Goal: Transaction & Acquisition: Book appointment/travel/reservation

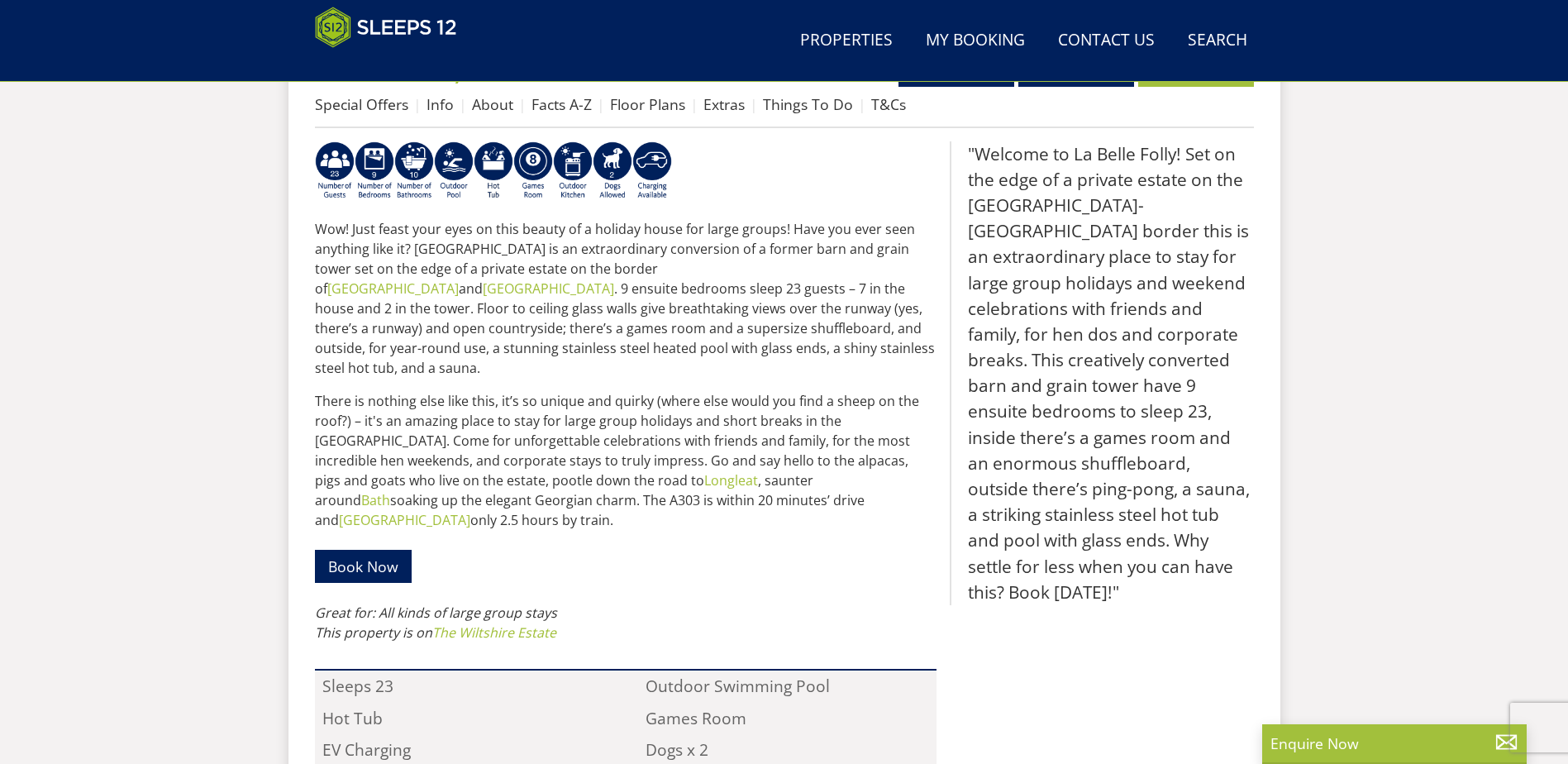
scroll to position [593, 0]
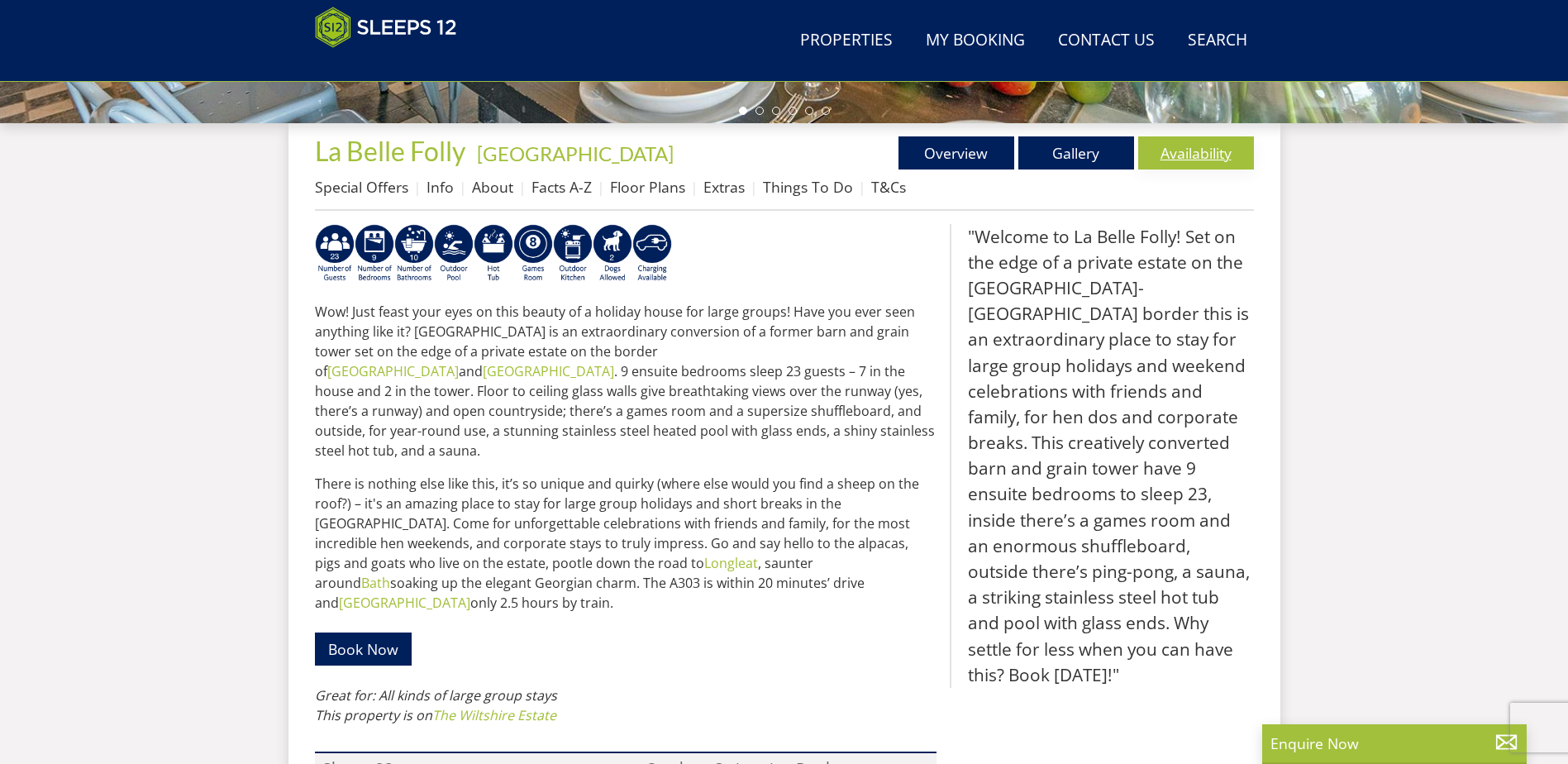
click at [1182, 157] on link "Availability" at bounding box center [1196, 152] width 115 height 33
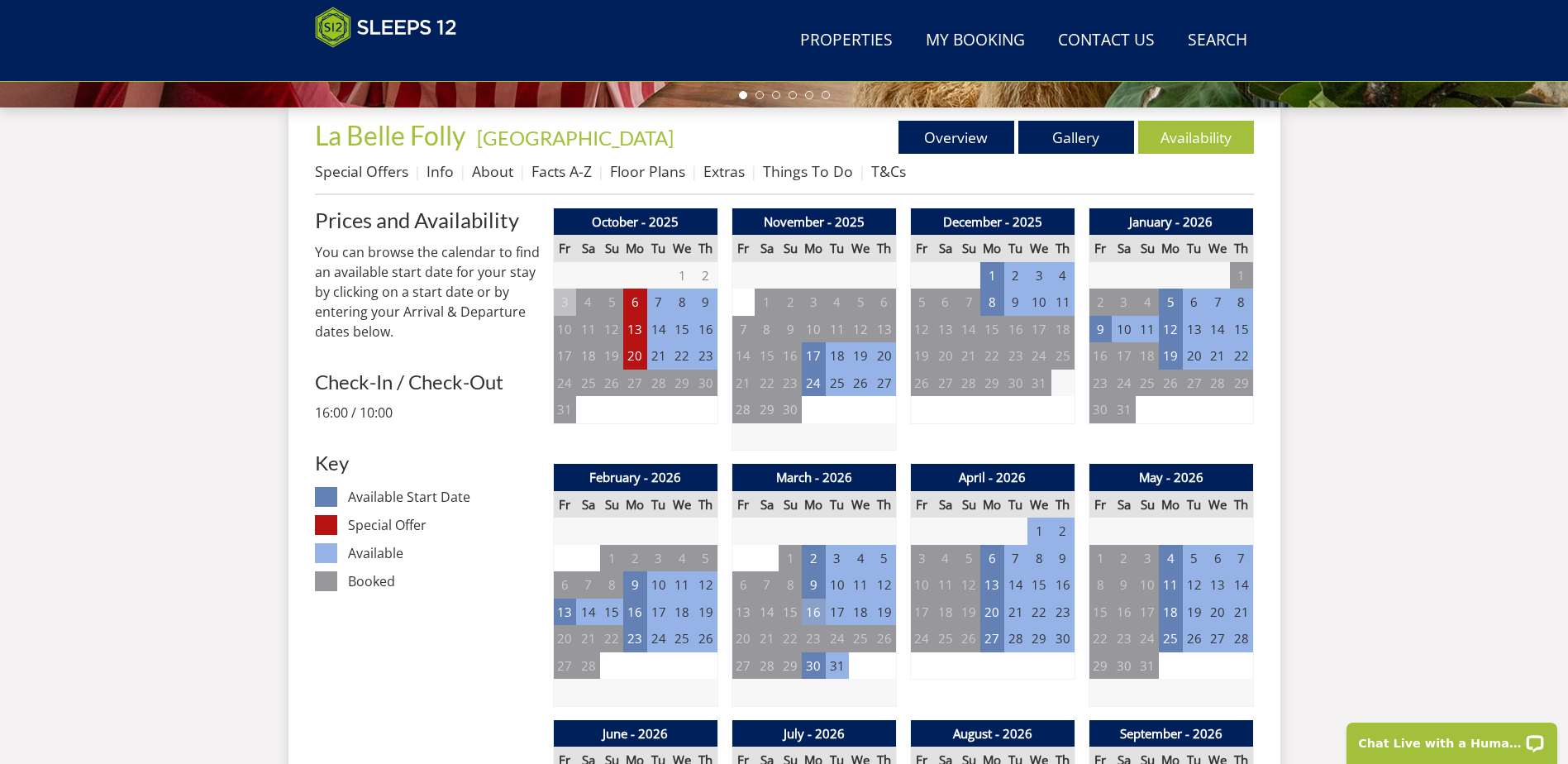
click at [816, 613] on td "16" at bounding box center [814, 612] width 23 height 28
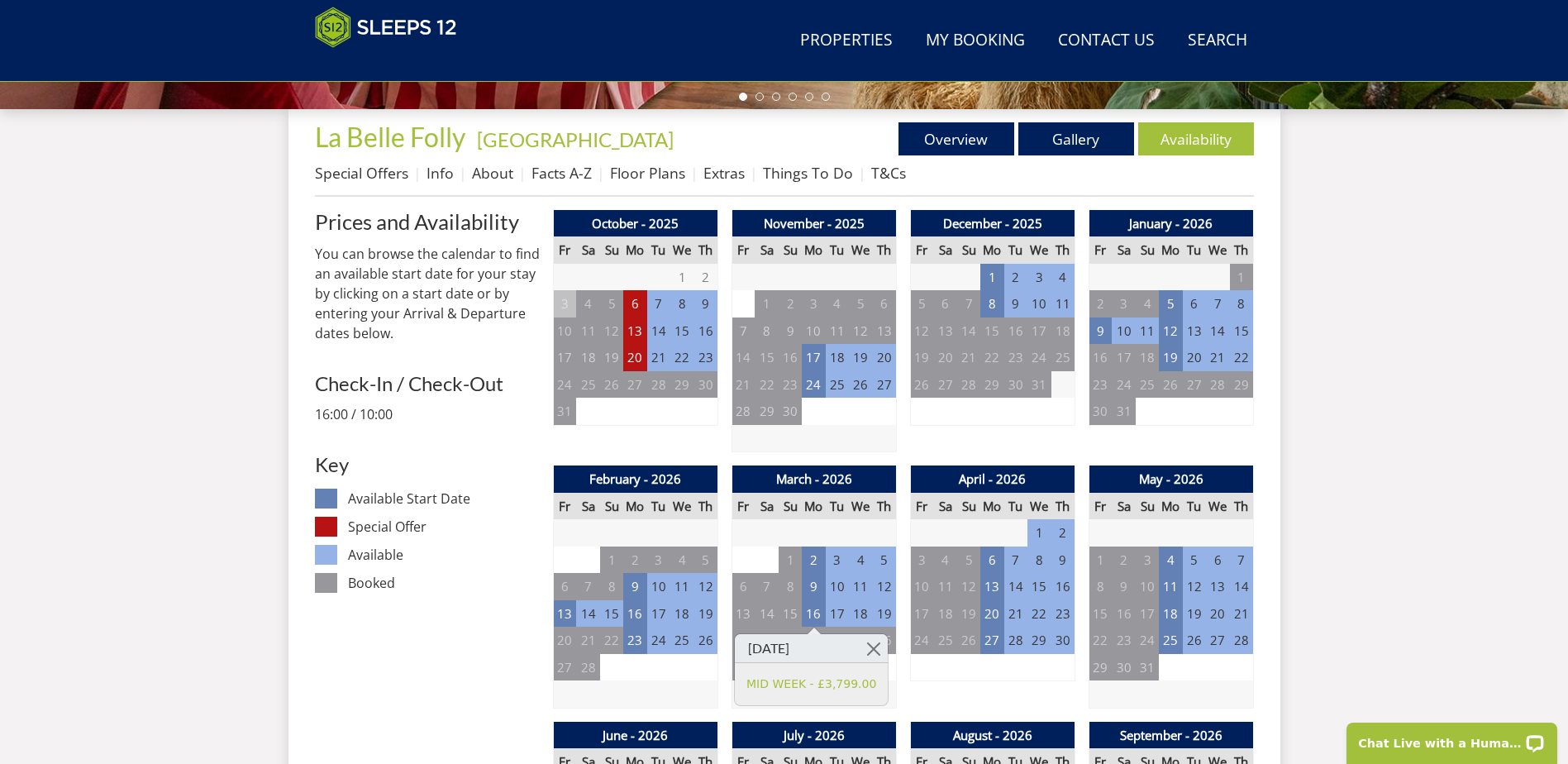
scroll to position [610, 0]
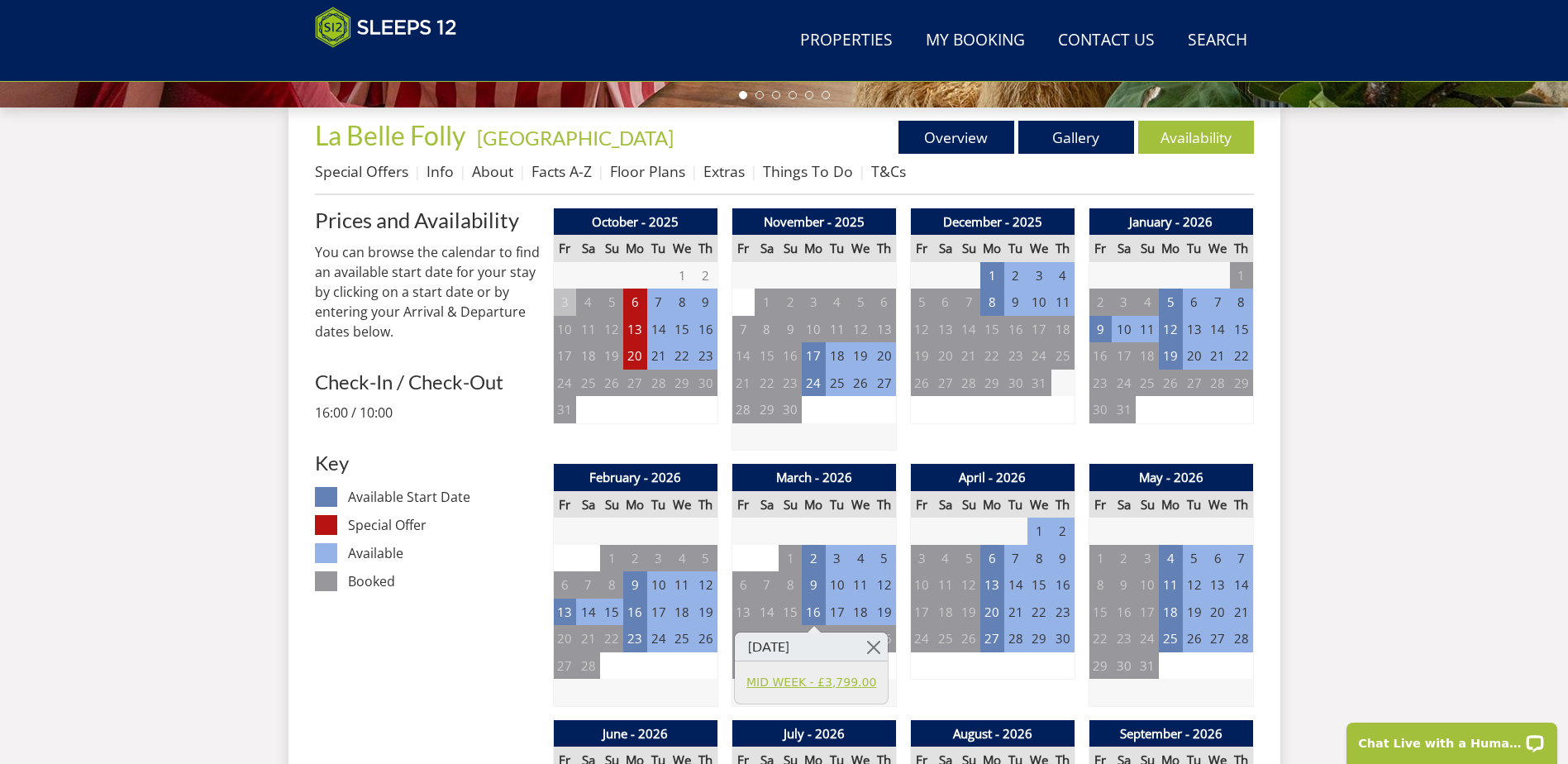
click at [828, 686] on link "MID WEEK - £3,799.00" at bounding box center [812, 682] width 130 height 17
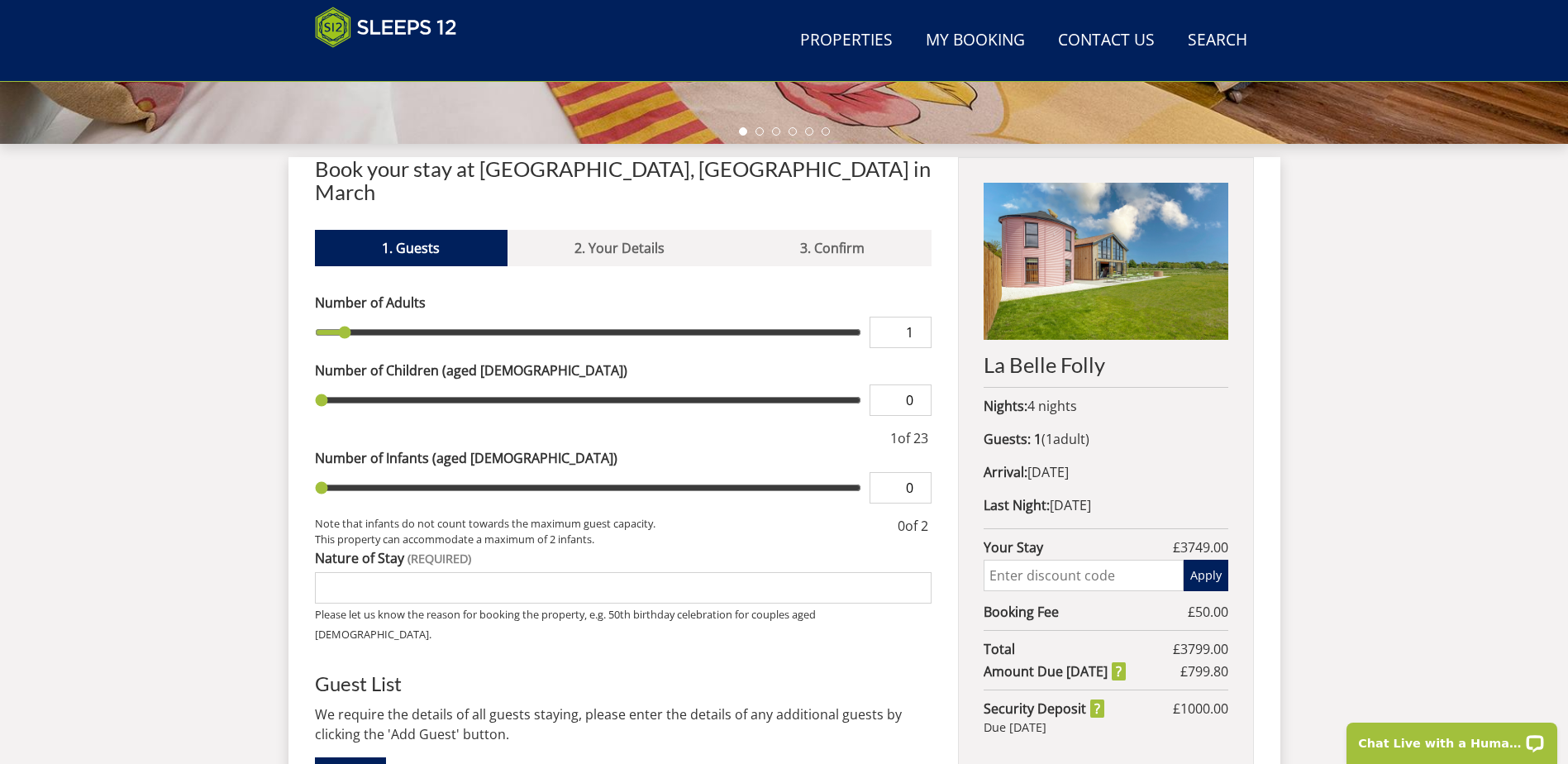
scroll to position [602, 0]
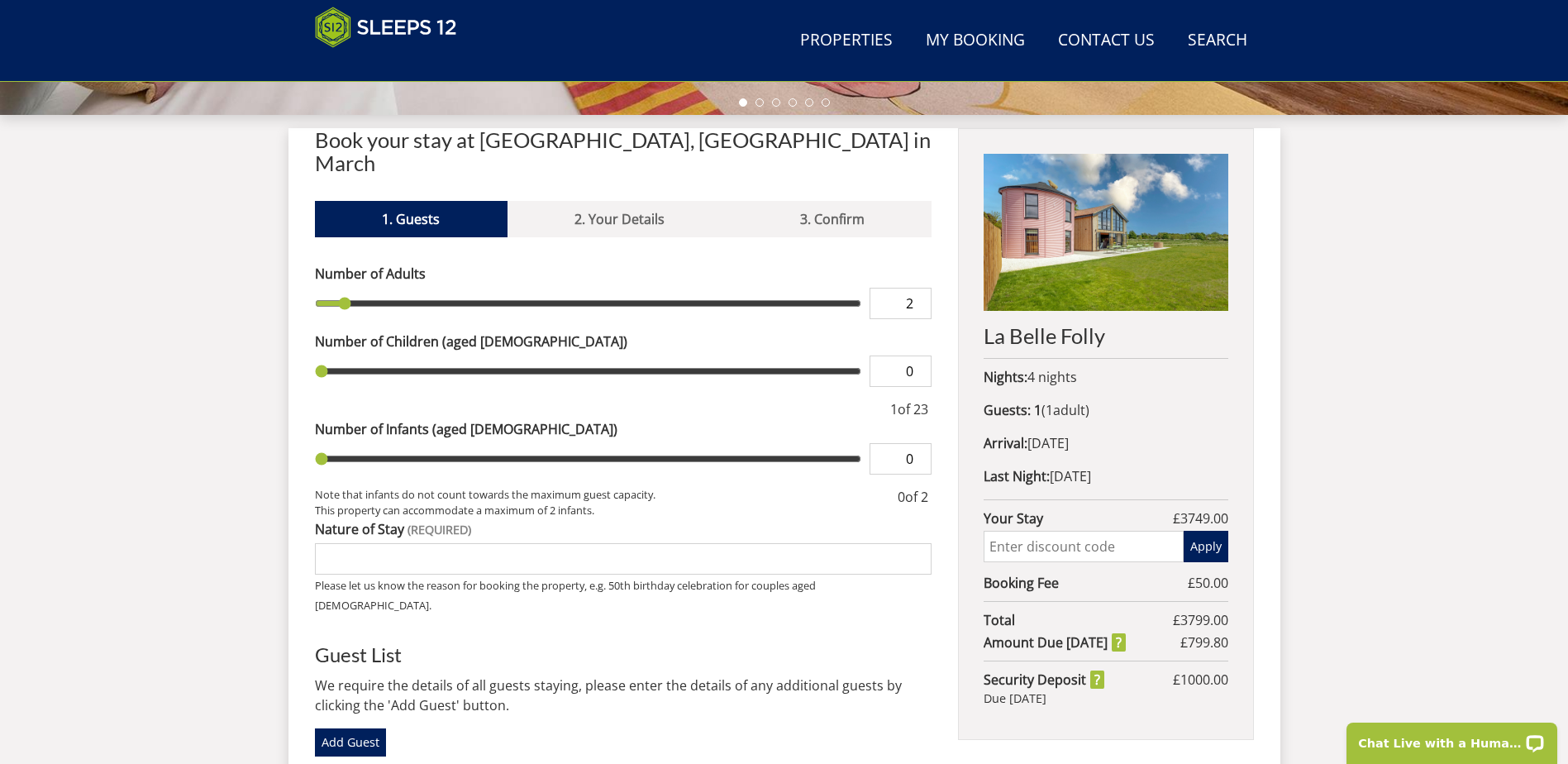
type input "2"
click at [914, 288] on input "2" at bounding box center [900, 303] width 62 height 31
type input "2"
type input "3"
click at [916, 288] on input "3" at bounding box center [900, 303] width 62 height 31
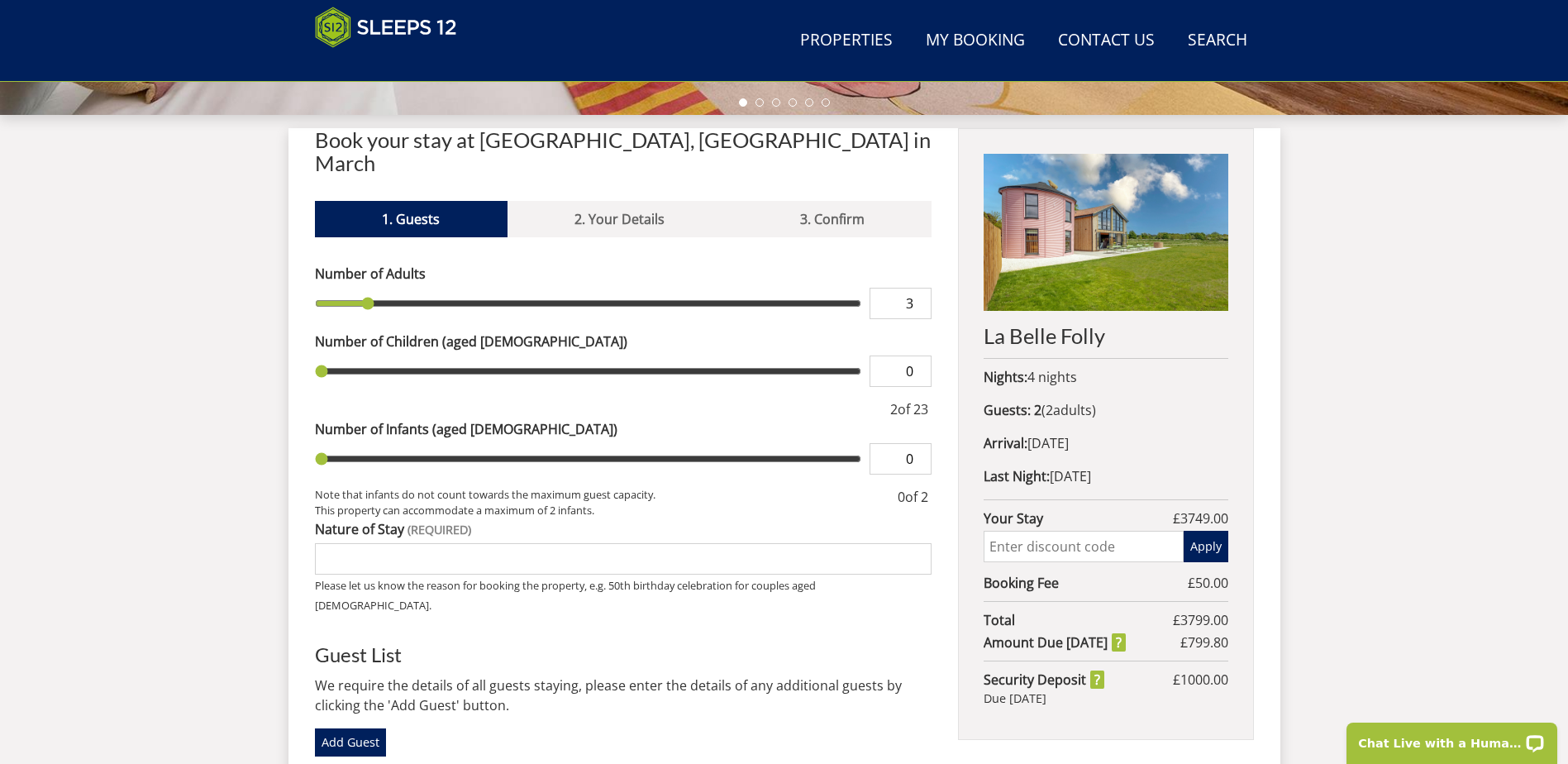
type input "3"
type input "4"
click at [916, 288] on input "4" at bounding box center [900, 303] width 62 height 31
type input "4"
type input "11"
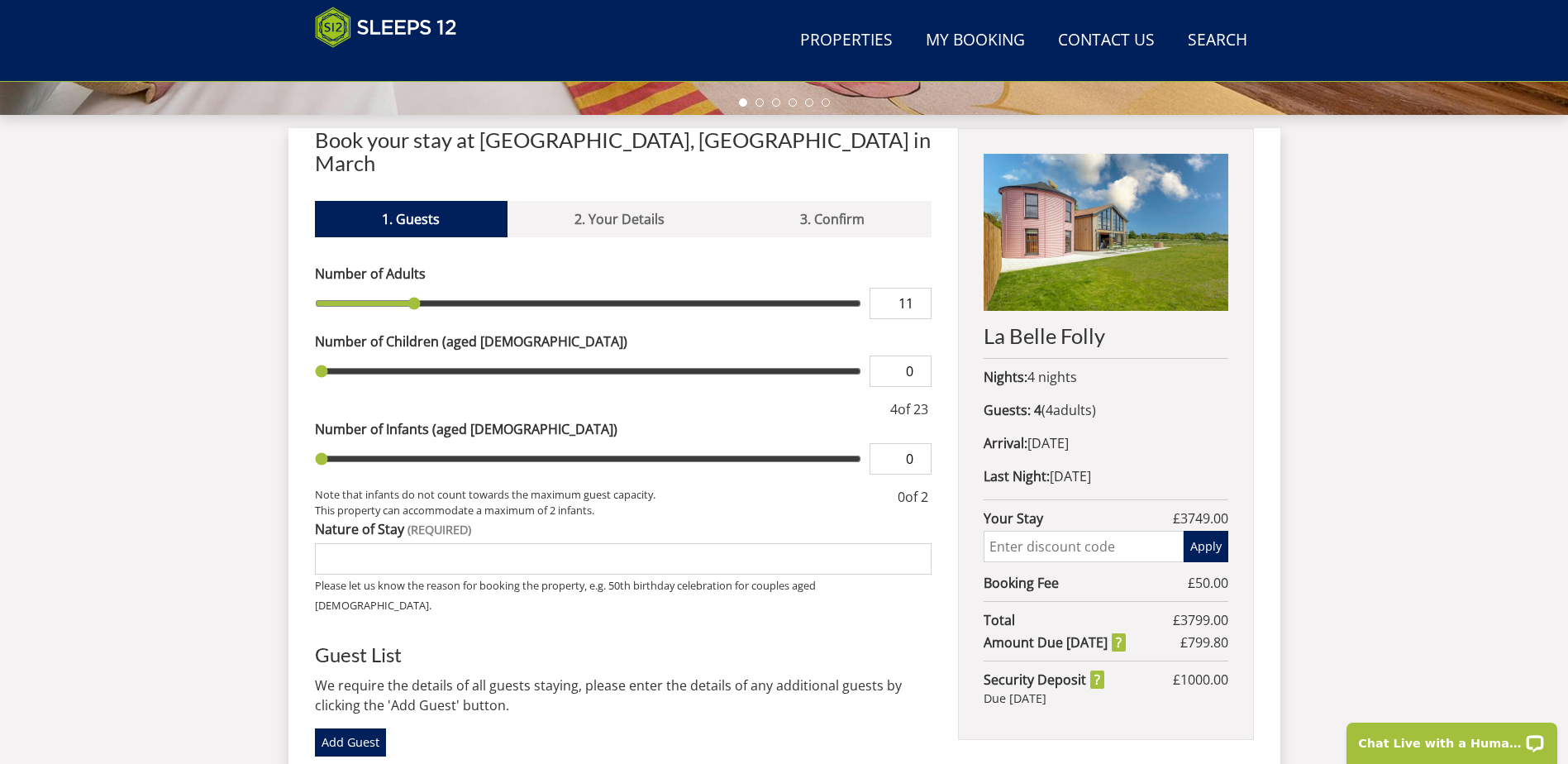
click at [916, 288] on input "11" at bounding box center [900, 303] width 62 height 31
type input "11"
type input "12"
click at [916, 288] on input "12" at bounding box center [900, 303] width 62 height 31
type input "12"
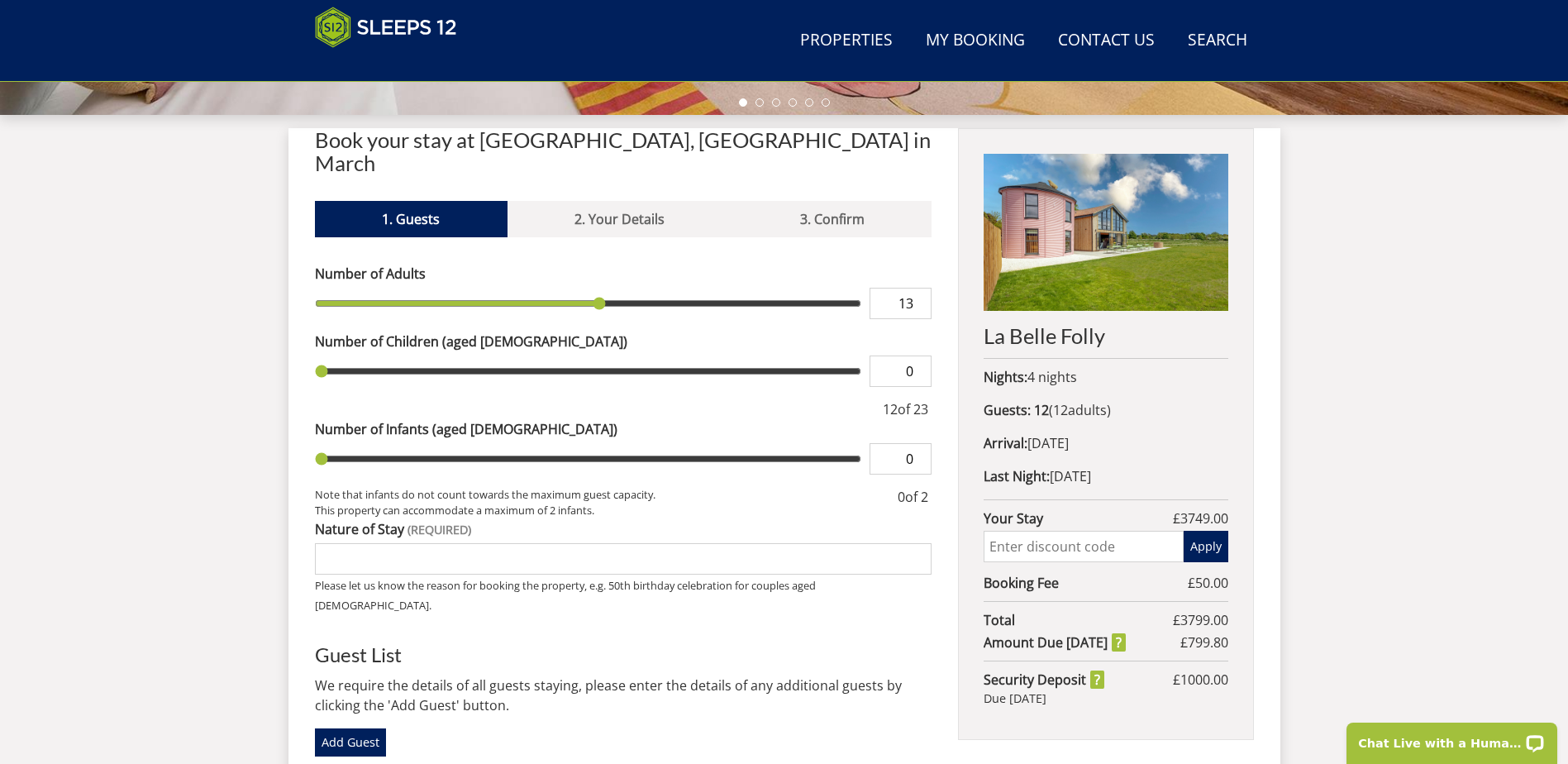
type input "13"
click at [916, 288] on input "13" at bounding box center [900, 303] width 62 height 31
type input "13"
type input "14"
click at [916, 288] on input "14" at bounding box center [900, 303] width 62 height 31
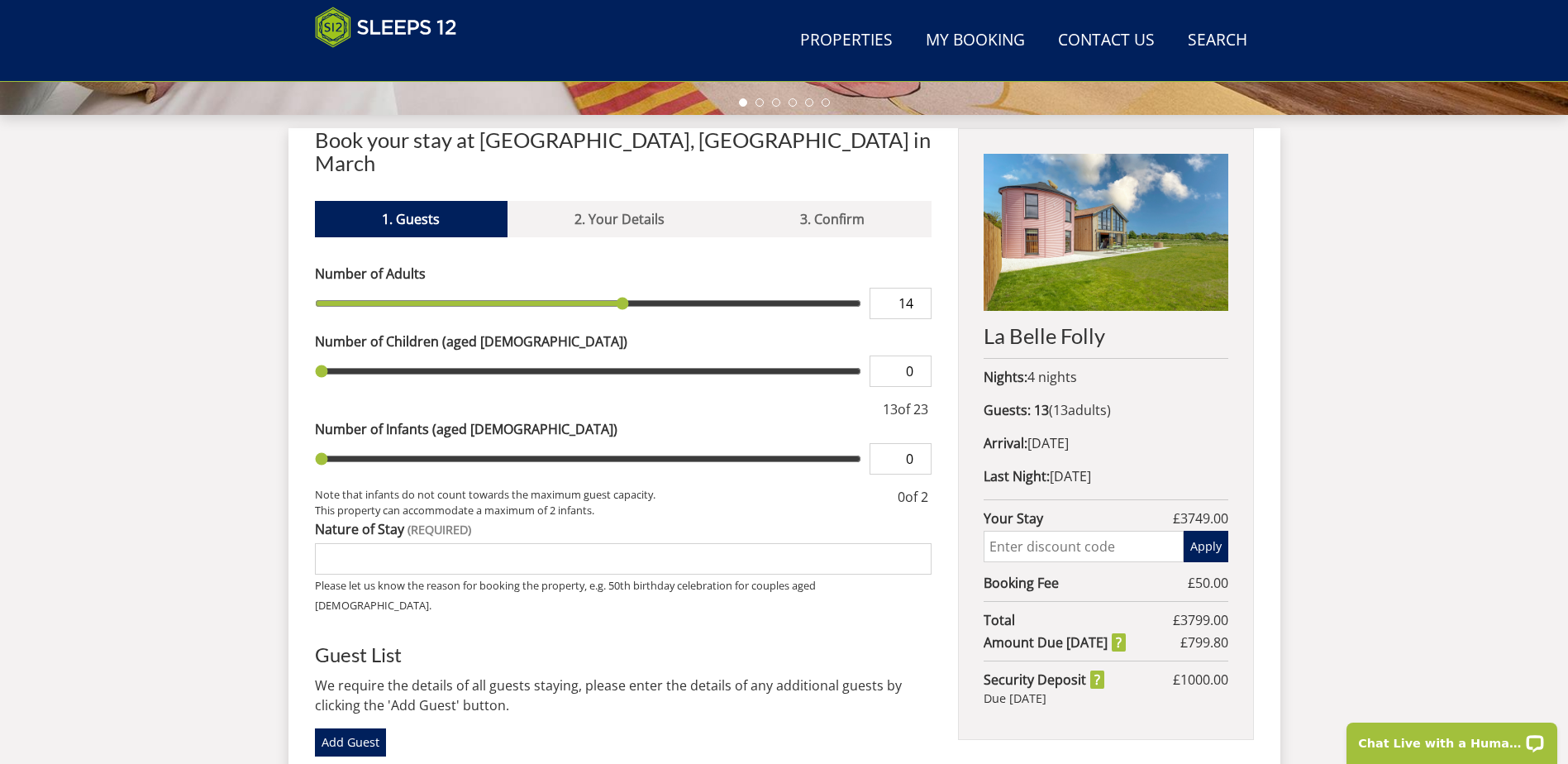
type input "14"
type input "15"
click at [916, 288] on input "15" at bounding box center [900, 303] width 62 height 31
type input "15"
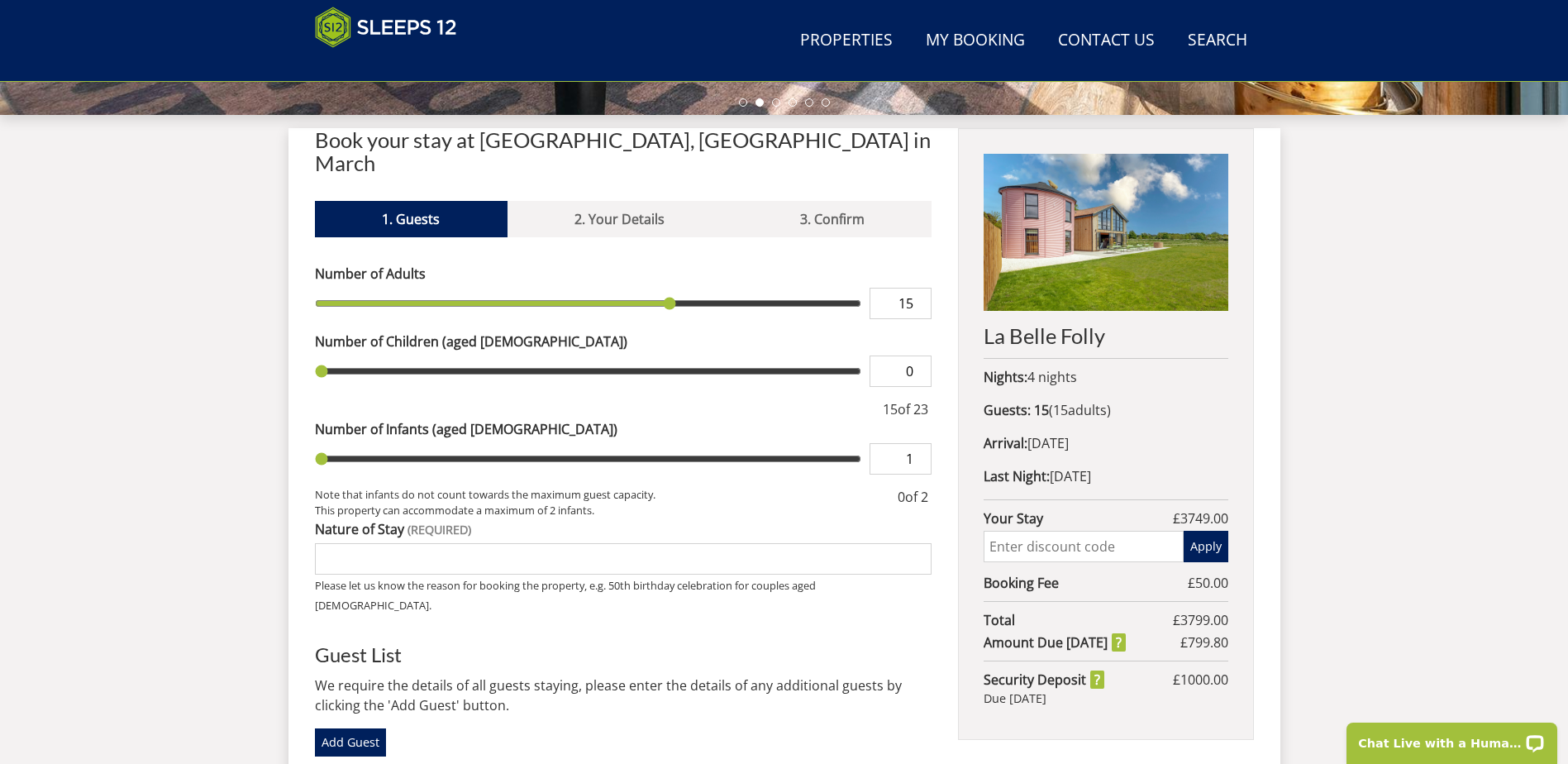
type input "1"
click at [918, 443] on input "1" at bounding box center [900, 458] width 62 height 31
type input "1"
click at [1002, 550] on input "text" at bounding box center [1083, 546] width 199 height 31
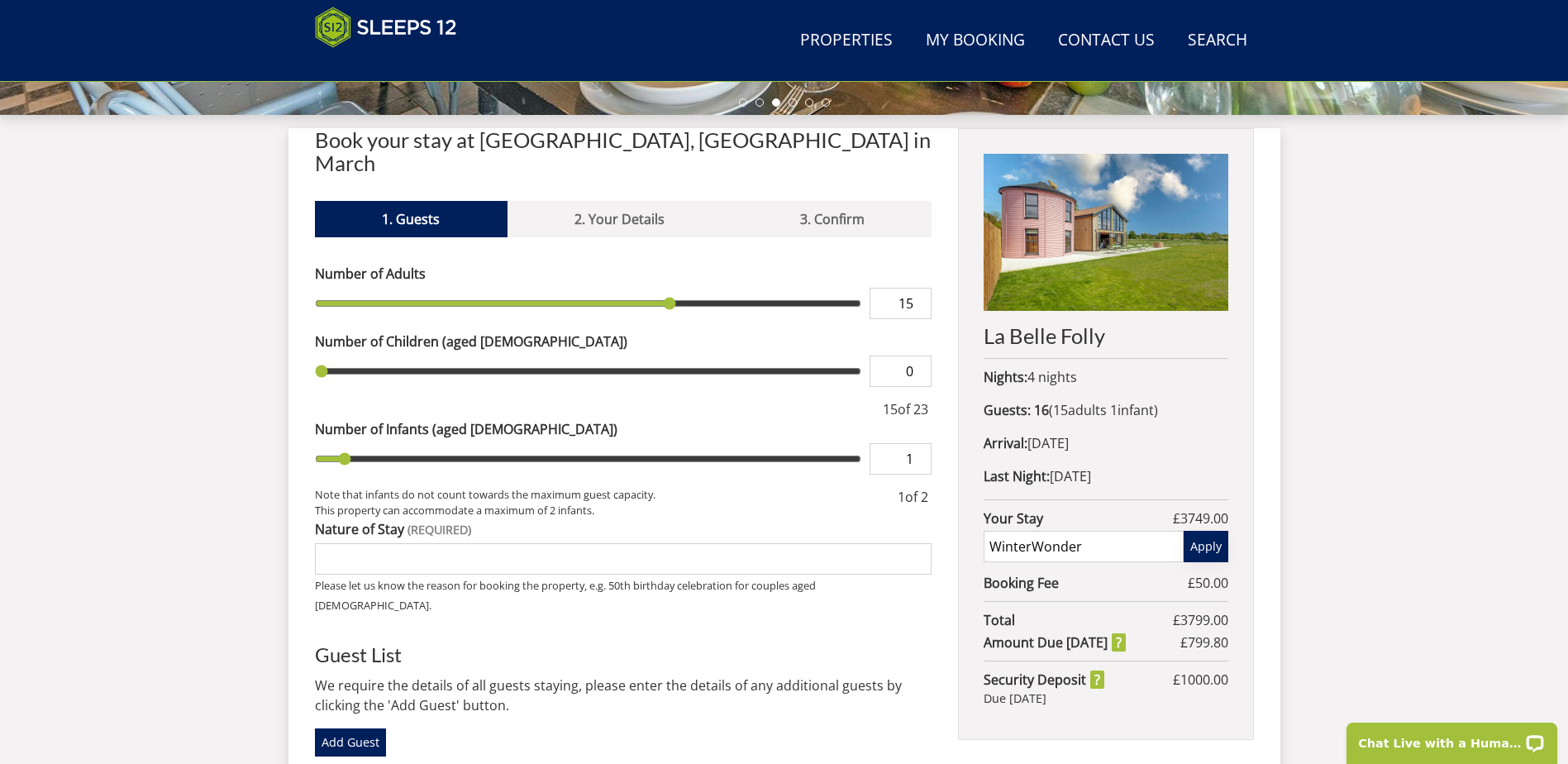
type input "WinterWonder"
click at [1207, 546] on button "Apply" at bounding box center [1206, 546] width 45 height 31
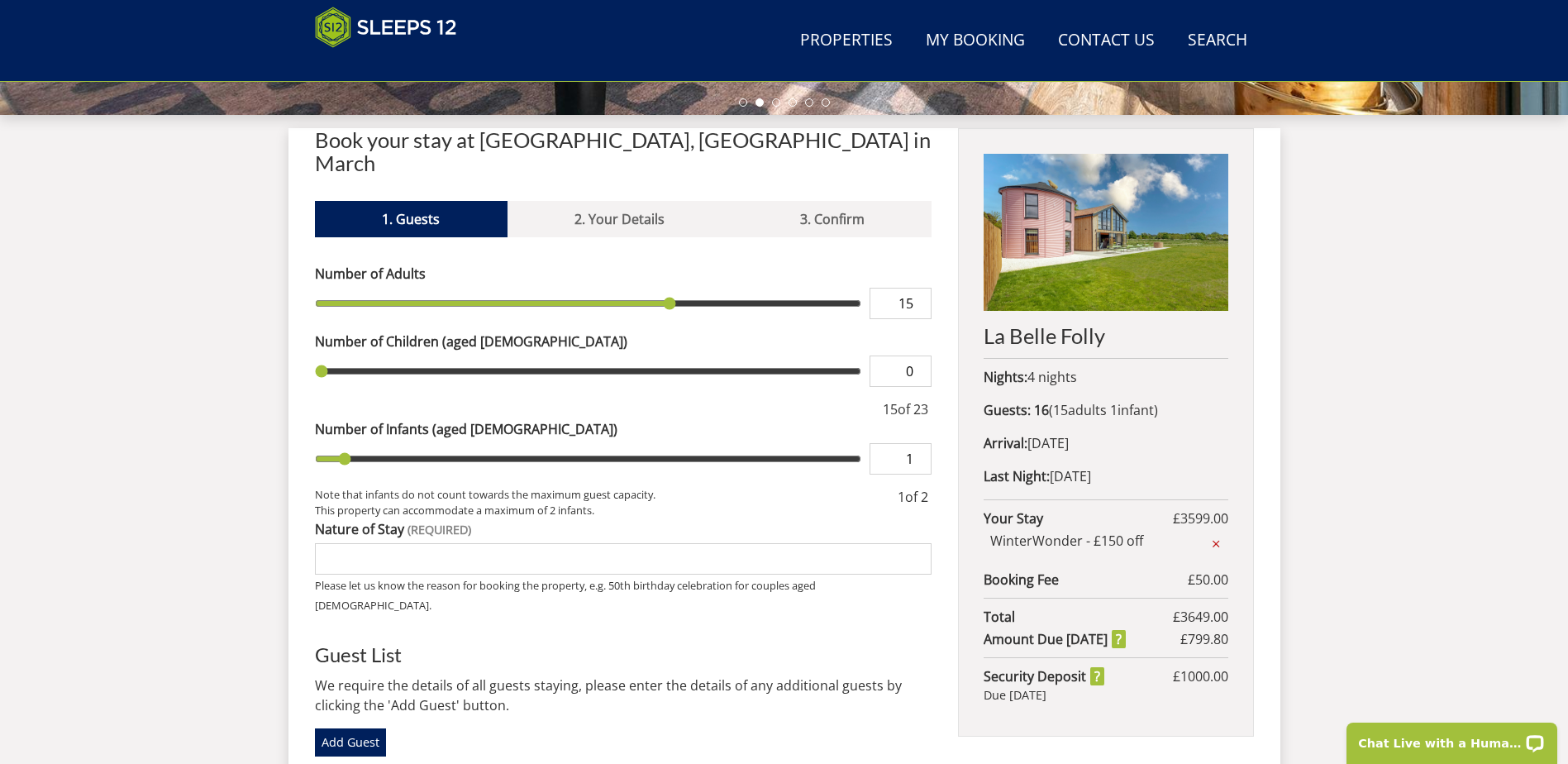
click at [385, 543] on input "Nature of Stay" at bounding box center [624, 558] width 617 height 31
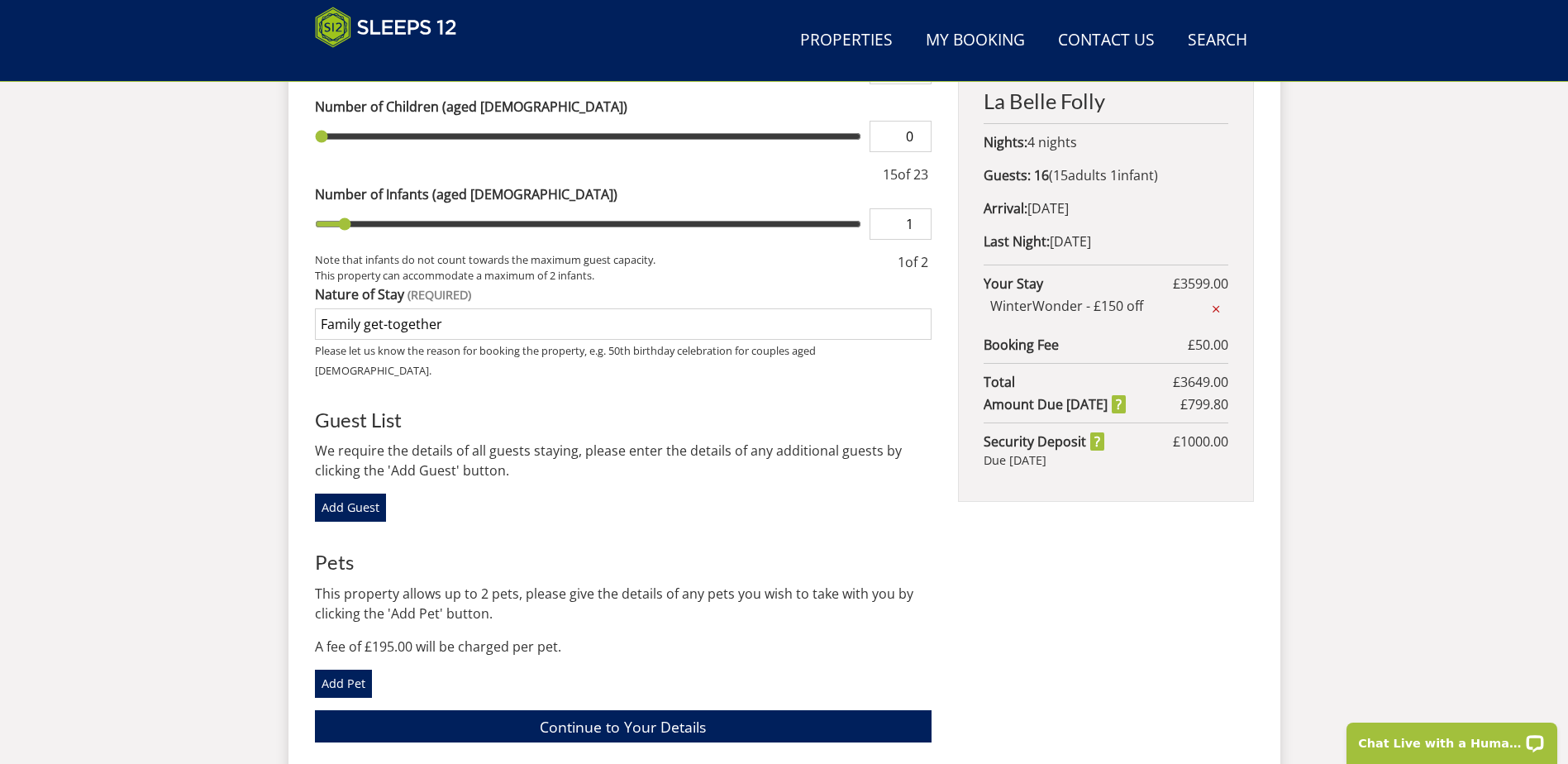
scroll to position [850, 0]
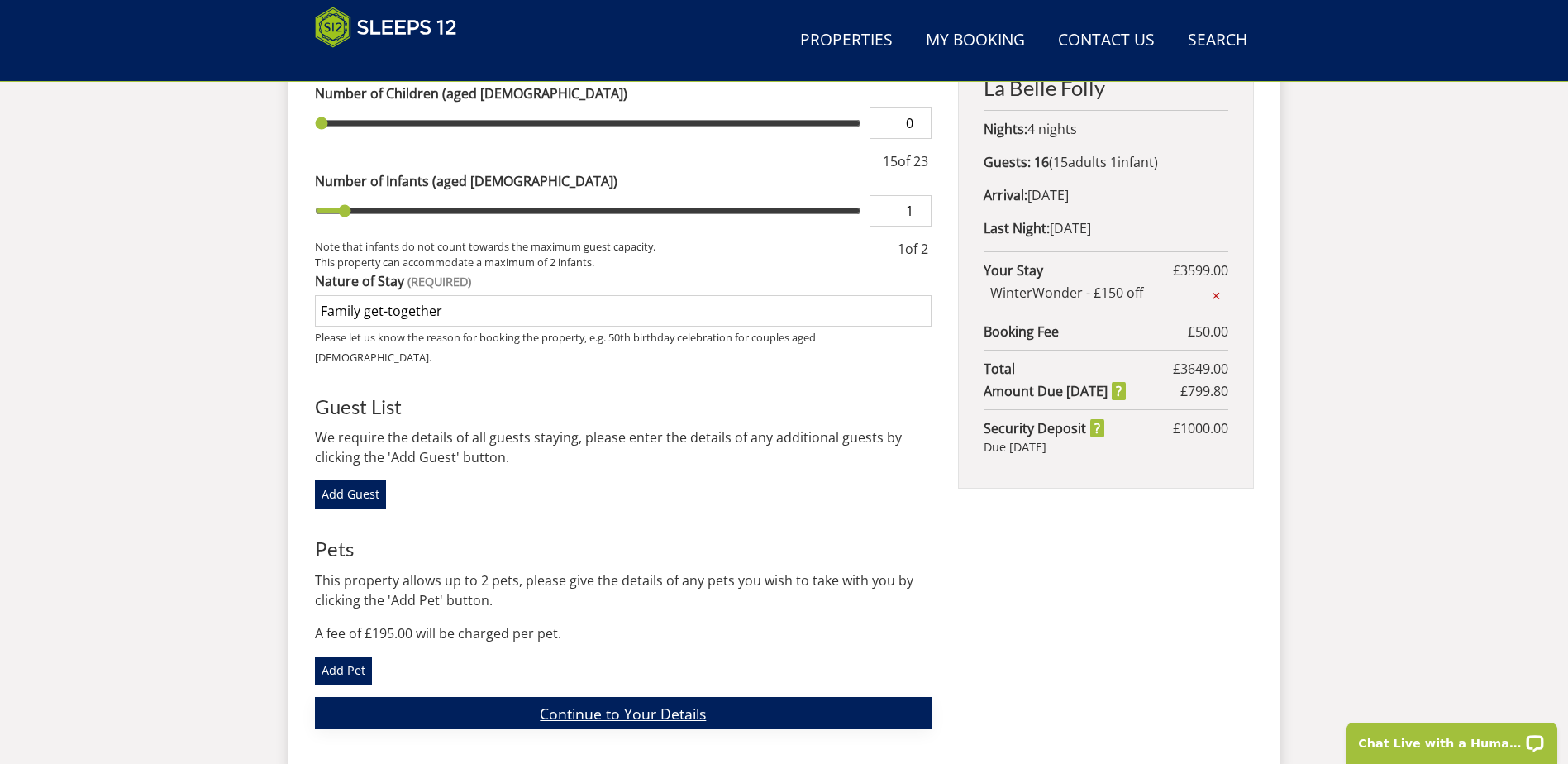
type input "Family get-together"
click at [548, 697] on link "Continue to Your Details" at bounding box center [624, 714] width 617 height 32
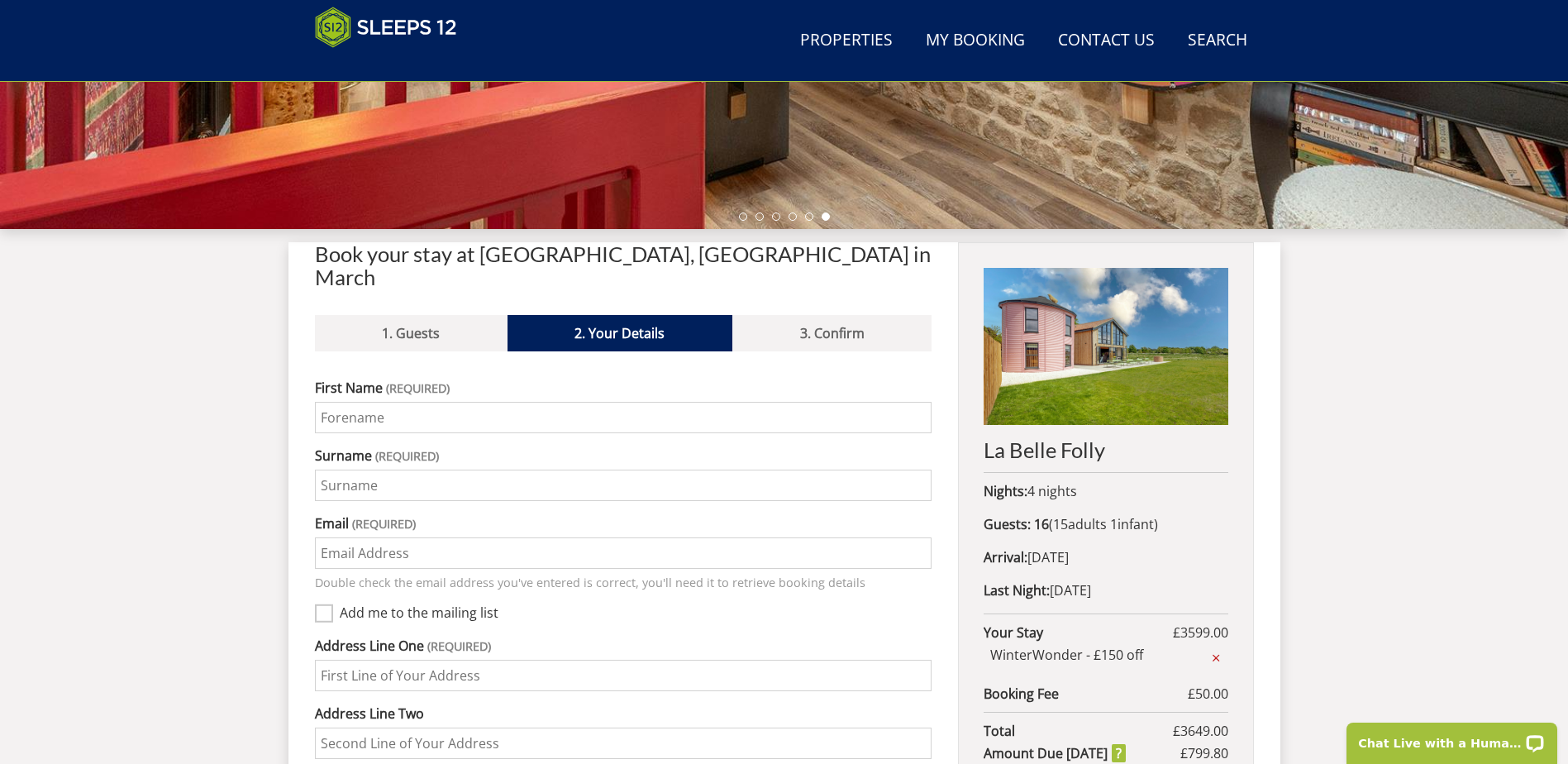
scroll to position [482, 0]
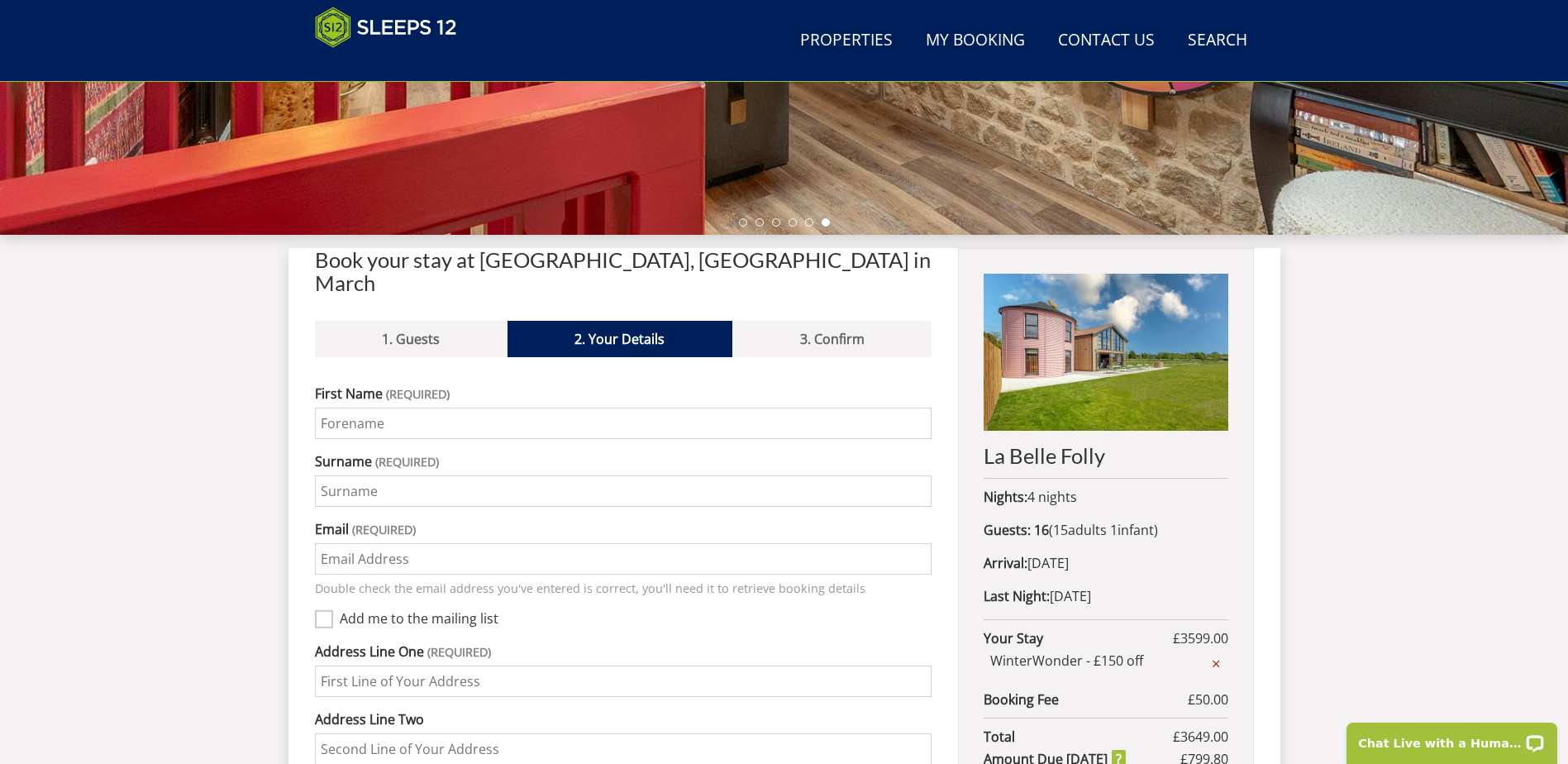
click at [449, 408] on input "First Name" at bounding box center [624, 423] width 617 height 31
type input "[PERSON_NAME]"
type input "Colquhoun"
type input "[PERSON_NAME][EMAIL_ADDRESS][DOMAIN_NAME]"
type input "undisclosed"
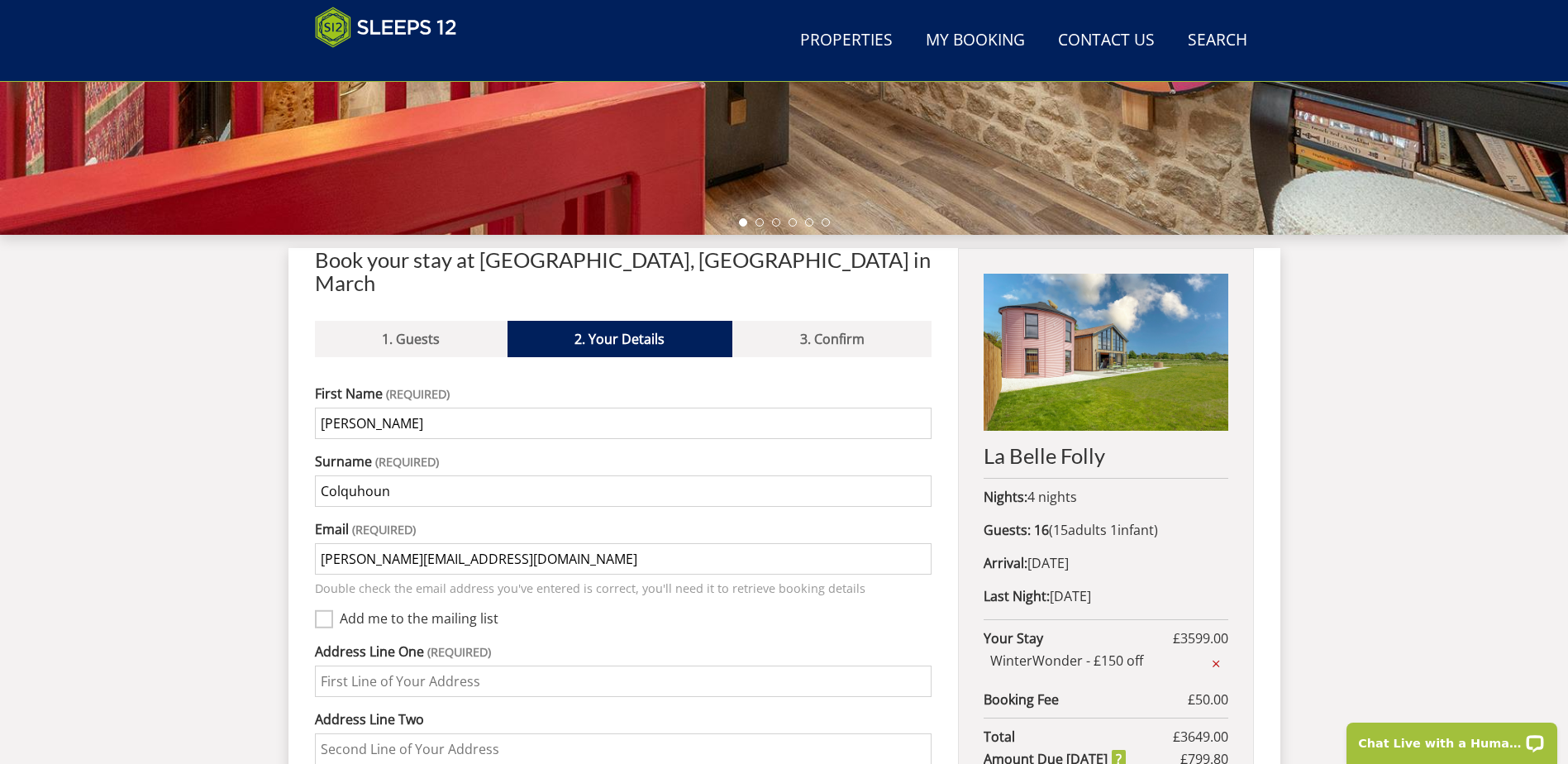
type input "Default"
type input "SS16 5NL"
type input "07402860876"
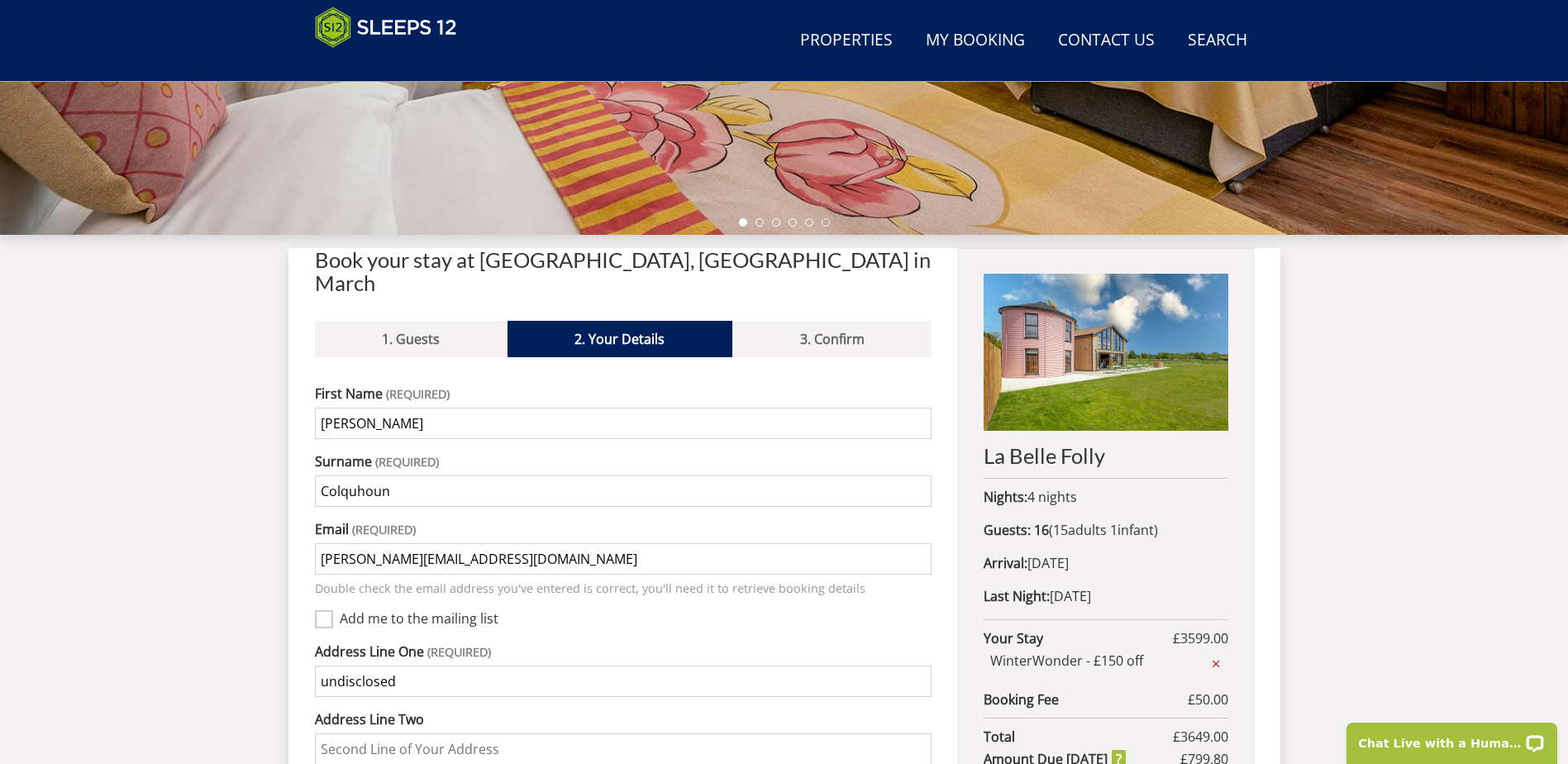
drag, startPoint x: 517, startPoint y: 529, endPoint x: 254, endPoint y: 531, distance: 263.0
click at [254, 531] on div "Search Menu Properties My Booking Contact Us [PHONE_NUMBER] Search Check Availa…" at bounding box center [784, 529] width 1568 height 1909
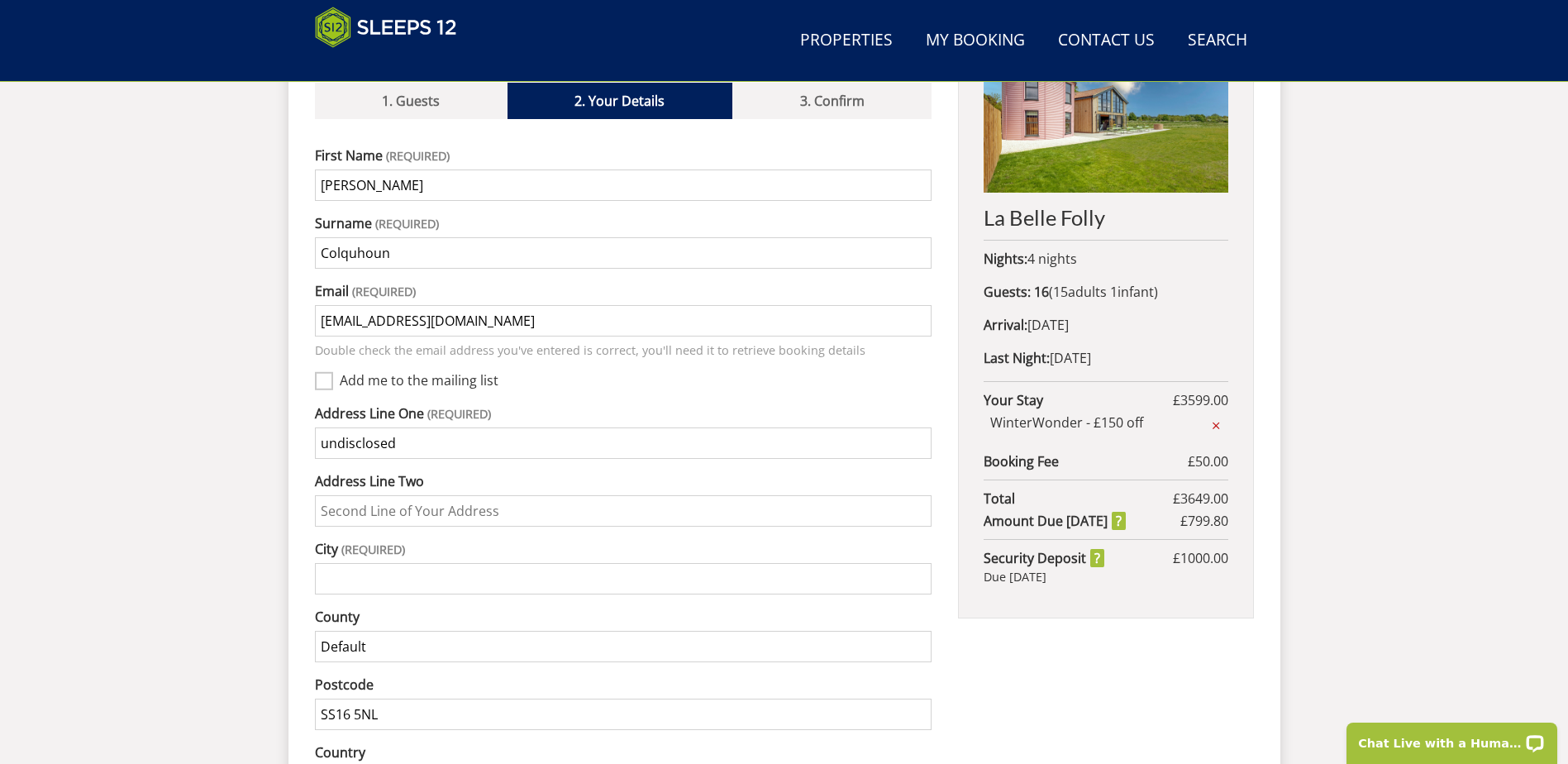
scroll to position [730, 0]
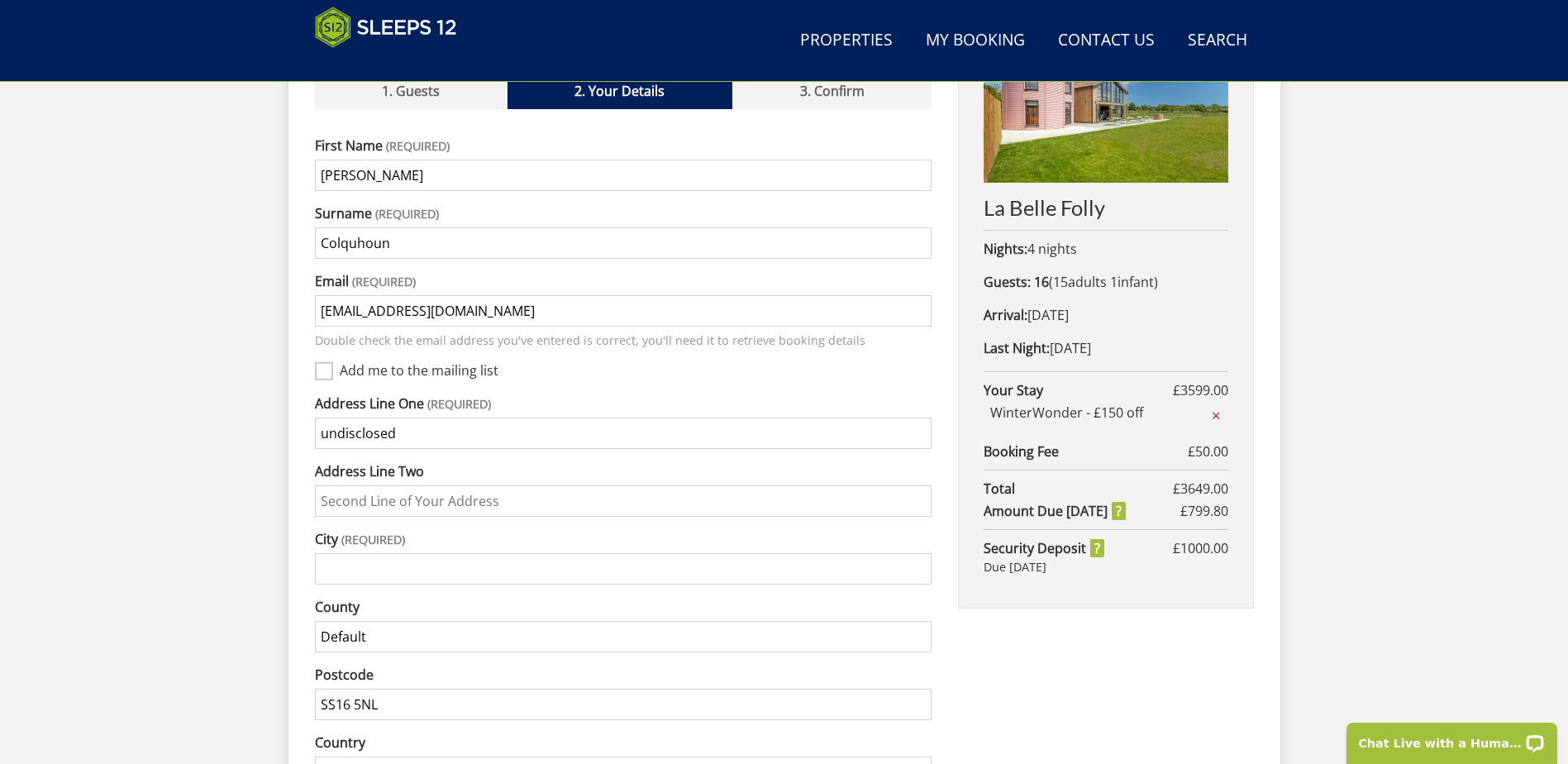
type input "[EMAIL_ADDRESS][DOMAIN_NAME]"
click at [389, 417] on input "undisclosed" at bounding box center [624, 432] width 617 height 31
drag, startPoint x: 398, startPoint y: 412, endPoint x: 308, endPoint y: 408, distance: 90.1
click at [308, 408] on div "Book your stay at [GEOGRAPHIC_DATA], [GEOGRAPHIC_DATA] in March Please Wait... …" at bounding box center [784, 604] width 992 height 1209
type input "[STREET_ADDRESS]"
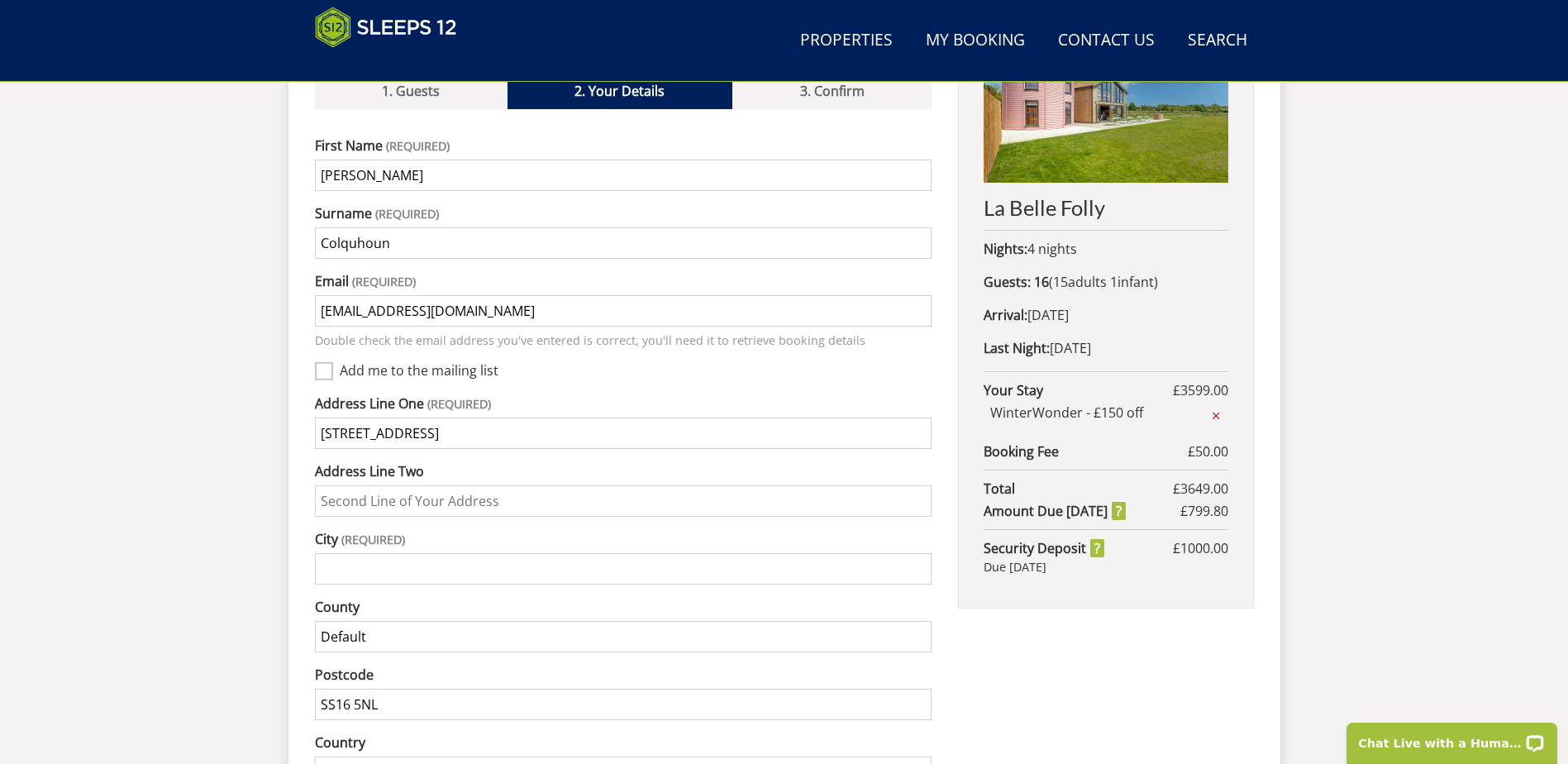
click at [347, 553] on input "City" at bounding box center [624, 569] width 617 height 31
type input "Basildon"
drag, startPoint x: 324, startPoint y: 611, endPoint x: 340, endPoint y: 612, distance: 16.0
click at [324, 621] on input "Default" at bounding box center [624, 636] width 617 height 31
drag, startPoint x: 404, startPoint y: 618, endPoint x: 369, endPoint y: 617, distance: 35.0
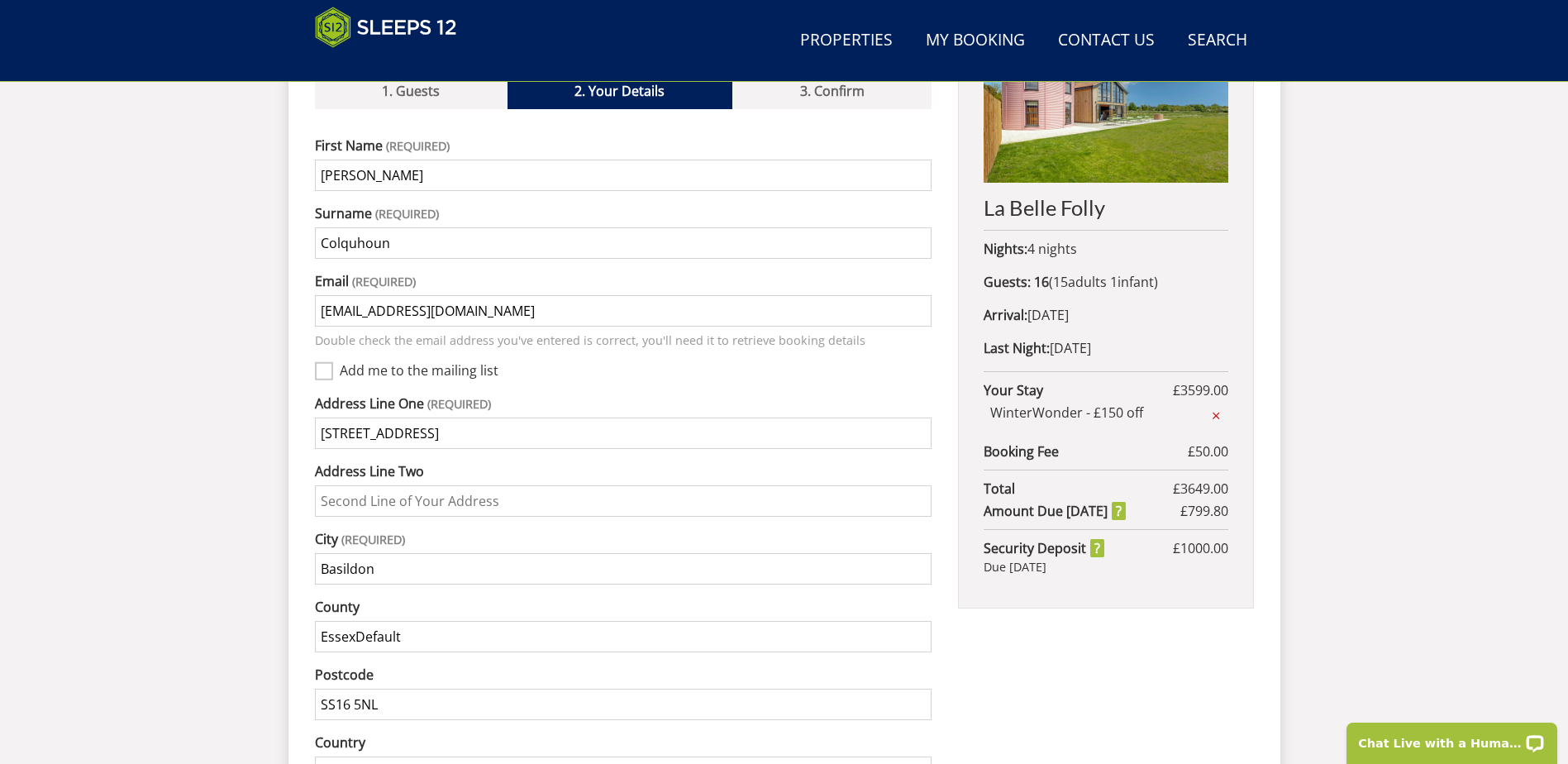
click at [369, 621] on input "EssexDefault" at bounding box center [624, 636] width 617 height 31
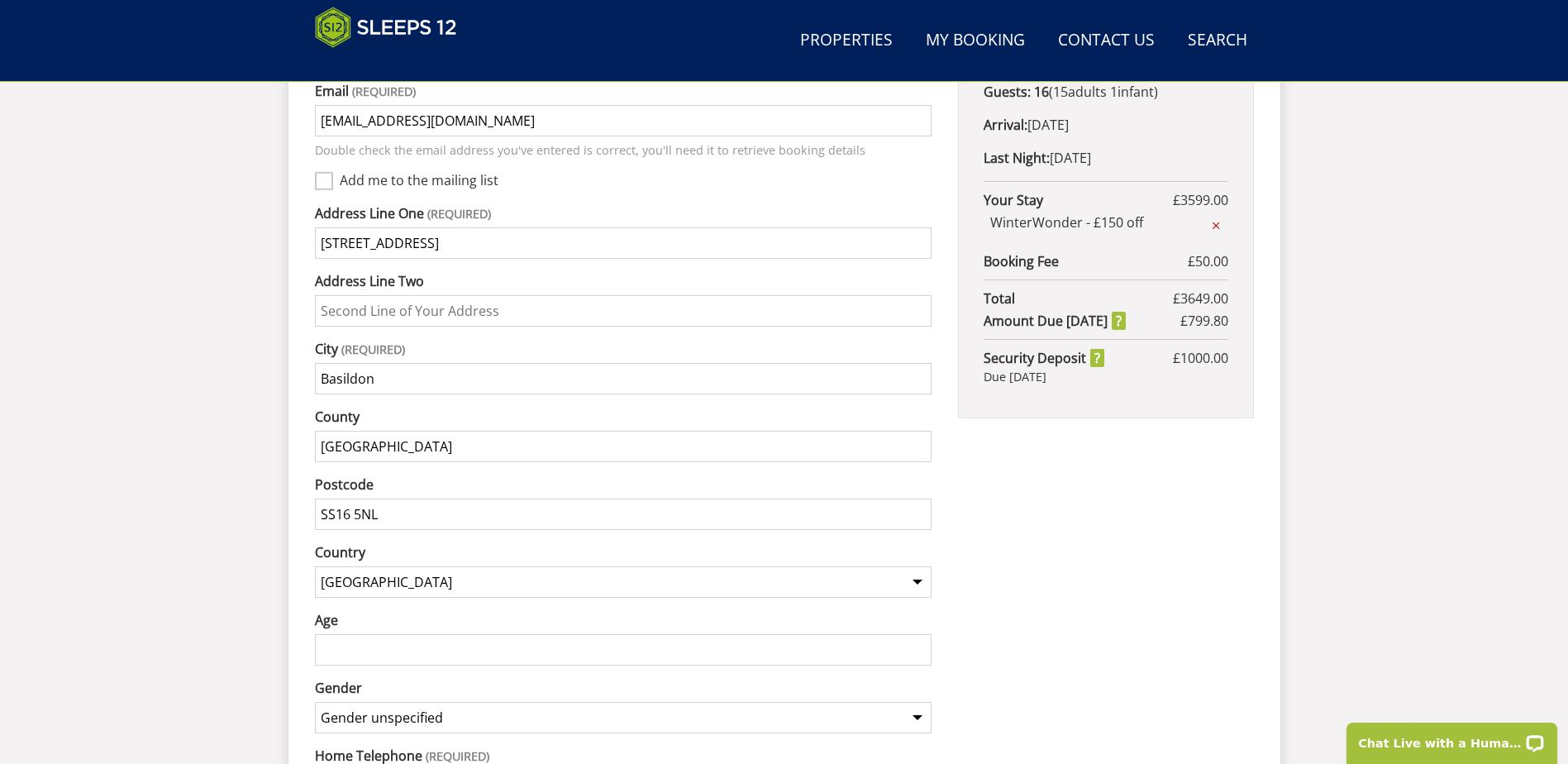
scroll to position [978, 0]
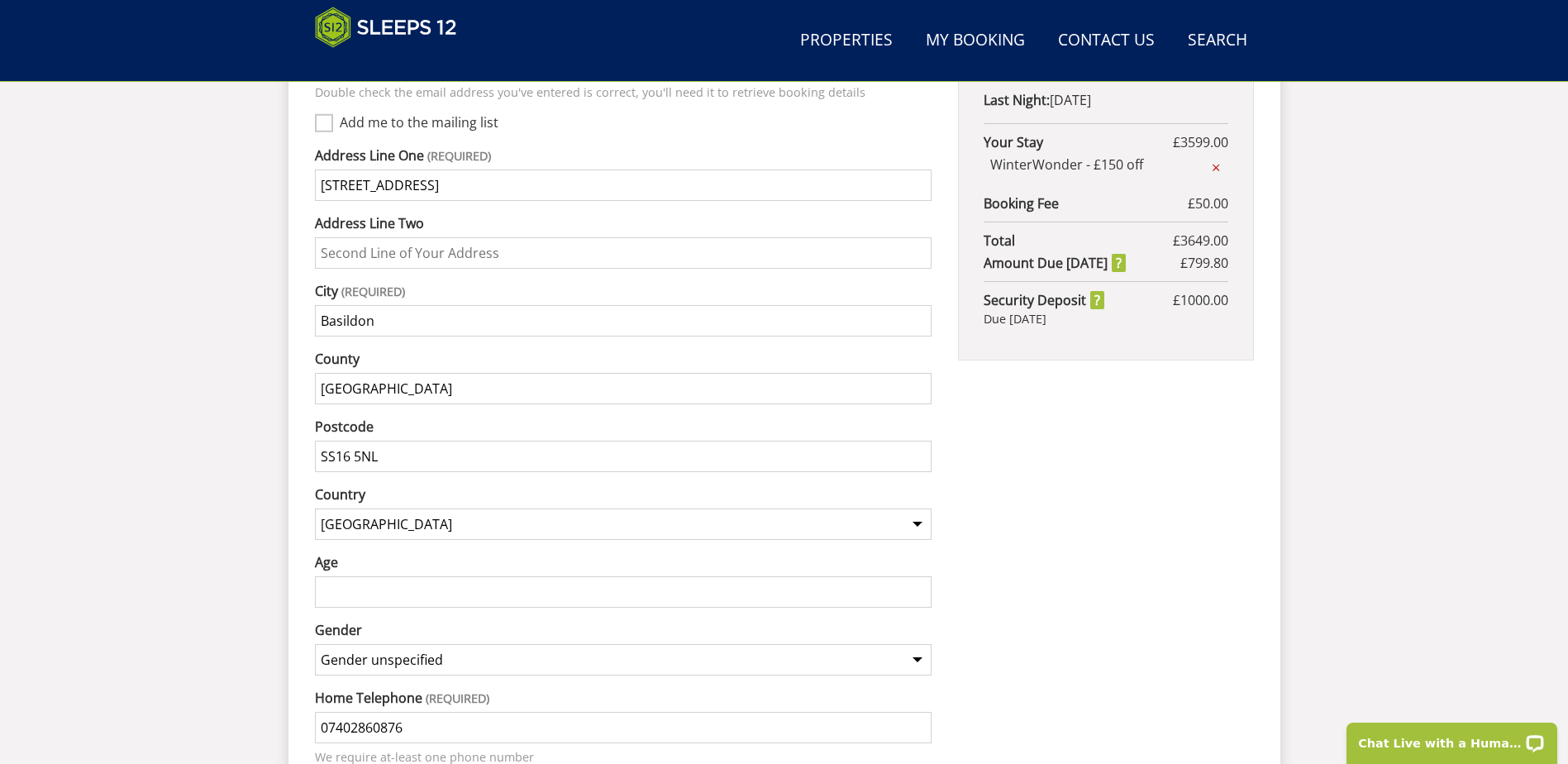
type input "[GEOGRAPHIC_DATA]"
click at [378, 441] on input "SS16 5NL" at bounding box center [624, 456] width 617 height 31
drag, startPoint x: 396, startPoint y: 437, endPoint x: 198, endPoint y: 434, distance: 198.0
click at [204, 433] on div "Search Menu Properties My Booking Contact Us [PHONE_NUMBER] Search Check Availa…" at bounding box center [784, 32] width 1568 height 1909
click at [334, 441] on input "Ss14 3TU" at bounding box center [624, 456] width 617 height 31
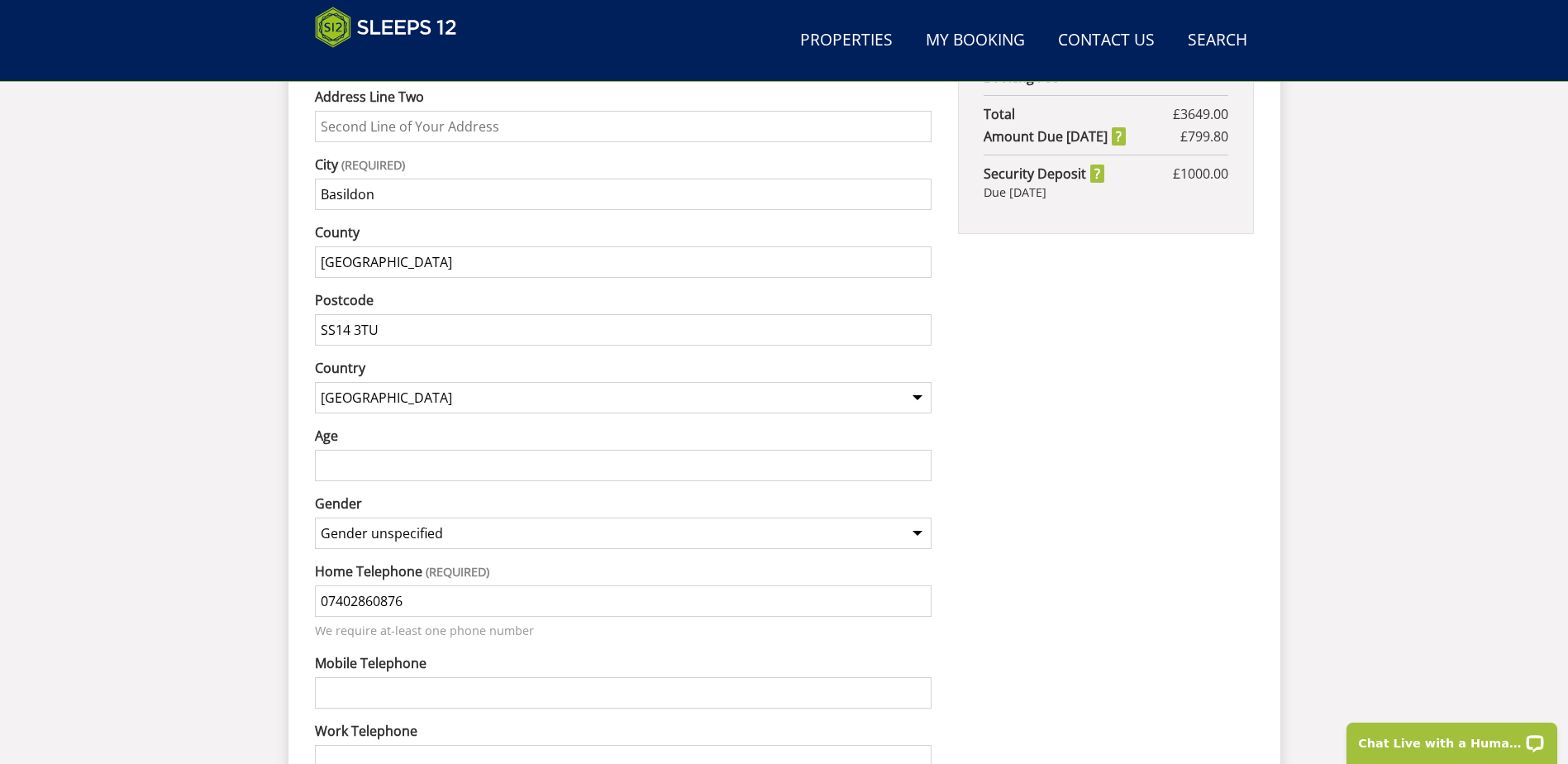
scroll to position [1143, 0]
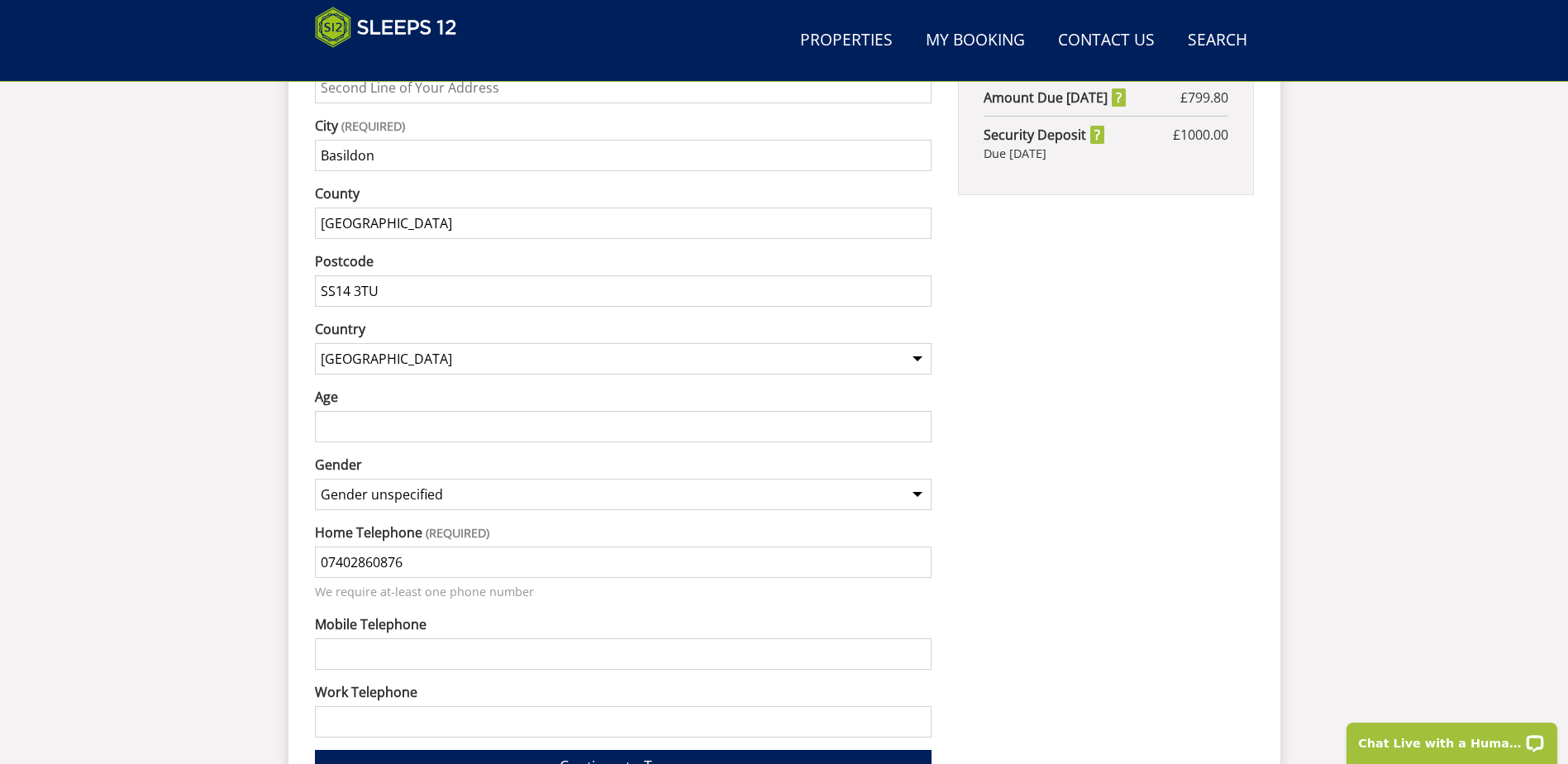
type input "SS14 3TU"
click at [367, 411] on input "Age" at bounding box center [624, 426] width 617 height 31
type input "48"
click at [903, 547] on input "07402860876" at bounding box center [624, 562] width 617 height 31
click at [915, 478] on select "Gender unspecified Gender [DEMOGRAPHIC_DATA] Gender [DEMOGRAPHIC_DATA]" at bounding box center [624, 493] width 617 height 31
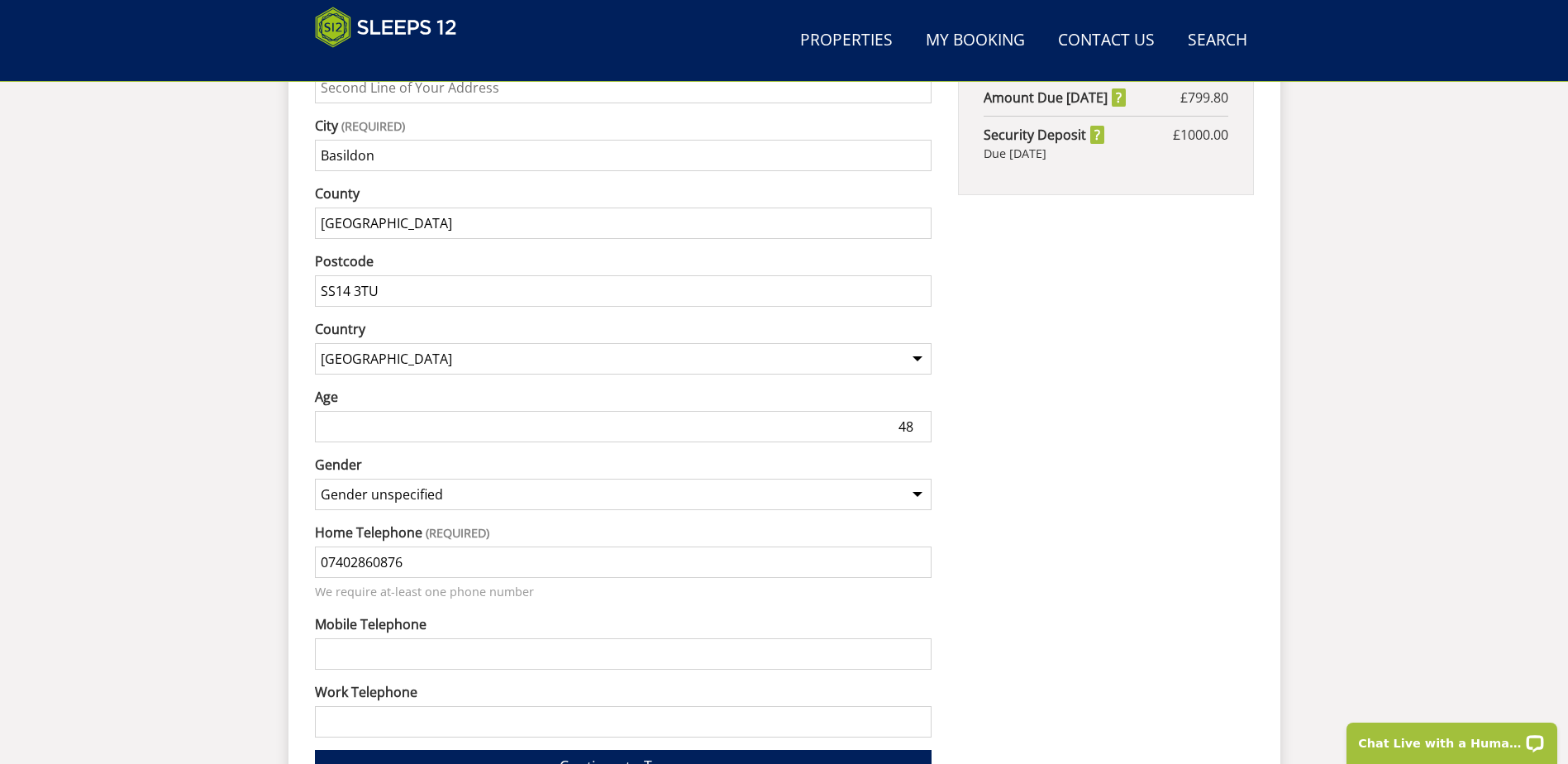
select select "gender_[DEMOGRAPHIC_DATA]"
click at [315, 478] on select "Gender unspecified Gender [DEMOGRAPHIC_DATA] Gender [DEMOGRAPHIC_DATA]" at bounding box center [624, 493] width 617 height 31
drag, startPoint x: 427, startPoint y: 541, endPoint x: 272, endPoint y: 540, distance: 155.0
click at [329, 638] on input "Mobile Telephone" at bounding box center [624, 653] width 617 height 31
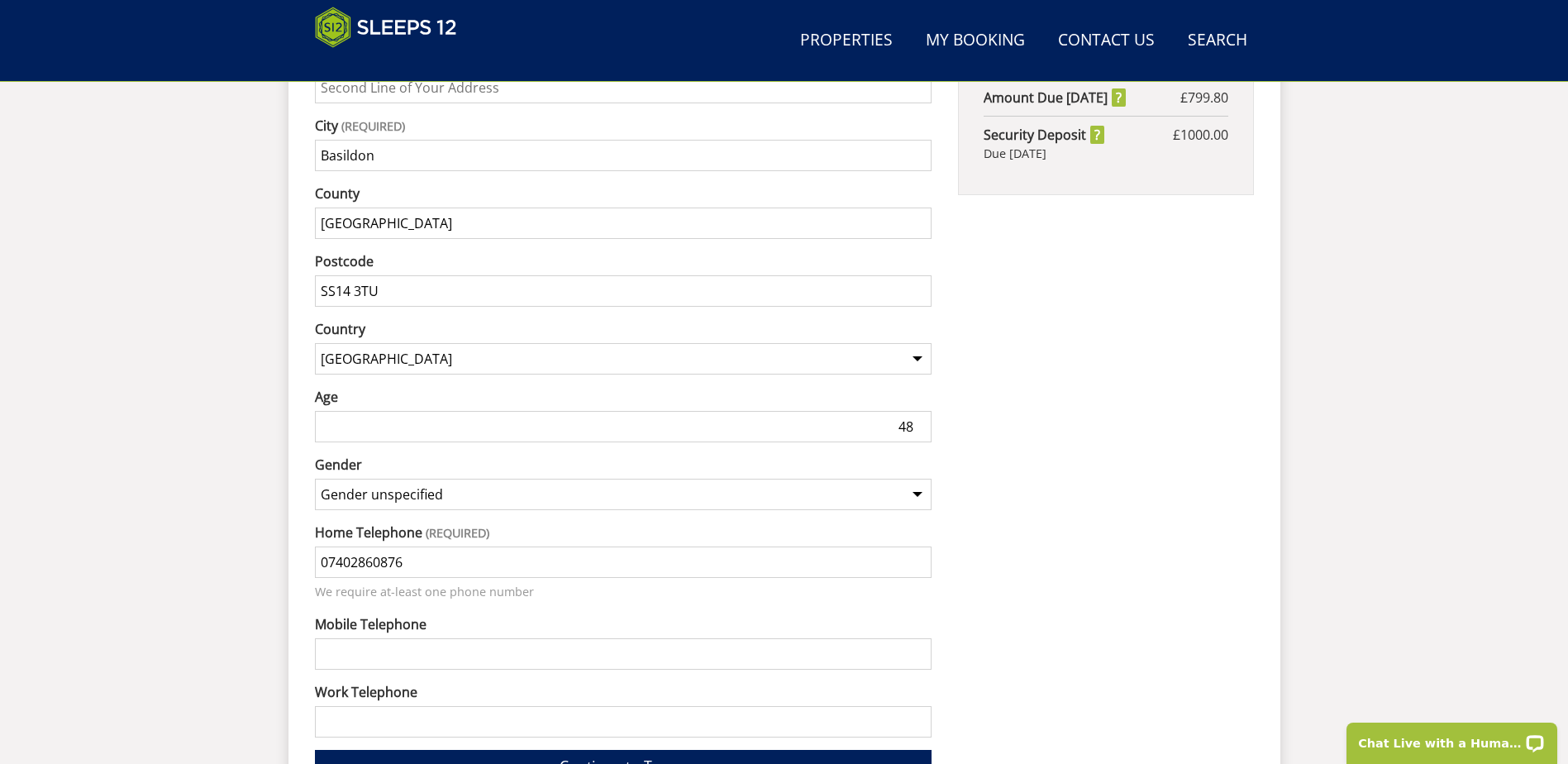
paste input "07402860876"
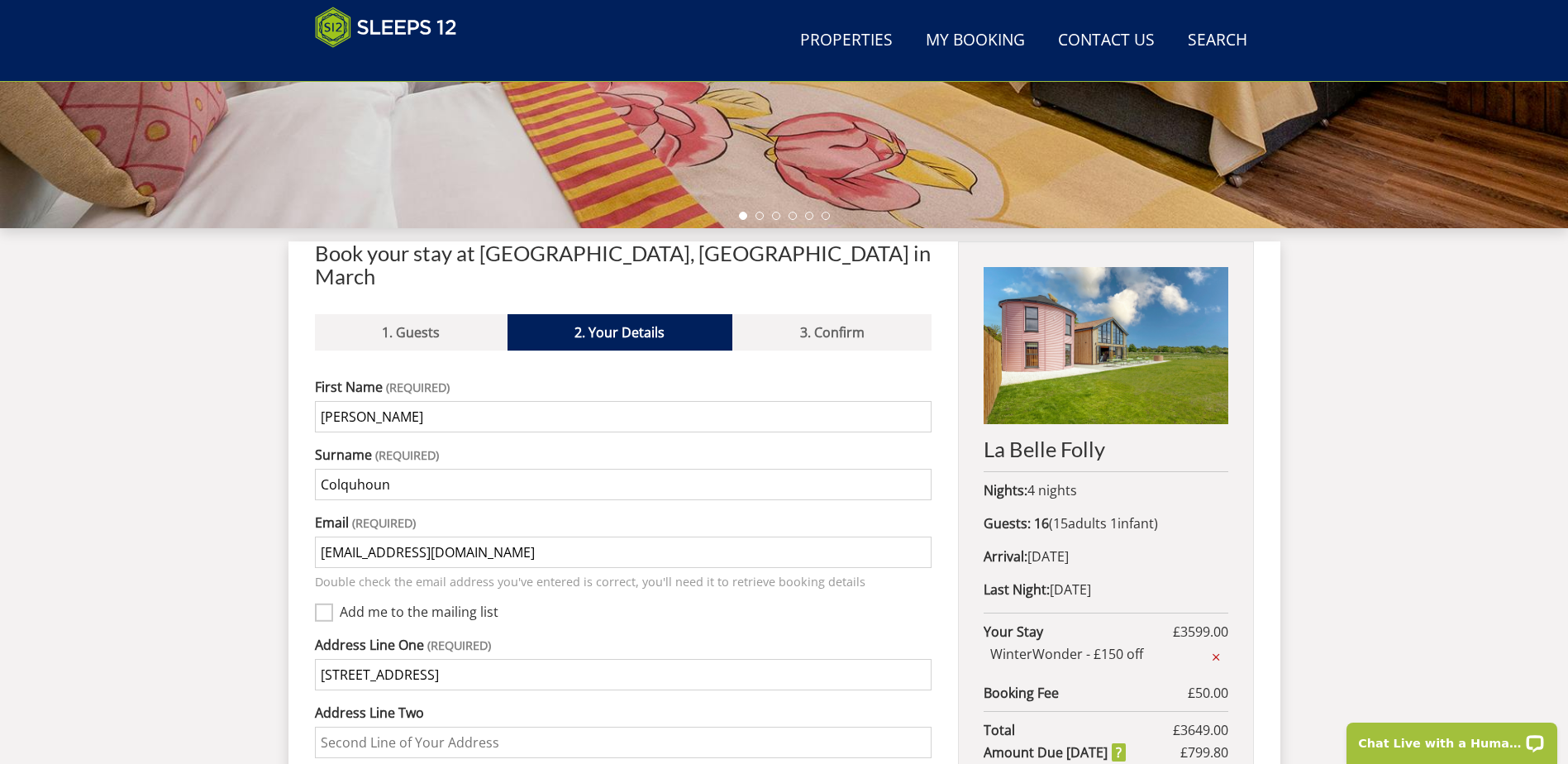
scroll to position [482, 0]
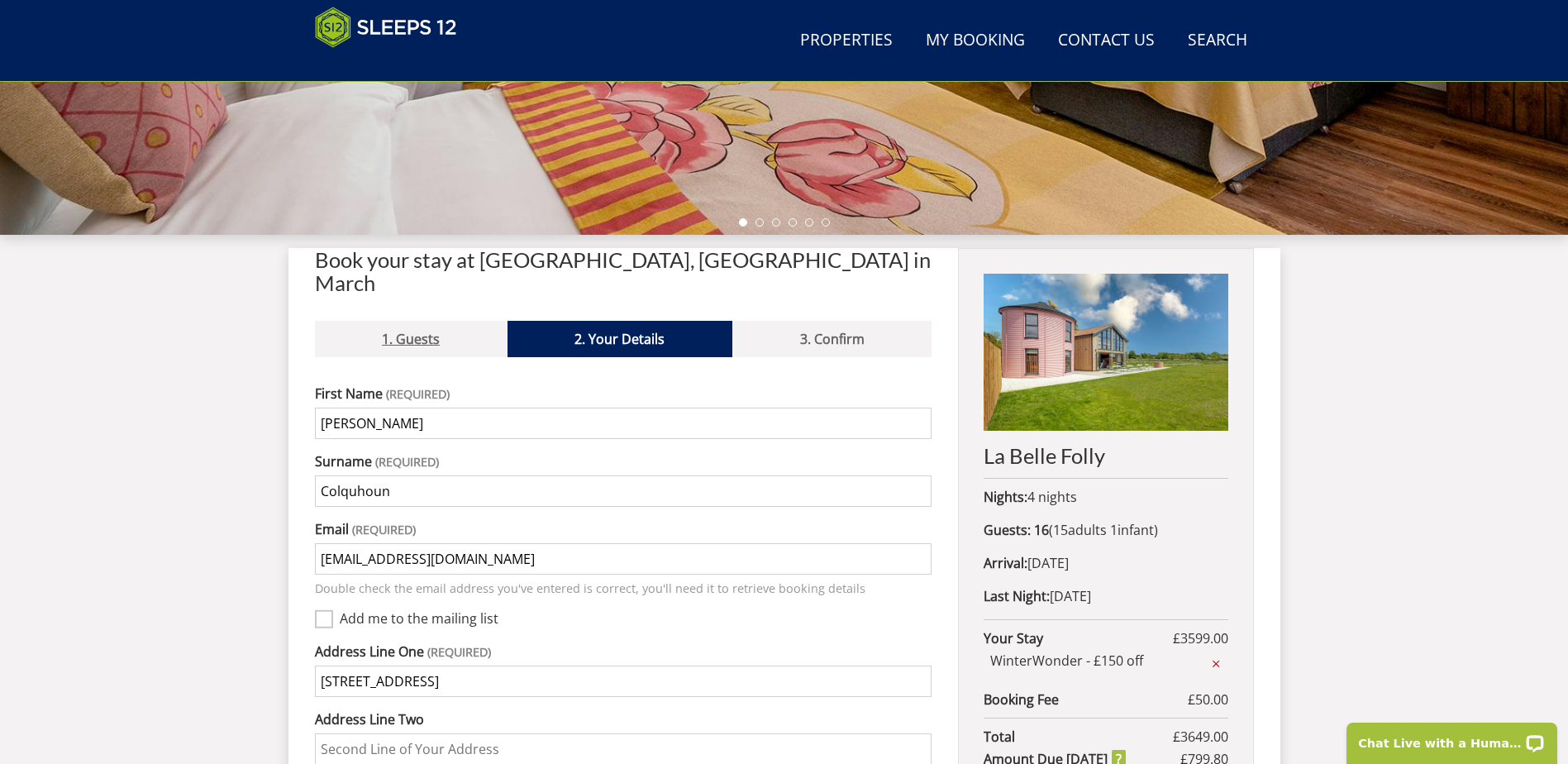
type input "07402860876"
click at [412, 321] on link "1. Guests" at bounding box center [412, 339] width 192 height 36
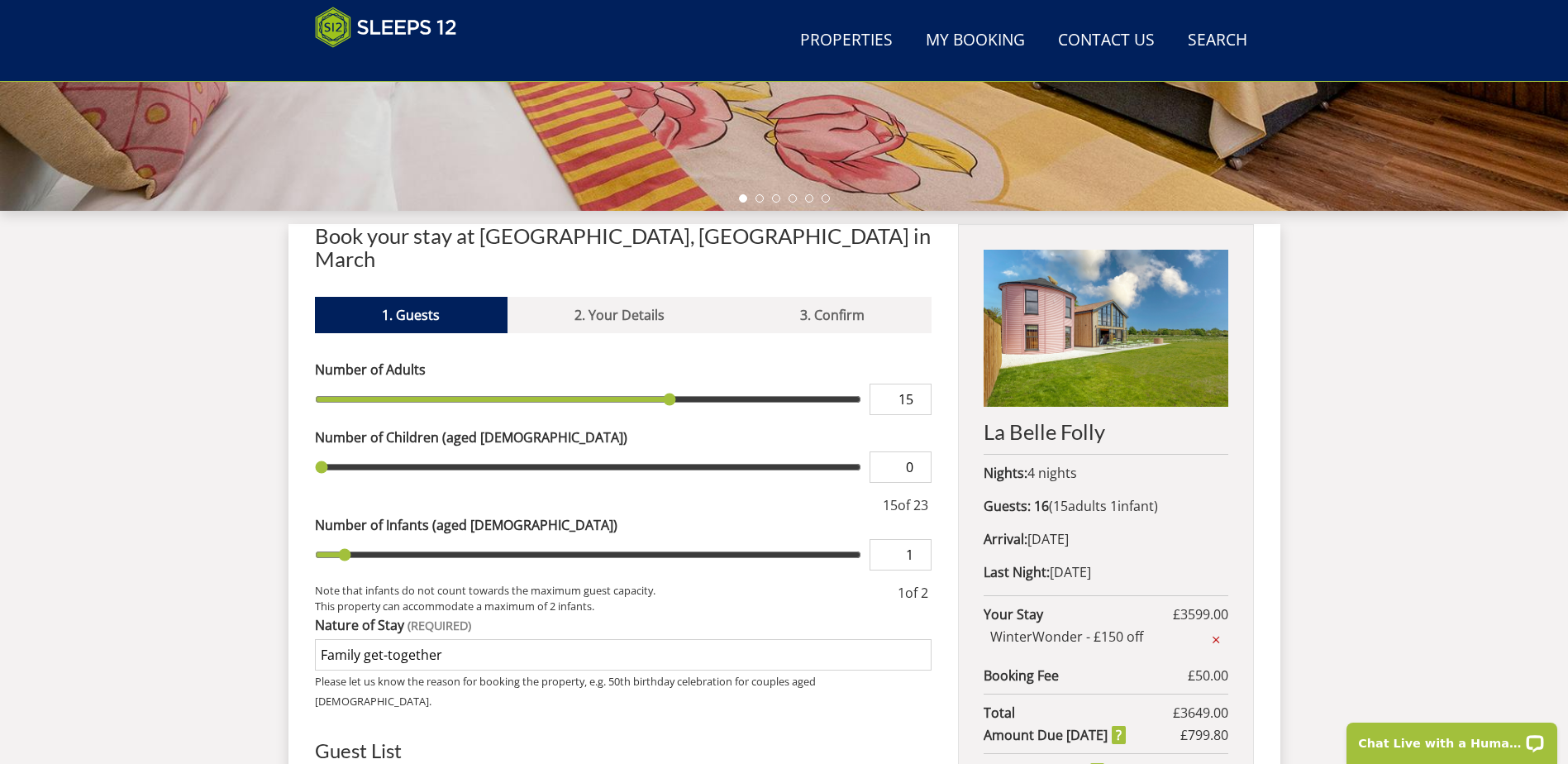
scroll to position [482, 0]
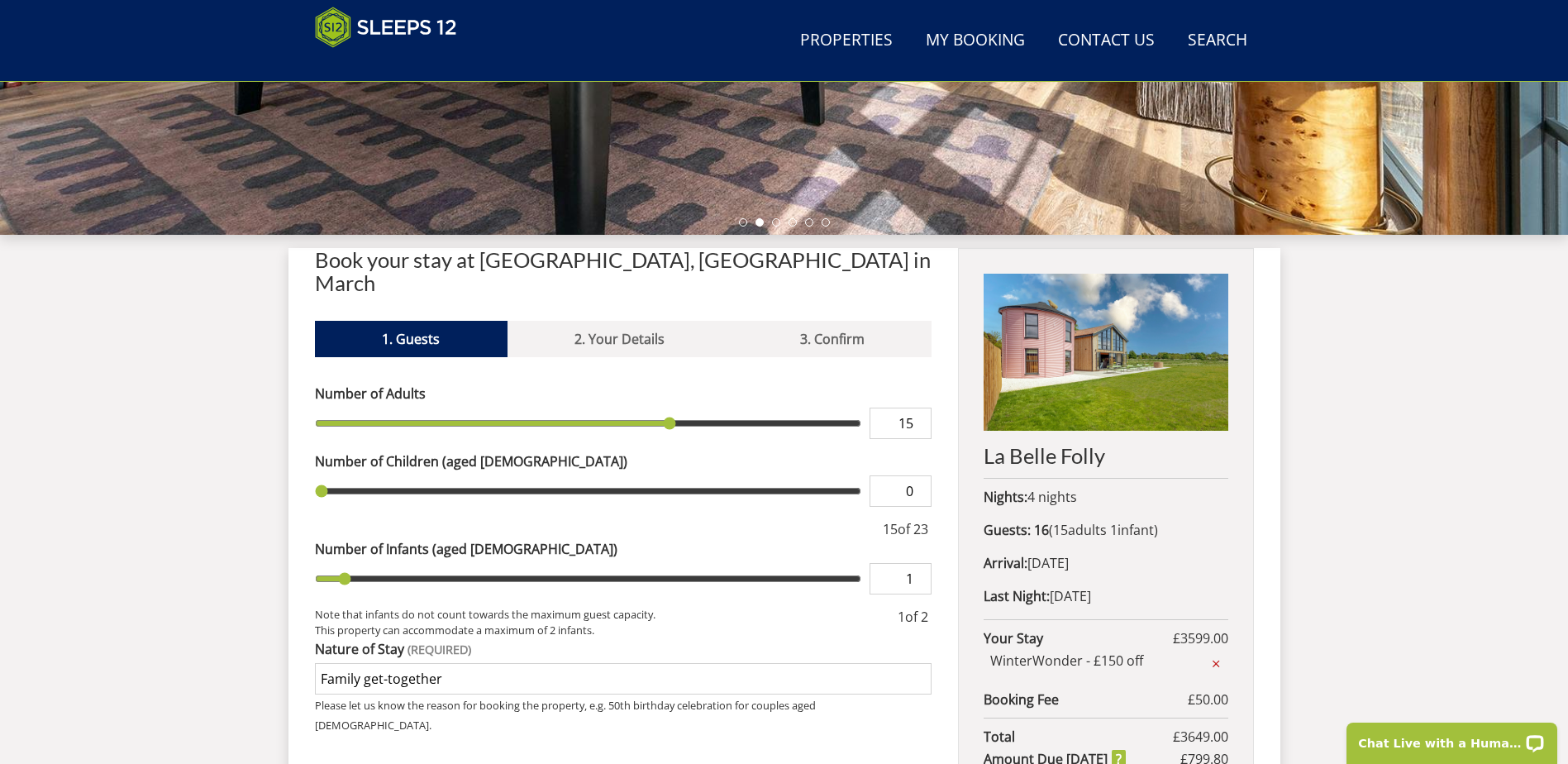
click at [908, 408] on input "15" at bounding box center [900, 423] width 62 height 31
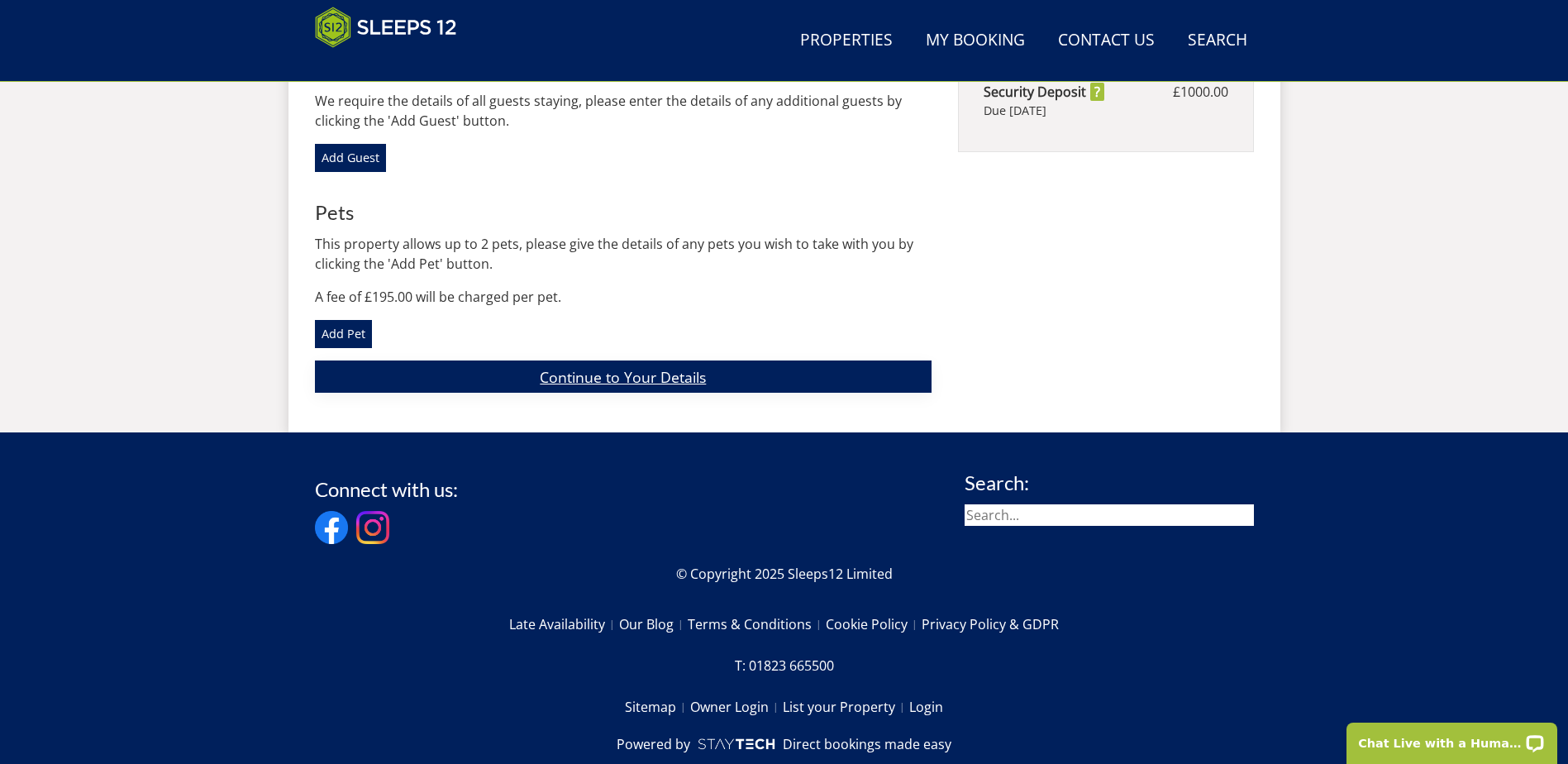
type input "12"
click at [701, 360] on link "Continue to Your Details" at bounding box center [624, 376] width 617 height 32
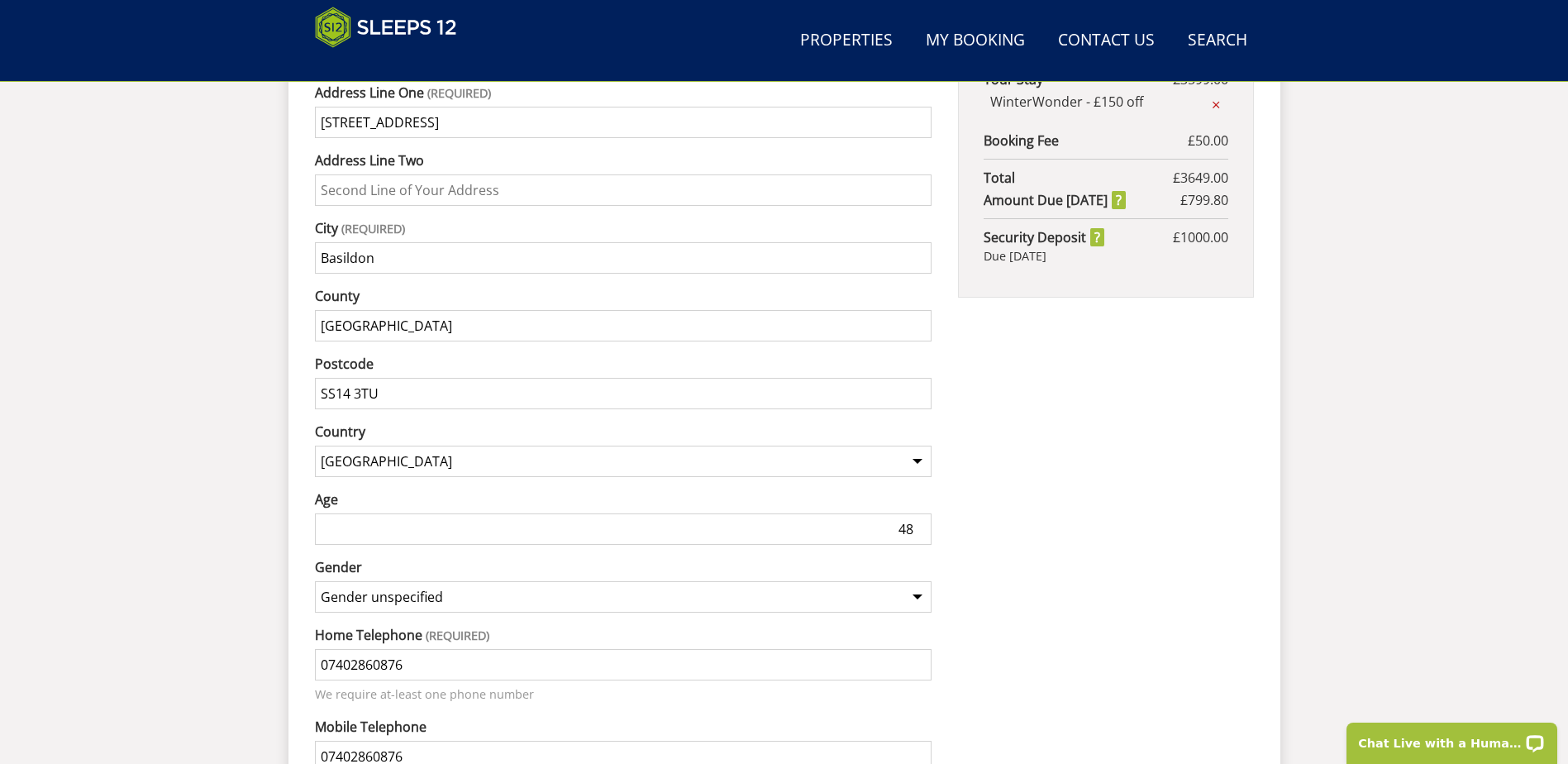
scroll to position [1226, 0]
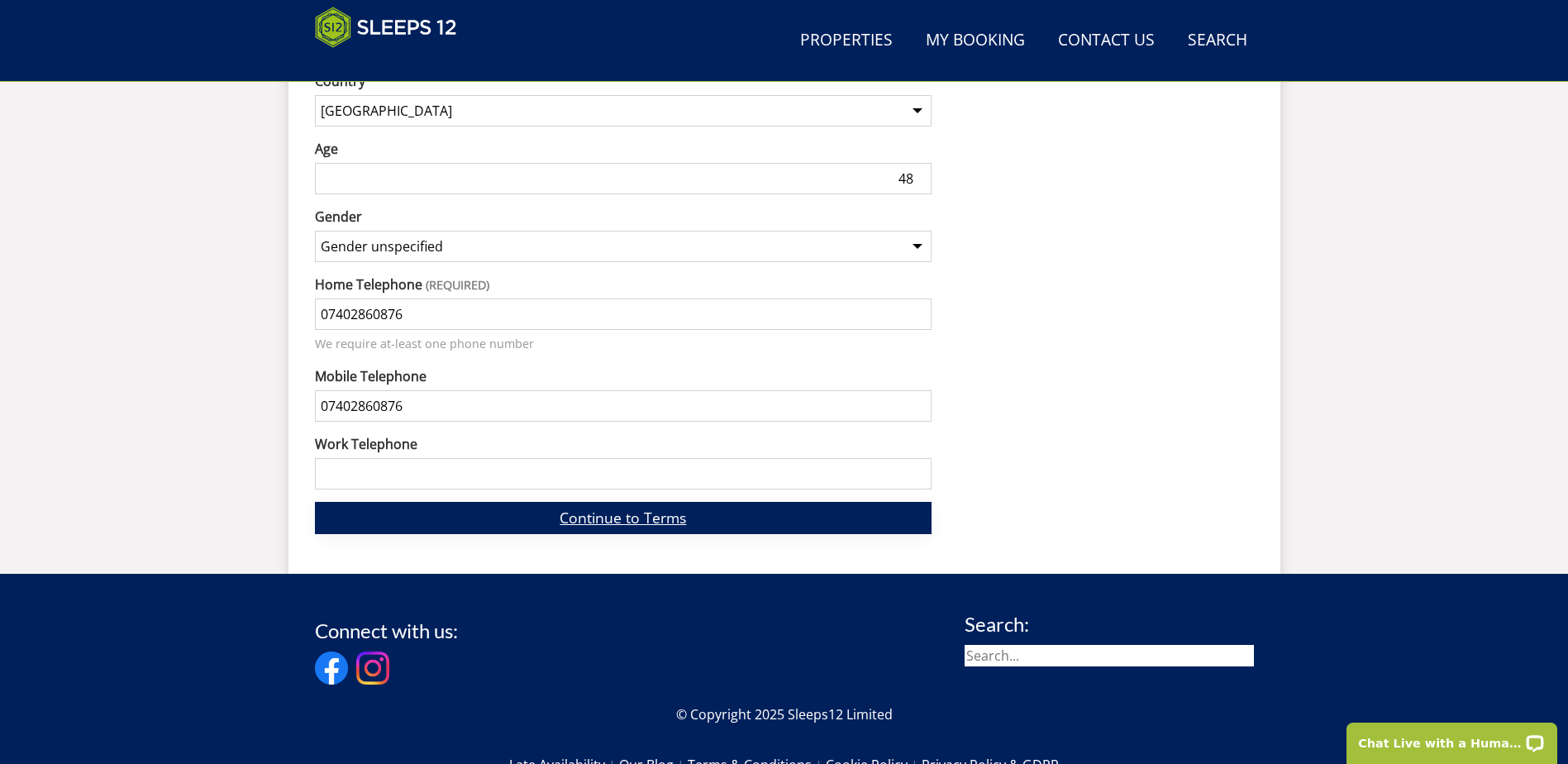
click at [676, 508] on link "Continue to Terms" at bounding box center [624, 518] width 617 height 32
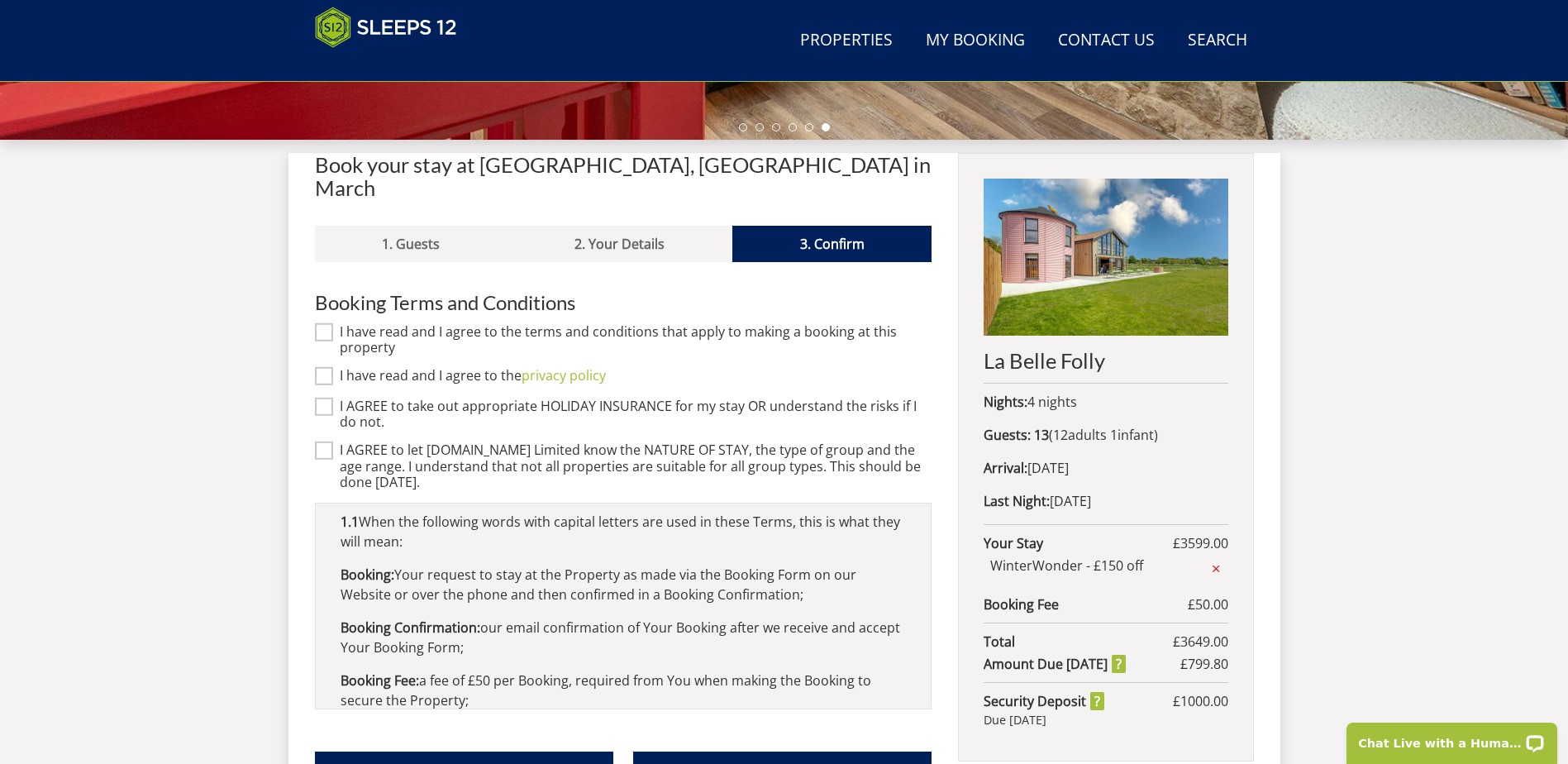
scroll to position [565, 0]
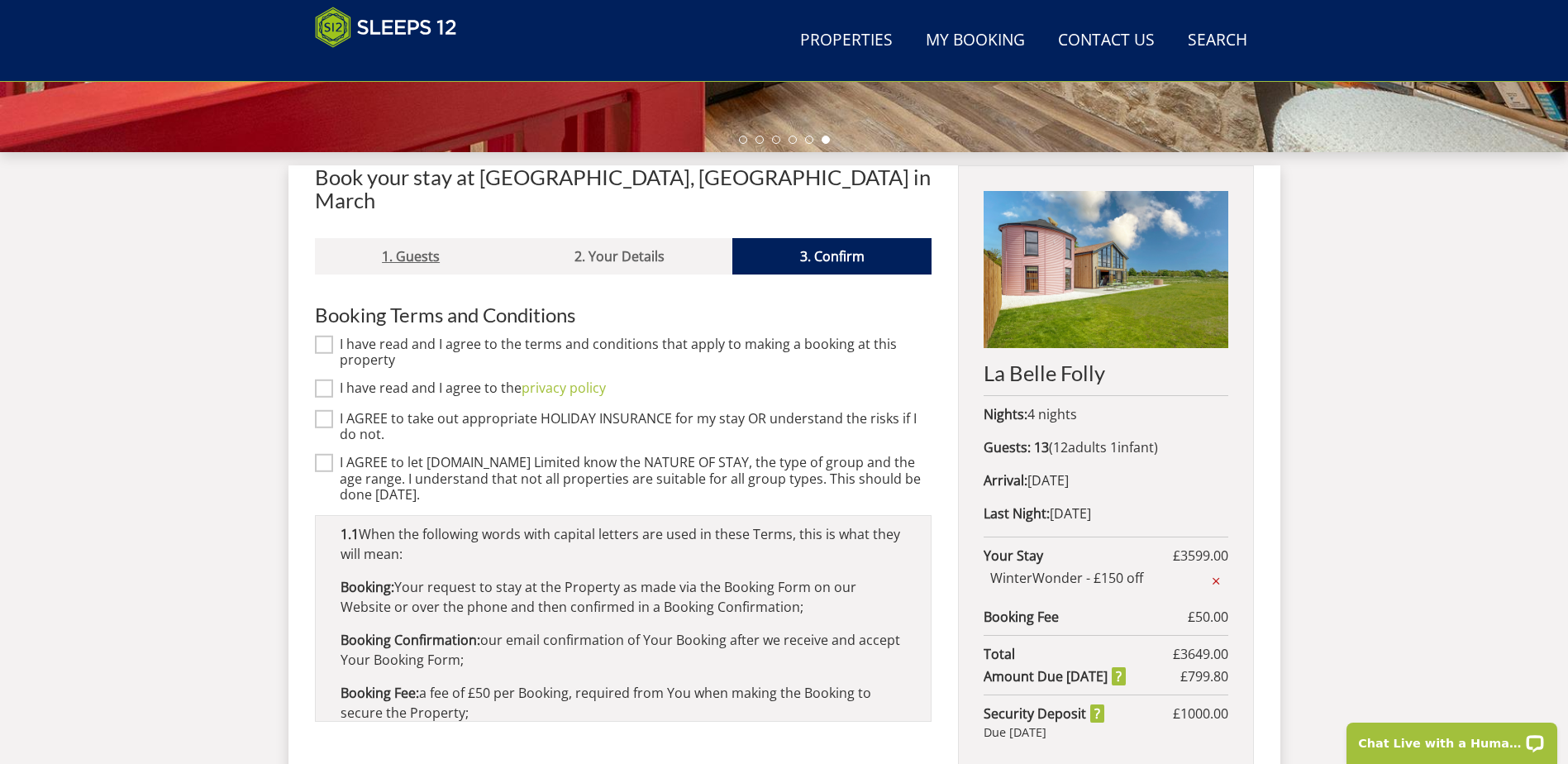
click at [413, 238] on link "1. Guests" at bounding box center [412, 256] width 192 height 36
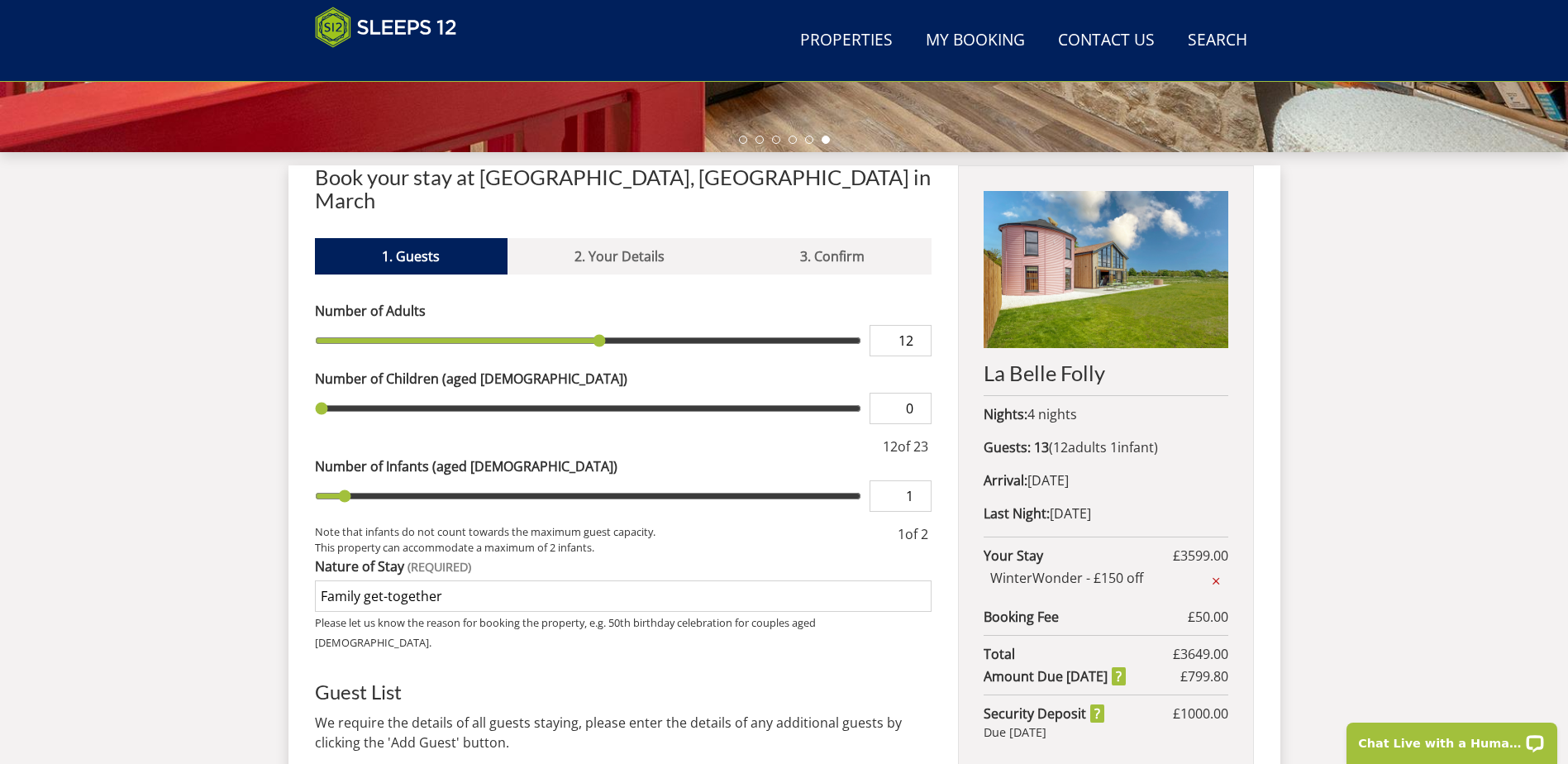
scroll to position [730, 0]
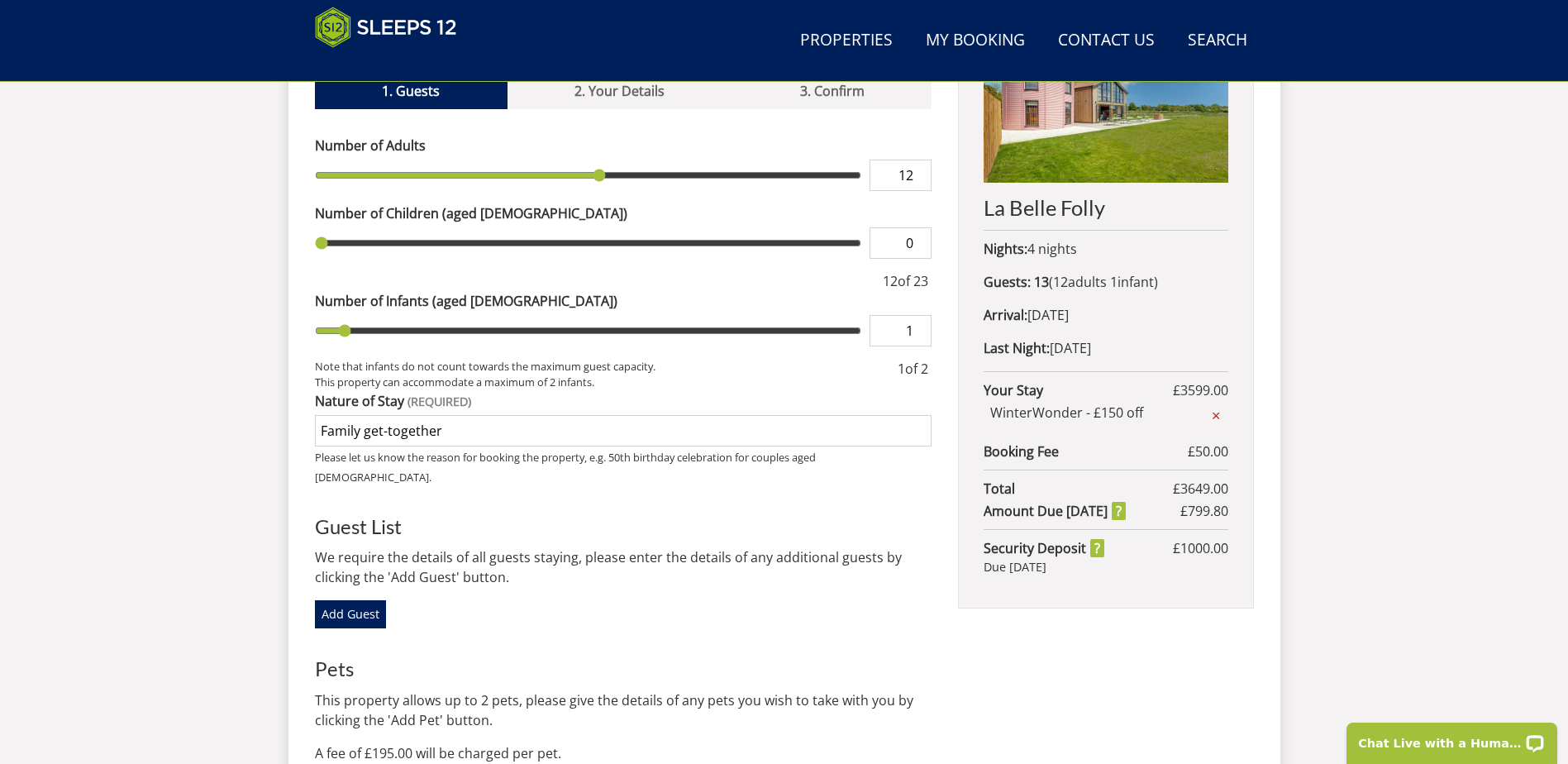
click at [910, 159] on input "12" at bounding box center [900, 174] width 62 height 31
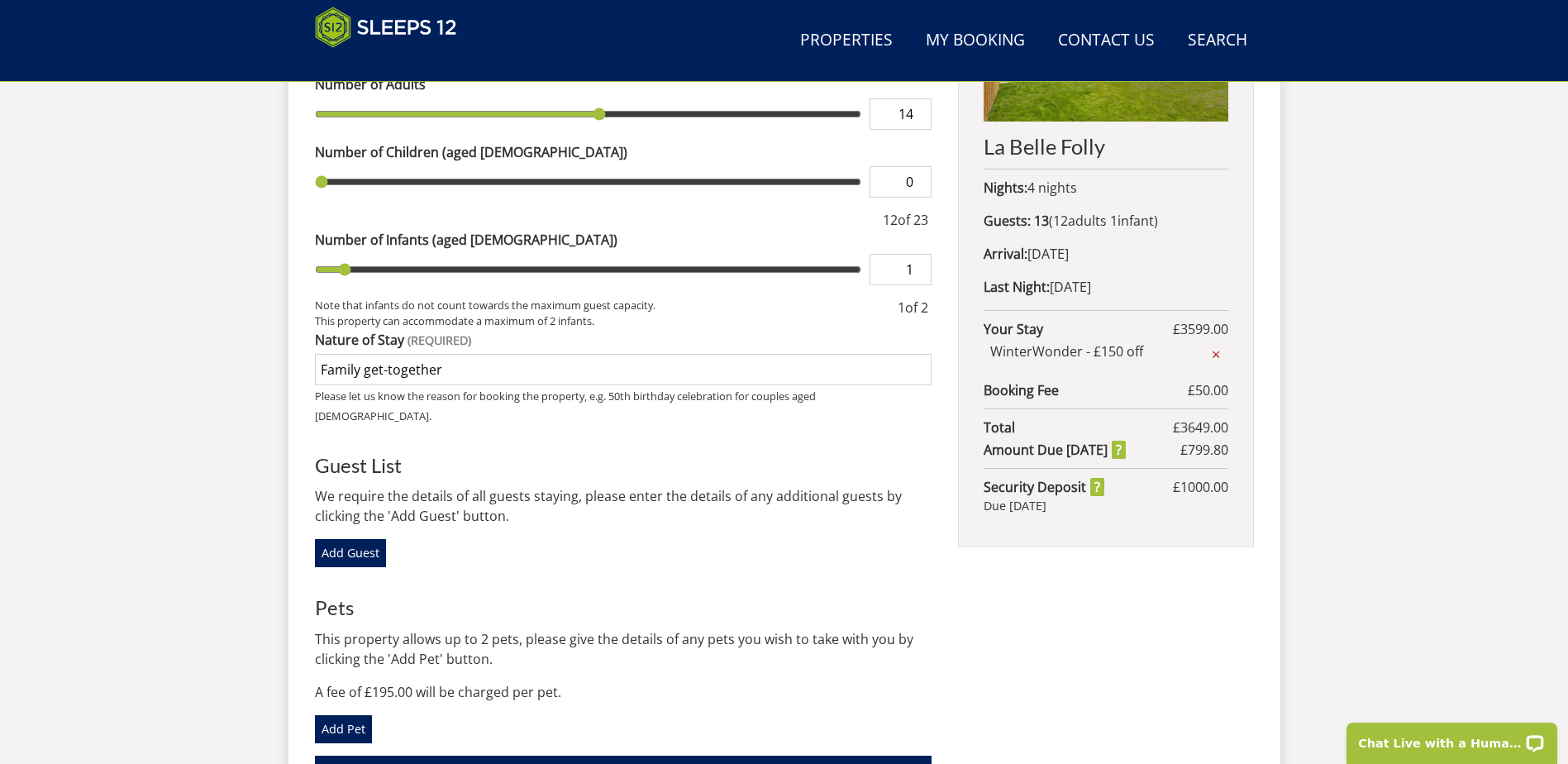
scroll to position [813, 0]
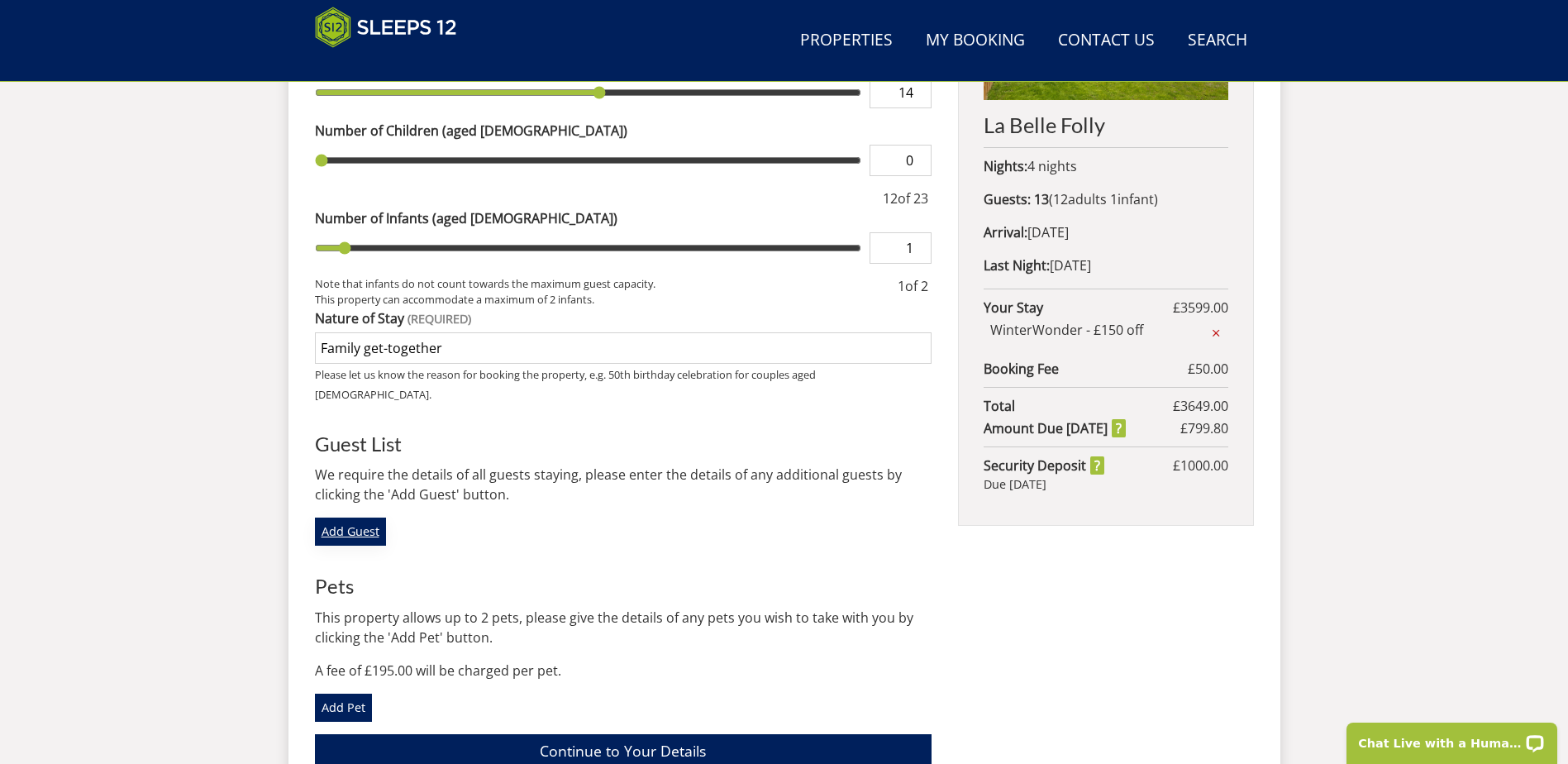
type input "14"
click at [364, 517] on link "Add Guest" at bounding box center [351, 532] width 71 height 29
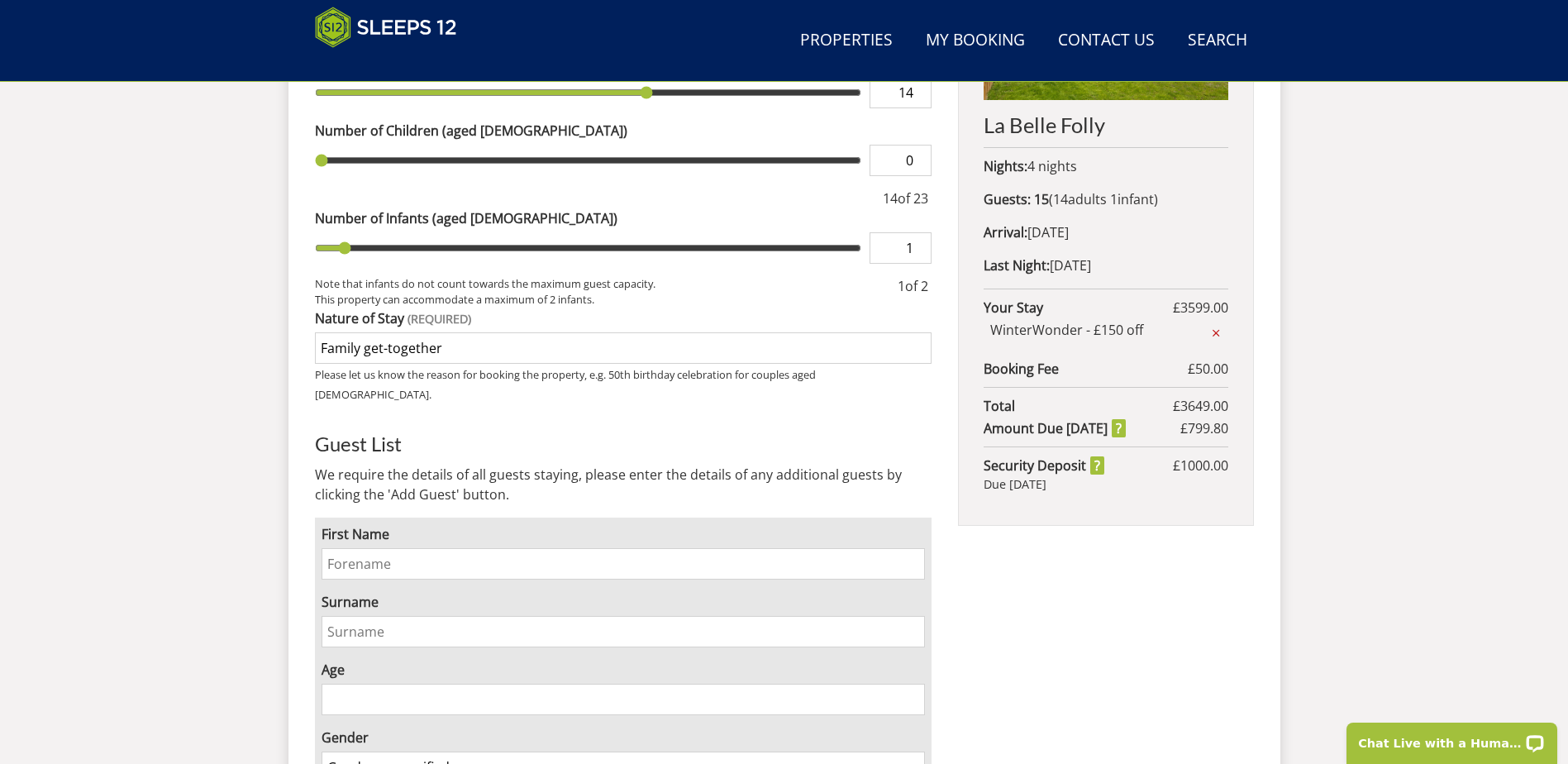
click at [405, 548] on input "First Name" at bounding box center [624, 563] width 604 height 31
type input "[PERSON_NAME]"
type input "Colquhoun"
click at [353, 684] on input "Age" at bounding box center [624, 699] width 604 height 31
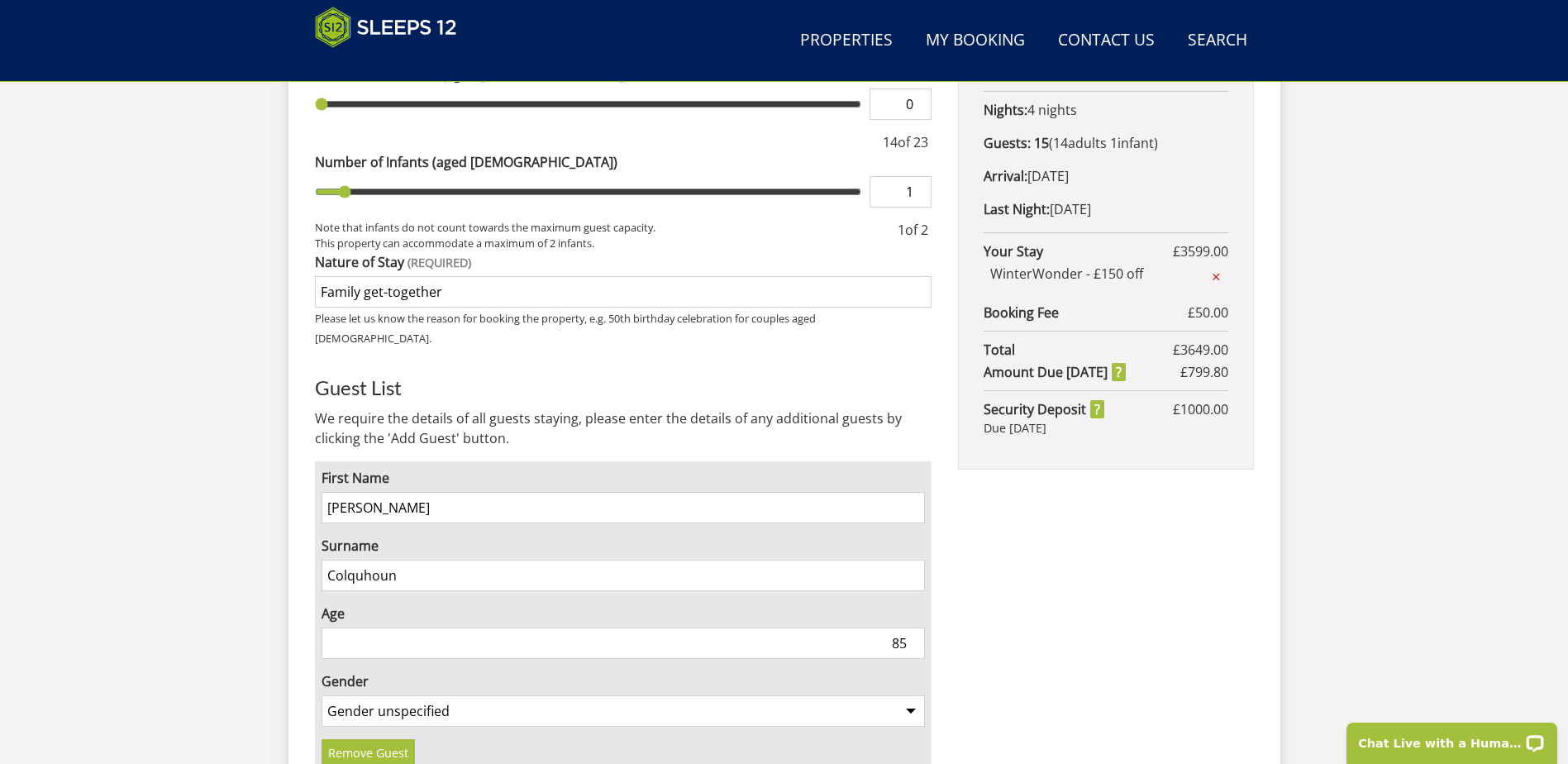
scroll to position [895, 0]
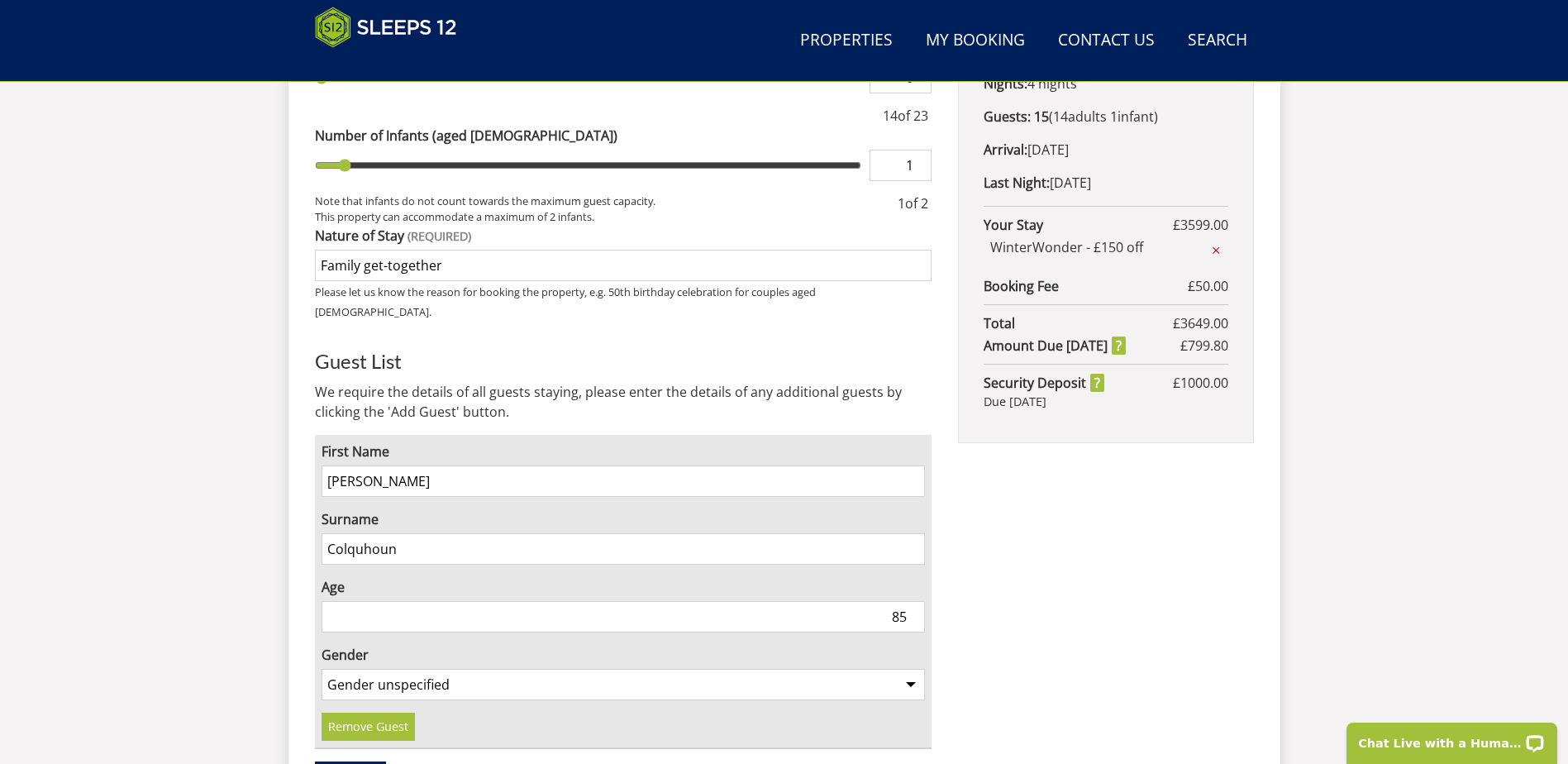
type input "85"
click at [435, 669] on select "Gender unspecified Gender [DEMOGRAPHIC_DATA] Gender [DEMOGRAPHIC_DATA]" at bounding box center [624, 684] width 604 height 31
select select "gender_[DEMOGRAPHIC_DATA]"
click at [322, 669] on select "Gender unspecified Gender [DEMOGRAPHIC_DATA] Gender [DEMOGRAPHIC_DATA]" at bounding box center [624, 684] width 604 height 31
click at [366, 761] on link "Add Guest" at bounding box center [351, 775] width 71 height 29
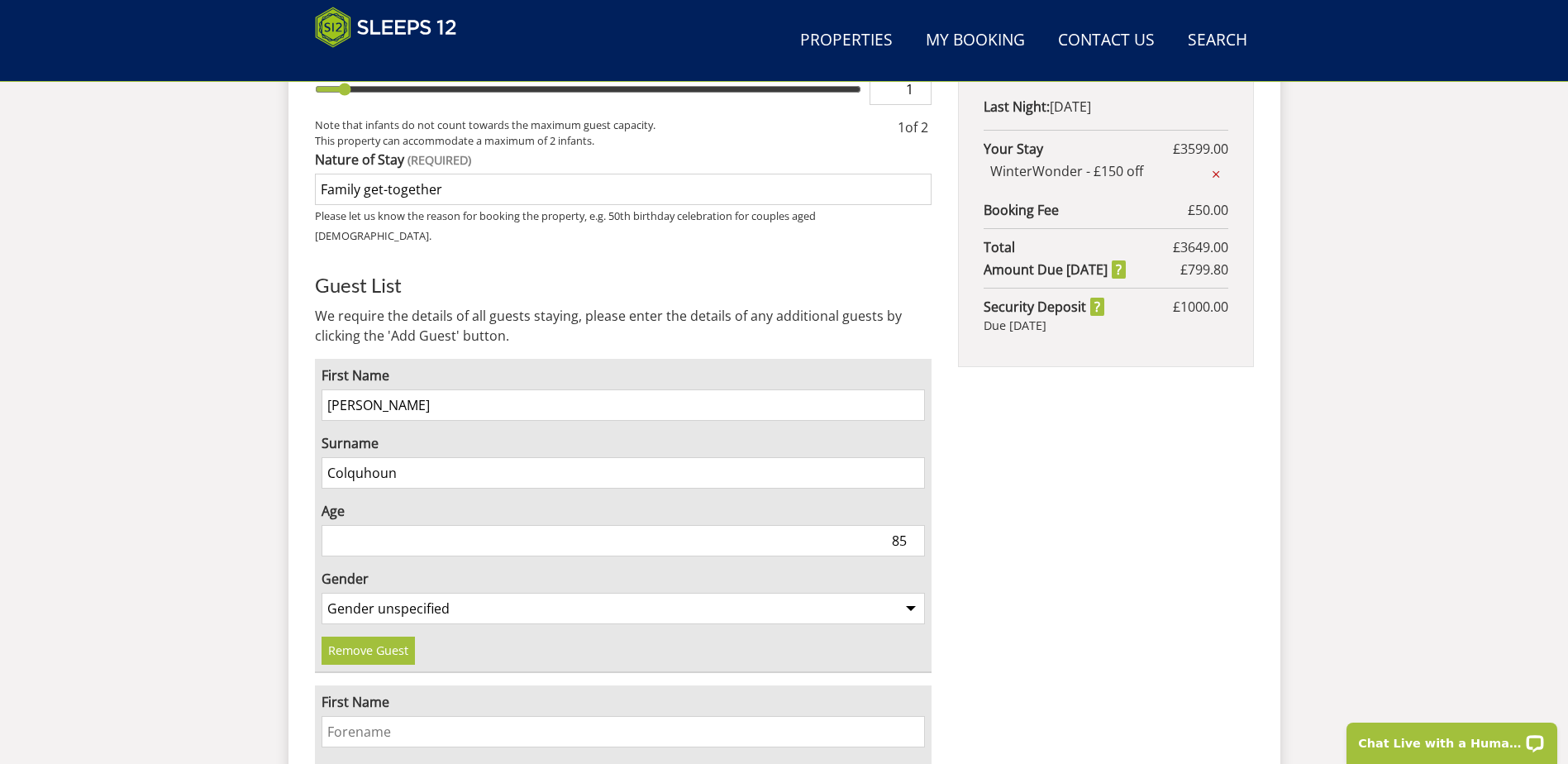
scroll to position [978, 0]
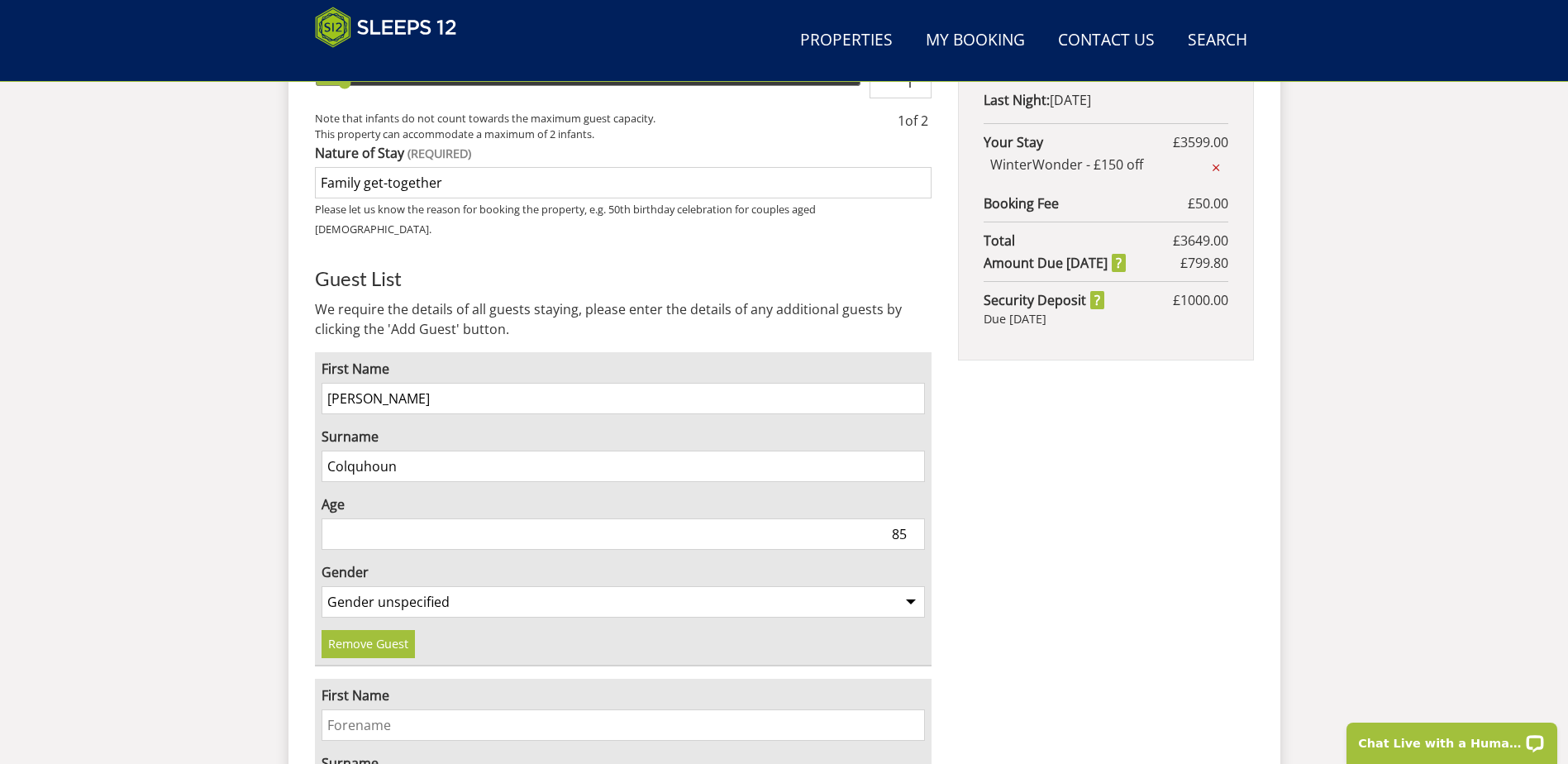
drag, startPoint x: 357, startPoint y: 686, endPoint x: 345, endPoint y: 687, distance: 12.0
click at [357, 710] on input "First Name" at bounding box center [624, 725] width 604 height 31
drag, startPoint x: 347, startPoint y: 758, endPoint x: 355, endPoint y: 758, distance: 8.0
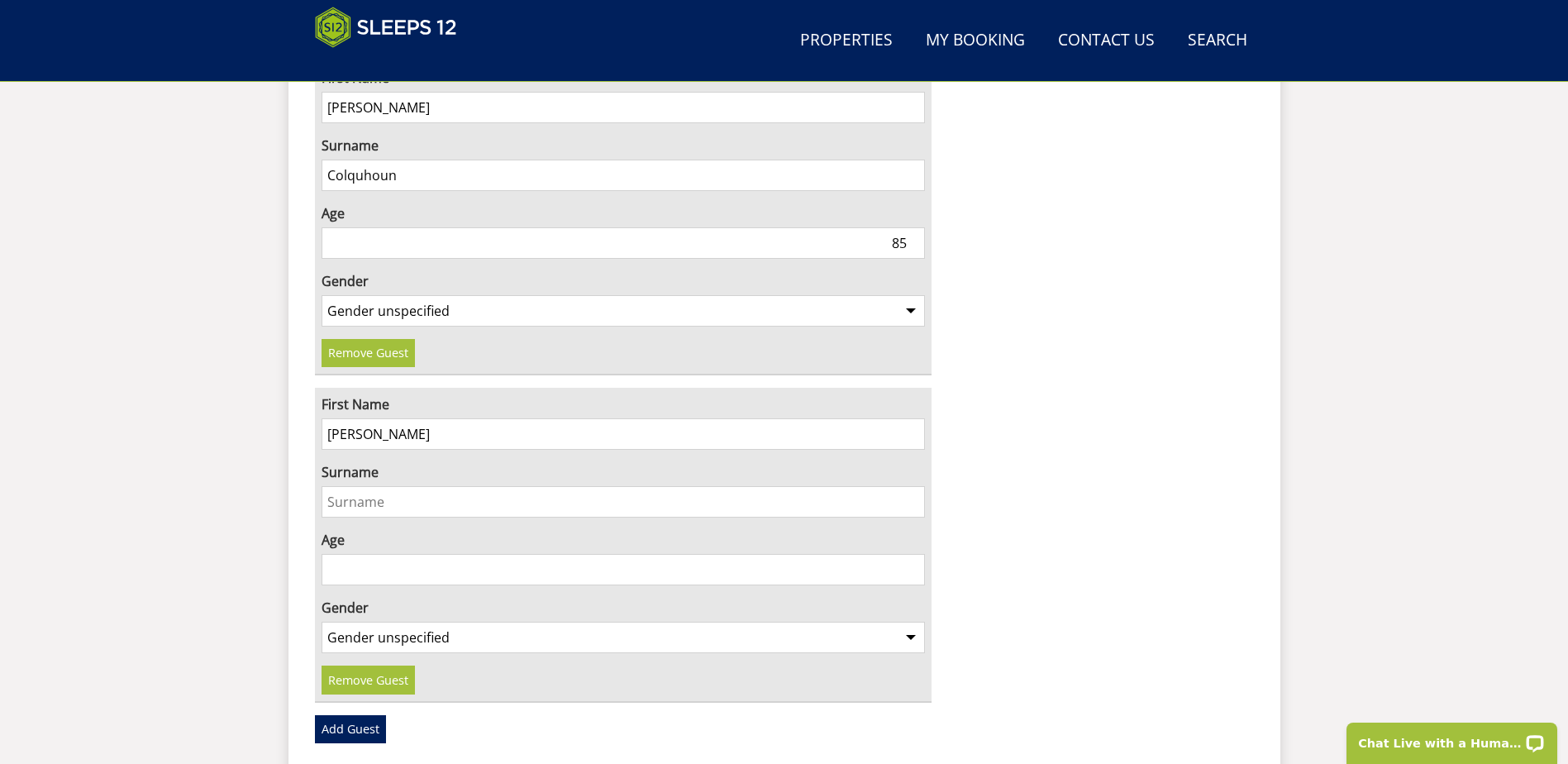
scroll to position [1309, 0]
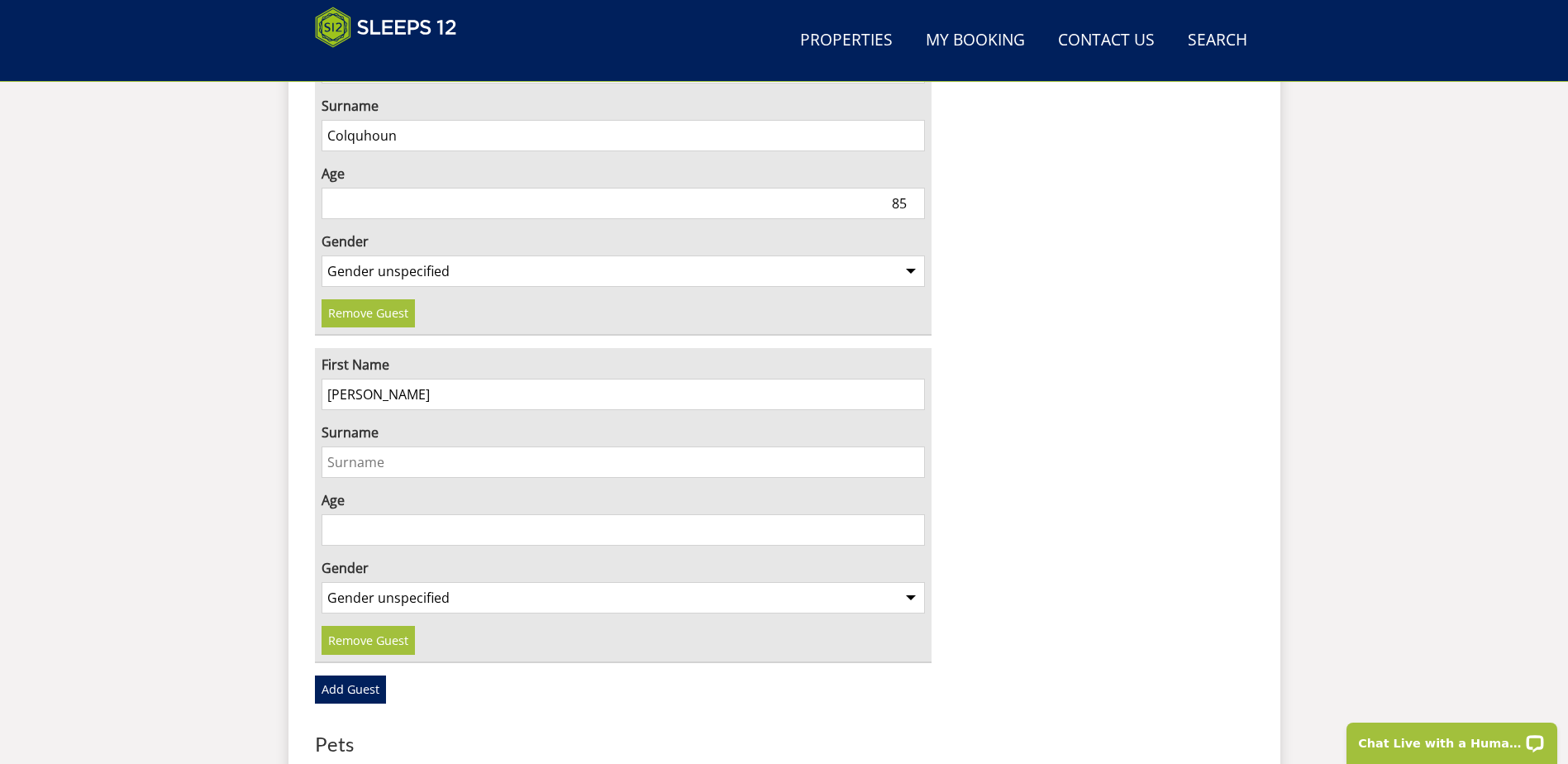
drag, startPoint x: 442, startPoint y: 353, endPoint x: 362, endPoint y: 353, distance: 80.0
click at [362, 378] on input "[PERSON_NAME]" at bounding box center [624, 393] width 604 height 31
type input "[PERSON_NAME]"
click at [363, 447] on input "Surname" at bounding box center [624, 462] width 604 height 31
paste input "Colquhoun"
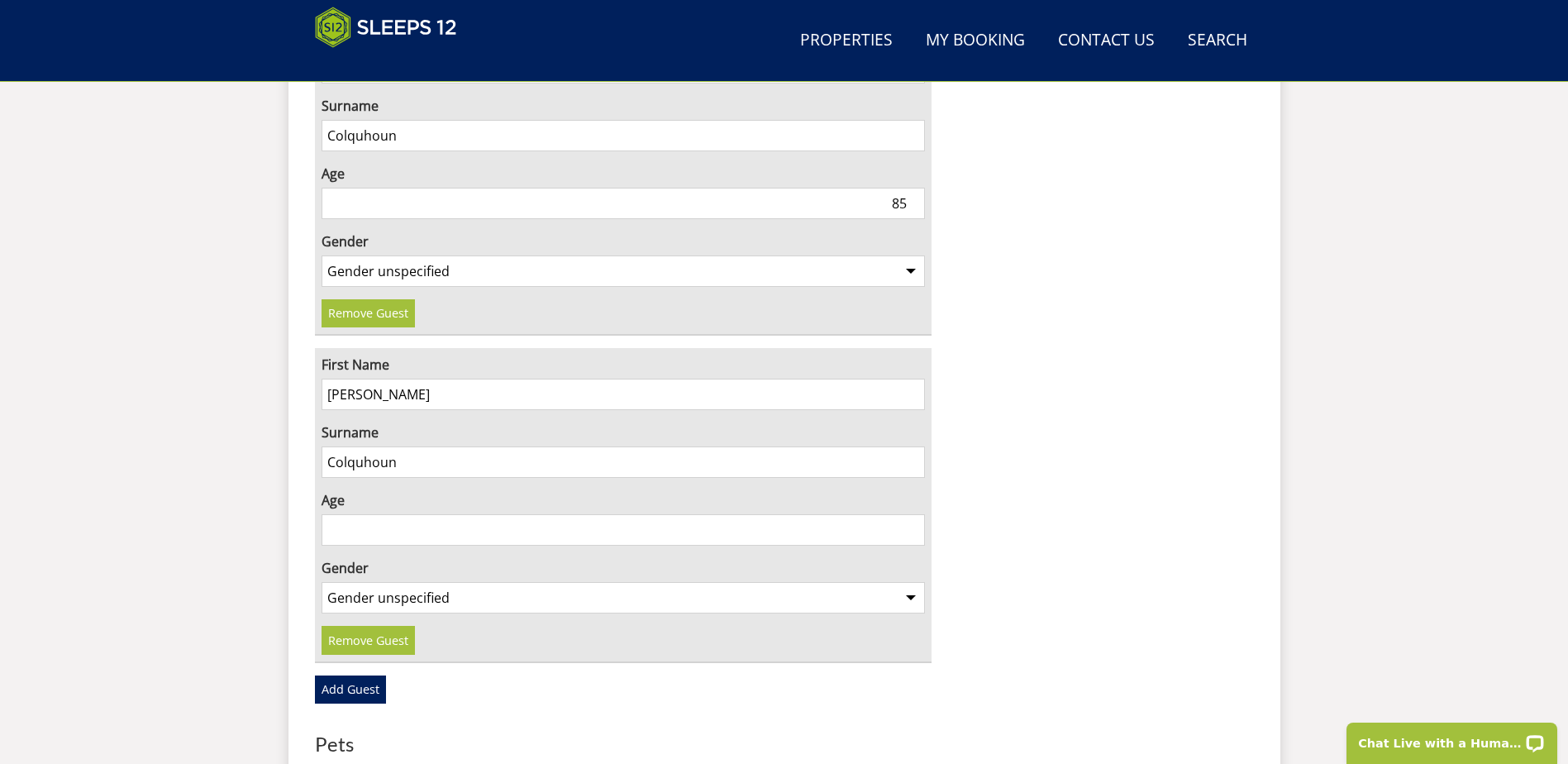
type input "Colquhoun"
click at [337, 514] on input "Age" at bounding box center [624, 530] width 604 height 31
type input "86"
drag, startPoint x: 503, startPoint y: 550, endPoint x: 487, endPoint y: 555, distance: 16.8
click at [503, 582] on select "Gender unspecified Gender [DEMOGRAPHIC_DATA] Gender [DEMOGRAPHIC_DATA]" at bounding box center [624, 597] width 604 height 31
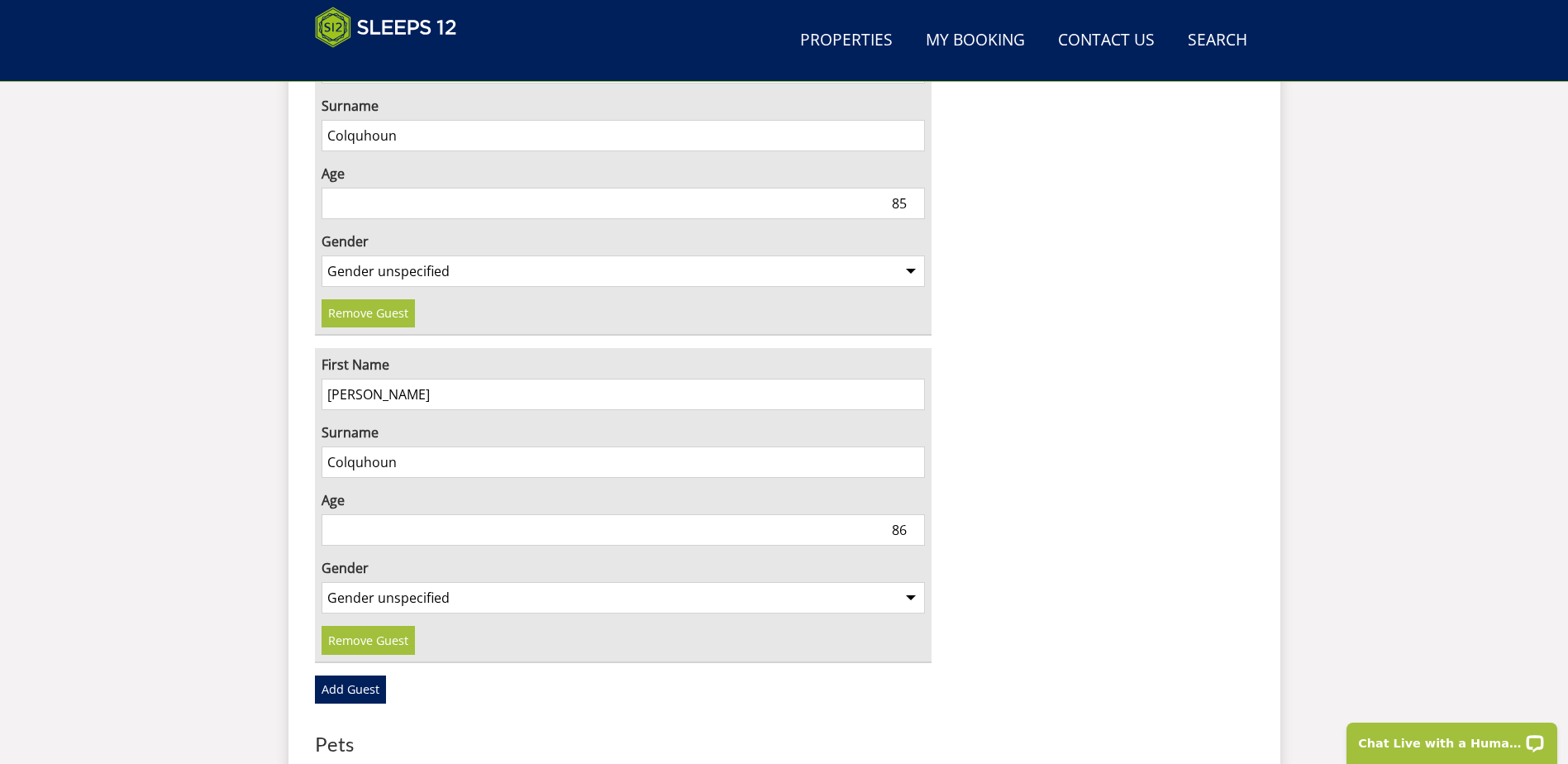
select select "gender_[DEMOGRAPHIC_DATA]"
click at [322, 582] on select "Gender unspecified Gender [DEMOGRAPHIC_DATA] Gender [DEMOGRAPHIC_DATA]" at bounding box center [624, 597] width 604 height 31
click at [349, 675] on link "Add Guest" at bounding box center [351, 690] width 71 height 29
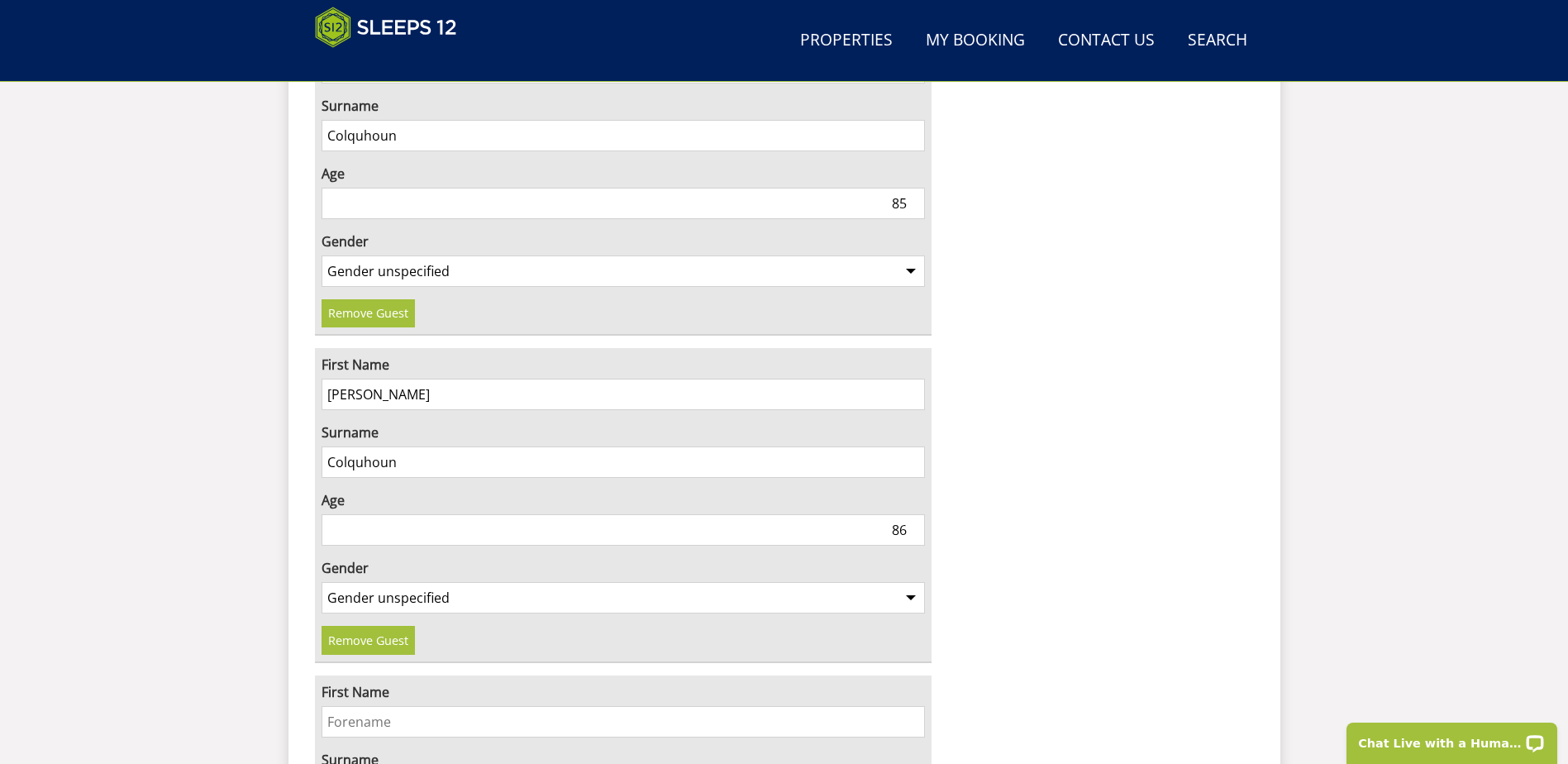
click at [350, 706] on input "First Name" at bounding box center [624, 721] width 604 height 31
type input "[PERSON_NAME]"
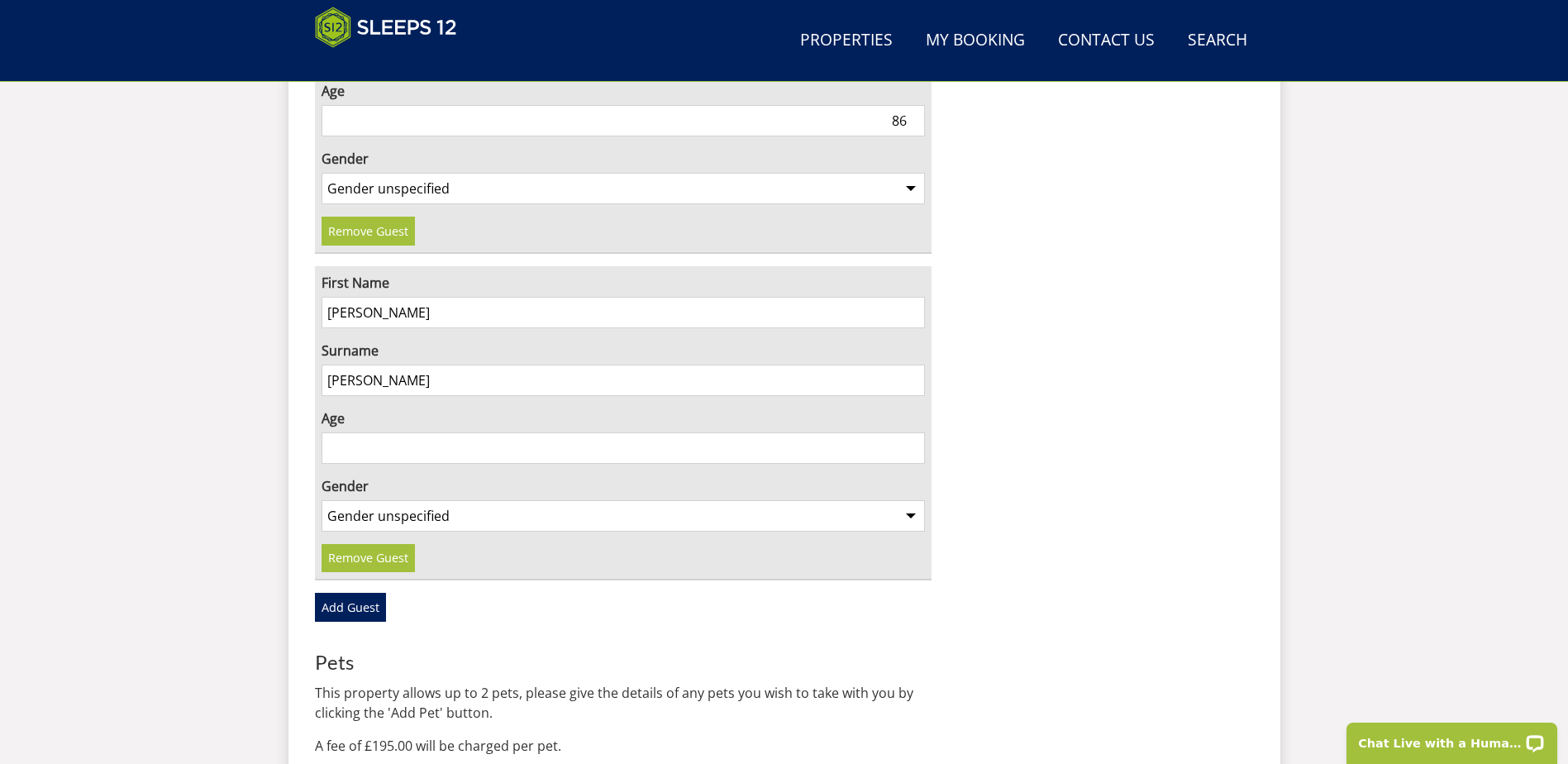
scroll to position [1722, 0]
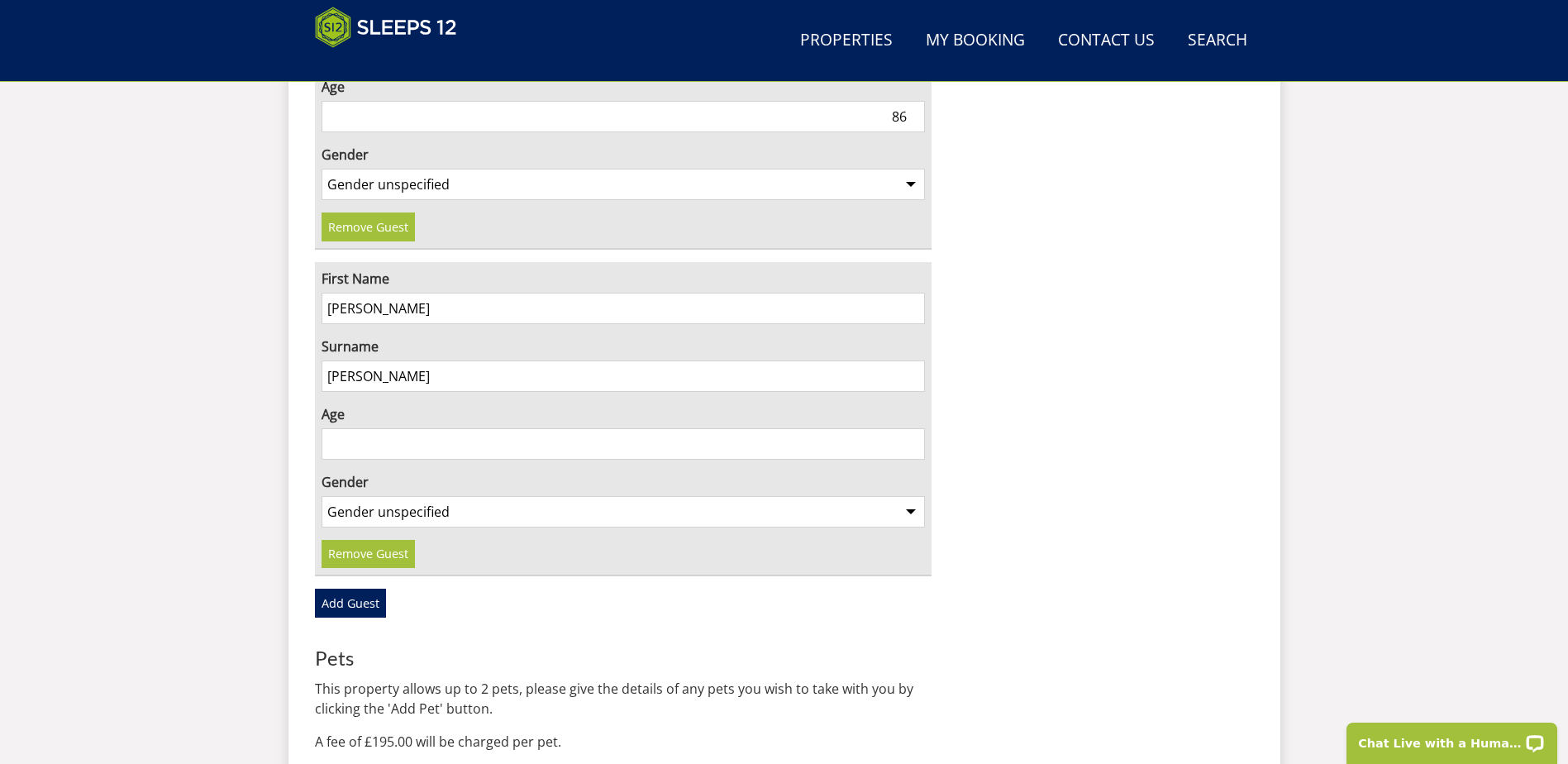
type input "[PERSON_NAME]"
click at [350, 429] on input "Age" at bounding box center [624, 444] width 604 height 31
type input "58"
click at [338, 496] on select "Gender unspecified Gender [DEMOGRAPHIC_DATA] Gender [DEMOGRAPHIC_DATA]" at bounding box center [624, 512] width 604 height 31
select select "gender_[DEMOGRAPHIC_DATA]"
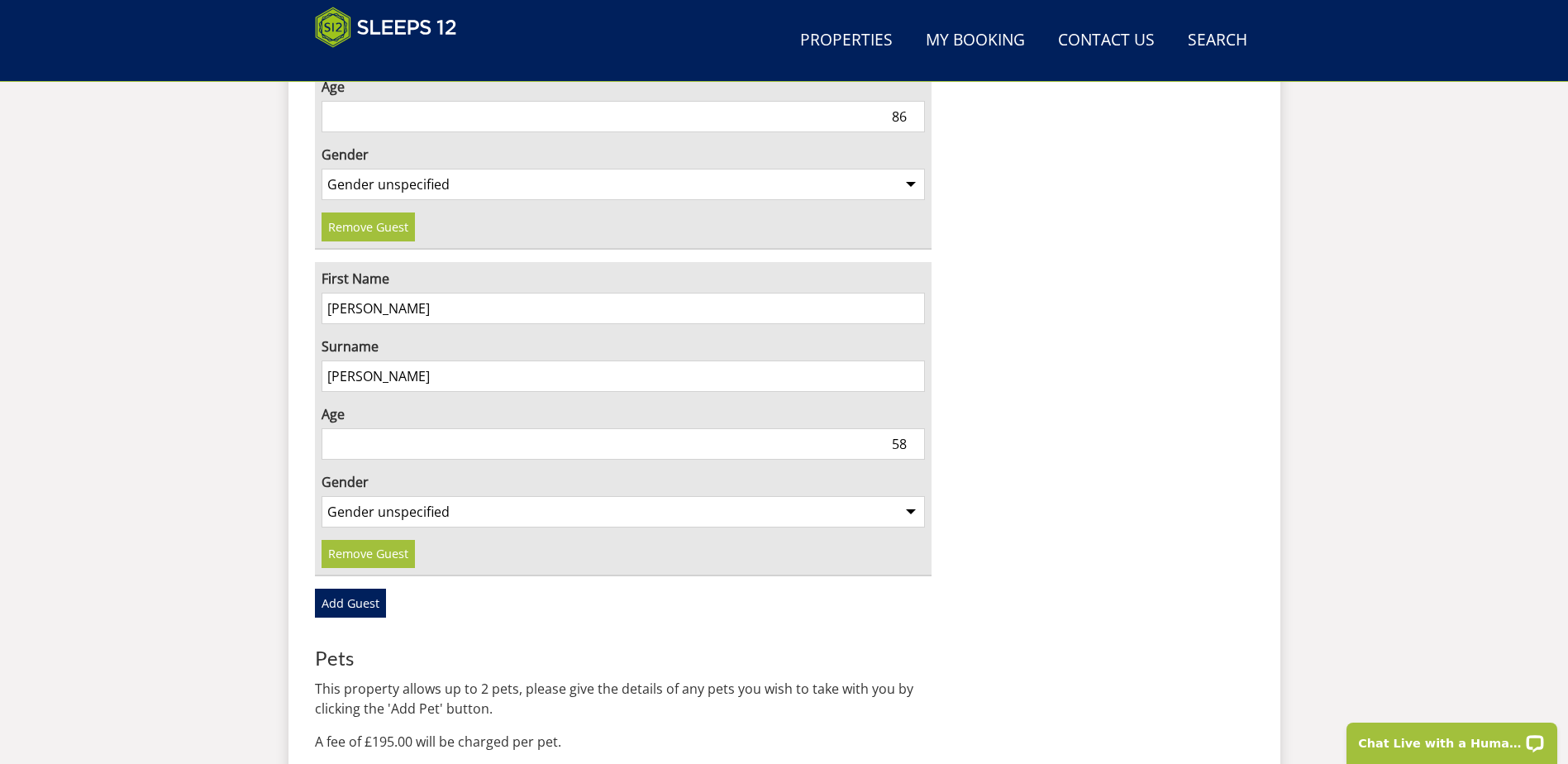
click at [322, 496] on select "Gender unspecified Gender [DEMOGRAPHIC_DATA] Gender [DEMOGRAPHIC_DATA]" at bounding box center [624, 512] width 604 height 31
click at [356, 589] on link "Add Guest" at bounding box center [351, 603] width 71 height 29
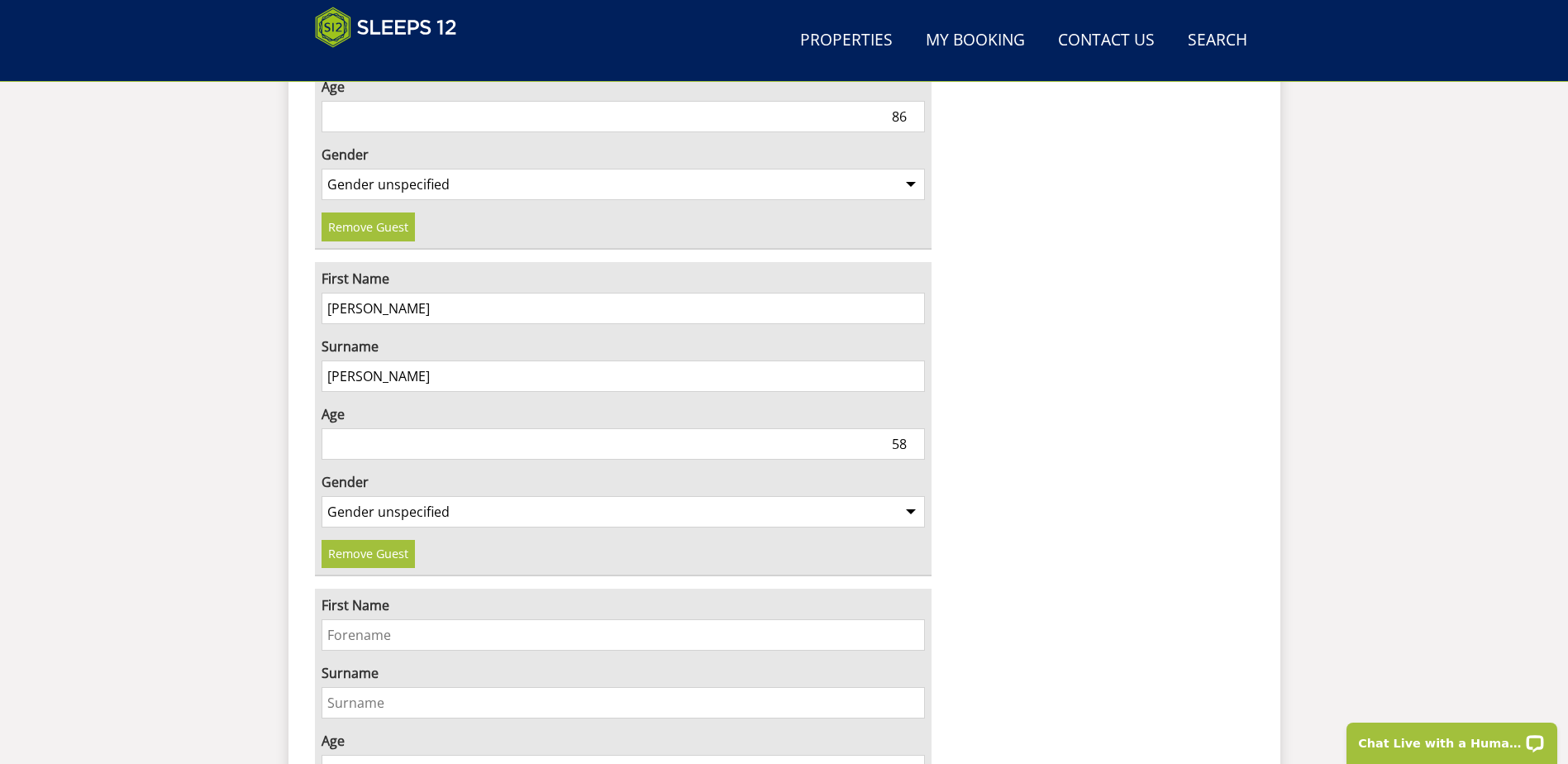
click at [359, 619] on input "First Name" at bounding box center [624, 634] width 604 height 31
type input "[PERSON_NAME]"
click at [365, 754] on input "Age" at bounding box center [624, 770] width 604 height 31
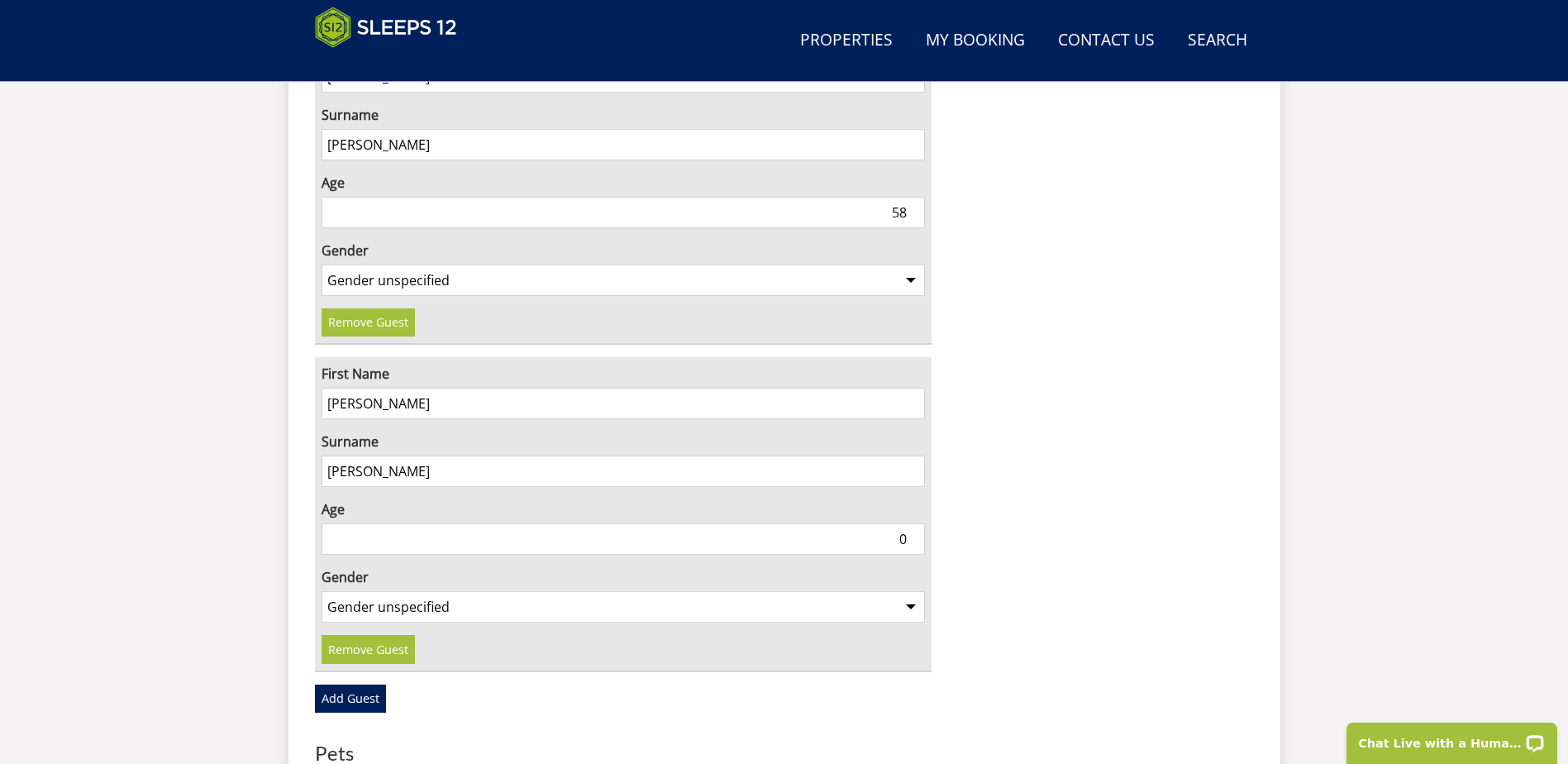
scroll to position [1970, 0]
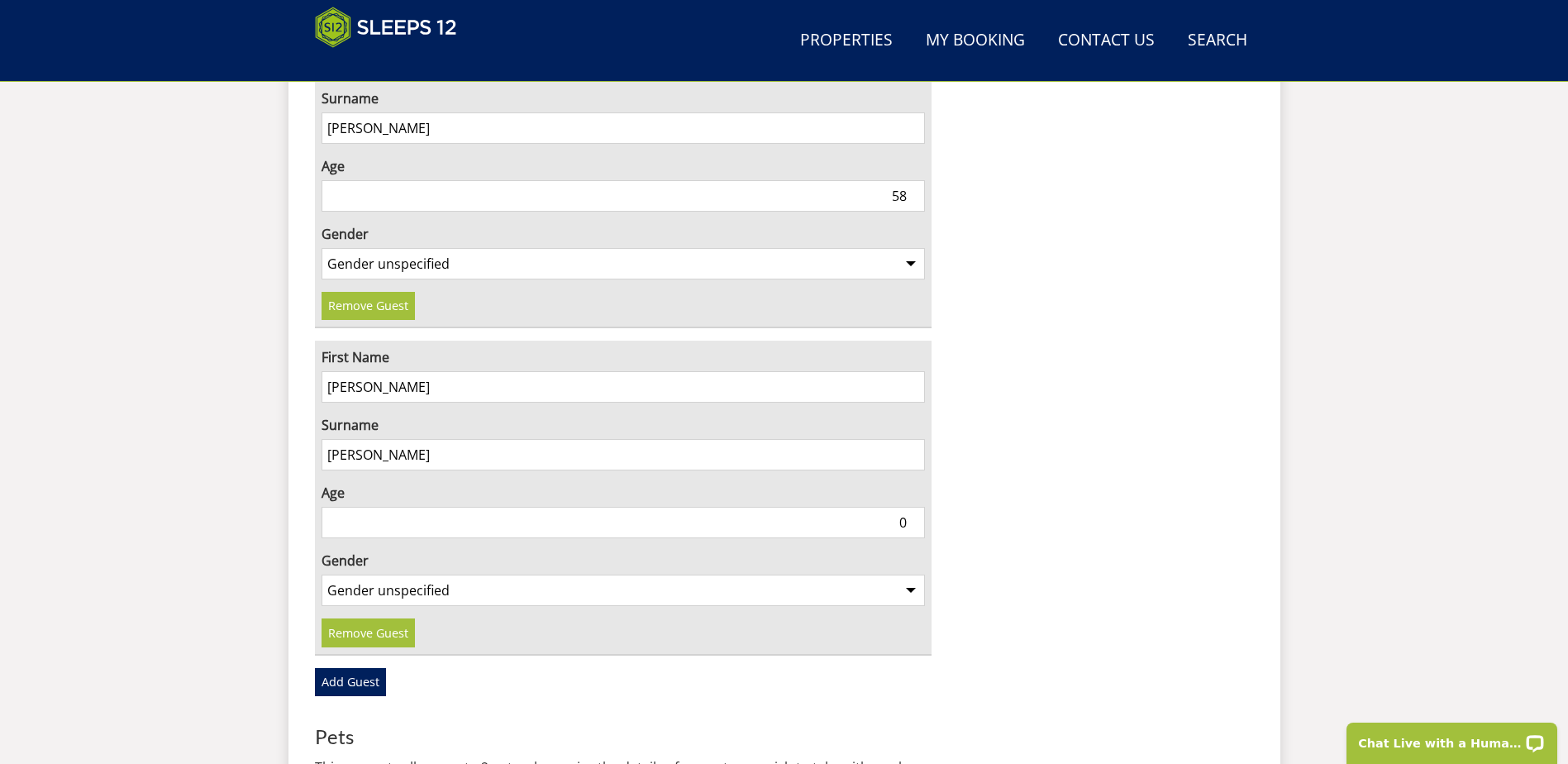
type input "0"
click at [365, 574] on select "Gender unspecified Gender [DEMOGRAPHIC_DATA] Gender [DEMOGRAPHIC_DATA]" at bounding box center [624, 590] width 604 height 31
select select "gender_[DEMOGRAPHIC_DATA]"
click at [322, 574] on select "Gender unspecified Gender [DEMOGRAPHIC_DATA] Gender [DEMOGRAPHIC_DATA]" at bounding box center [624, 590] width 604 height 31
click at [353, 507] on input "0" at bounding box center [624, 522] width 604 height 31
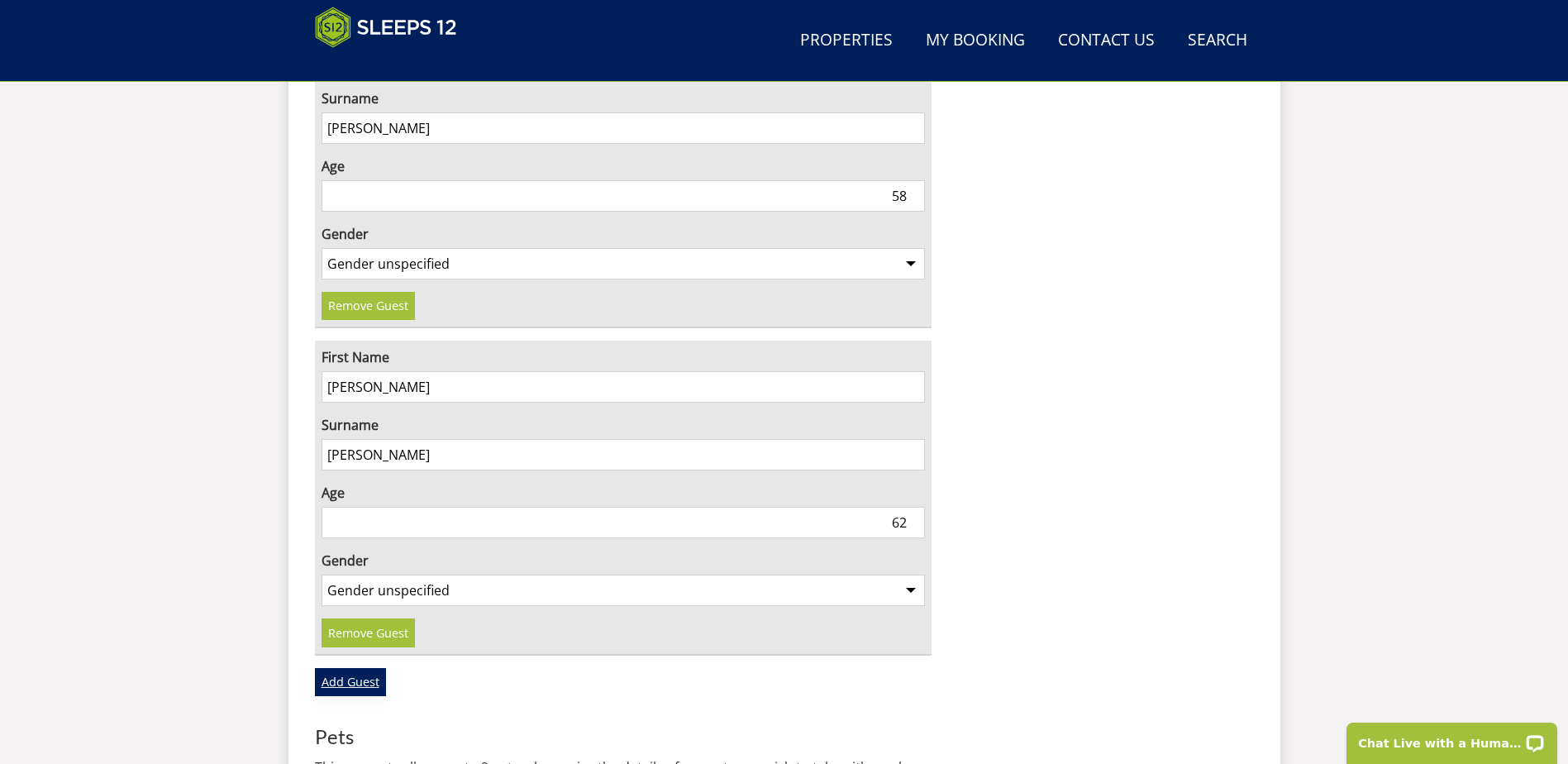
type input "62"
click at [345, 668] on link "Add Guest" at bounding box center [351, 682] width 71 height 29
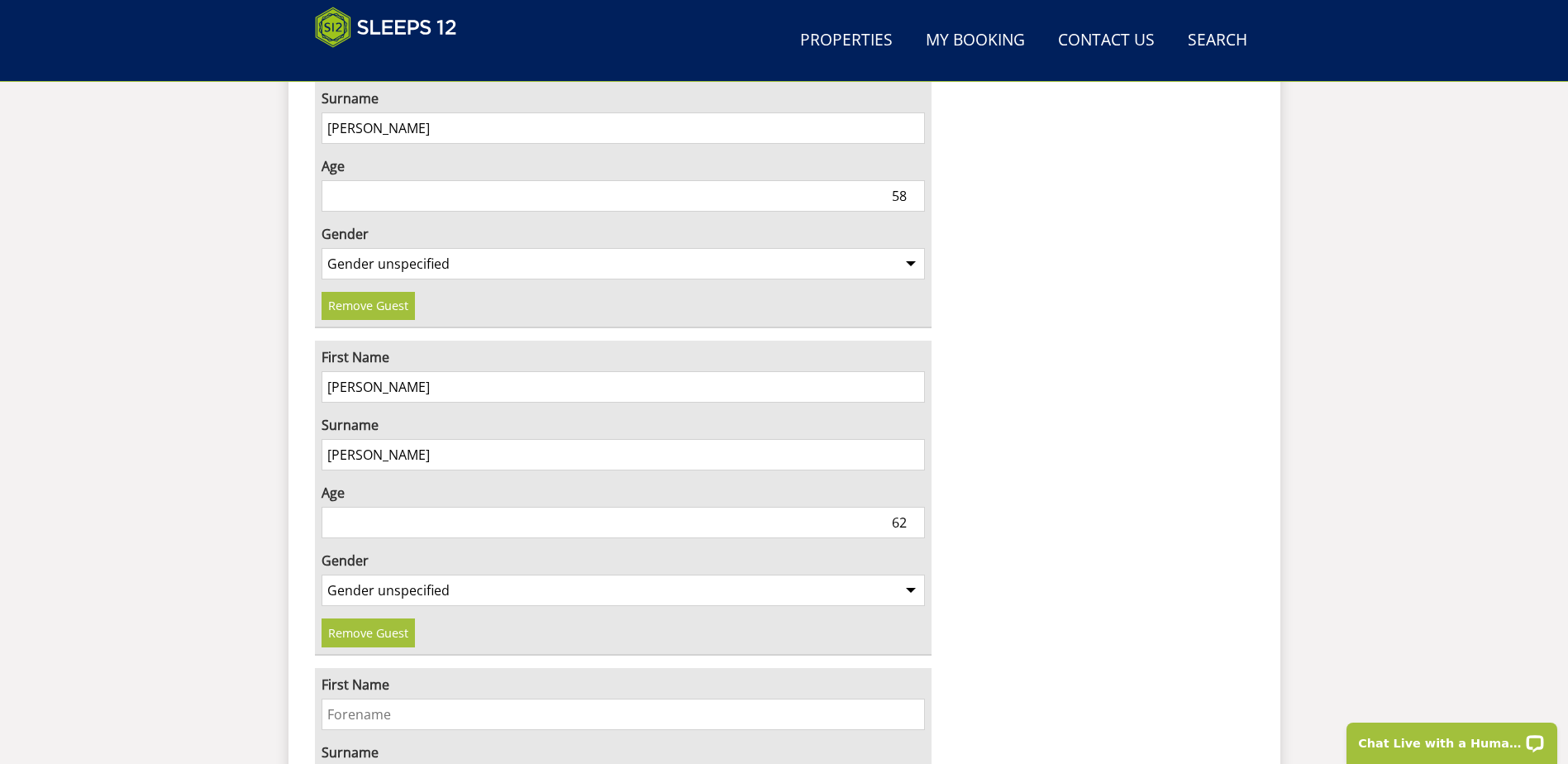
click at [351, 698] on input "First Name" at bounding box center [624, 714] width 604 height 31
type input "[PERSON_NAME]"
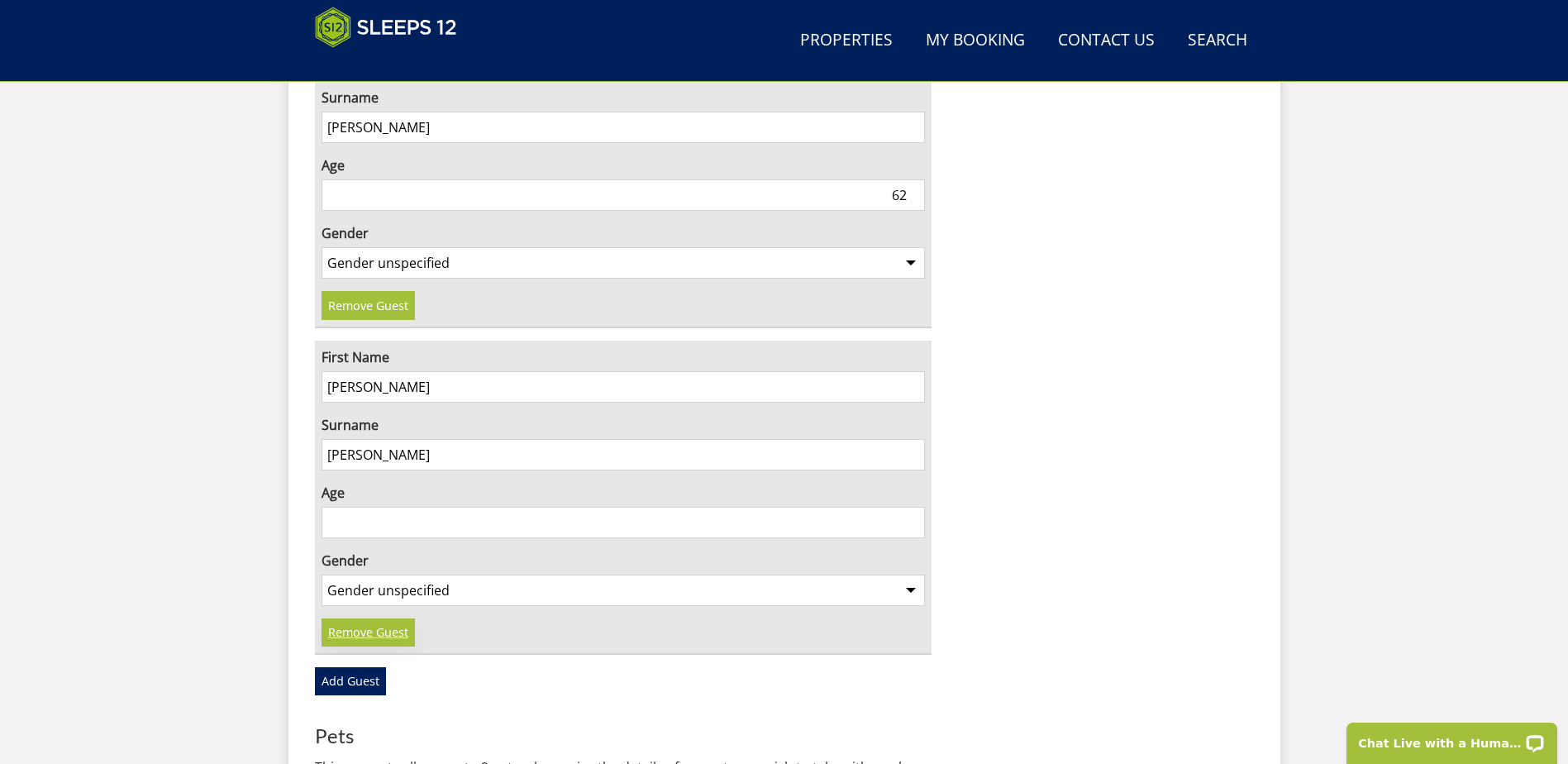
scroll to position [2301, 0]
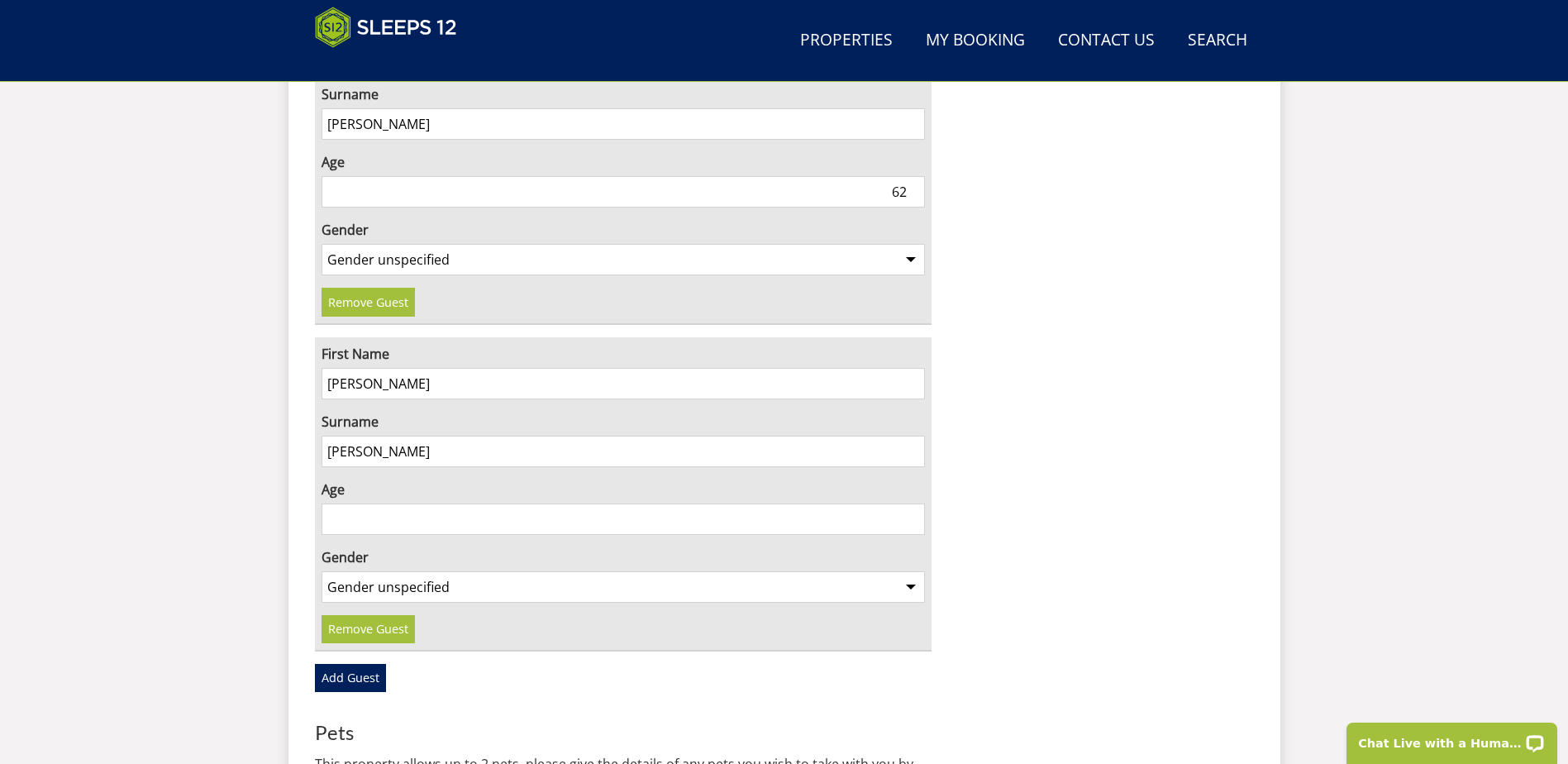
type input "[PERSON_NAME]"
click at [347, 503] on input "Age" at bounding box center [624, 518] width 604 height 31
type input "27"
click at [360, 572] on select "Gender unspecified Gender [DEMOGRAPHIC_DATA] Gender [DEMOGRAPHIC_DATA]" at bounding box center [624, 587] width 604 height 31
select select "gender_[DEMOGRAPHIC_DATA]"
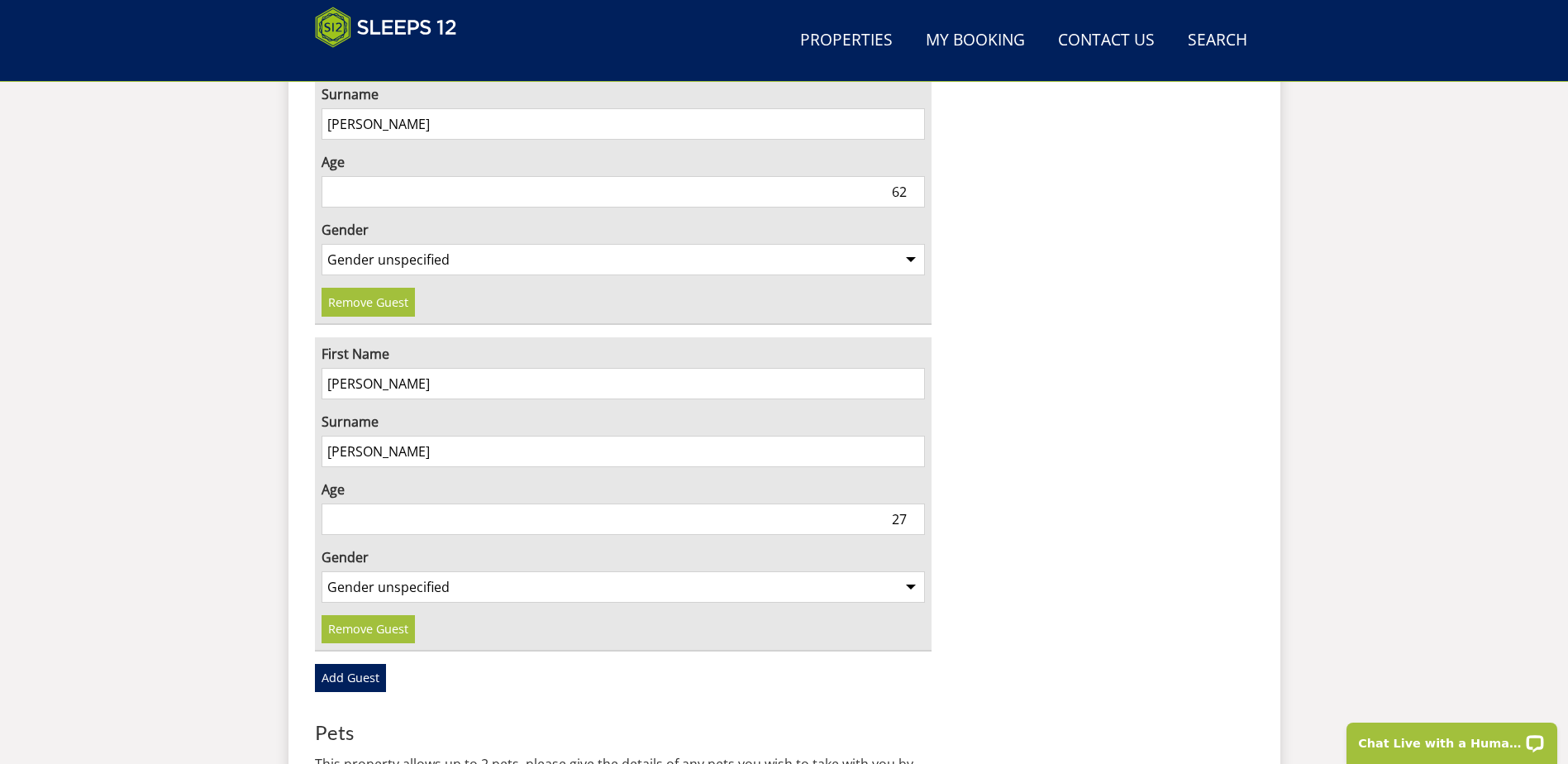
click at [322, 572] on select "Gender unspecified Gender [DEMOGRAPHIC_DATA] Gender [DEMOGRAPHIC_DATA]" at bounding box center [624, 587] width 604 height 31
click at [366, 664] on link "Add Guest" at bounding box center [351, 678] width 71 height 29
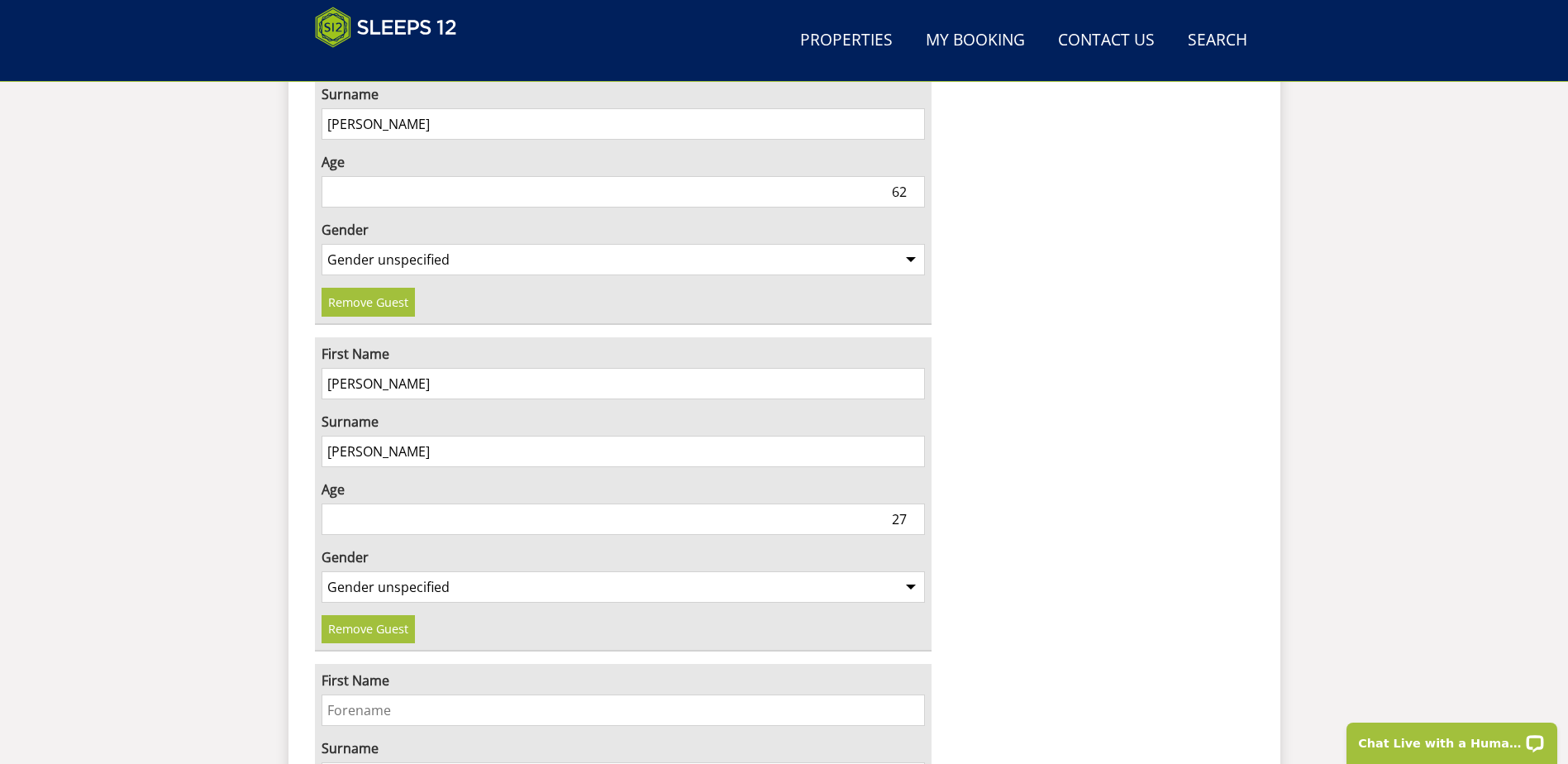
click at [359, 694] on input "First Name" at bounding box center [624, 710] width 604 height 31
type input "Pippa"
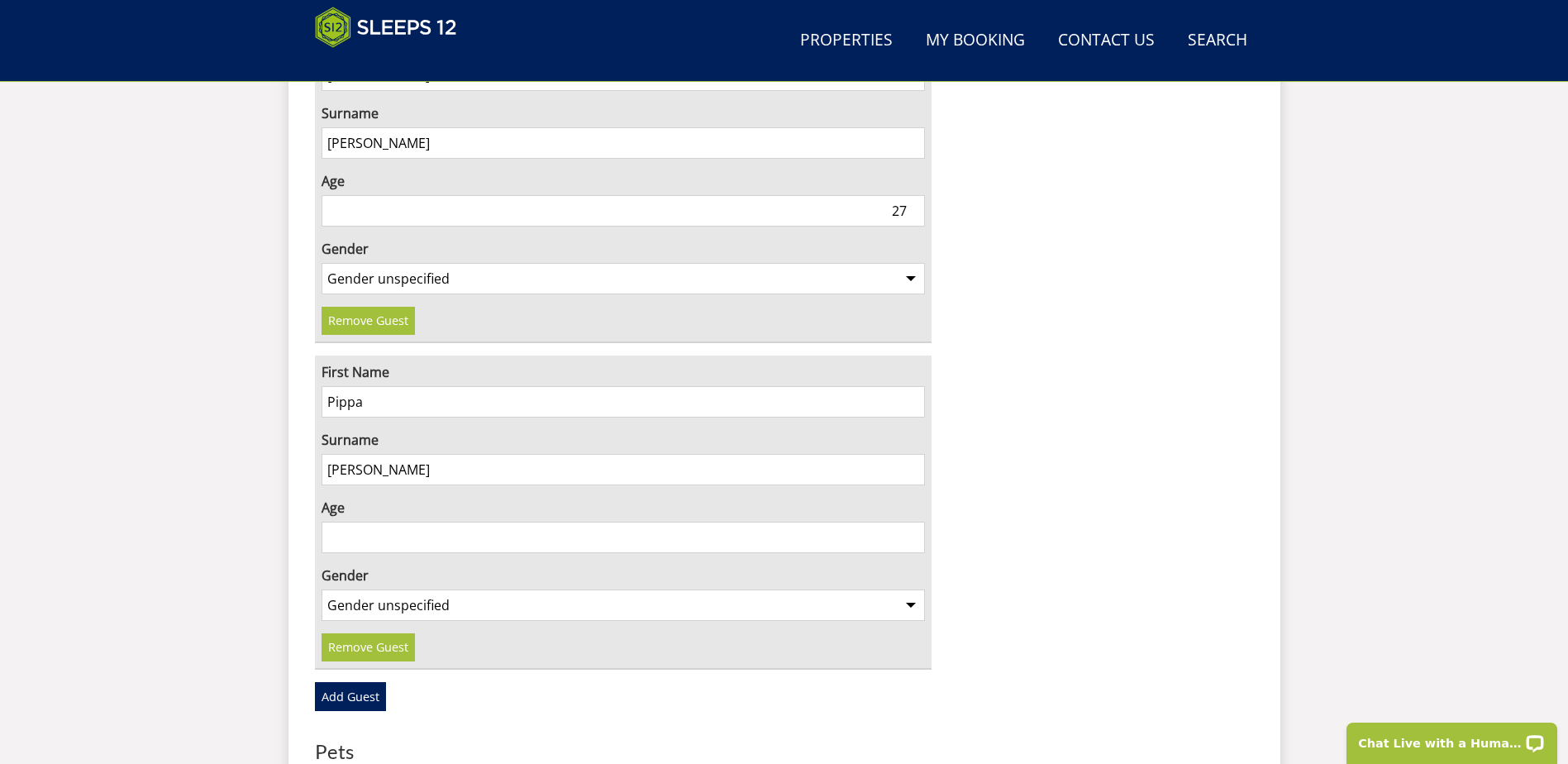
scroll to position [2631, 0]
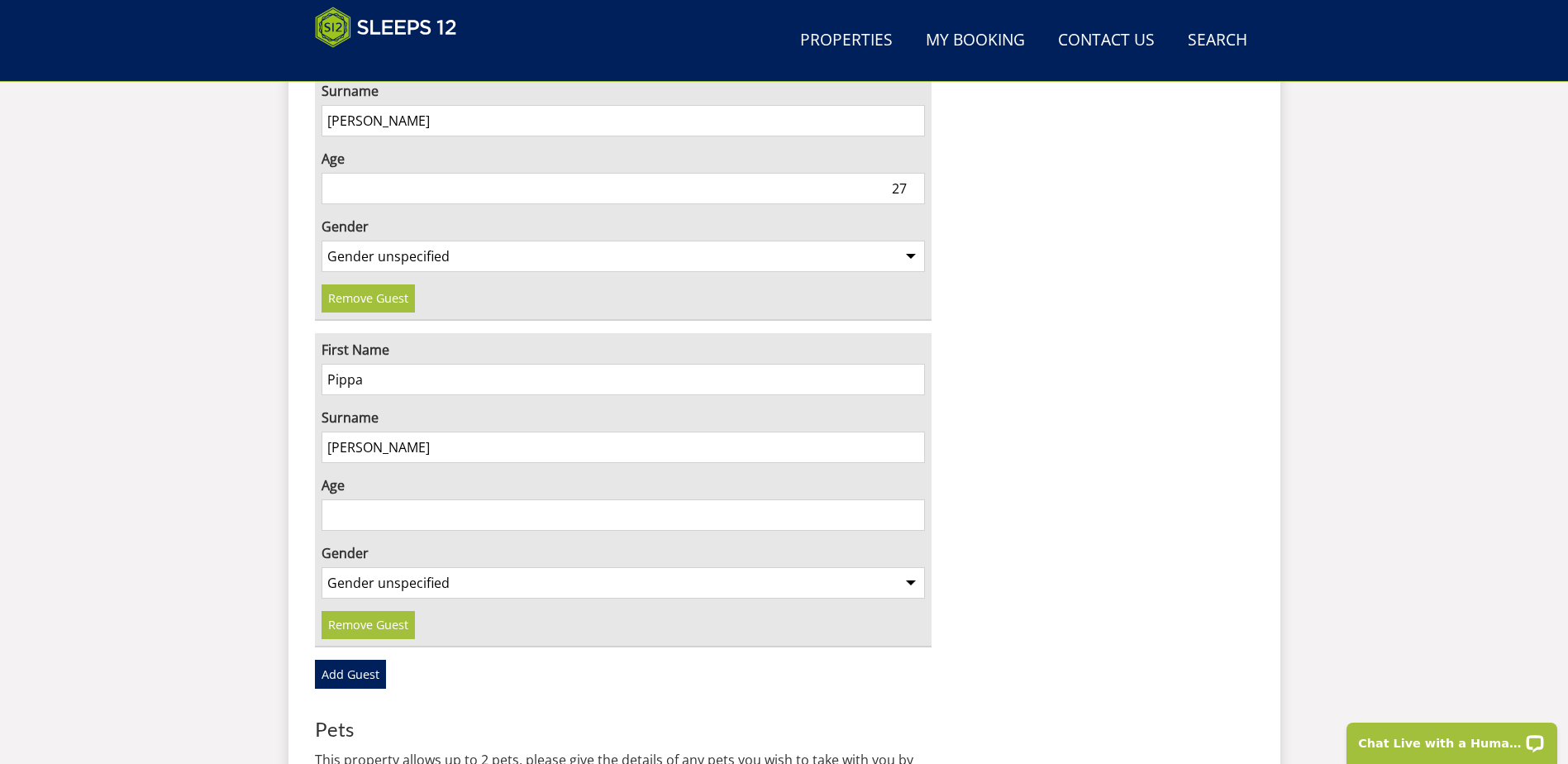
type input "[PERSON_NAME]"
click at [347, 499] on input "Age" at bounding box center [624, 514] width 604 height 31
type input "24"
click at [428, 567] on select "Gender unspecified Gender [DEMOGRAPHIC_DATA] Gender [DEMOGRAPHIC_DATA]" at bounding box center [624, 582] width 604 height 31
select select "gender_[DEMOGRAPHIC_DATA]"
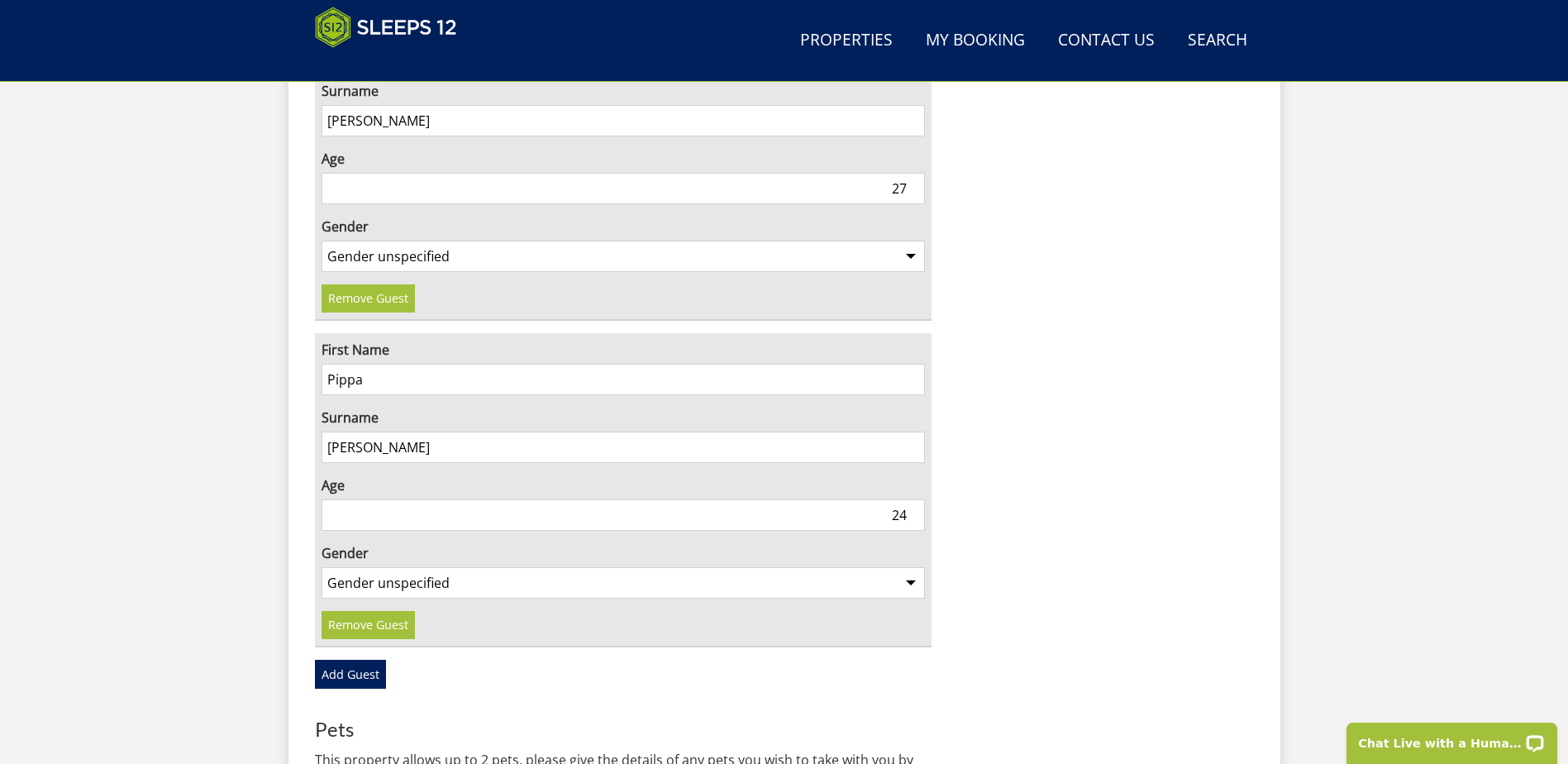
click at [322, 567] on select "Gender unspecified Gender [DEMOGRAPHIC_DATA] Gender [DEMOGRAPHIC_DATA]" at bounding box center [624, 582] width 604 height 31
click at [358, 660] on link "Add Guest" at bounding box center [351, 674] width 71 height 29
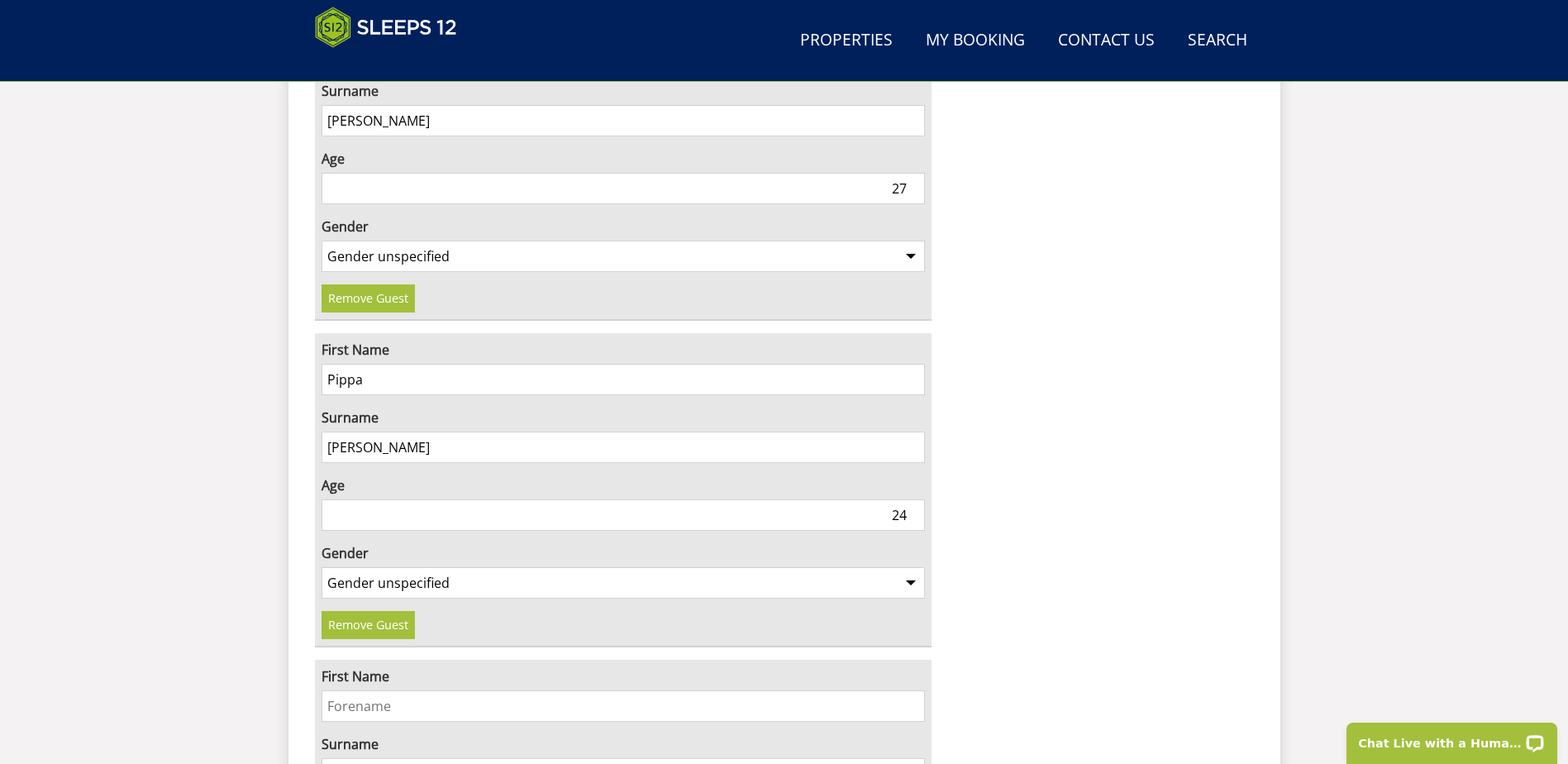
click at [385, 691] on input "First Name" at bounding box center [624, 706] width 604 height 31
type input "[PERSON_NAME]"
click at [341, 758] on input "Tiunstell" at bounding box center [624, 774] width 604 height 31
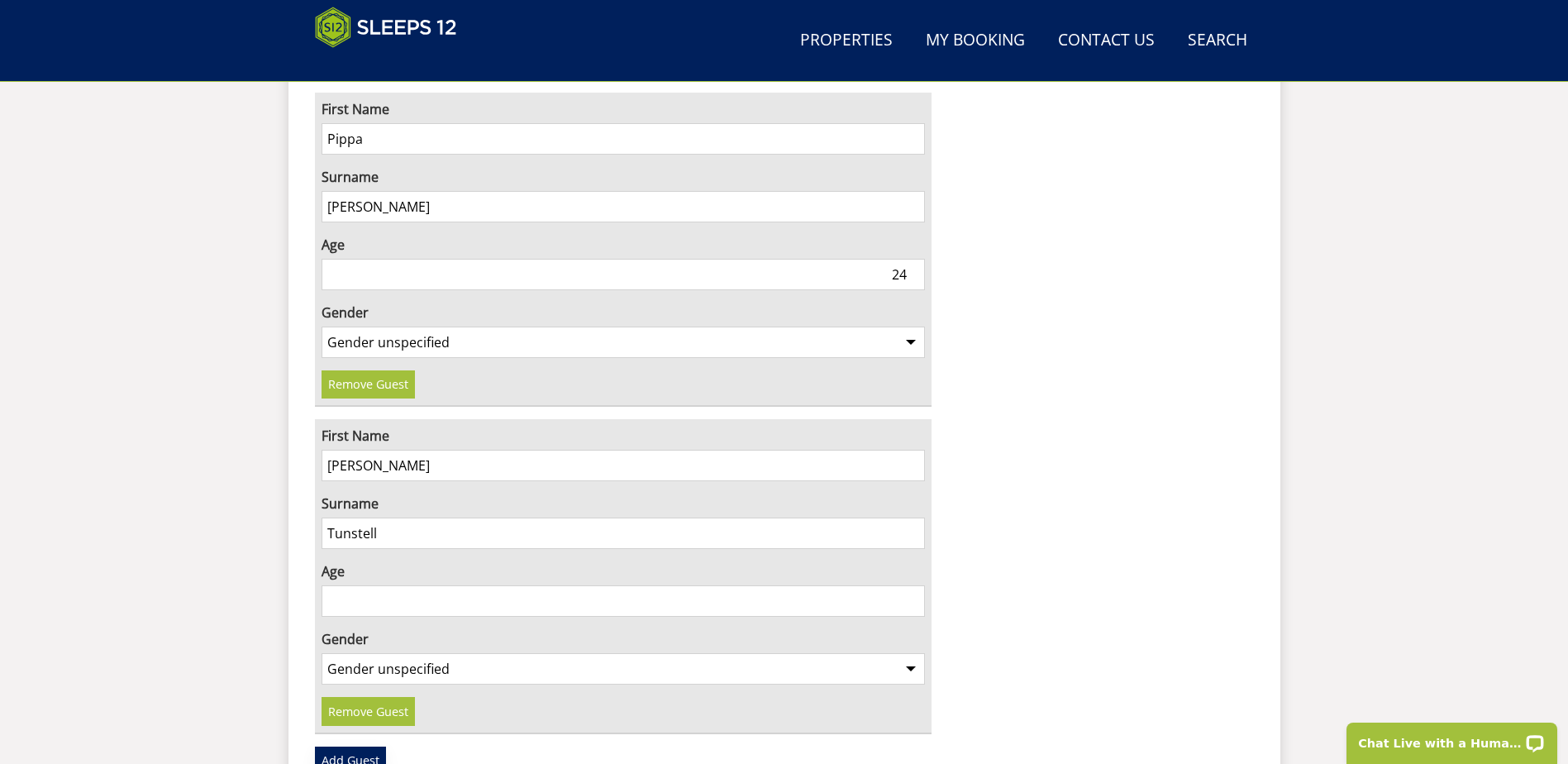
scroll to position [2880, 0]
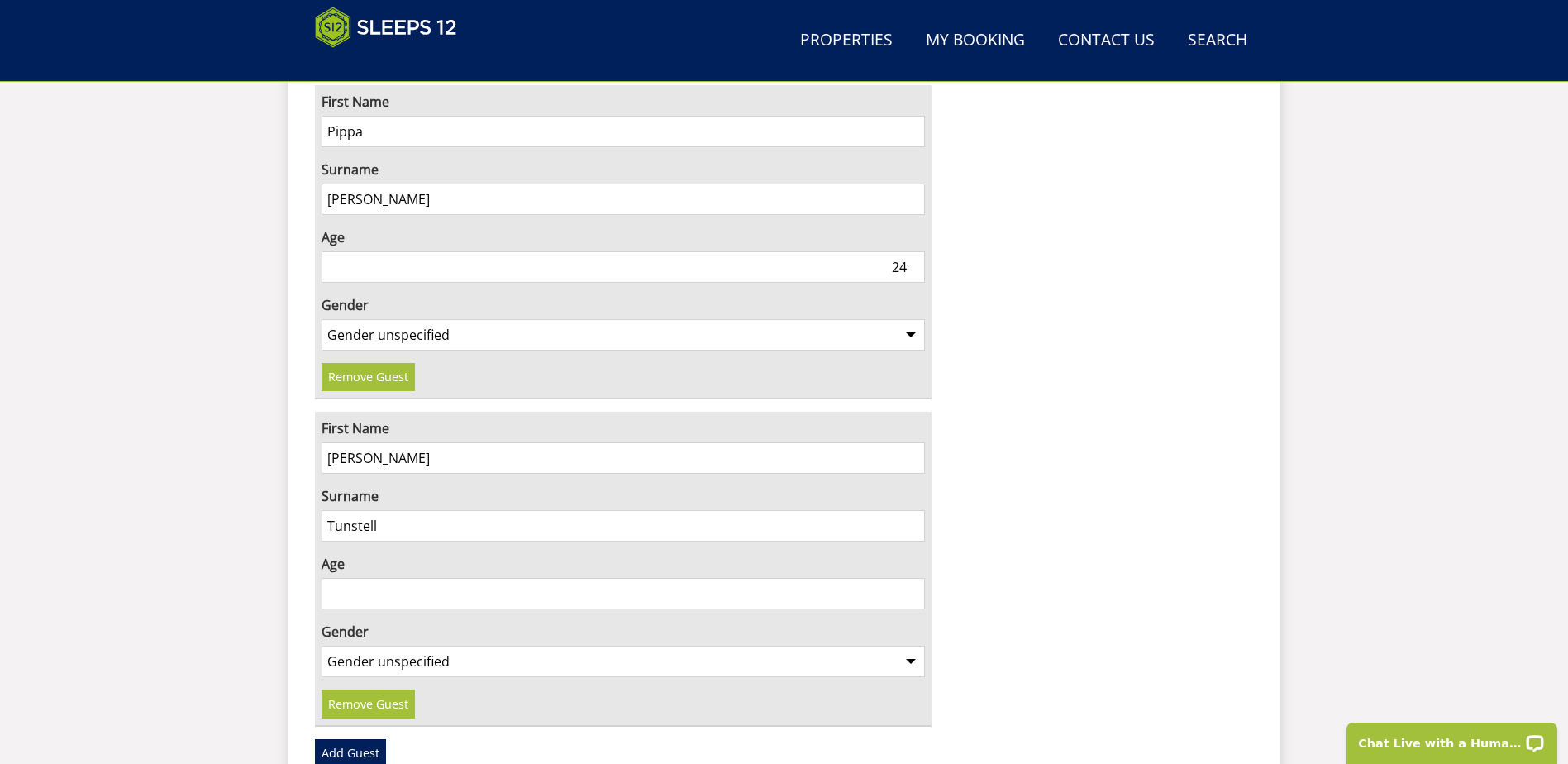
type input "Tunstell"
click at [359, 578] on input "Age" at bounding box center [624, 593] width 604 height 31
type input "56"
click at [389, 646] on select "Gender unspecified Gender [DEMOGRAPHIC_DATA] Gender [DEMOGRAPHIC_DATA]" at bounding box center [624, 661] width 604 height 31
select select "gender_[DEMOGRAPHIC_DATA]"
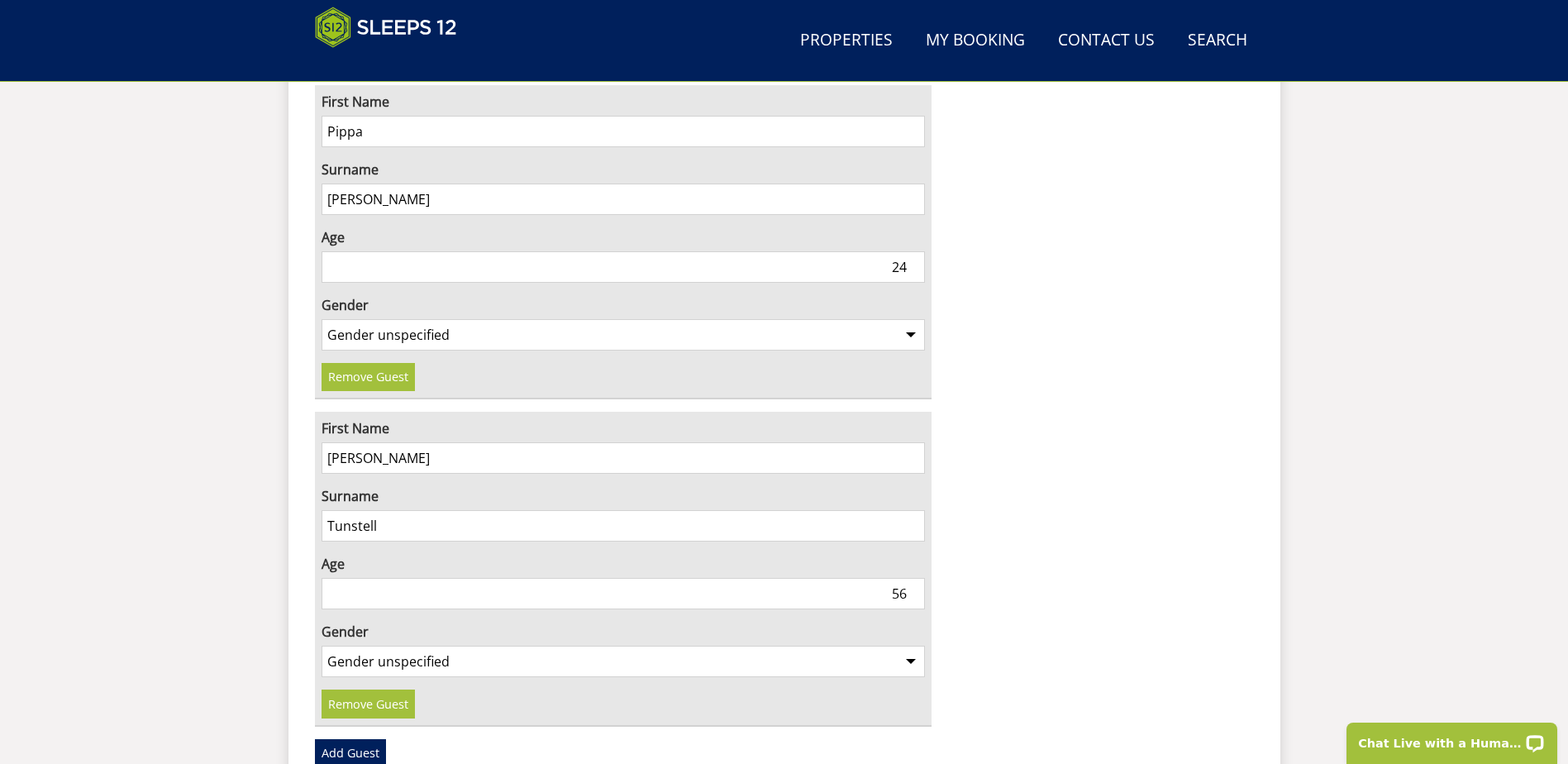
click at [322, 646] on select "Gender unspecified Gender [DEMOGRAPHIC_DATA] Gender [DEMOGRAPHIC_DATA]" at bounding box center [624, 661] width 604 height 31
click at [361, 739] on link "Add Guest" at bounding box center [351, 754] width 71 height 29
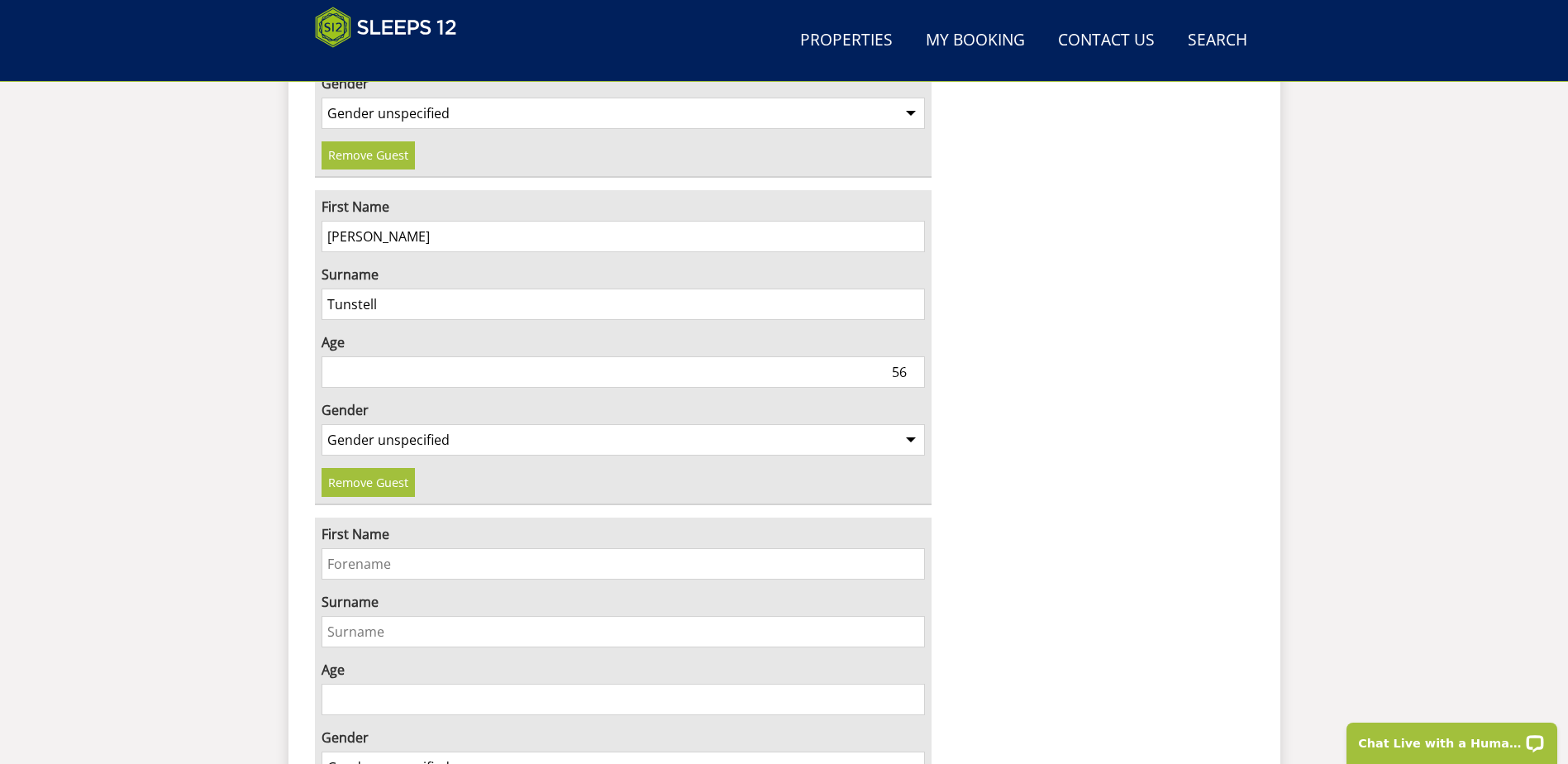
scroll to position [3127, 0]
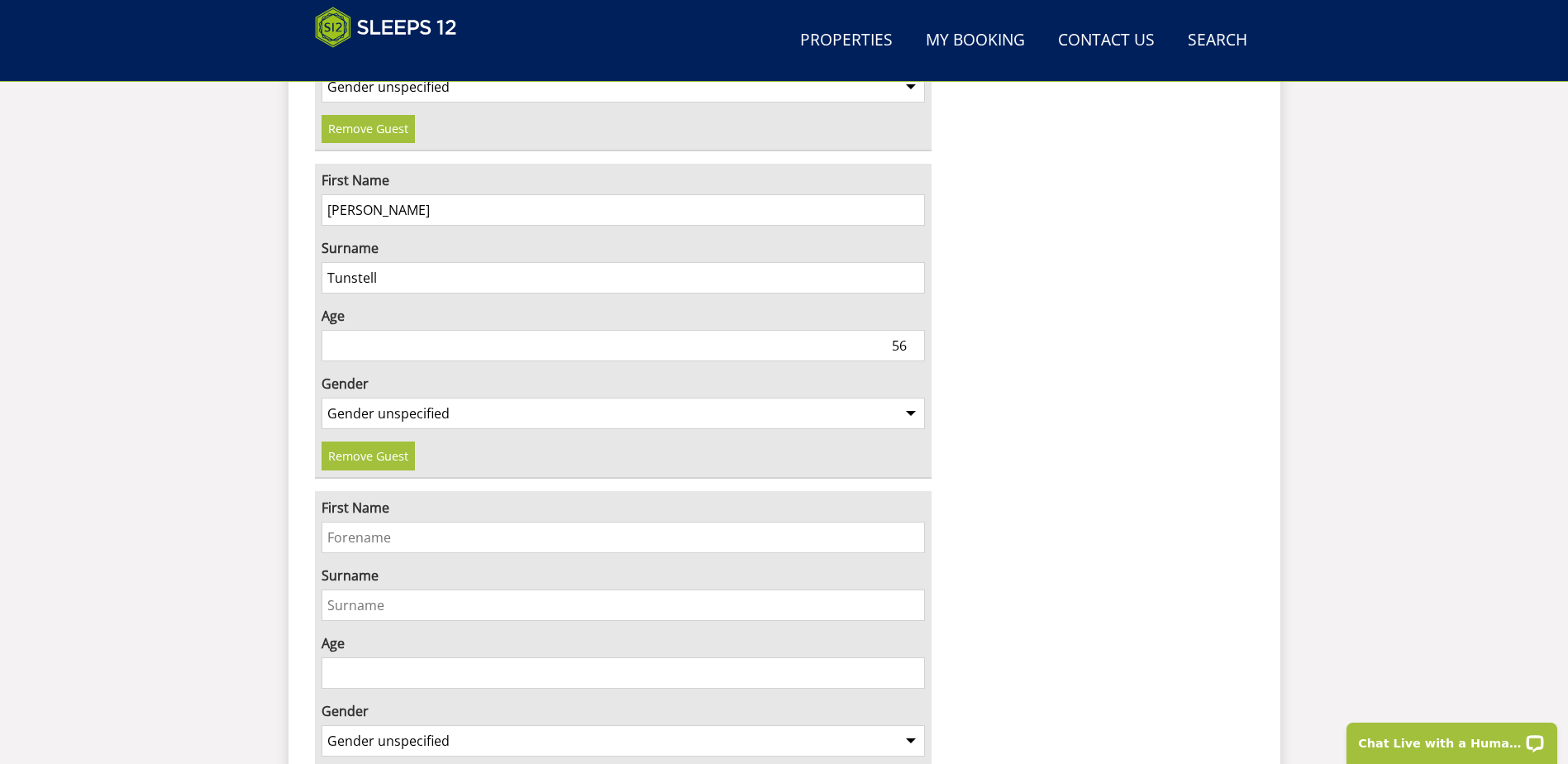
click at [353, 522] on input "First Name" at bounding box center [624, 537] width 604 height 31
type input "[PERSON_NAME]"
type input "Tunstell"
click at [362, 657] on input "Age" at bounding box center [624, 673] width 604 height 31
type input "58"
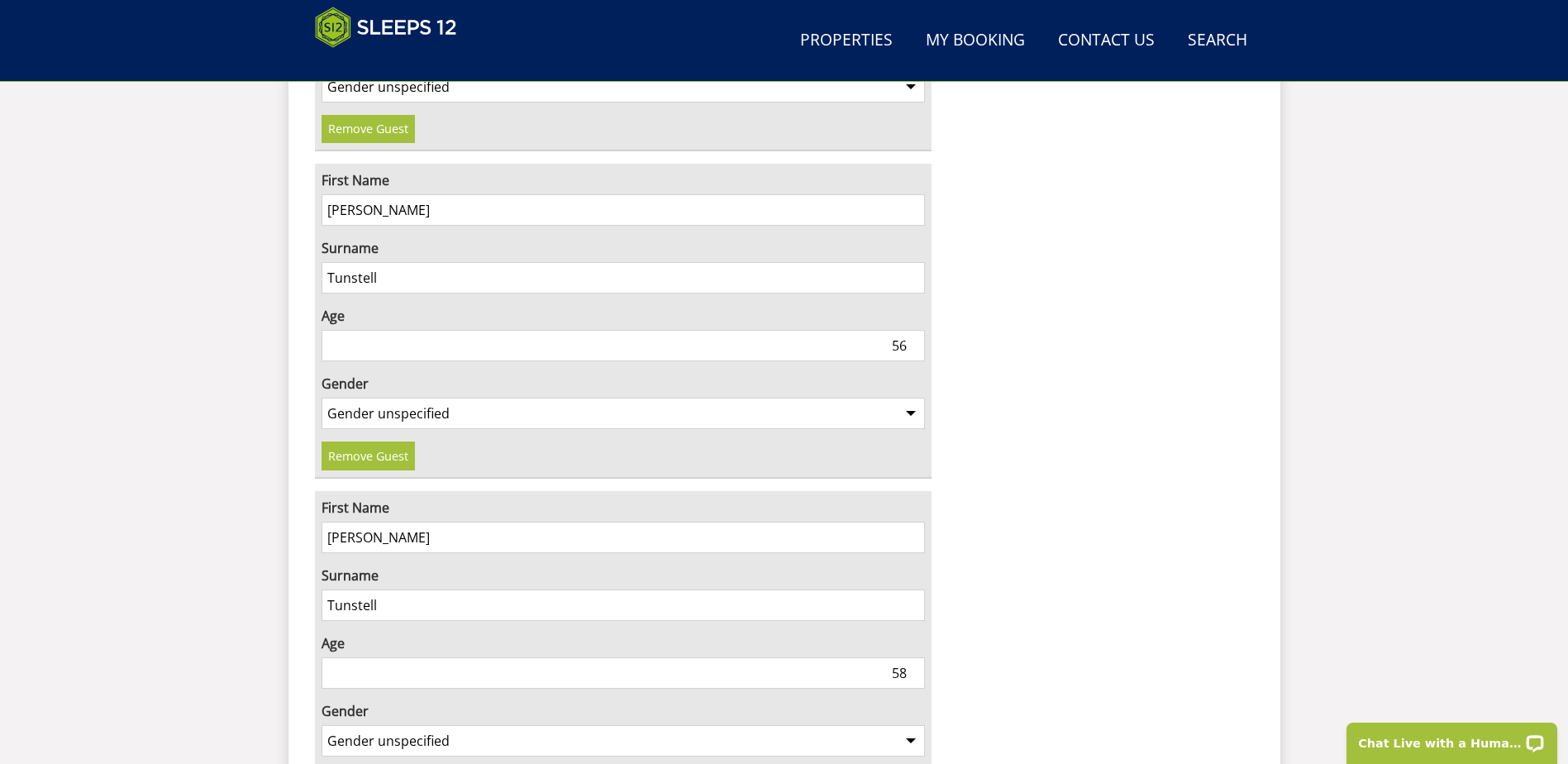
click at [370, 725] on select "Gender unspecified Gender [DEMOGRAPHIC_DATA] Gender [DEMOGRAPHIC_DATA]" at bounding box center [624, 740] width 604 height 31
select select "gender_[DEMOGRAPHIC_DATA]"
click at [322, 725] on select "Gender unspecified Gender [DEMOGRAPHIC_DATA] Gender [DEMOGRAPHIC_DATA]" at bounding box center [624, 740] width 604 height 31
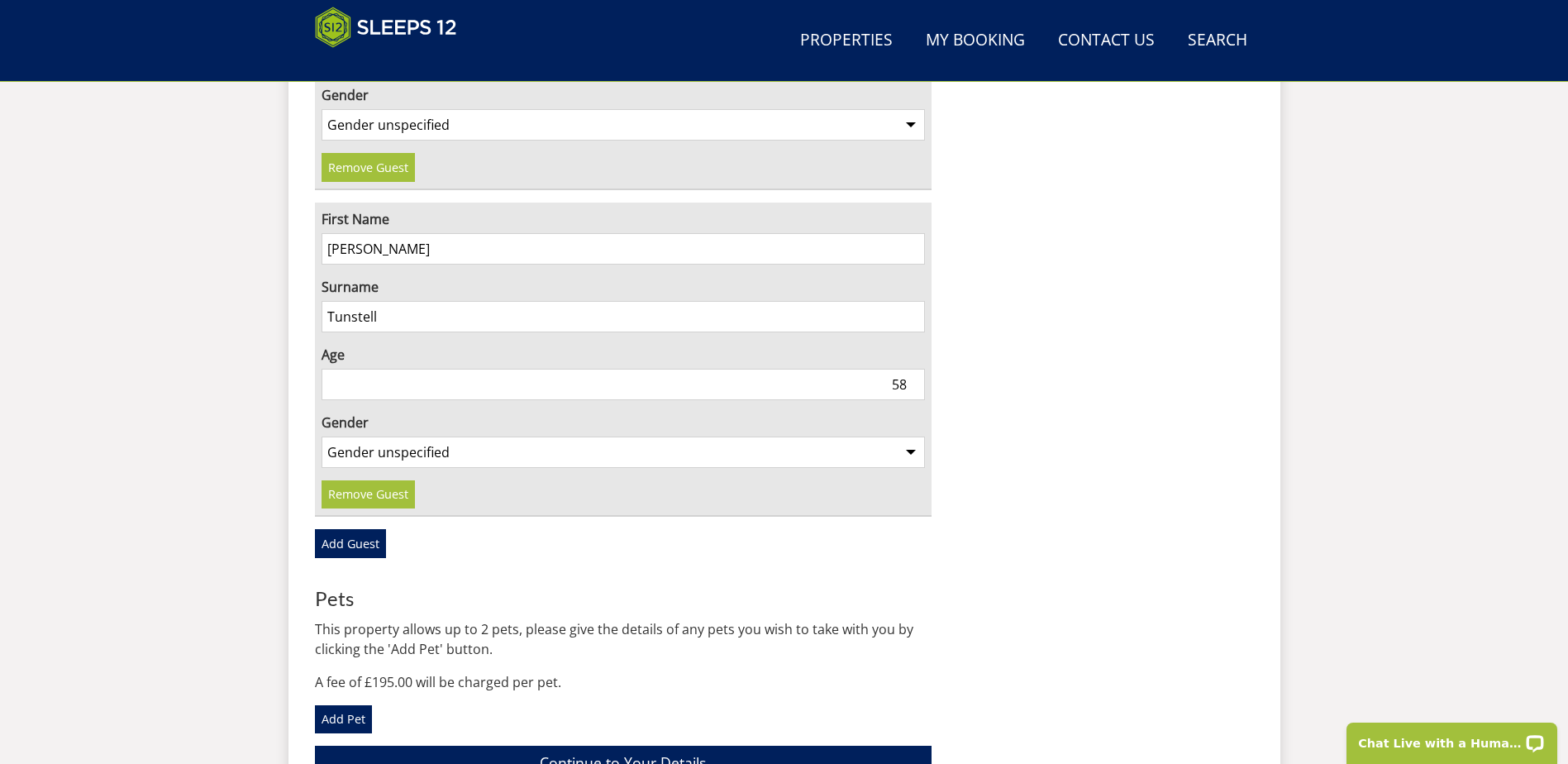
scroll to position [3541, 0]
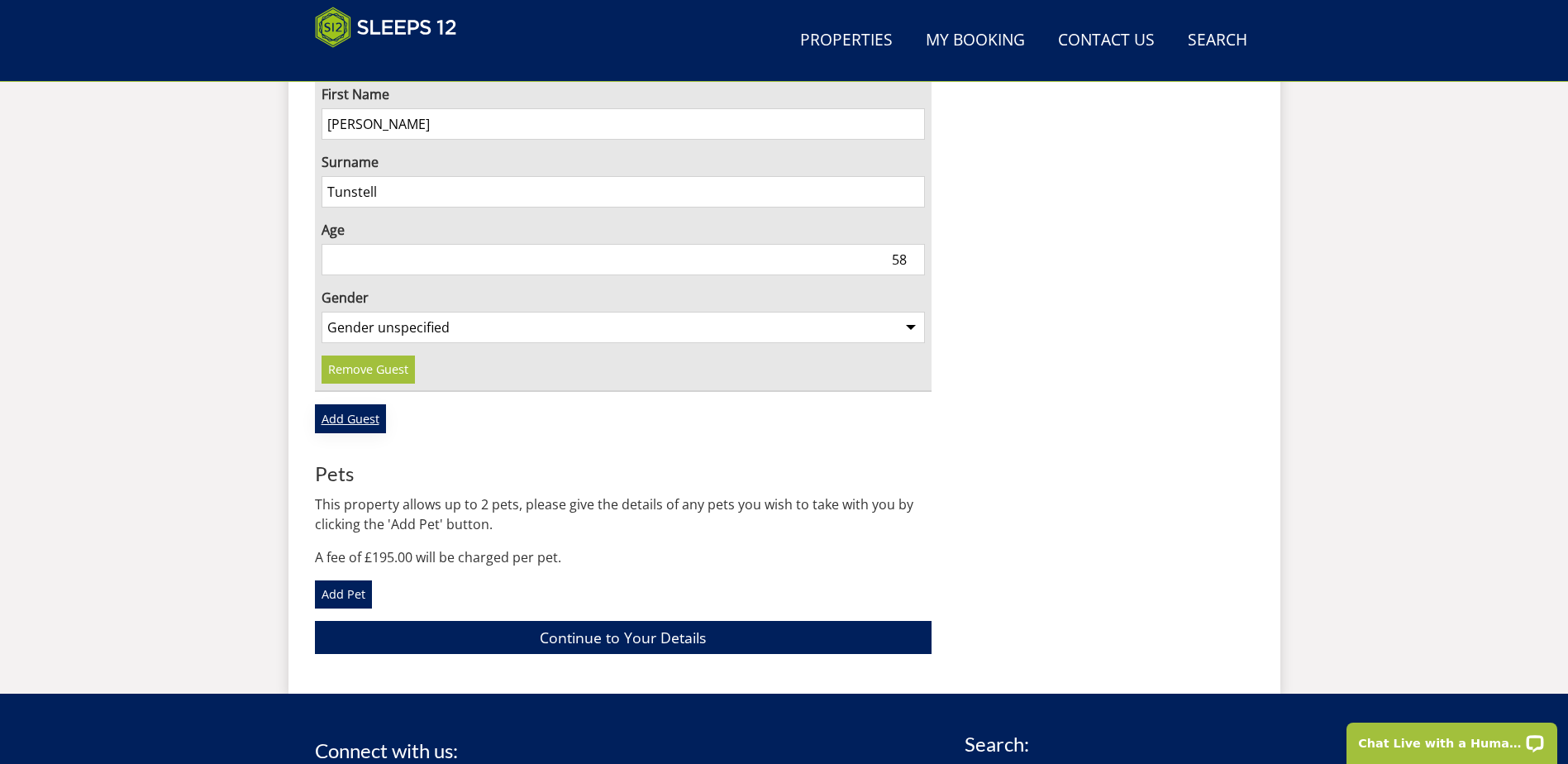
click at [361, 404] on link "Add Guest" at bounding box center [351, 418] width 71 height 29
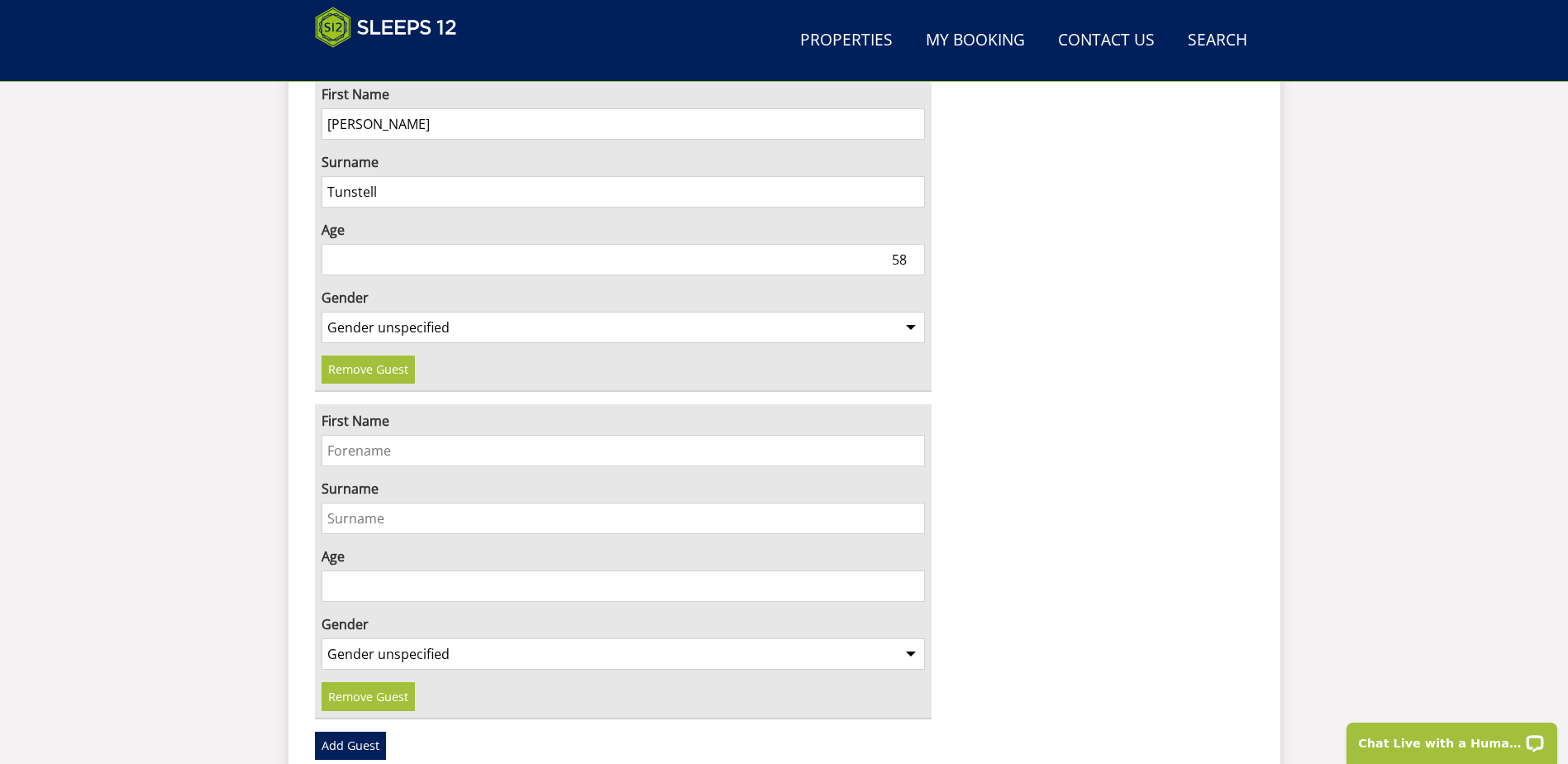
click at [383, 434] on input "First Name" at bounding box center [624, 450] width 604 height 31
type input "[PERSON_NAME]"
type input "Tunstell"
click at [358, 571] on input "Age" at bounding box center [624, 586] width 604 height 31
type input "27"
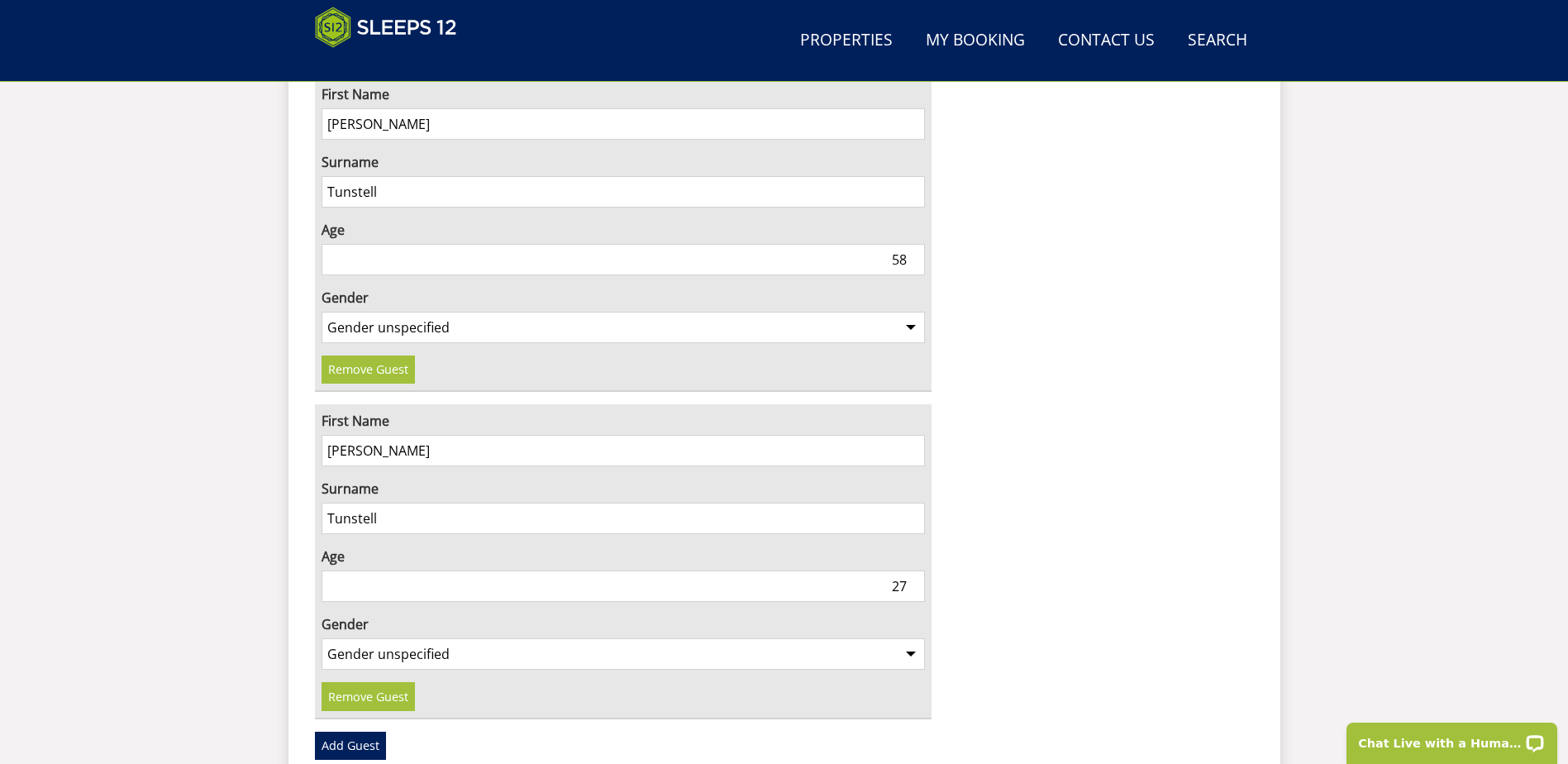
click at [356, 638] on select "Gender unspecified Gender [DEMOGRAPHIC_DATA] Gender [DEMOGRAPHIC_DATA]" at bounding box center [624, 653] width 604 height 31
select select "gender_[DEMOGRAPHIC_DATA]"
click at [322, 638] on select "Gender unspecified Gender [DEMOGRAPHIC_DATA] Gender [DEMOGRAPHIC_DATA]" at bounding box center [624, 653] width 604 height 31
click at [346, 732] on link "Add Guest" at bounding box center [351, 746] width 71 height 29
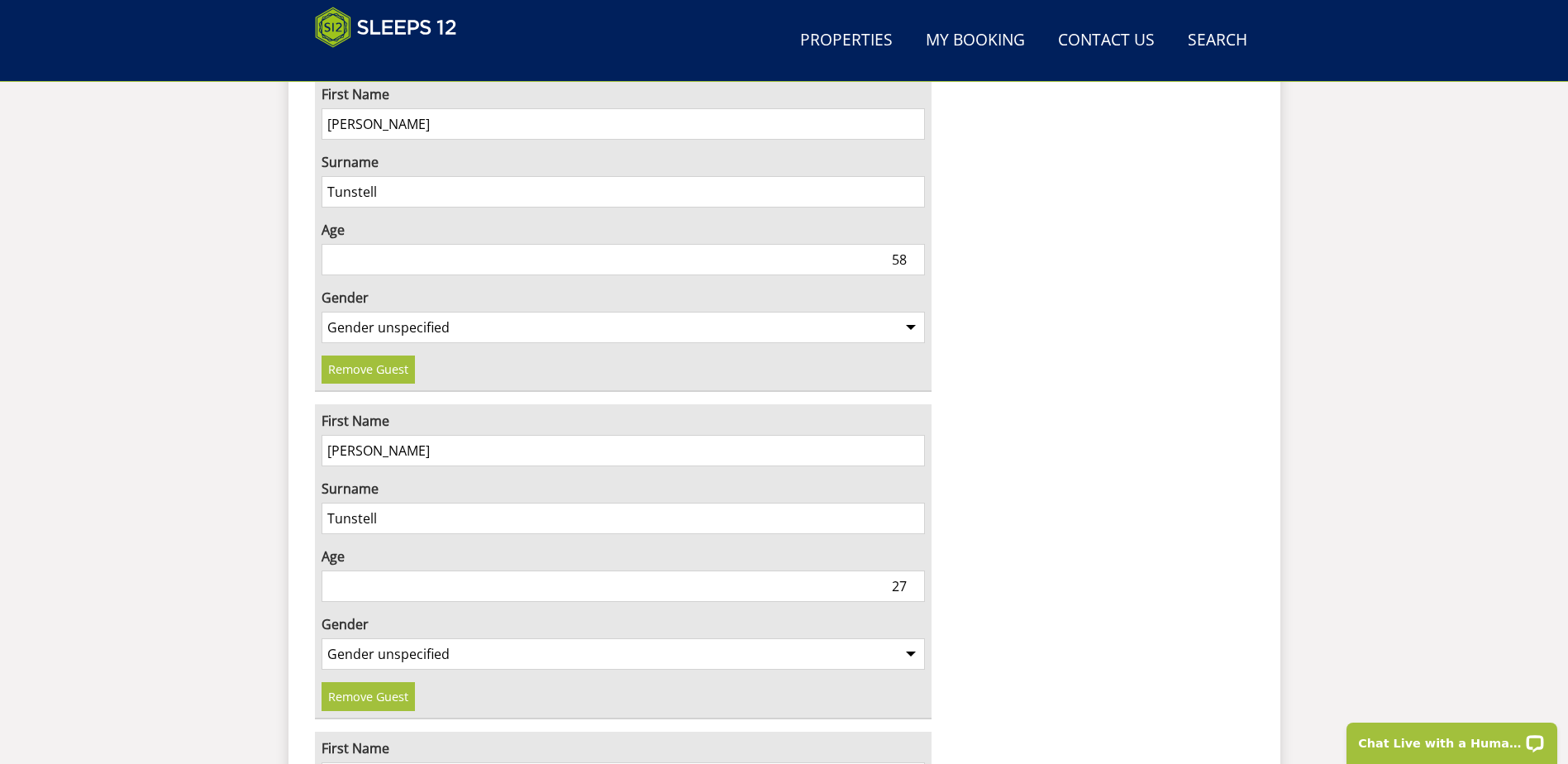
click at [349, 762] on input "First Name" at bounding box center [624, 777] width 604 height 31
type input "[PERSON_NAME]"
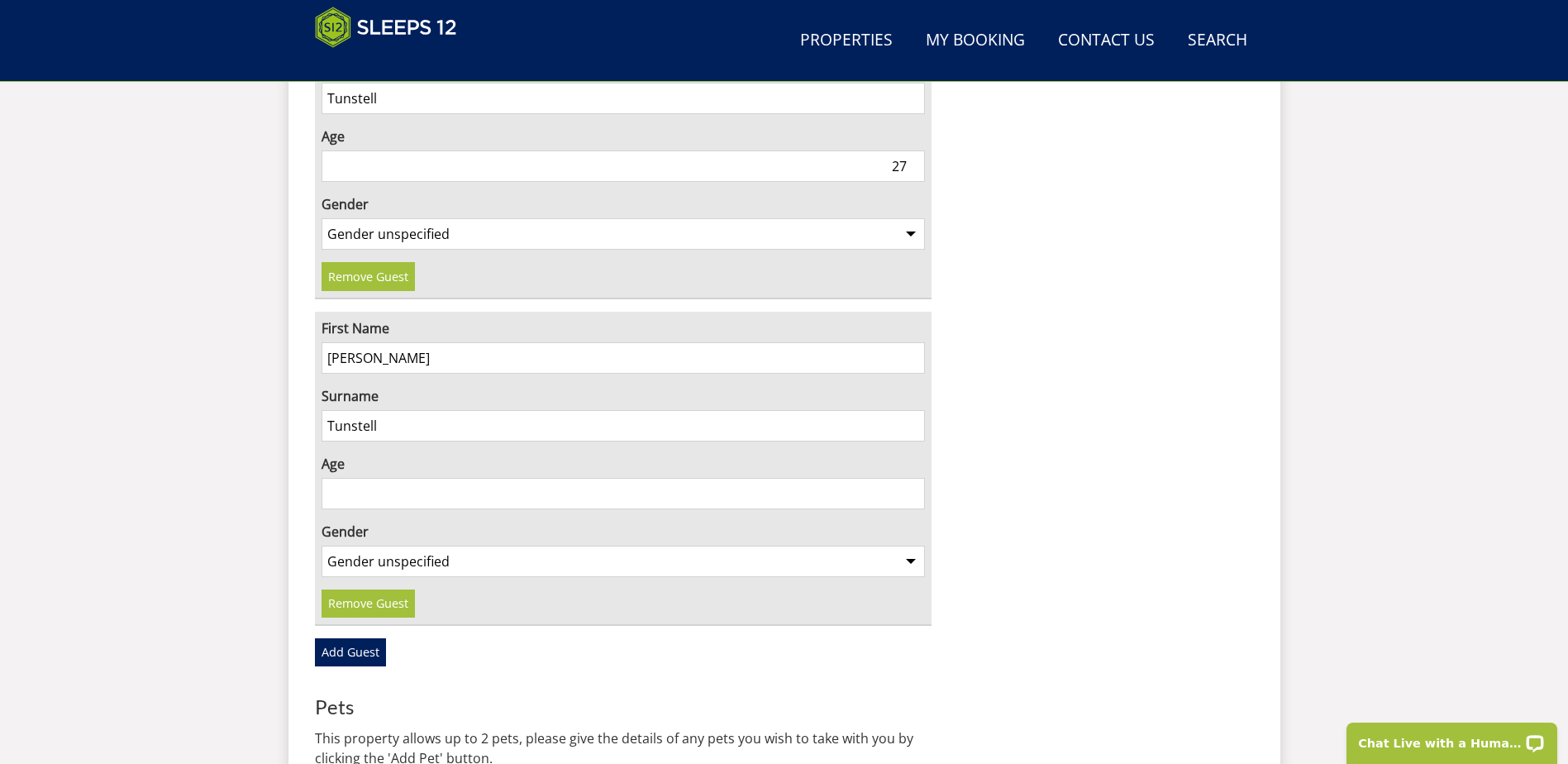
type input "Tunstell"
click at [393, 478] on input "Age" at bounding box center [624, 493] width 604 height 31
type input "26"
click at [395, 546] on select "Gender unspecified Gender [DEMOGRAPHIC_DATA] Gender [DEMOGRAPHIC_DATA]" at bounding box center [624, 561] width 604 height 31
select select "gender_[DEMOGRAPHIC_DATA]"
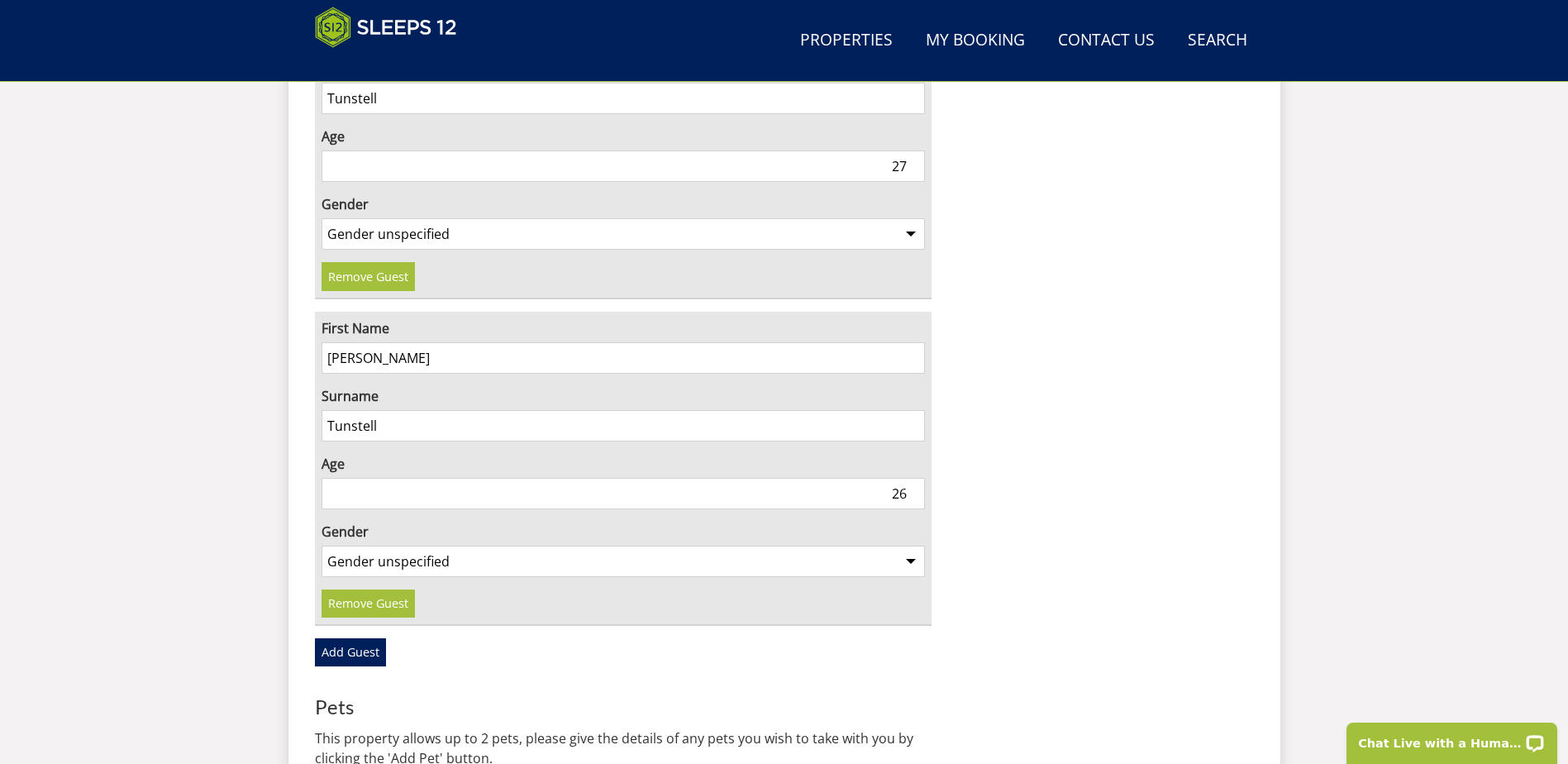
click at [322, 546] on select "Gender unspecified Gender [DEMOGRAPHIC_DATA] Gender [DEMOGRAPHIC_DATA]" at bounding box center [624, 561] width 604 height 31
click at [363, 638] on link "Add Guest" at bounding box center [351, 653] width 71 height 29
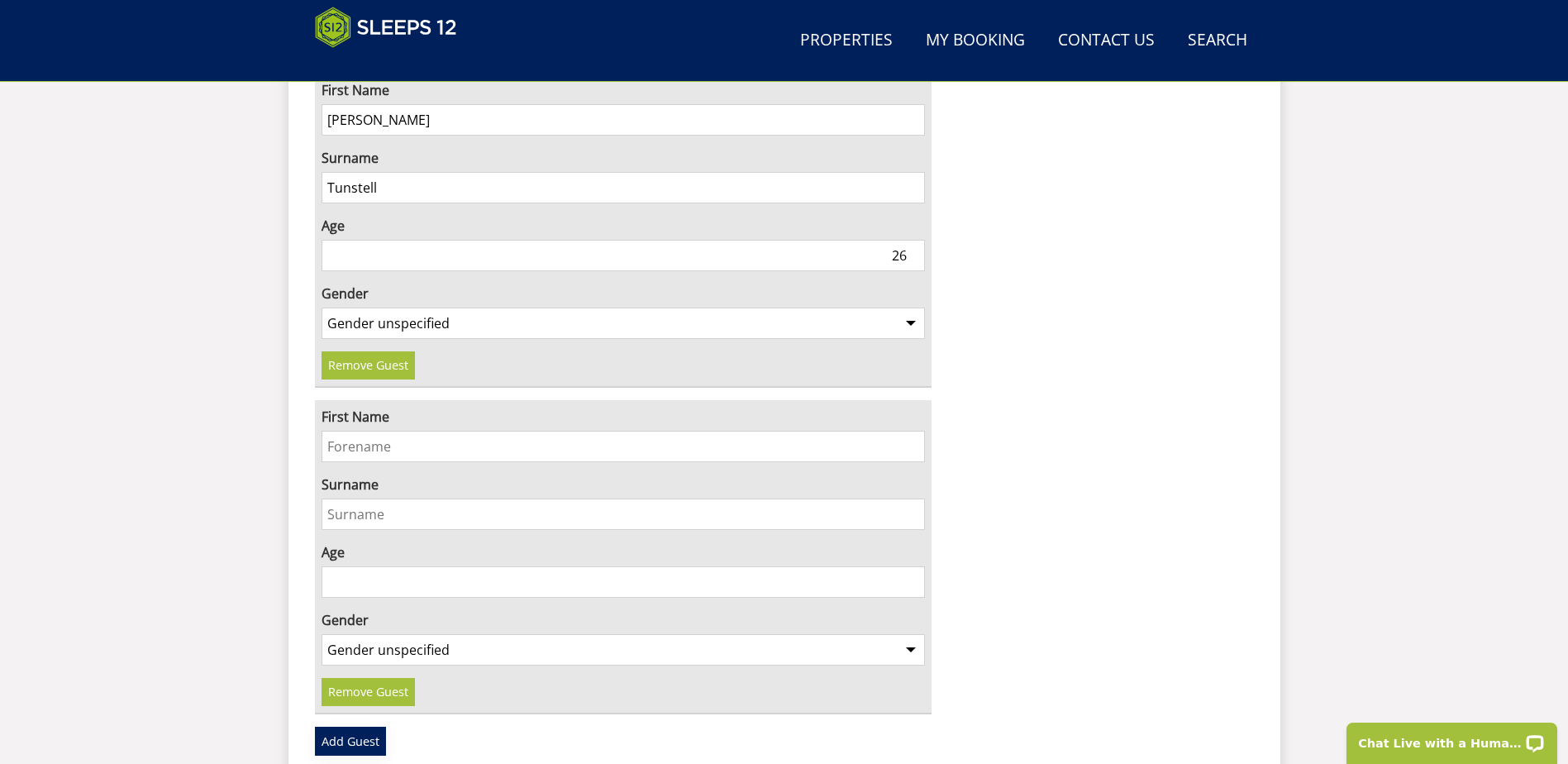
scroll to position [4212, 0]
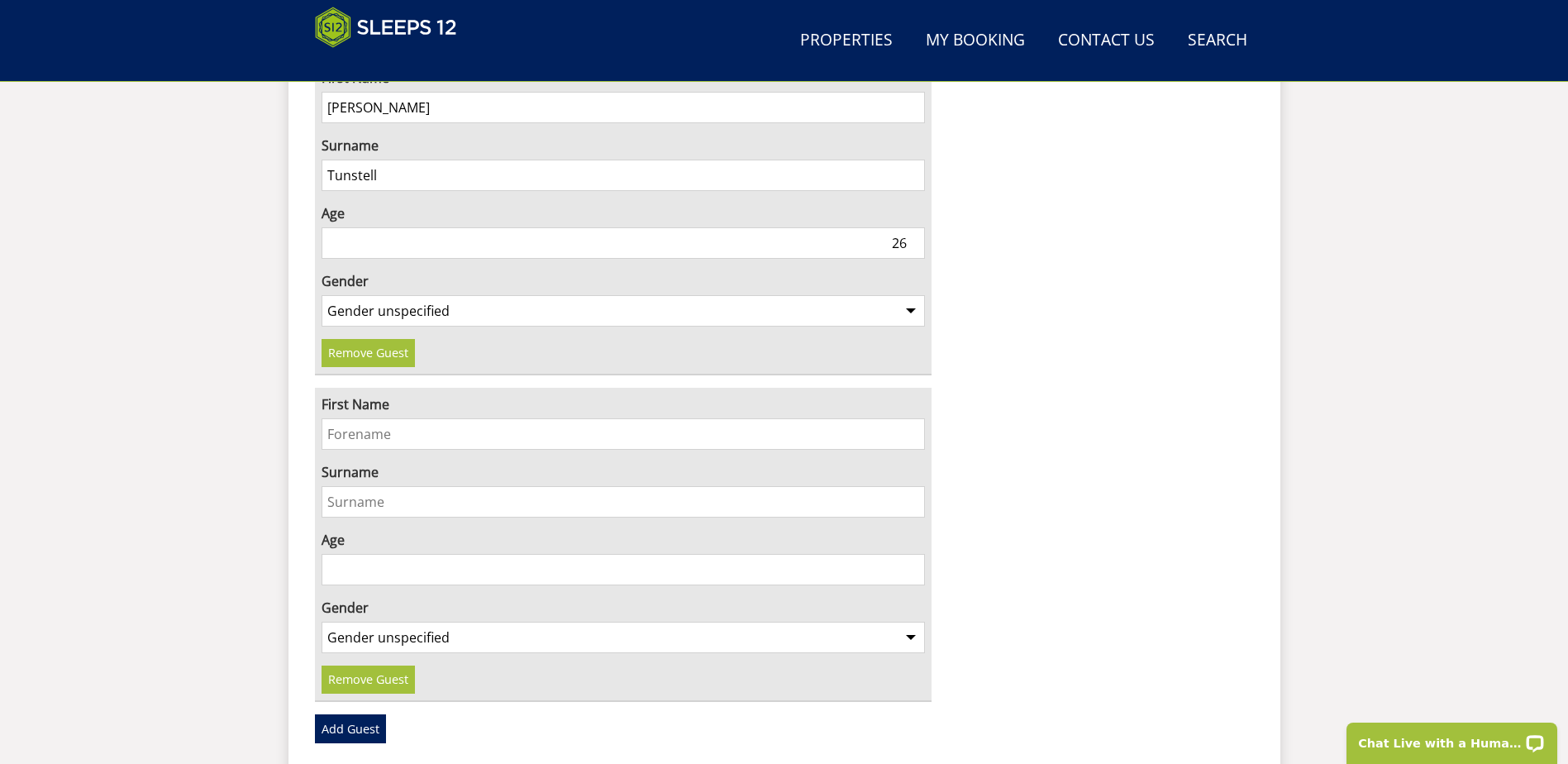
click at [359, 418] on input "First Name" at bounding box center [624, 433] width 604 height 31
type input "[PERSON_NAME]"
type input "Tunstell"
click at [369, 553] on input "Age" at bounding box center [624, 569] width 604 height 31
type input "0"
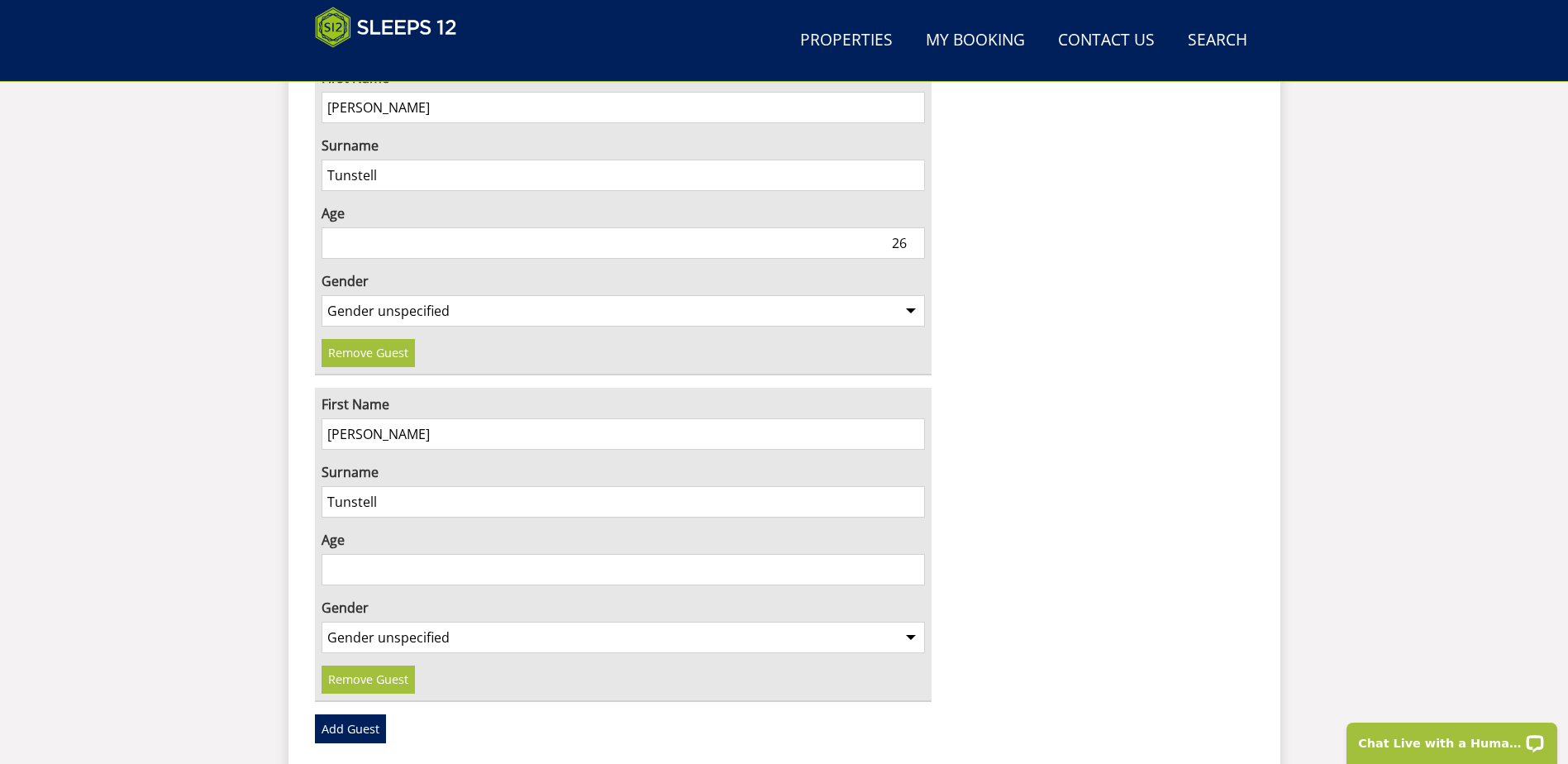
type input "9"
type input "0"
click at [372, 622] on select "Gender unspecified Gender [DEMOGRAPHIC_DATA] Gender [DEMOGRAPHIC_DATA]" at bounding box center [624, 637] width 604 height 31
select select "gender_[DEMOGRAPHIC_DATA]"
click at [322, 622] on select "Gender unspecified Gender [DEMOGRAPHIC_DATA] Gender [DEMOGRAPHIC_DATA]" at bounding box center [624, 637] width 604 height 31
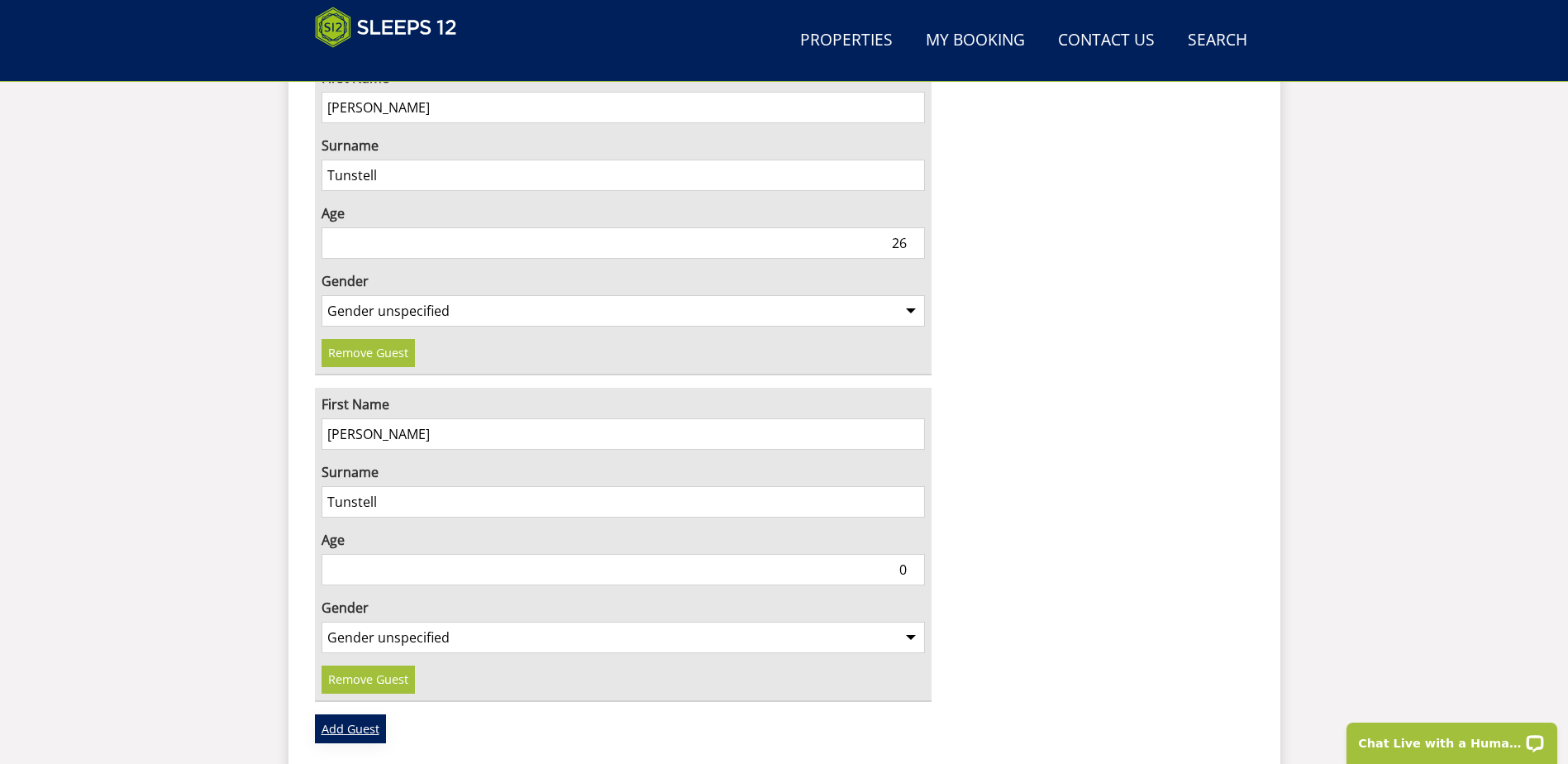
click at [353, 714] on link "Add Guest" at bounding box center [351, 729] width 71 height 29
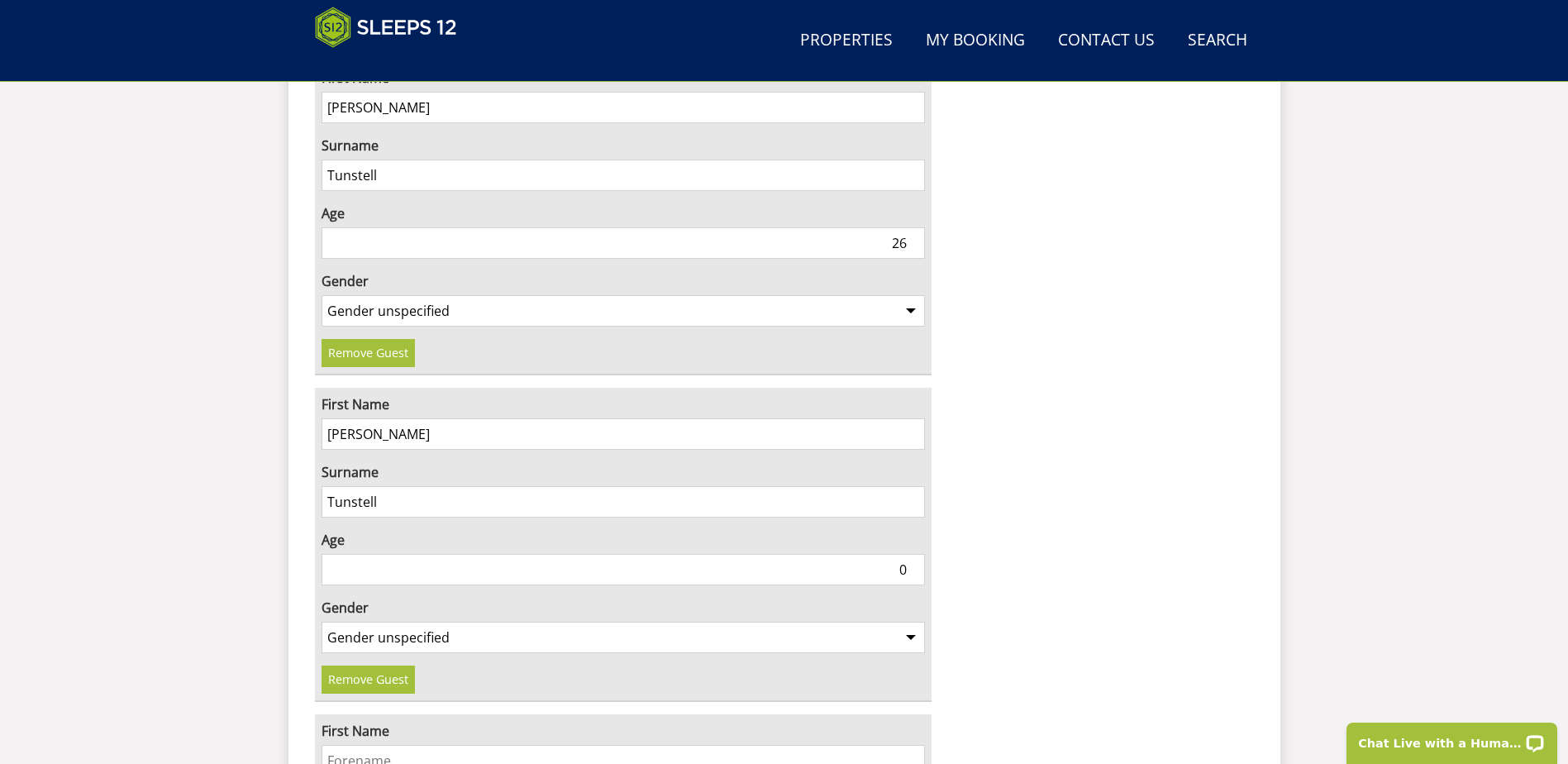
click at [353, 745] on input "First Name" at bounding box center [624, 760] width 604 height 31
type input "S"
type input "[PERSON_NAME]"
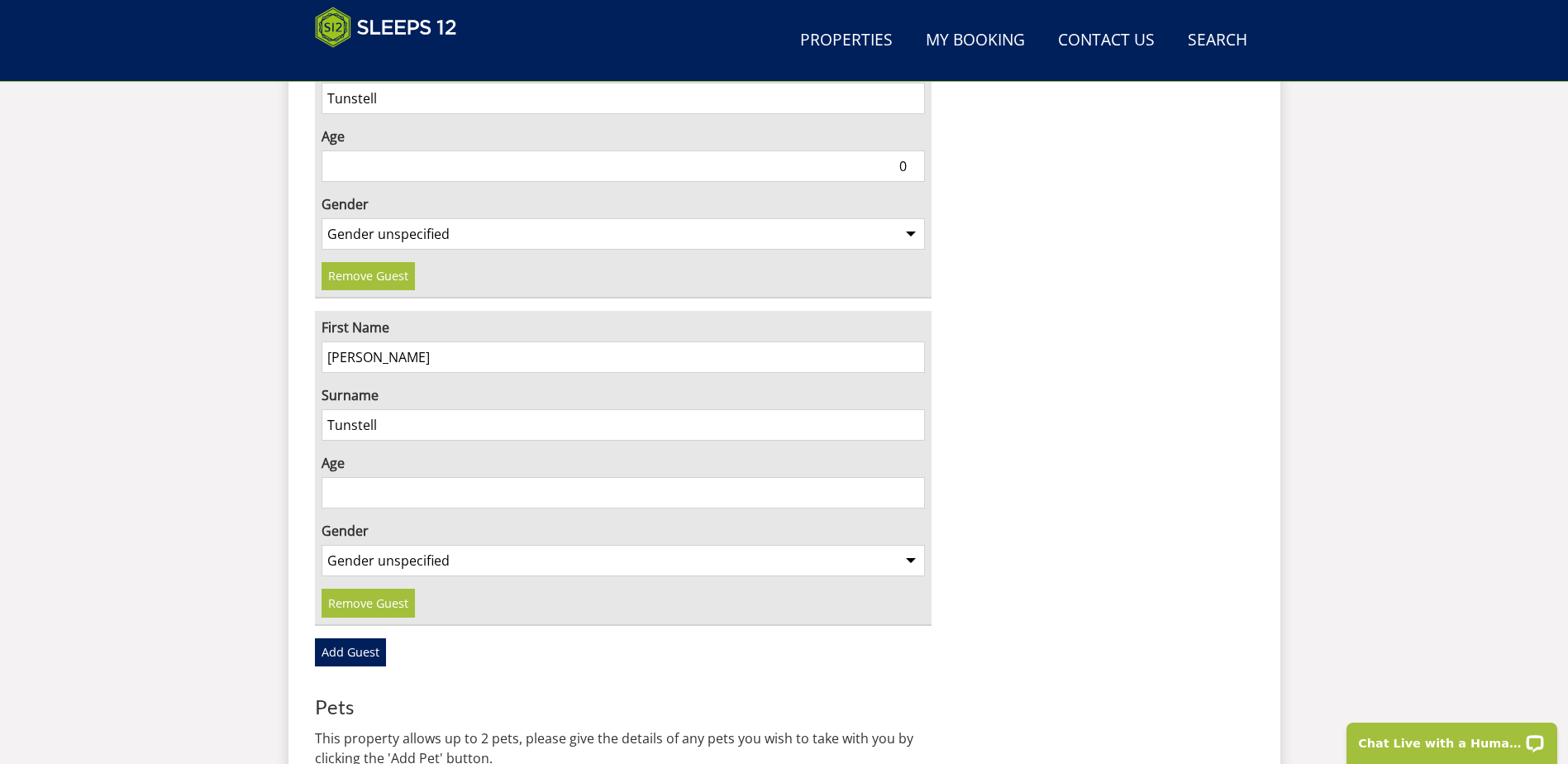
type input "Tunstell"
click at [432, 477] on input "Age" at bounding box center [624, 493] width 604 height 31
click at [408, 477] on input "Age" at bounding box center [624, 493] width 604 height 31
type input "24"
click at [391, 545] on select "Gender unspecified Gender [DEMOGRAPHIC_DATA] Gender [DEMOGRAPHIC_DATA]" at bounding box center [624, 560] width 604 height 31
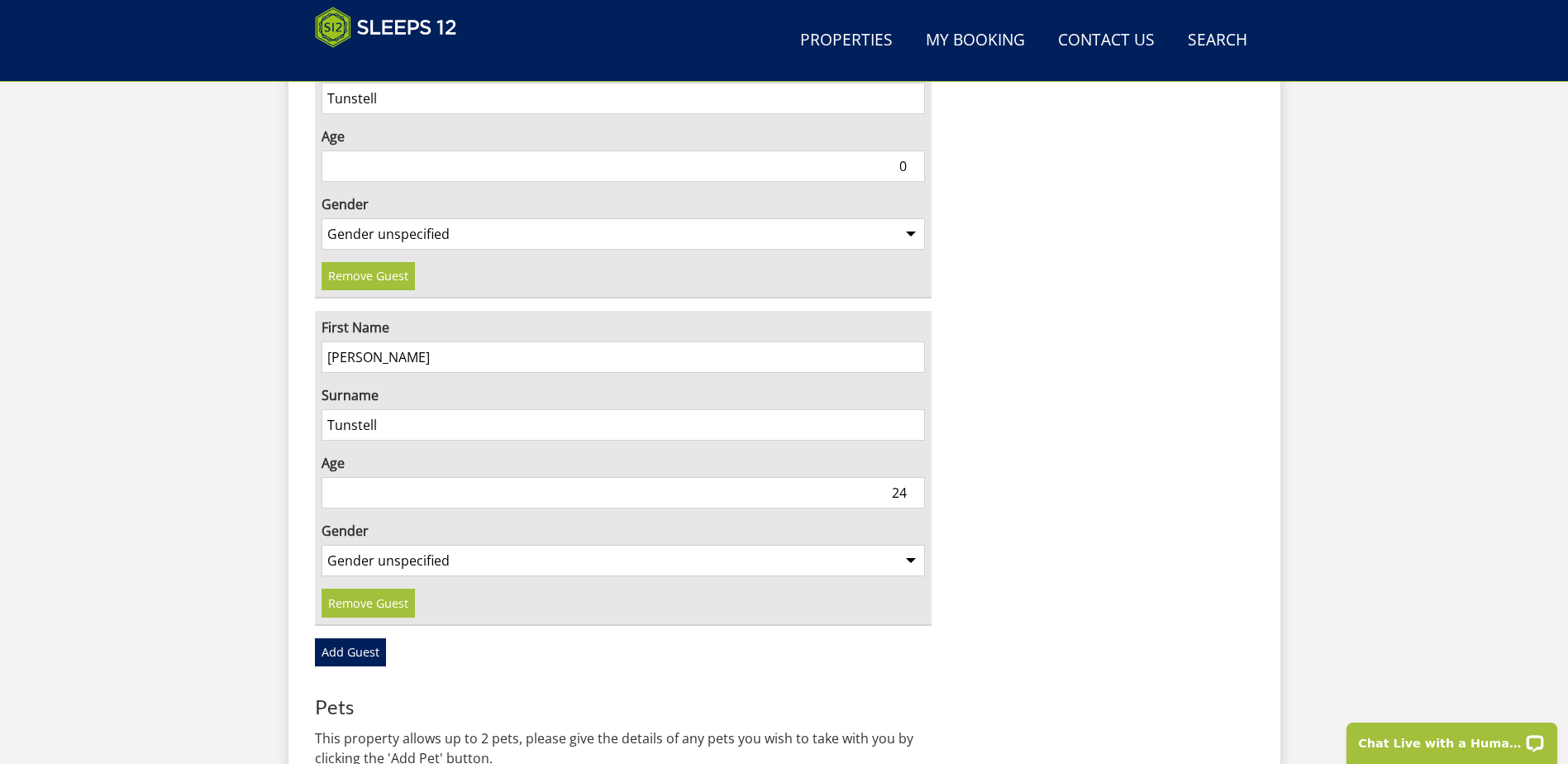
select select "gender_[DEMOGRAPHIC_DATA]"
click at [322, 545] on select "Gender unspecified Gender [DEMOGRAPHIC_DATA] Gender [DEMOGRAPHIC_DATA]" at bounding box center [624, 560] width 604 height 31
click at [361, 638] on link "Add Guest" at bounding box center [351, 653] width 71 height 29
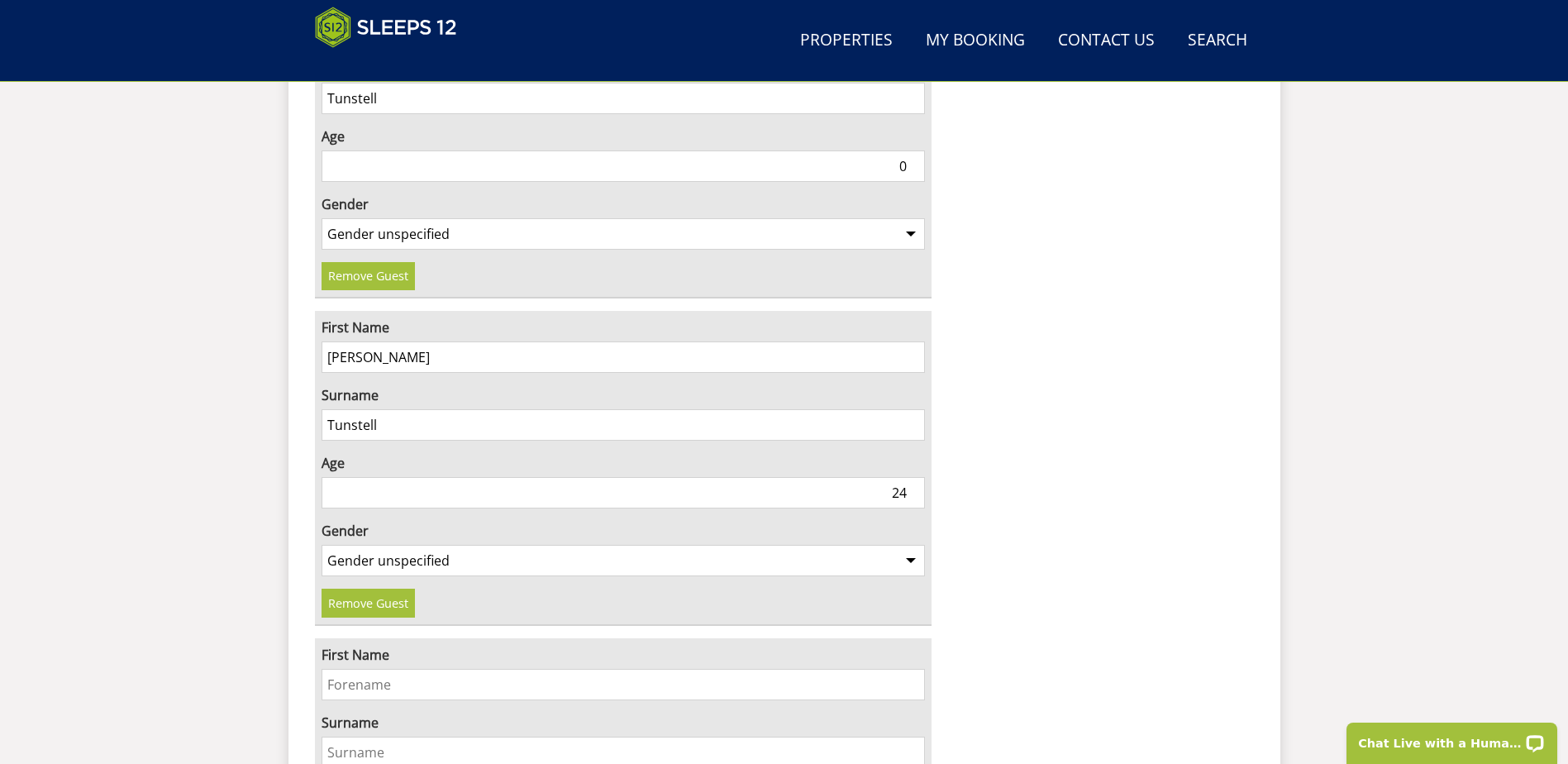
click at [358, 669] on input "First Name" at bounding box center [624, 684] width 604 height 31
type input "[PERSON_NAME]"
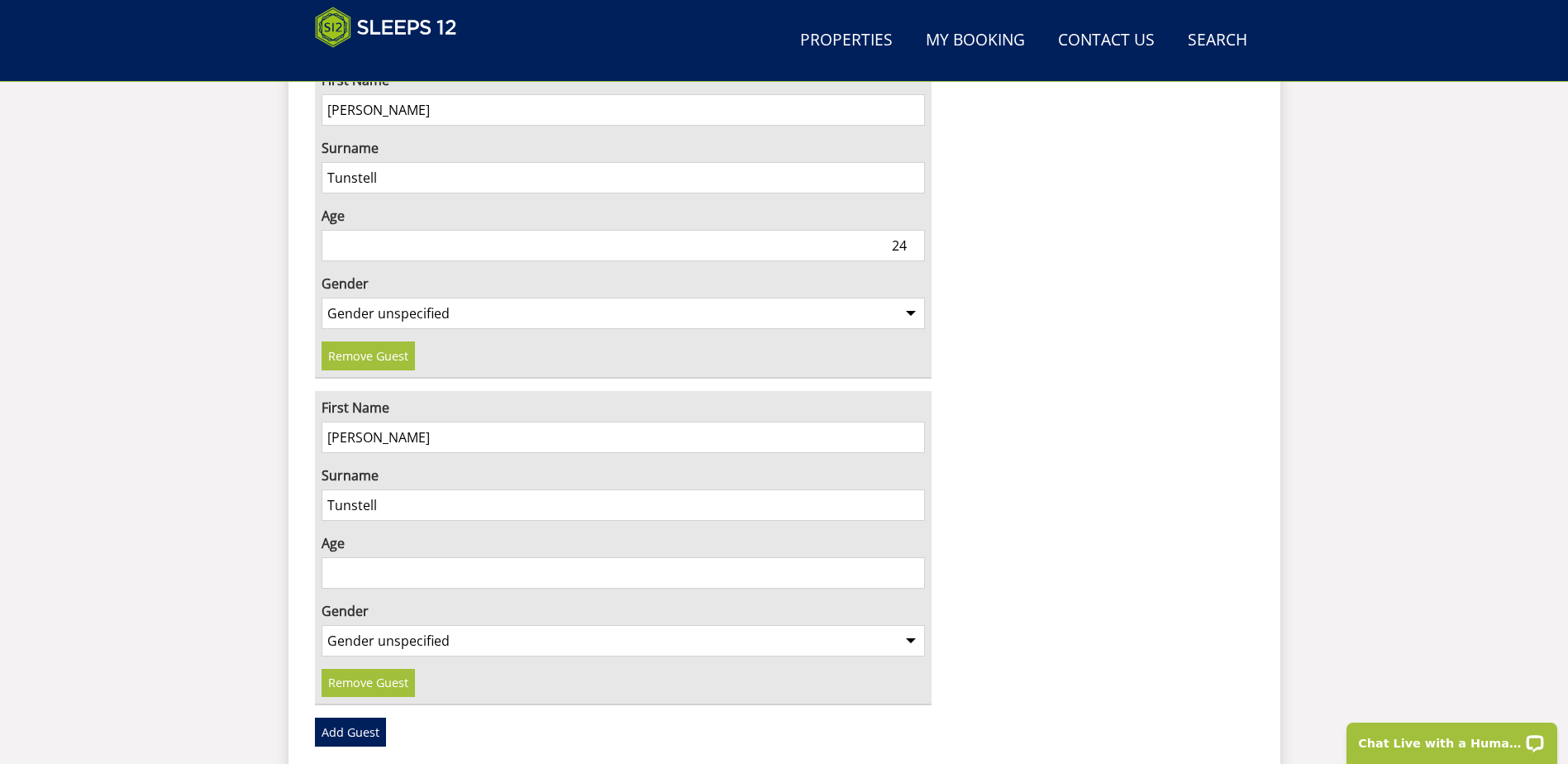
scroll to position [4862, 0]
type input "Tunstell"
click at [366, 556] on input "Age" at bounding box center [624, 572] width 604 height 31
type input "21"
click at [374, 624] on select "Gender unspecified Gender [DEMOGRAPHIC_DATA] Gender [DEMOGRAPHIC_DATA]" at bounding box center [624, 639] width 604 height 31
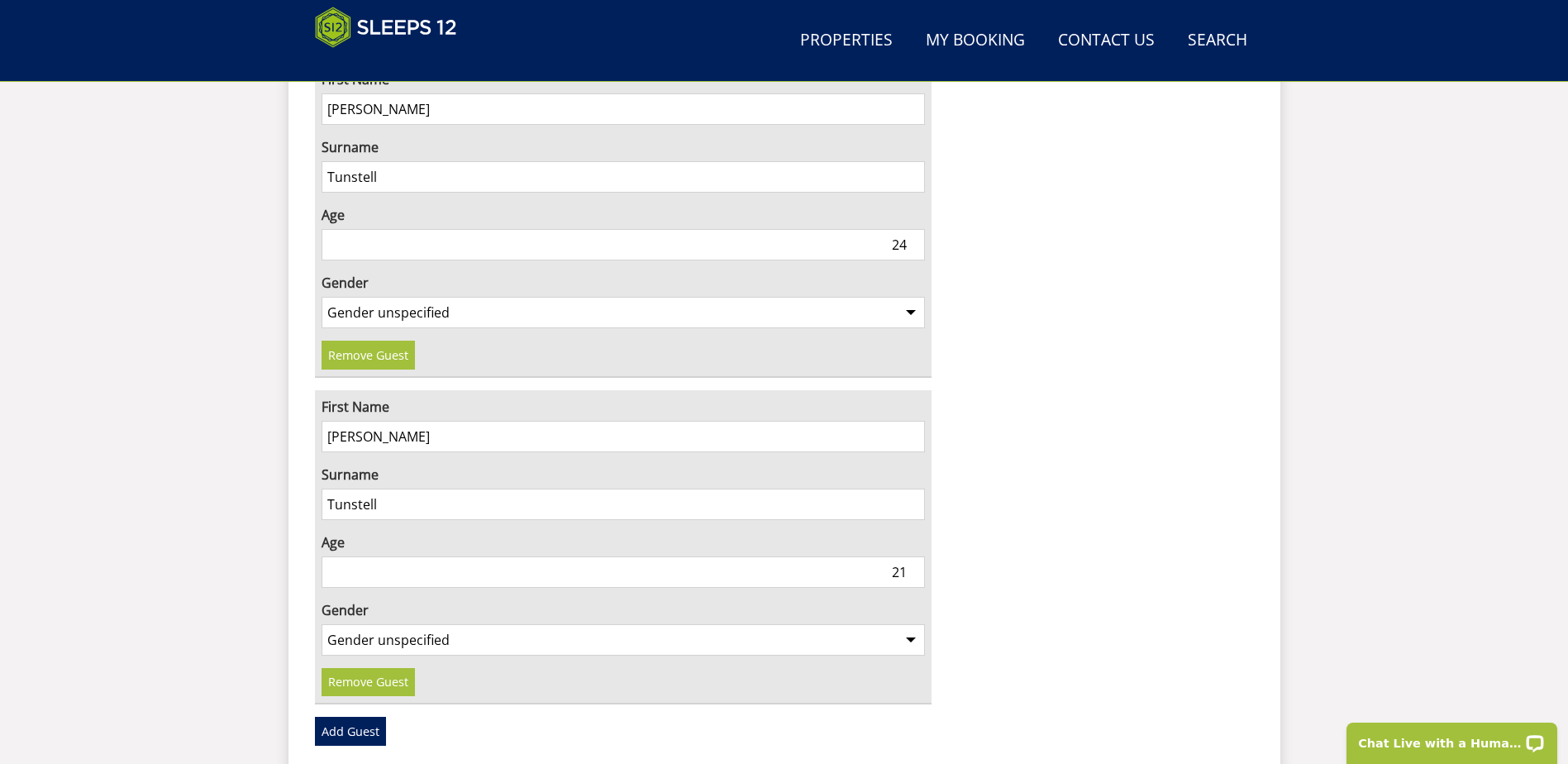
select select "gender_[DEMOGRAPHIC_DATA]"
click at [322, 624] on select "Gender unspecified Gender [DEMOGRAPHIC_DATA] Gender [DEMOGRAPHIC_DATA]" at bounding box center [624, 639] width 604 height 31
click at [349, 716] on link "Add Guest" at bounding box center [351, 731] width 71 height 29
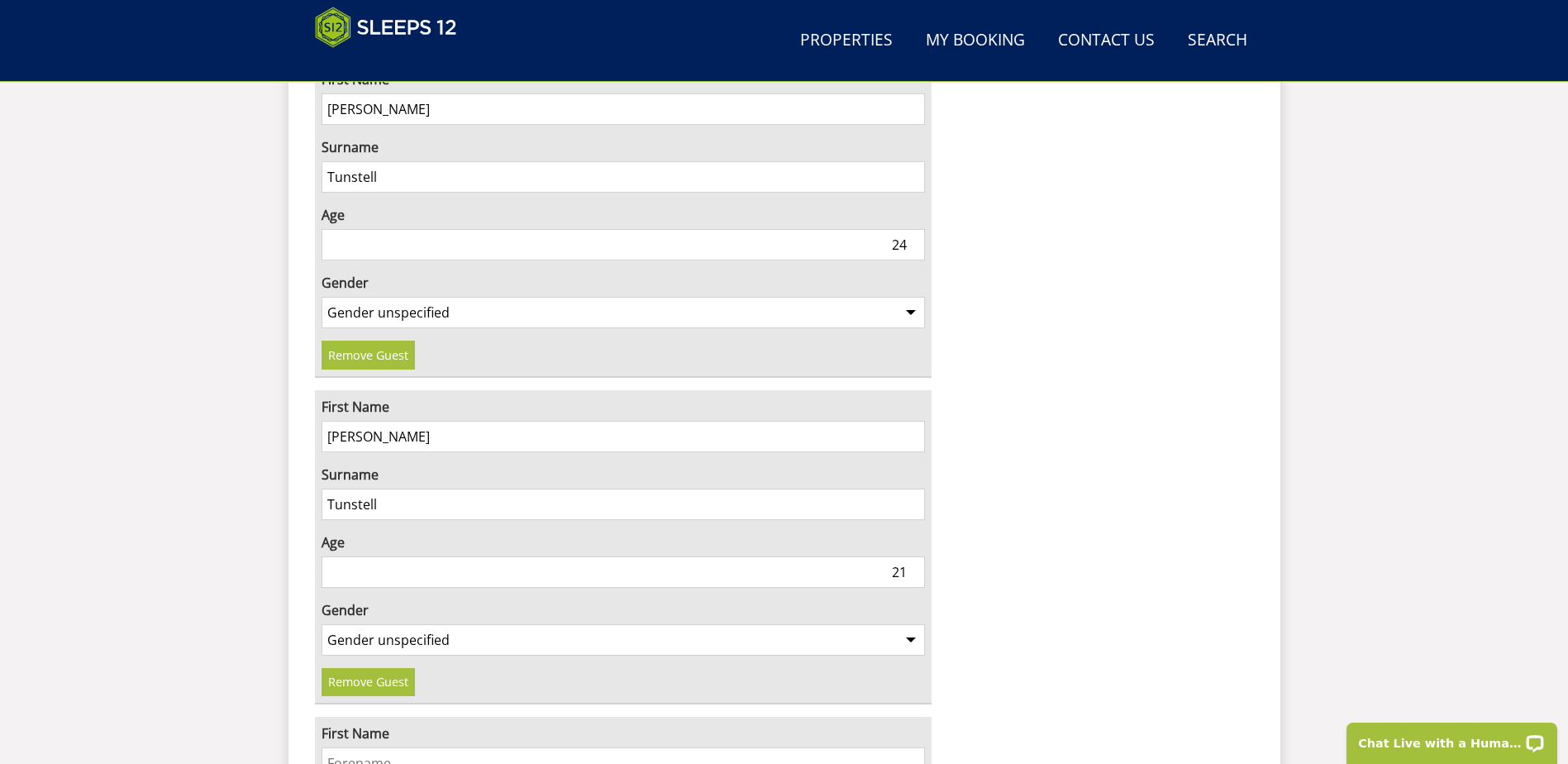
click at [353, 748] on input "First Name" at bounding box center [624, 763] width 604 height 31
type input "[PERSON_NAME]"
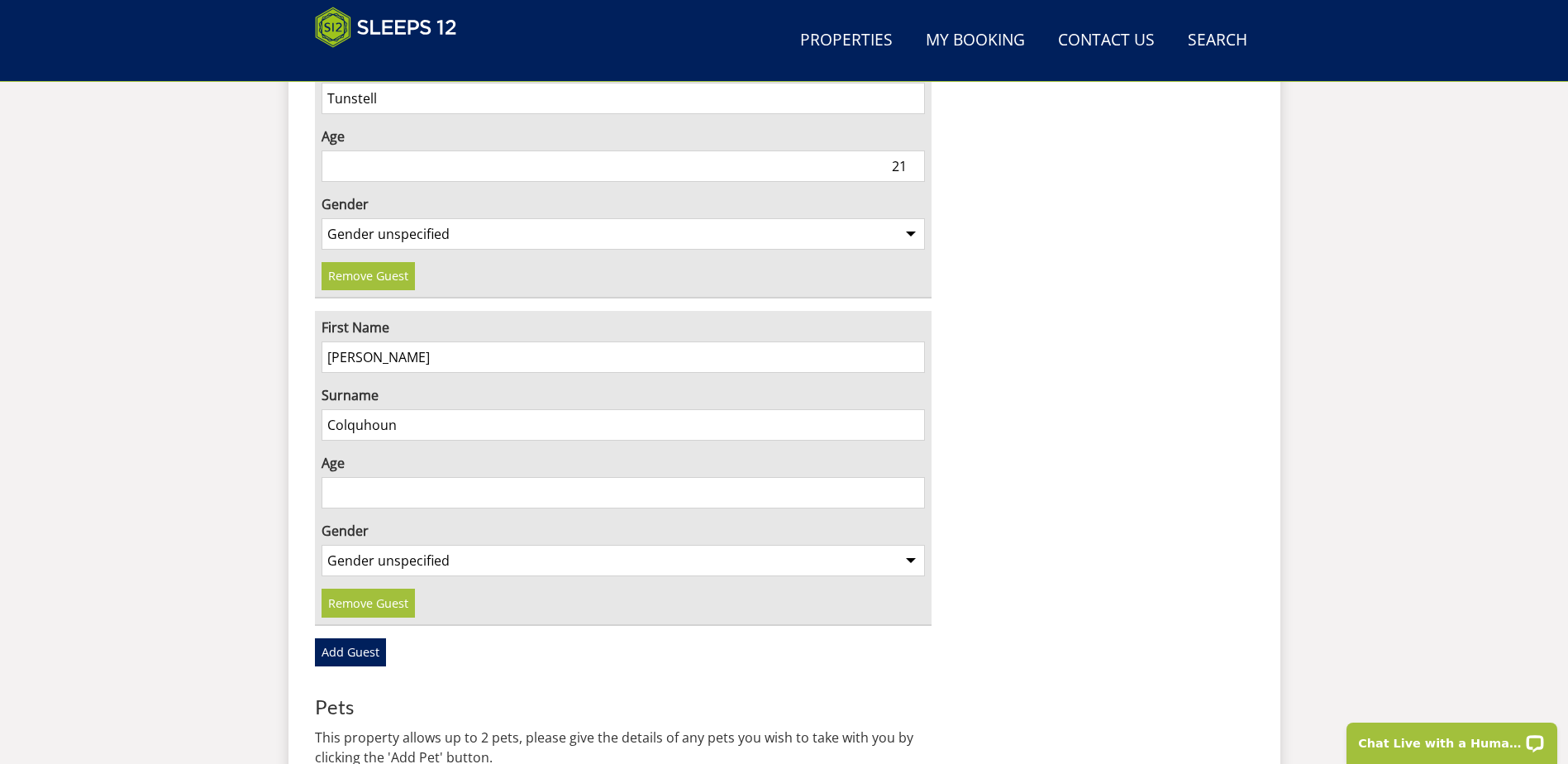
type input "Colquhoun"
click at [335, 477] on input "Age" at bounding box center [624, 493] width 604 height 31
click at [359, 477] on input "Age" at bounding box center [624, 493] width 604 height 31
type input "26"
click at [392, 545] on select "Gender unspecified Gender [DEMOGRAPHIC_DATA] Gender [DEMOGRAPHIC_DATA]" at bounding box center [624, 560] width 604 height 31
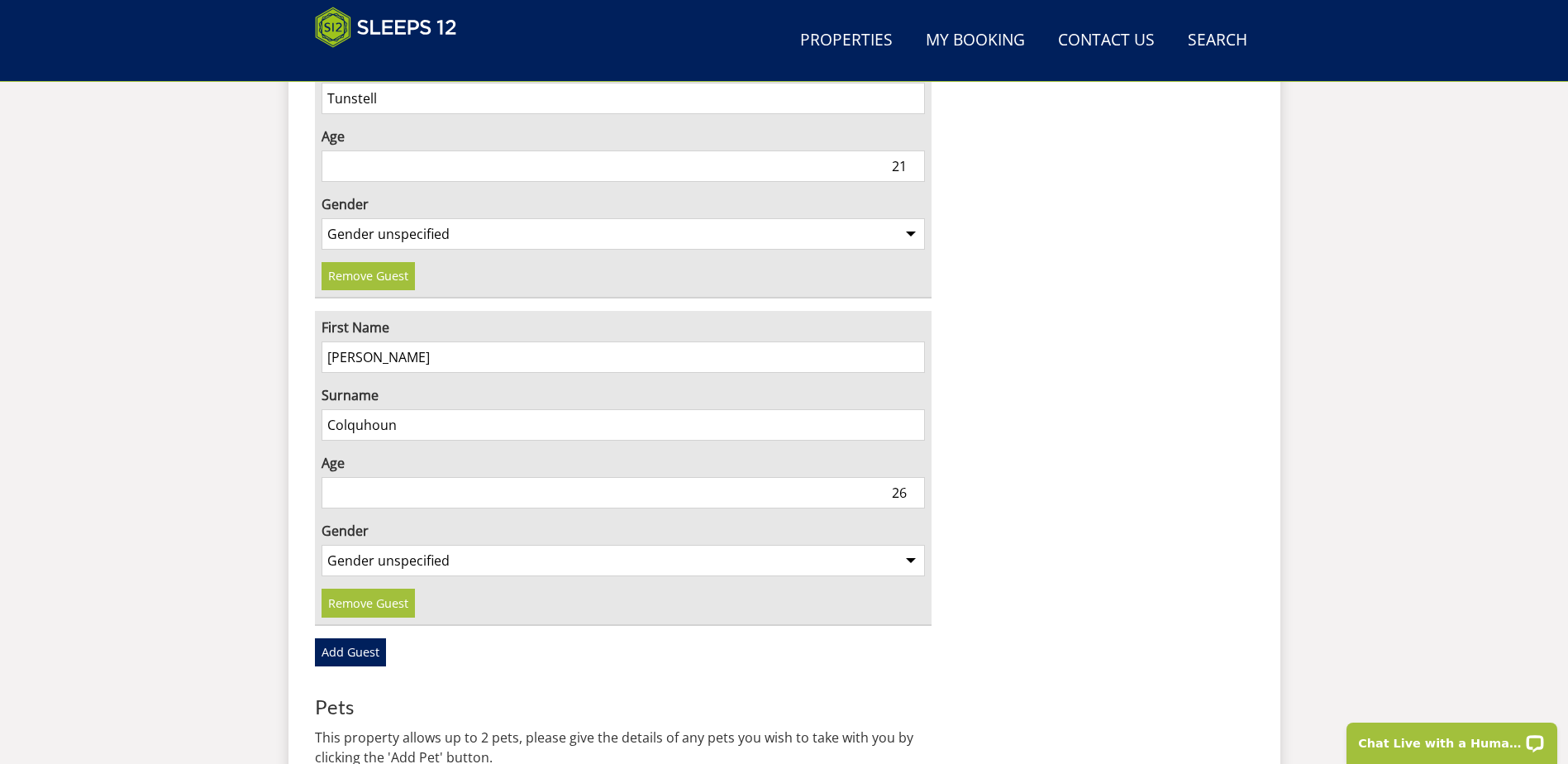
select select "gender_[DEMOGRAPHIC_DATA]"
click at [322, 545] on select "Gender unspecified Gender [DEMOGRAPHIC_DATA] Gender [DEMOGRAPHIC_DATA]" at bounding box center [624, 560] width 604 height 31
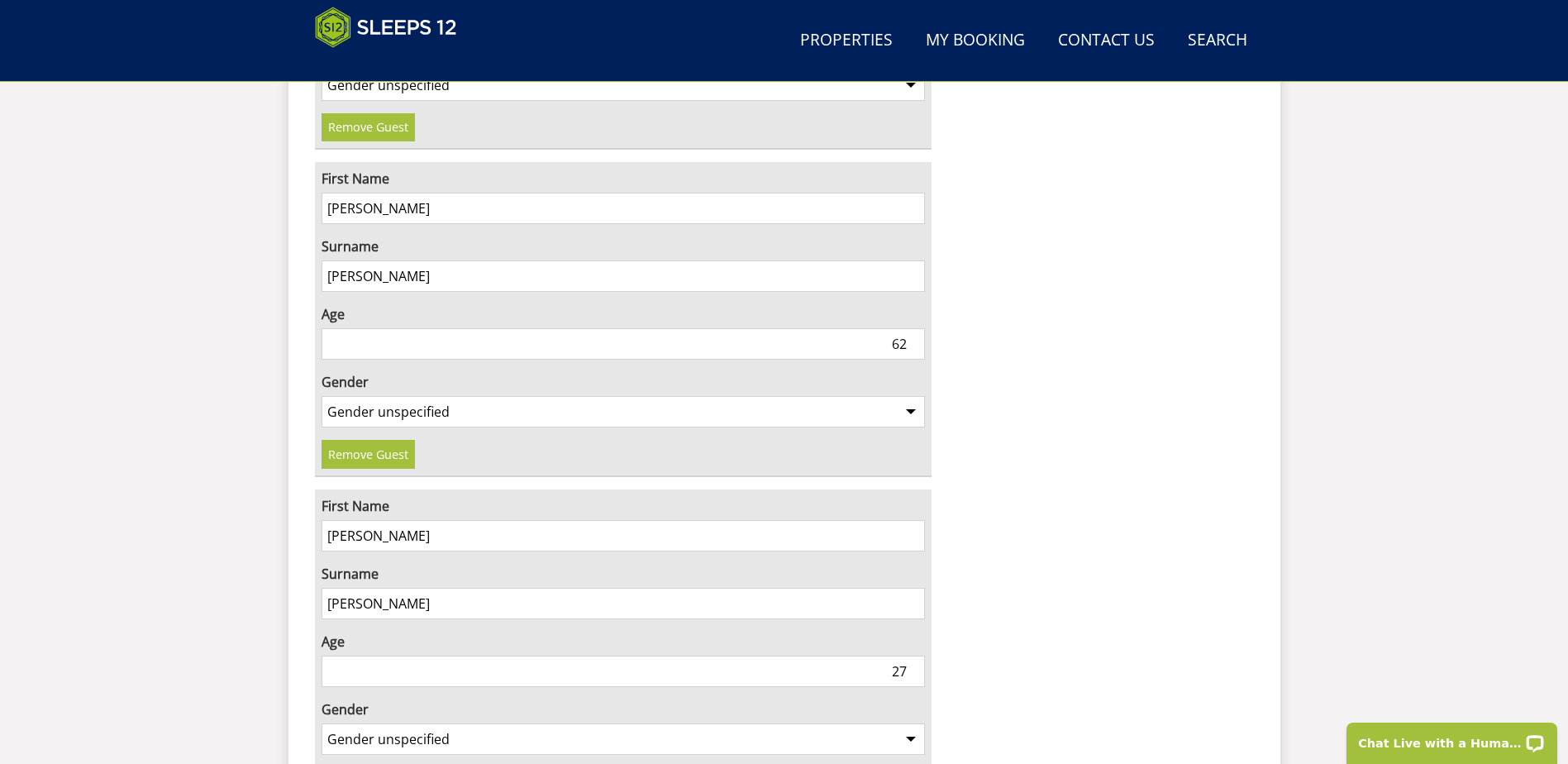
scroll to position [2141, 0]
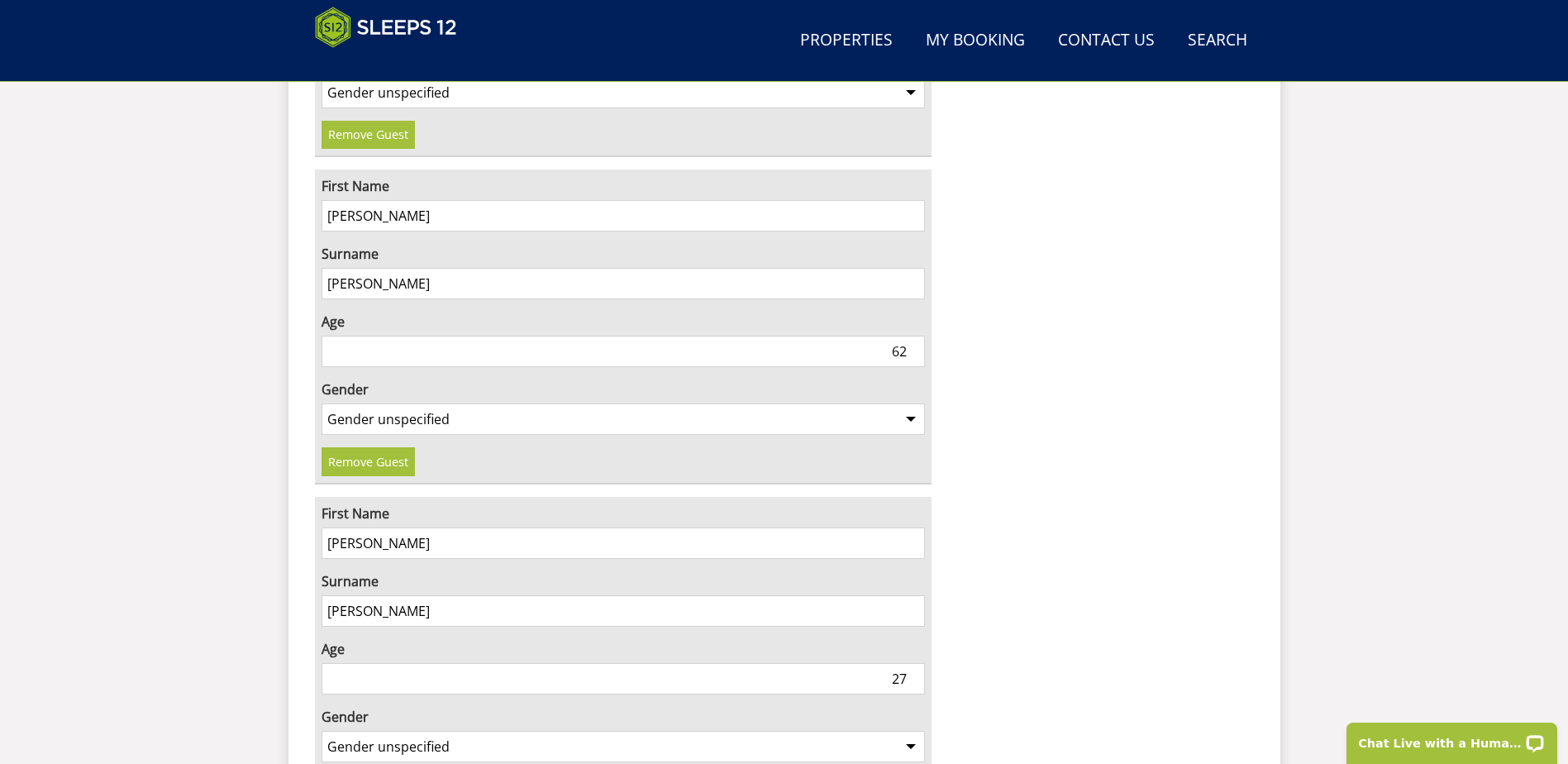
click at [384, 200] on input "[PERSON_NAME]" at bounding box center [624, 215] width 604 height 31
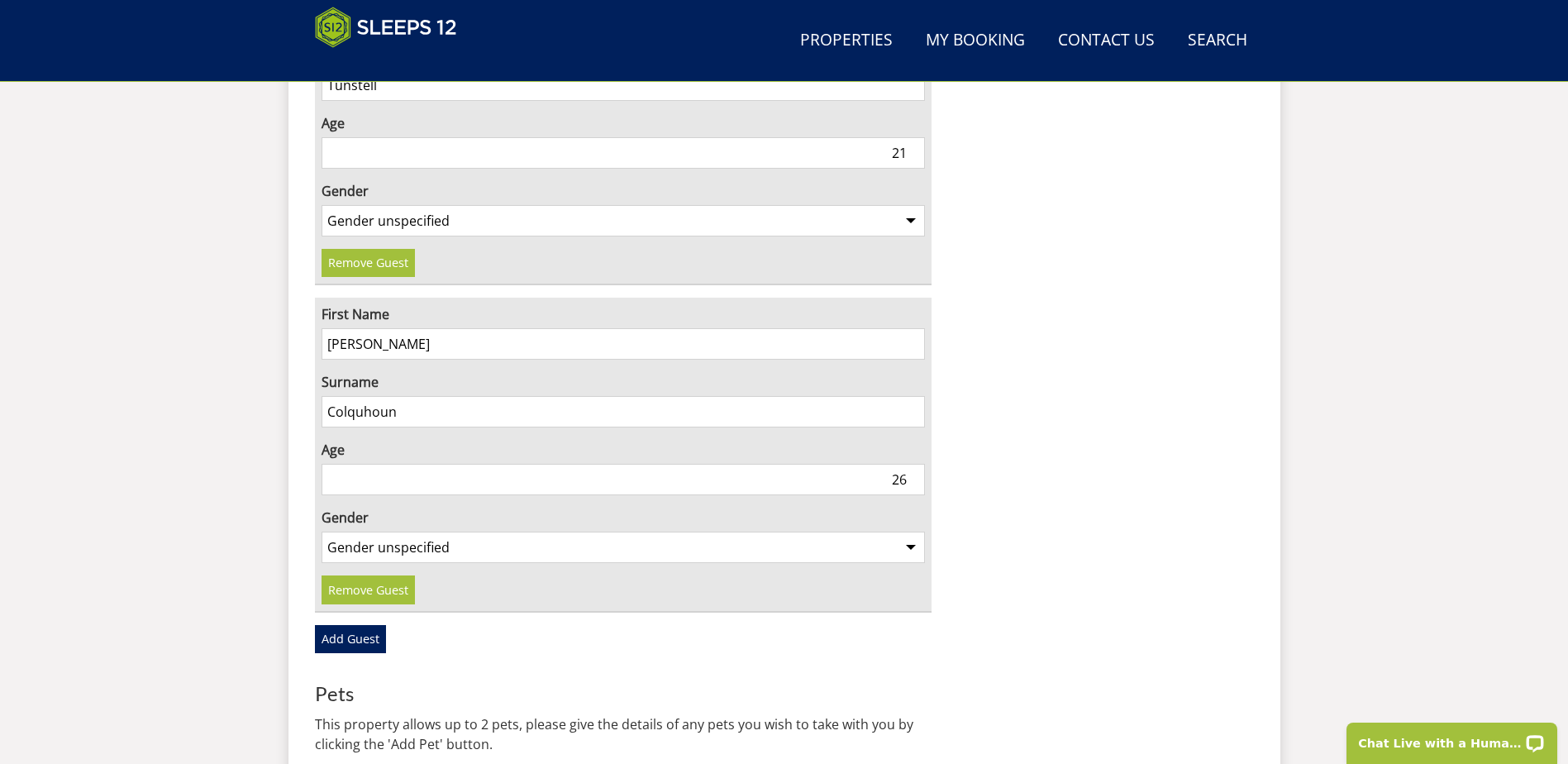
scroll to position [5282, 0]
type input "Mark"
drag, startPoint x: 1566, startPoint y: 639, endPoint x: 1531, endPoint y: 399, distance: 242.5
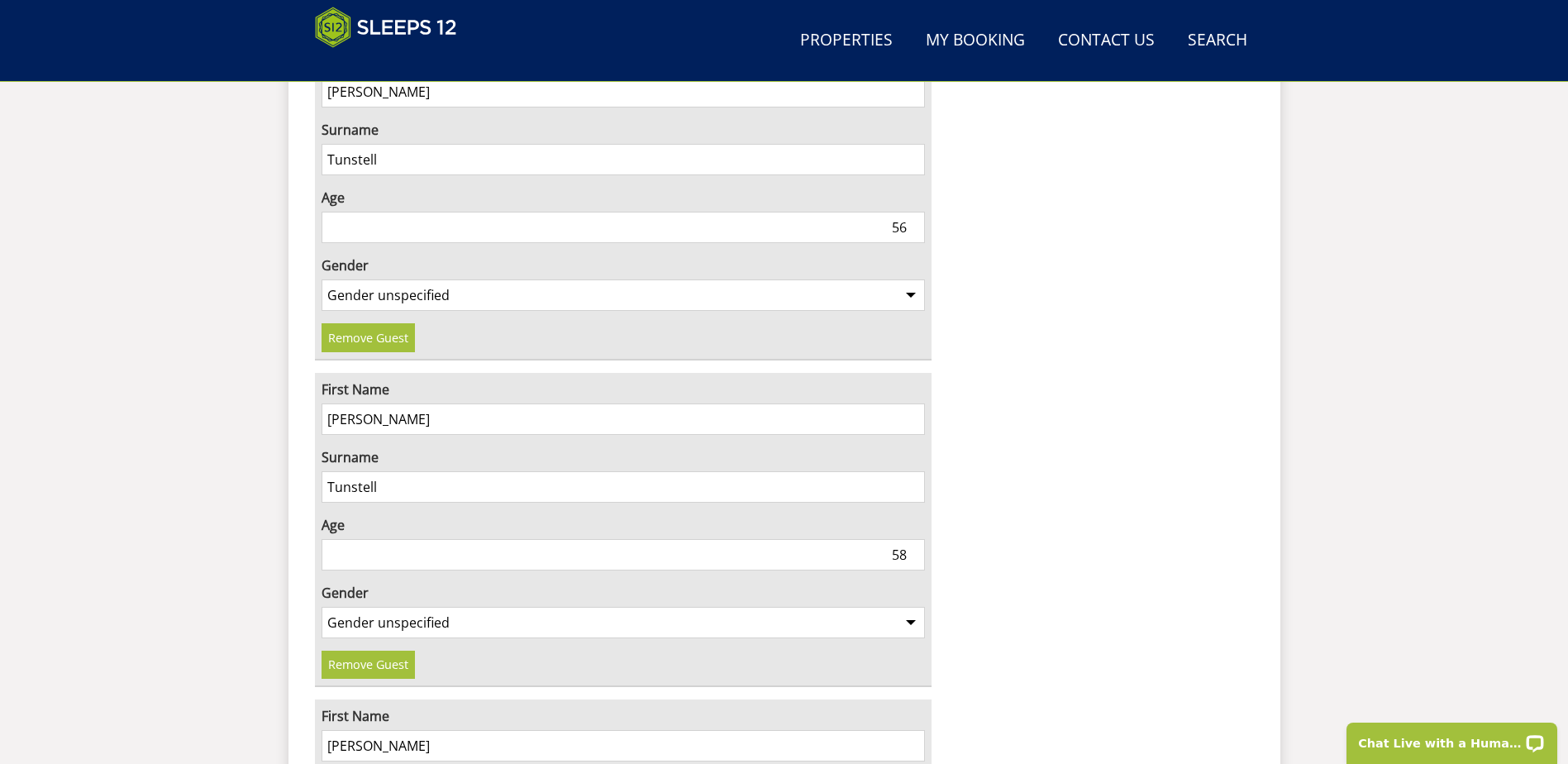
scroll to position [3617, 0]
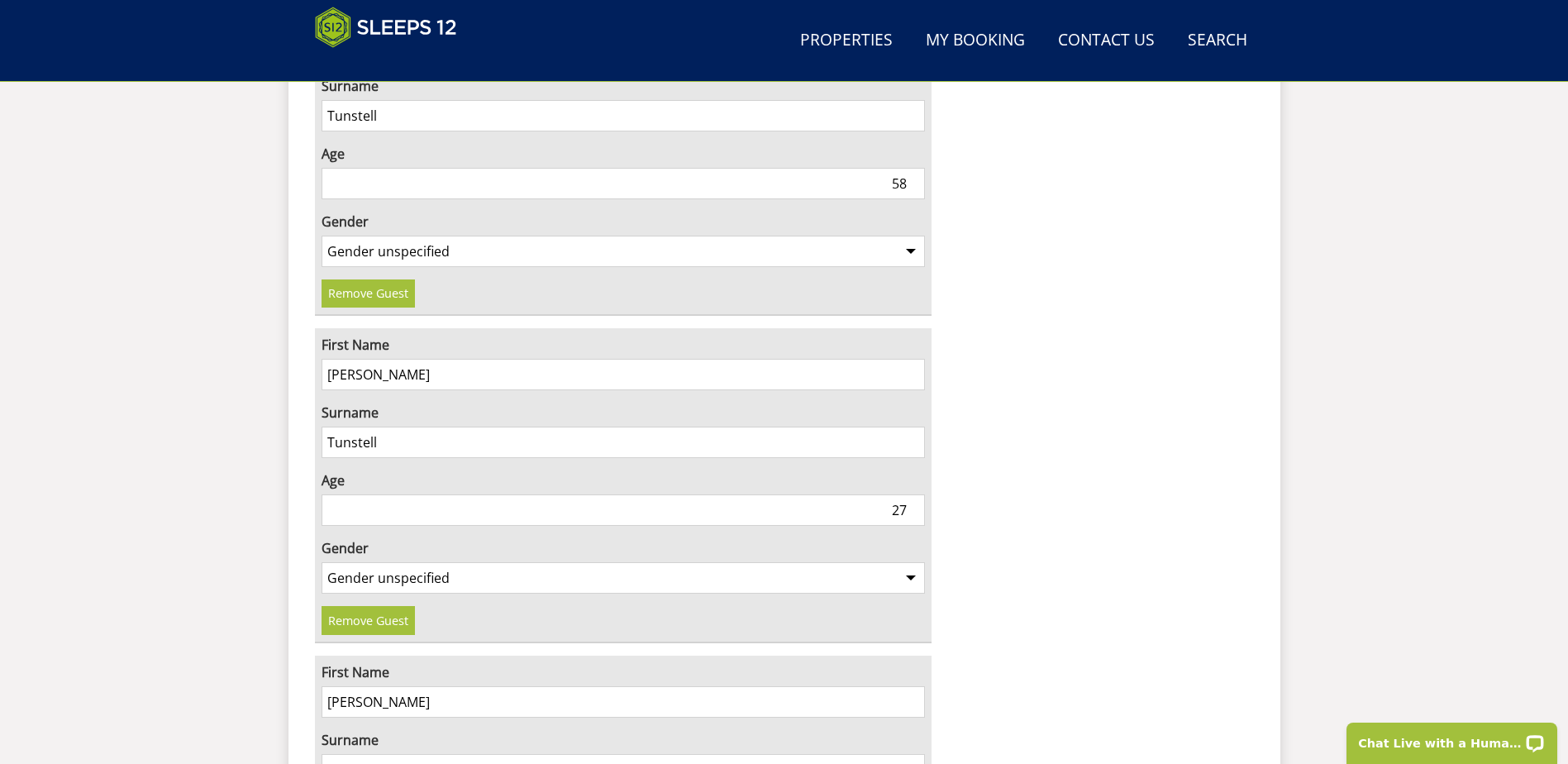
drag, startPoint x: 1539, startPoint y: 485, endPoint x: 1452, endPoint y: 545, distance: 105.7
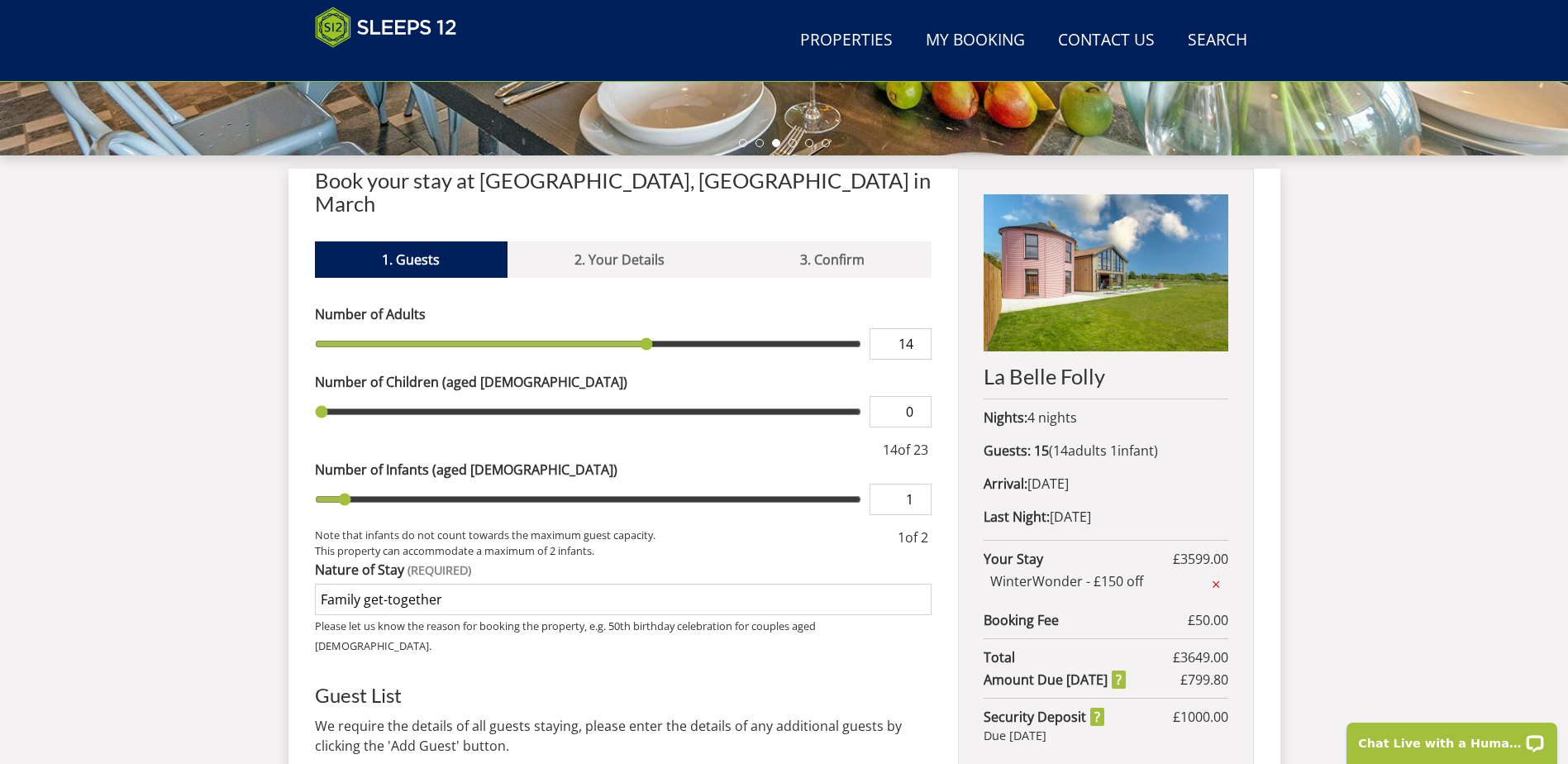
drag, startPoint x: 1452, startPoint y: 545, endPoint x: 1508, endPoint y: 325, distance: 227.0
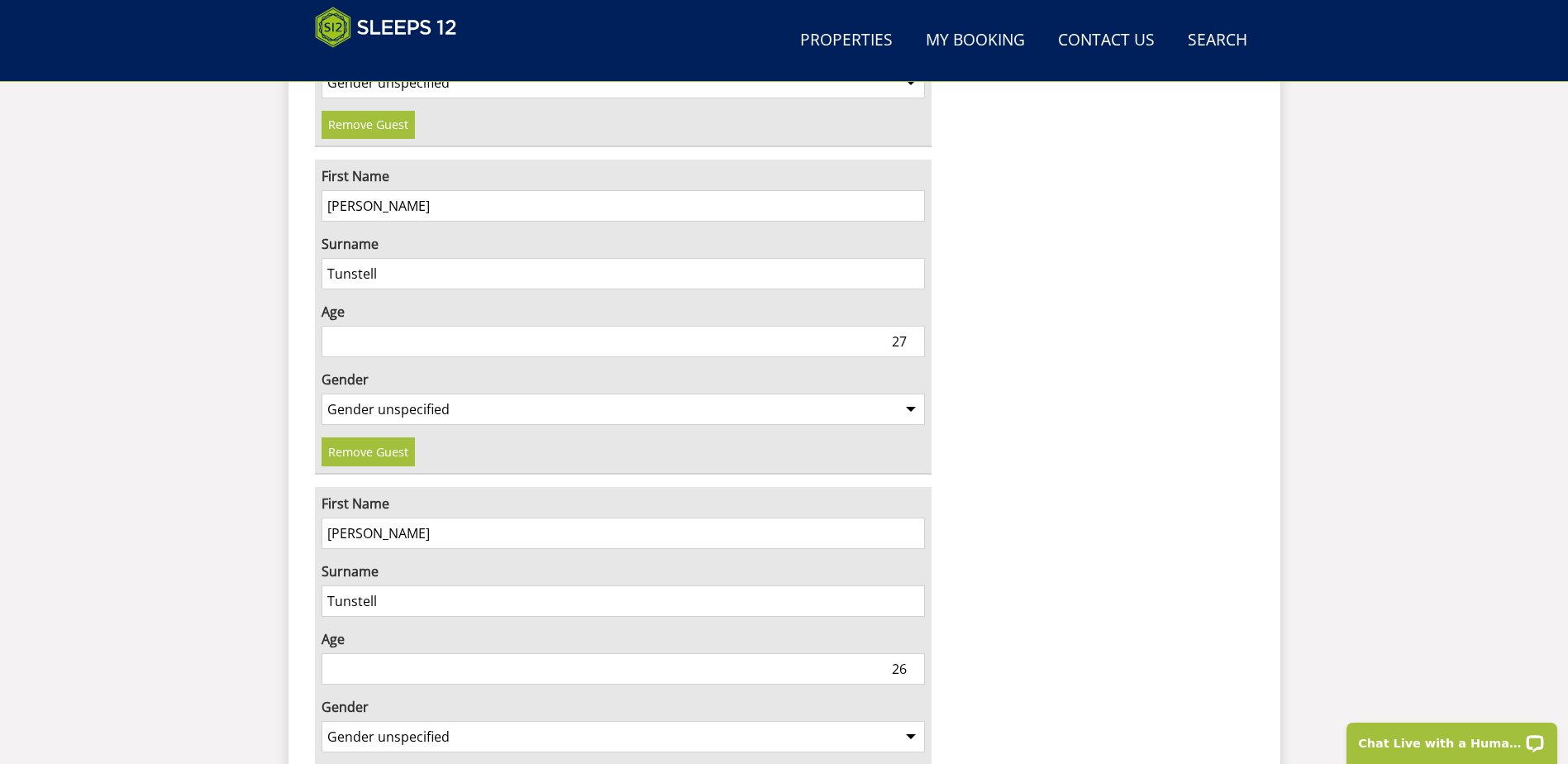
scroll to position [3697, 0]
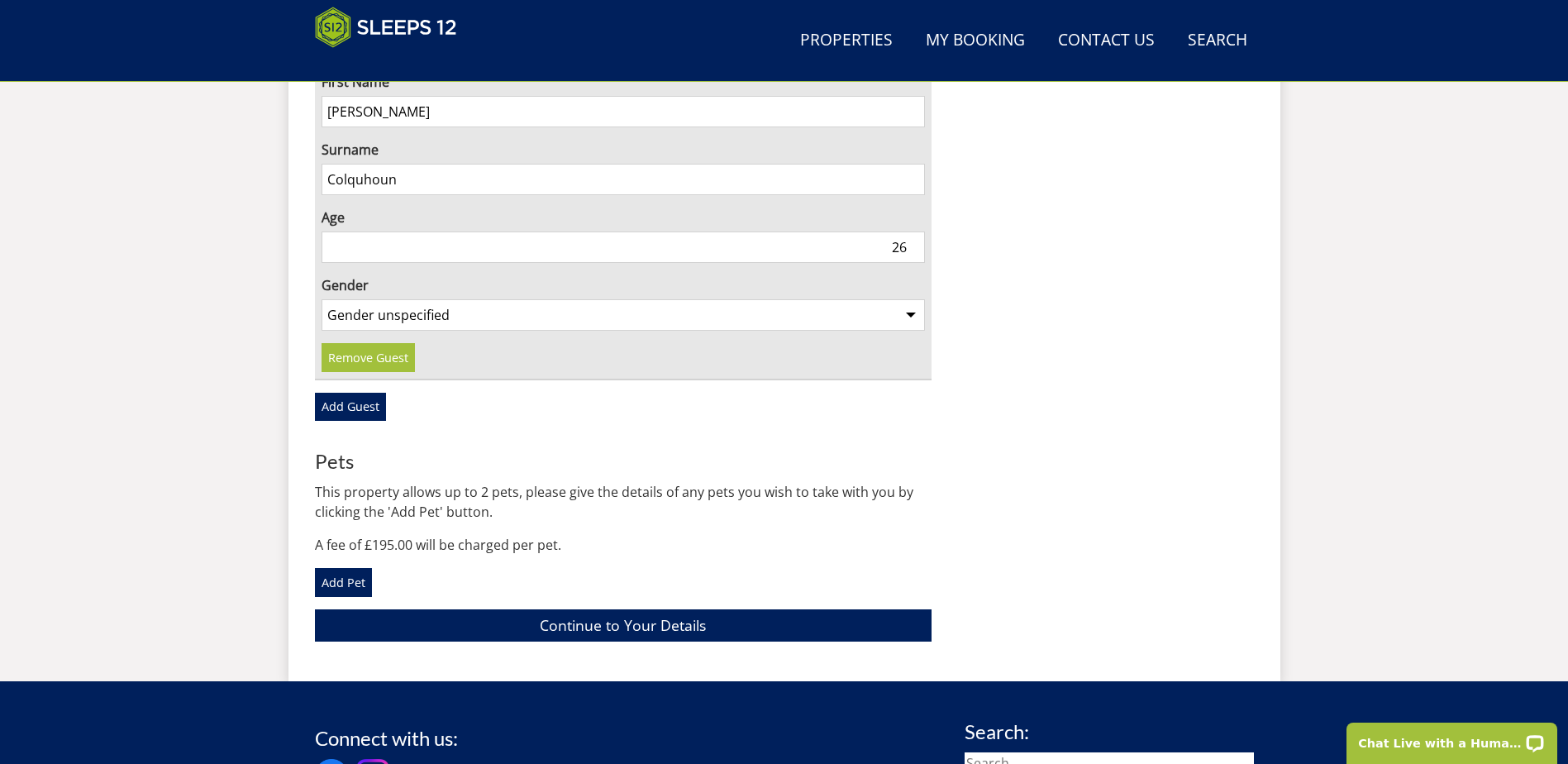
scroll to position [5349, 0]
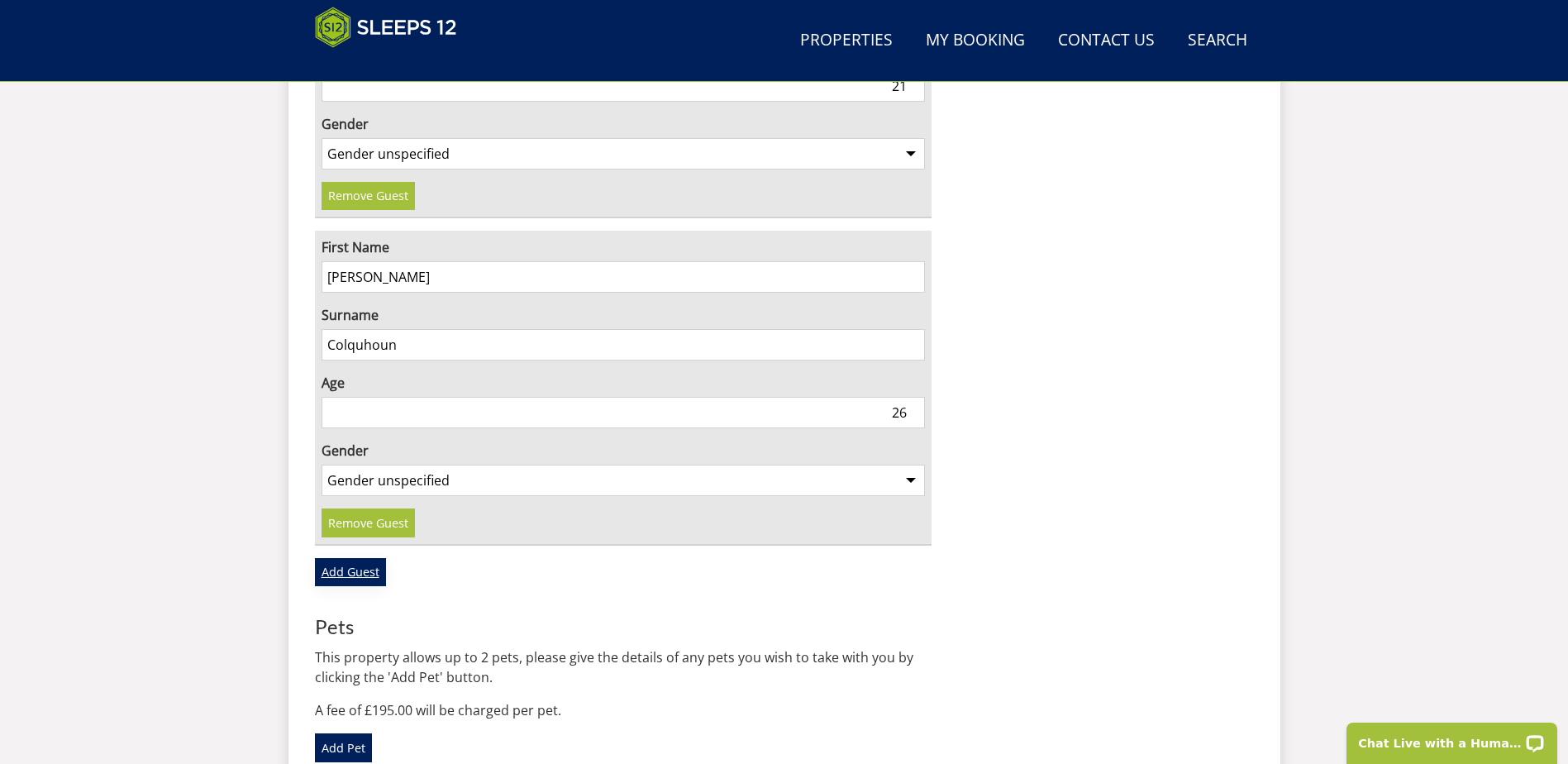
click at [353, 558] on link "Add Guest" at bounding box center [351, 573] width 71 height 29
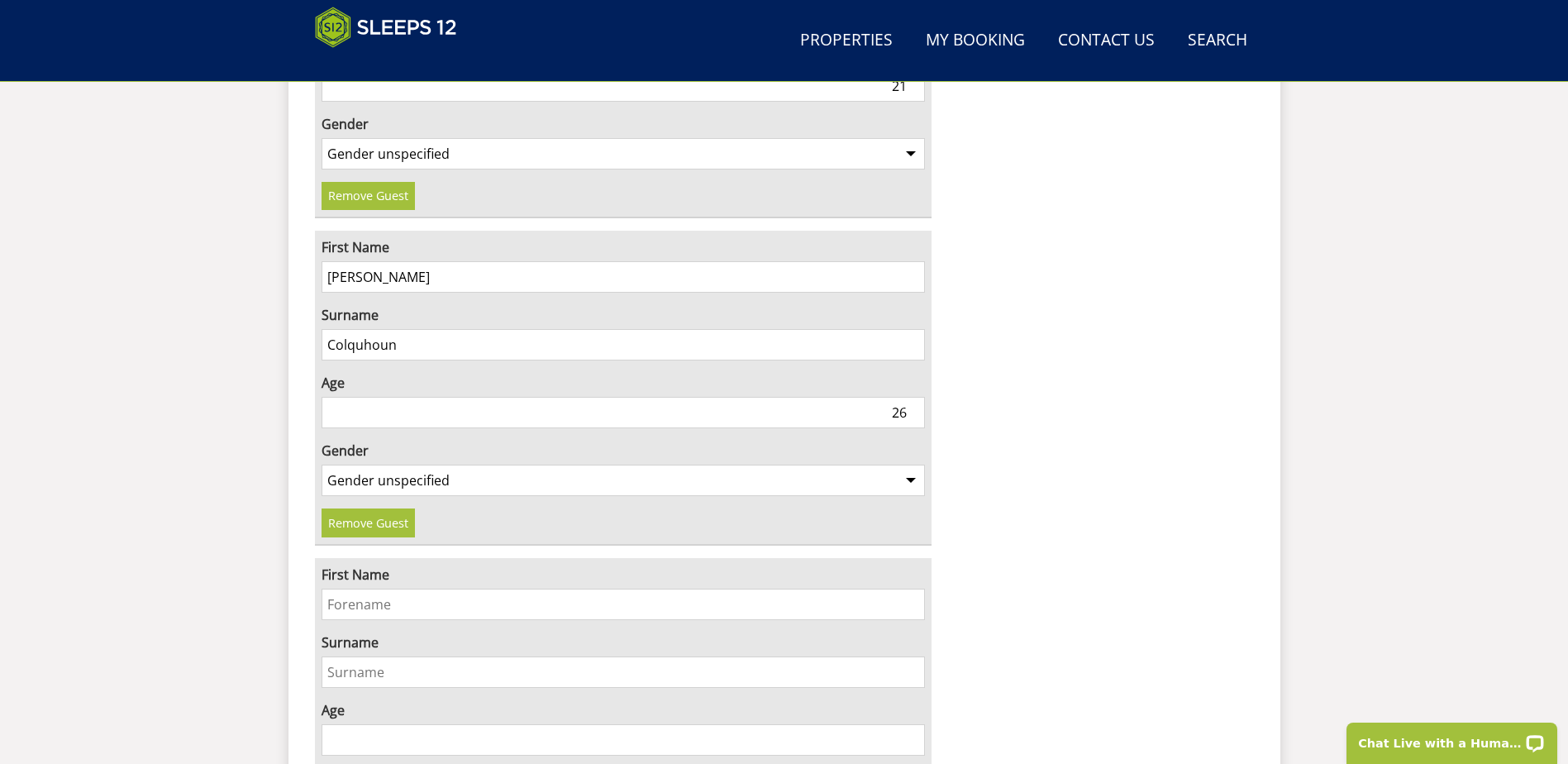
click at [364, 589] on input "First Name" at bounding box center [624, 604] width 604 height 31
type input "[PERSON_NAME]"
click at [357, 724] on input "Age" at bounding box center [624, 739] width 604 height 31
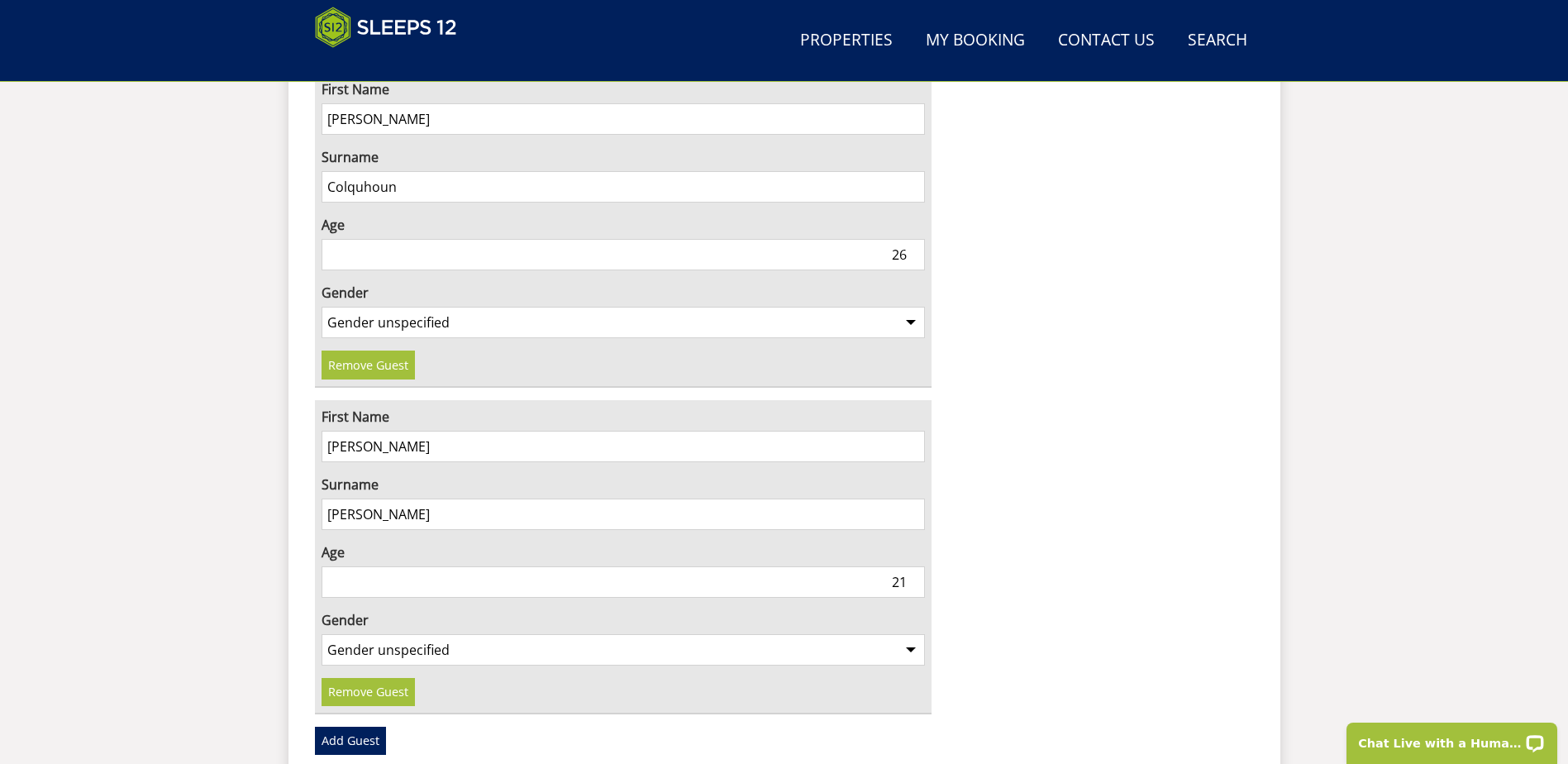
scroll to position [5514, 0]
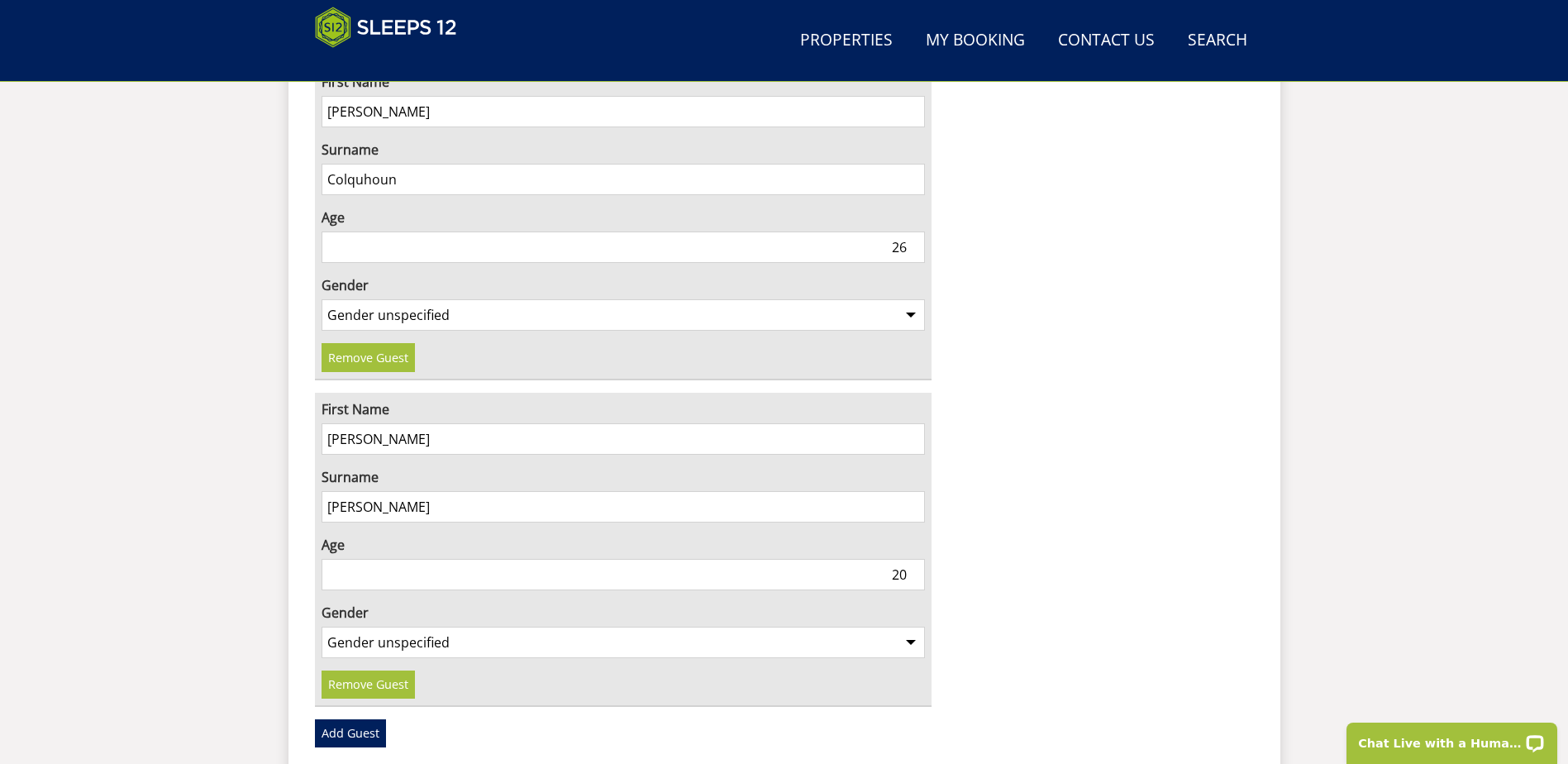
type input "20"
click at [412, 627] on select "Gender unspecified Gender [DEMOGRAPHIC_DATA] Gender [DEMOGRAPHIC_DATA]" at bounding box center [624, 642] width 604 height 31
select select "gender_[DEMOGRAPHIC_DATA]"
click at [322, 627] on select "Gender unspecified Gender [DEMOGRAPHIC_DATA] Gender [DEMOGRAPHIC_DATA]" at bounding box center [624, 642] width 604 height 31
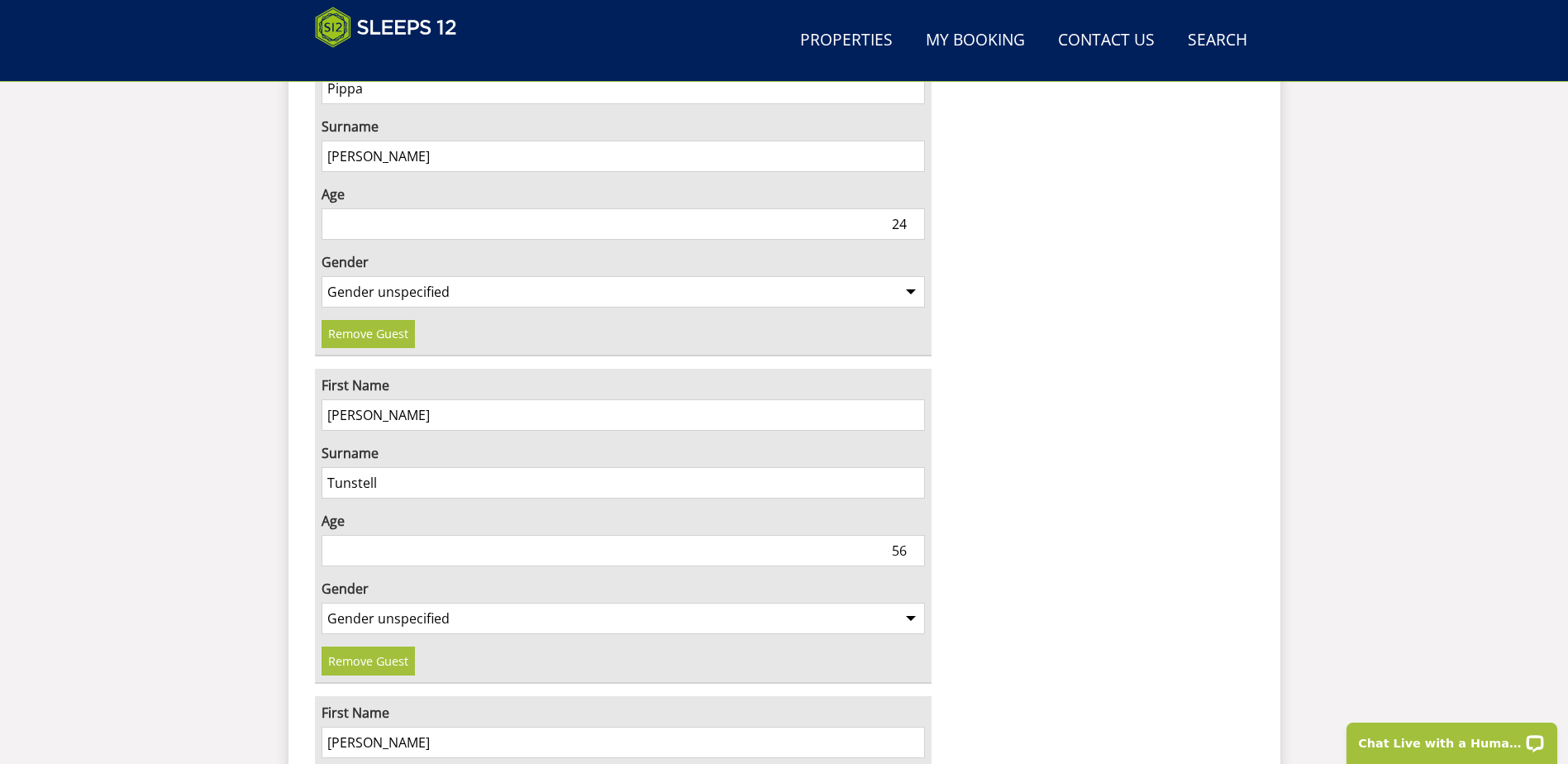
scroll to position [3034, 0]
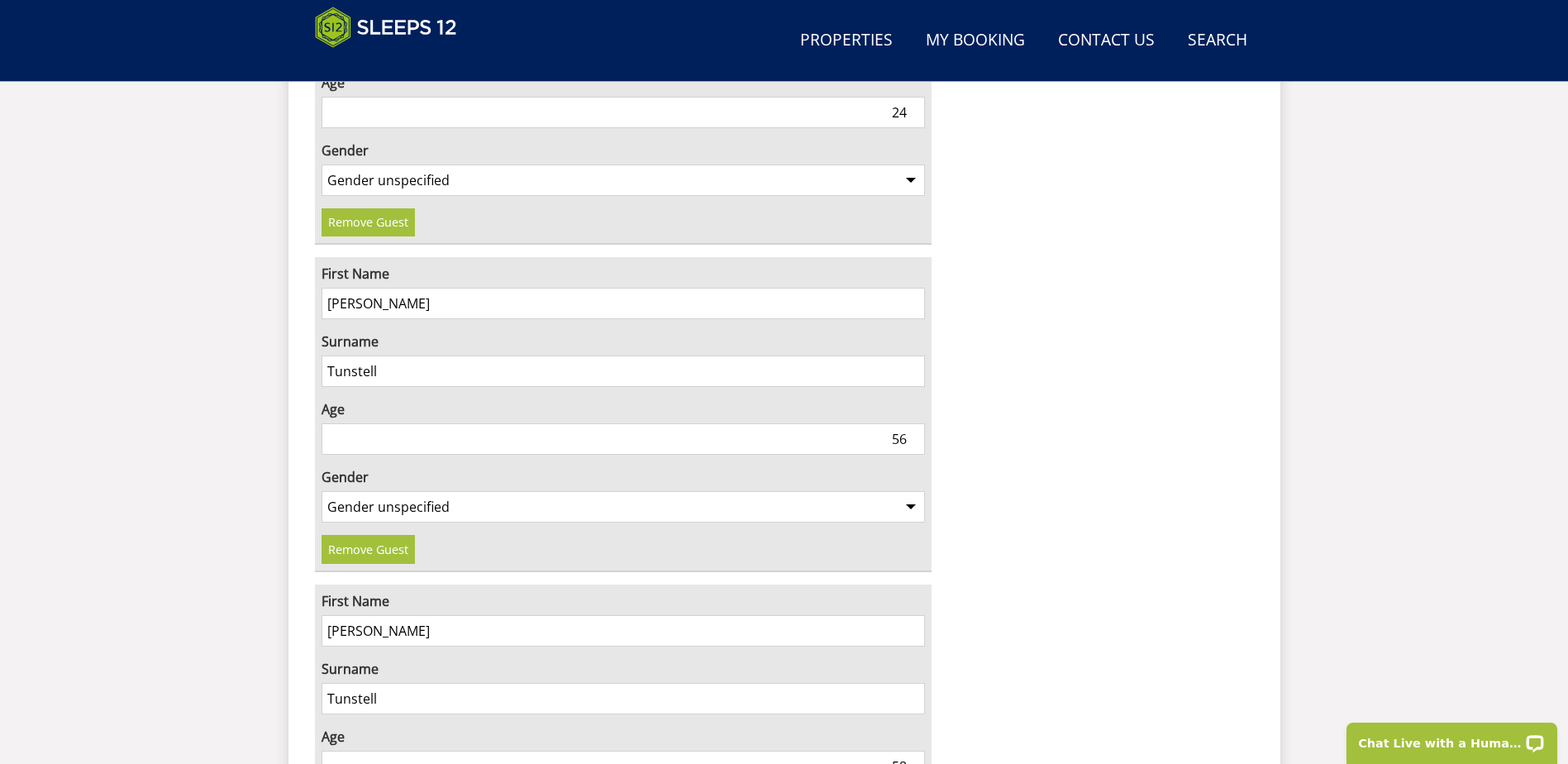
click at [904, 751] on input "58" at bounding box center [624, 766] width 604 height 31
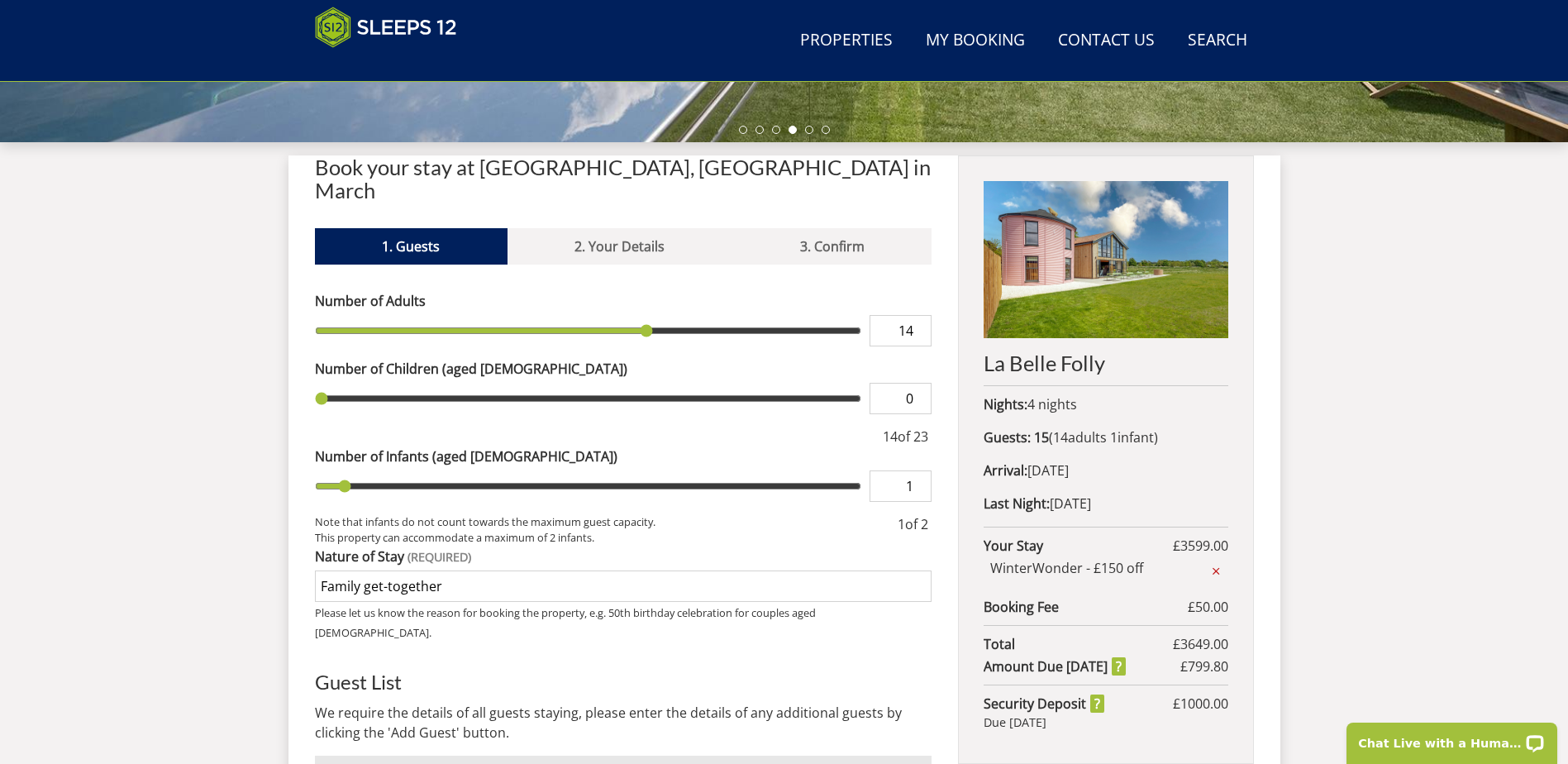
scroll to position [481, 0]
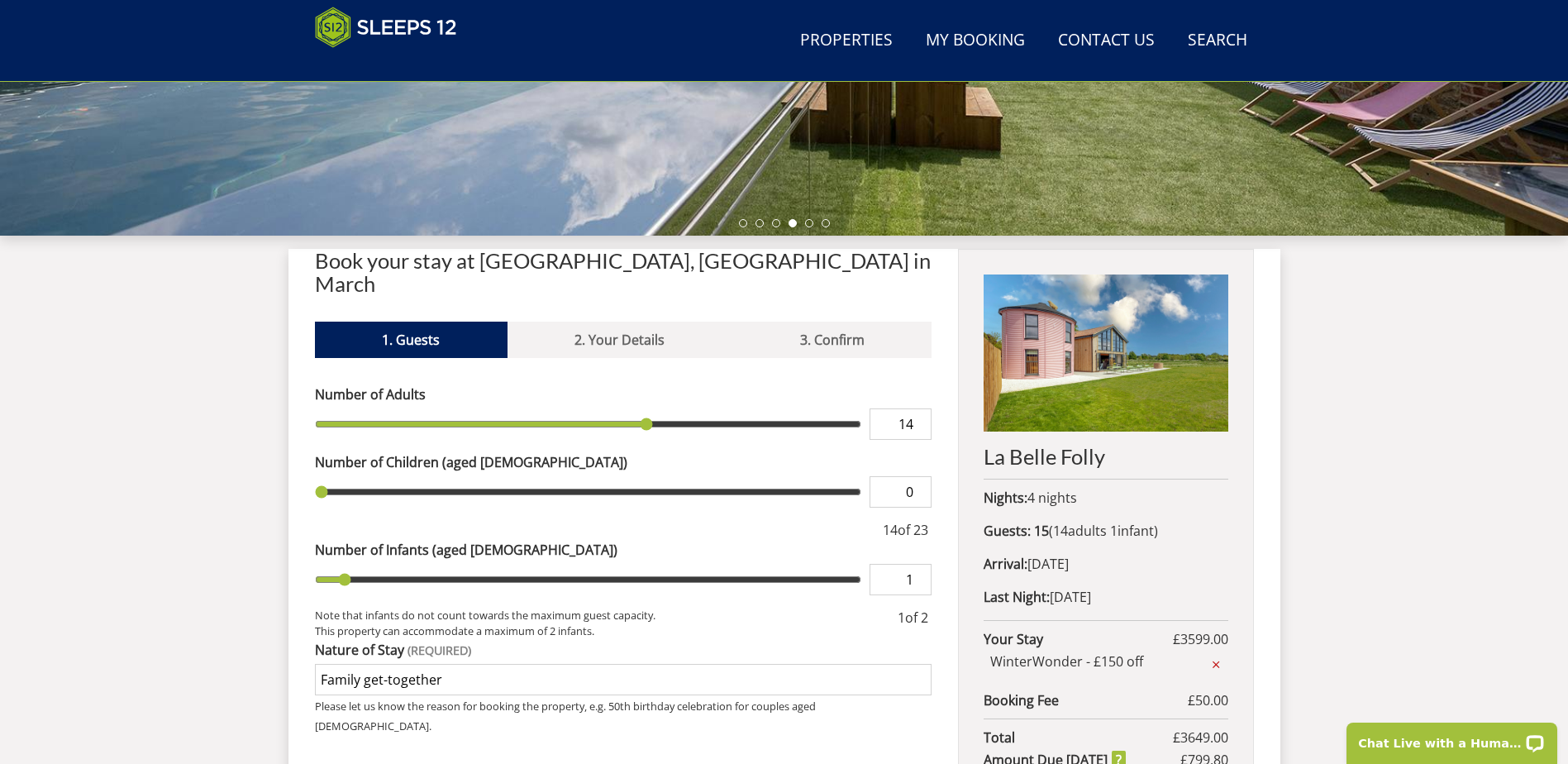
type input "57"
drag, startPoint x: 912, startPoint y: 398, endPoint x: 1016, endPoint y: 437, distance: 111.1
click at [914, 409] on input "14" at bounding box center [900, 424] width 62 height 31
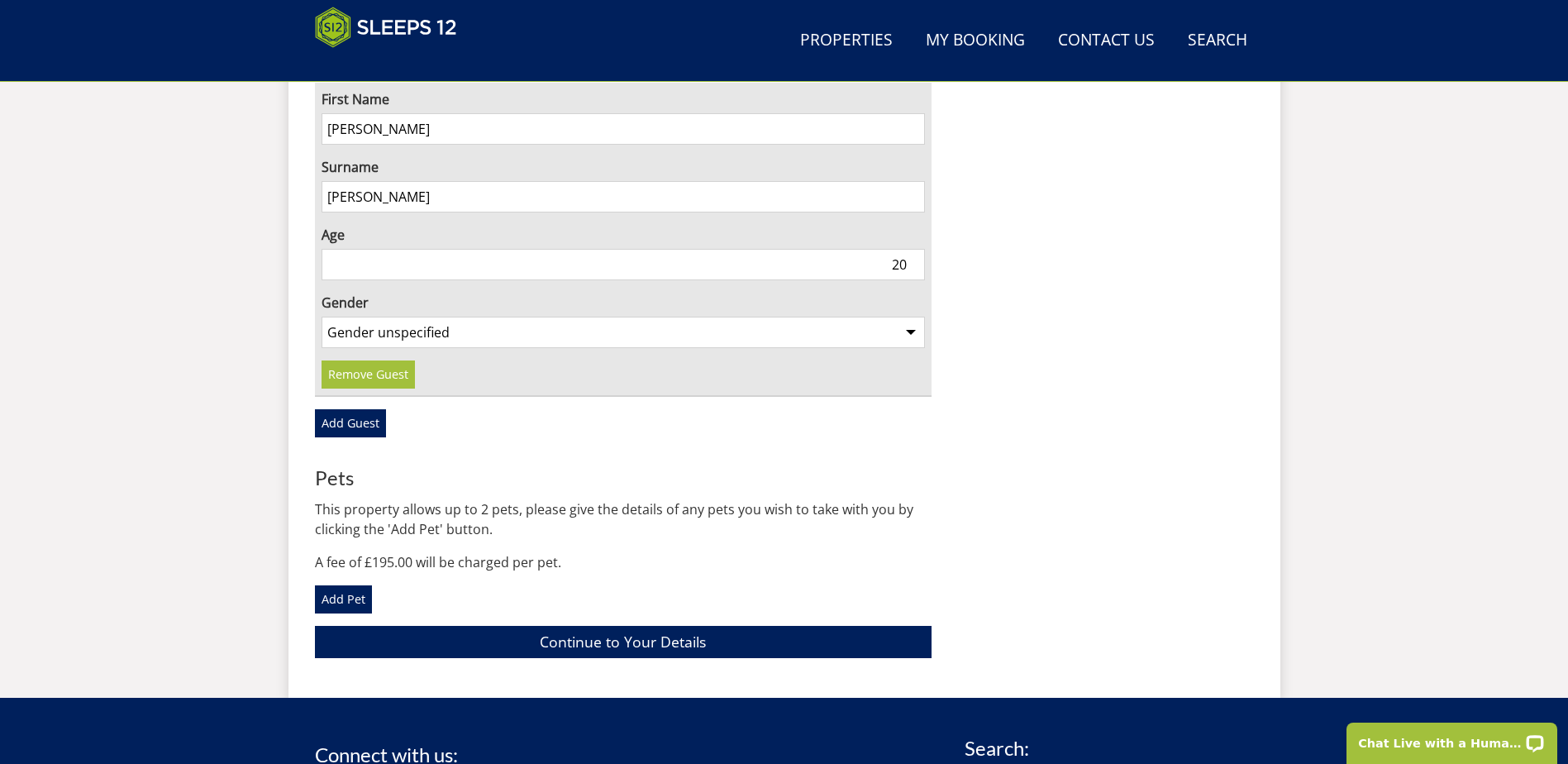
scroll to position [5785, 0]
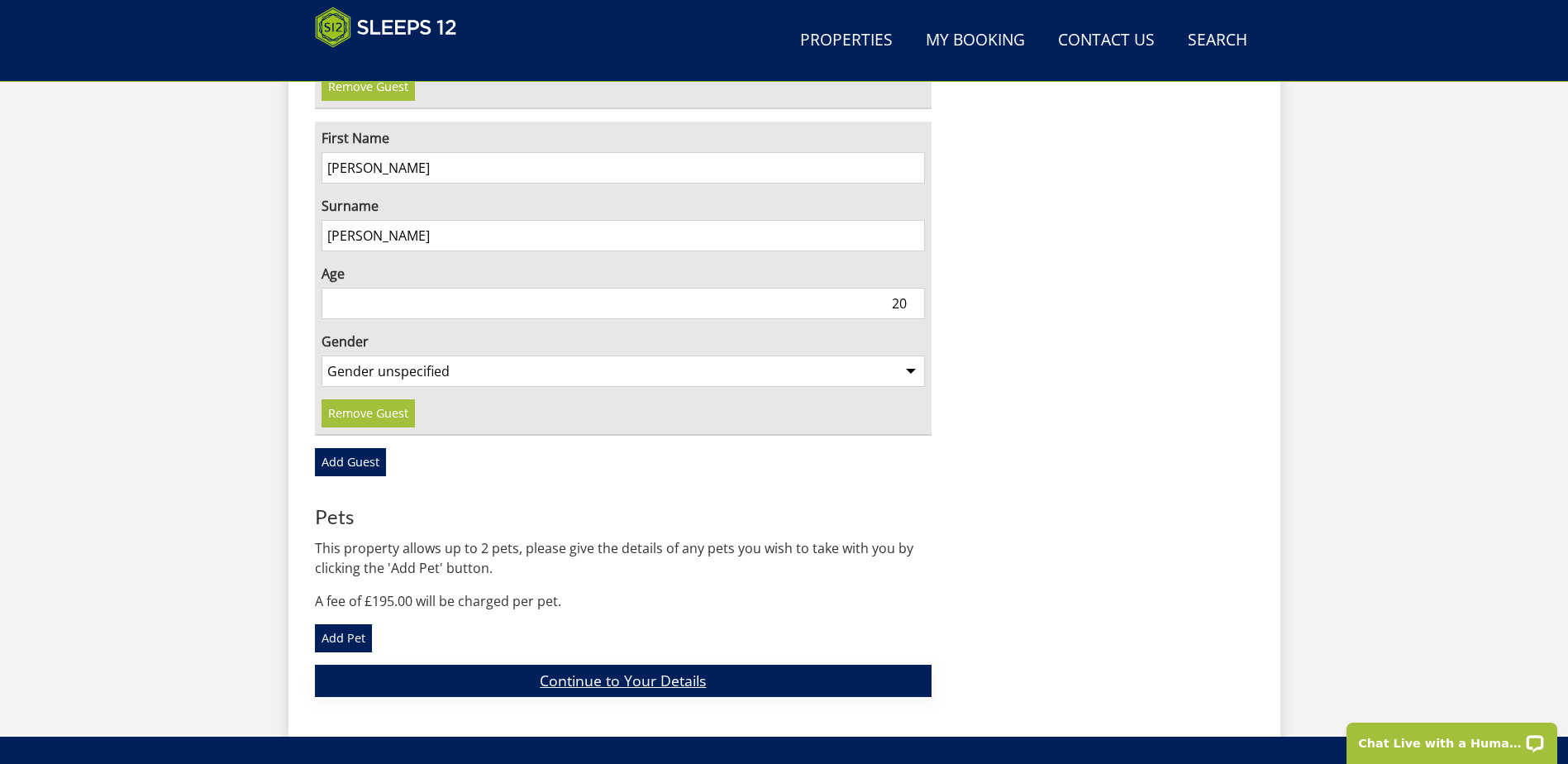
type input "15"
click at [588, 665] on link "Continue to Your Details" at bounding box center [624, 681] width 617 height 32
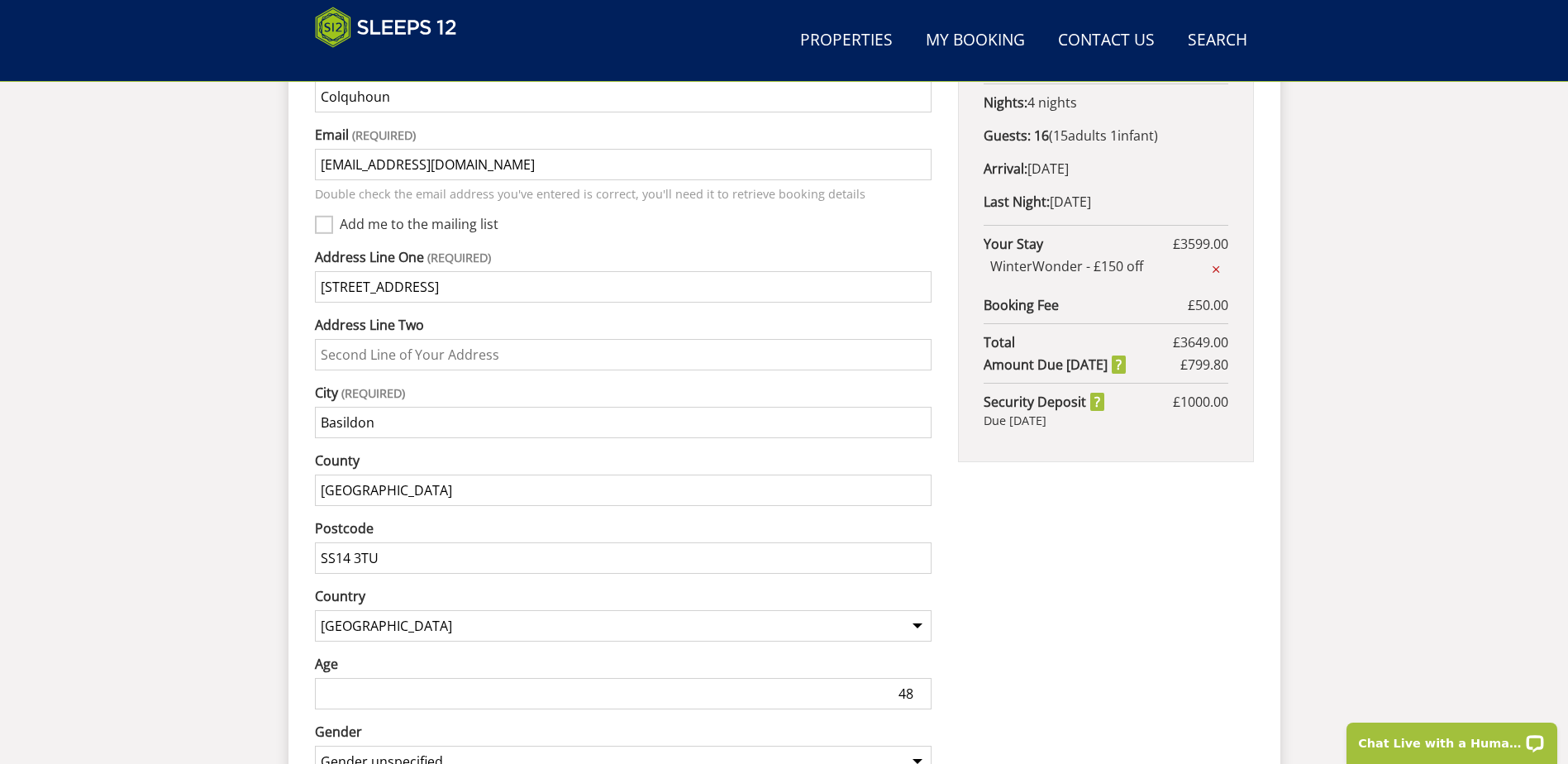
scroll to position [872, 0]
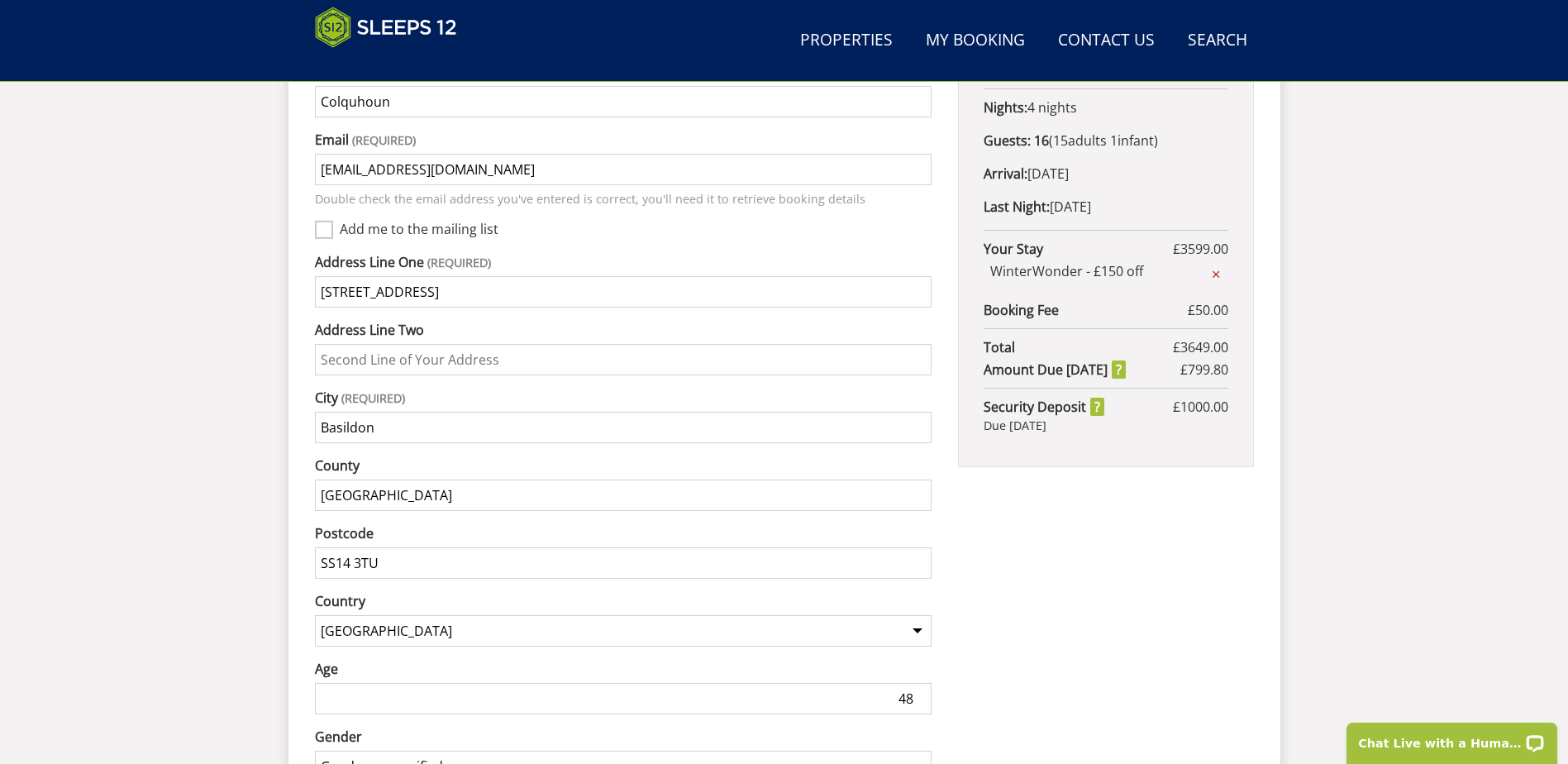
click at [332, 221] on input "Add me to the mailing list" at bounding box center [324, 230] width 18 height 18
checkbox input "true"
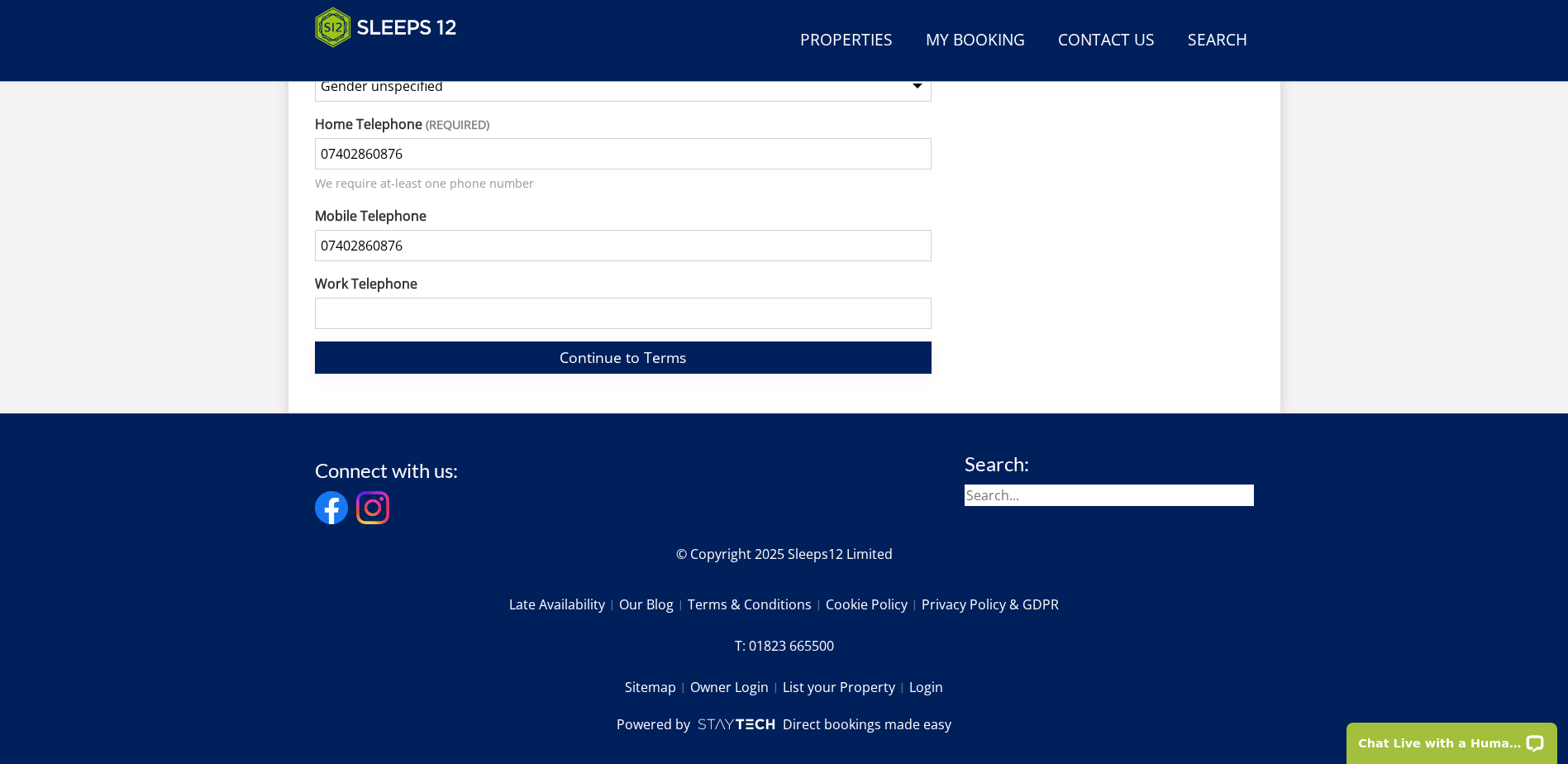
drag, startPoint x: 613, startPoint y: 335, endPoint x: 627, endPoint y: 337, distance: 14.1
click at [613, 341] on link "Continue to Terms" at bounding box center [624, 357] width 617 height 32
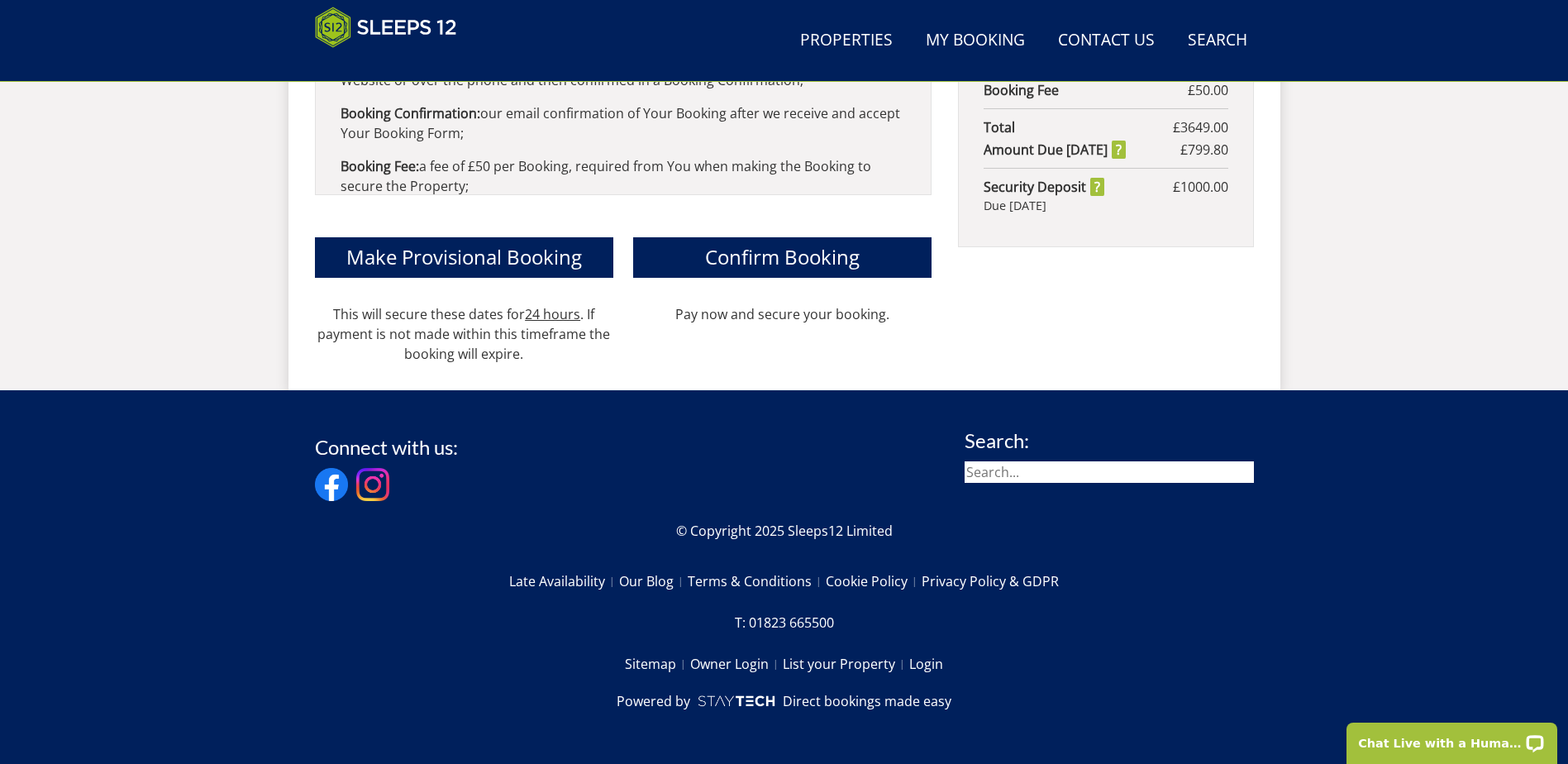
scroll to position [730, 0]
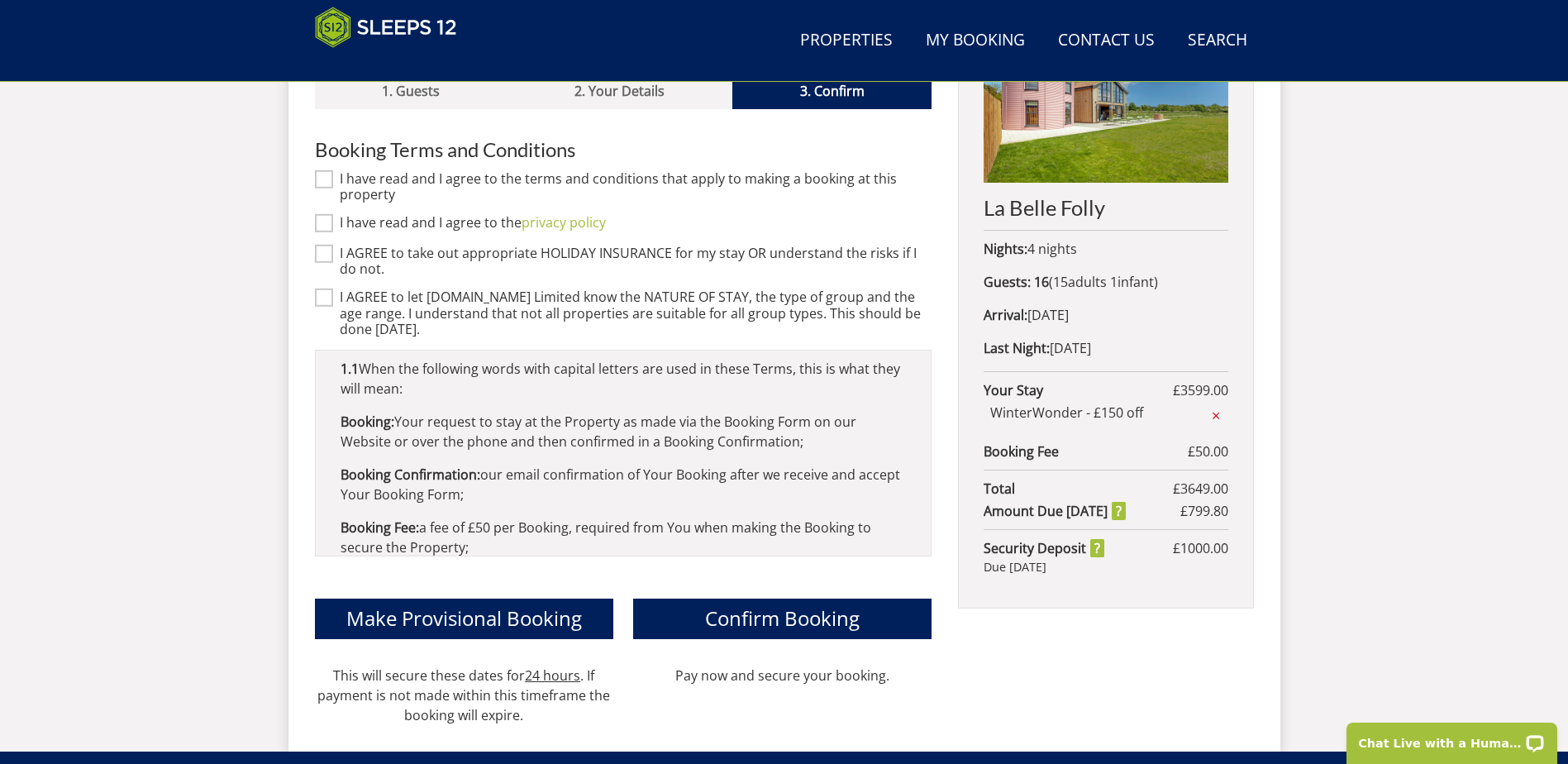
click at [321, 170] on input "I have read and I agree to the terms and conditions that apply to making a book…" at bounding box center [324, 178] width 18 height 18
checkbox input "true"
click at [329, 214] on input "I have read and I agree to the privacy policy" at bounding box center [324, 223] width 18 height 18
checkbox input "true"
click at [334, 246] on div "I AGREE to take out appropriate HOLIDAY INSURANCE for my stay OR understand the…" at bounding box center [624, 261] width 617 height 31
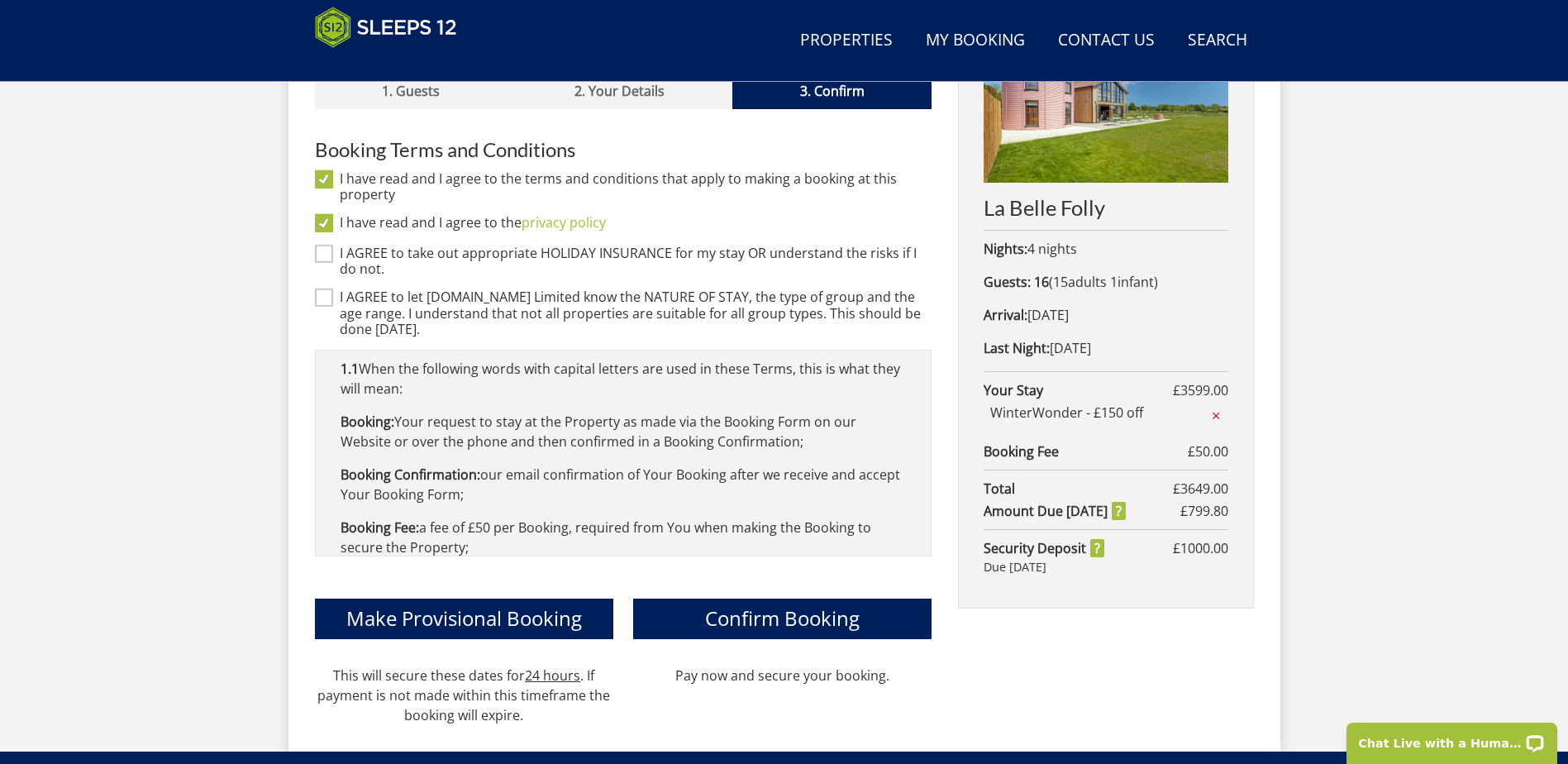
click at [329, 245] on input "I AGREE to take out appropriate HOLIDAY INSURANCE for my stay OR understand the…" at bounding box center [324, 253] width 18 height 18
checkbox input "true"
click at [330, 289] on input "I AGREE to let [DOMAIN_NAME] Limited know the NATURE OF STAY, the type of group…" at bounding box center [324, 297] width 18 height 18
checkbox input "true"
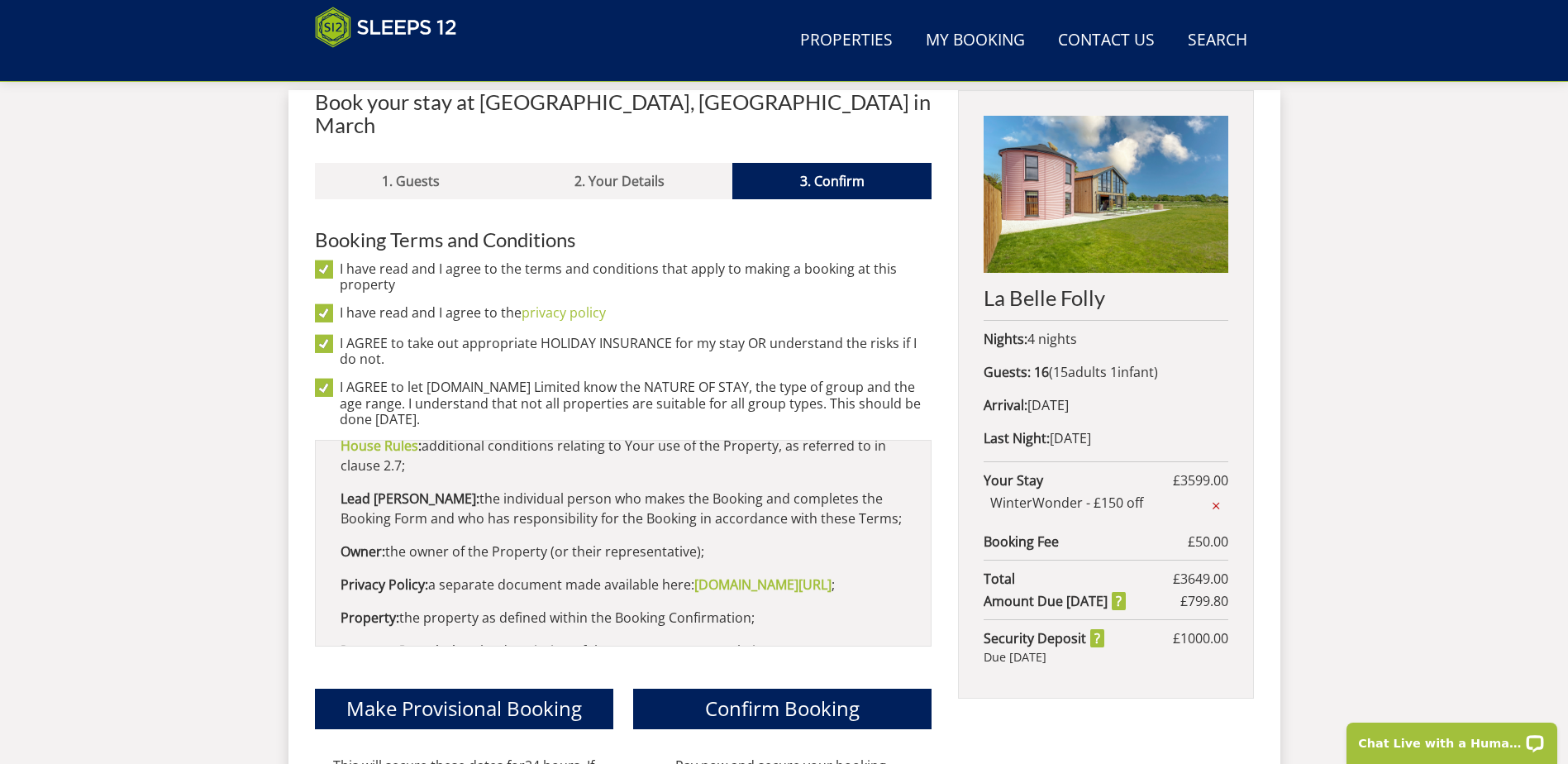
scroll to position [992, 0]
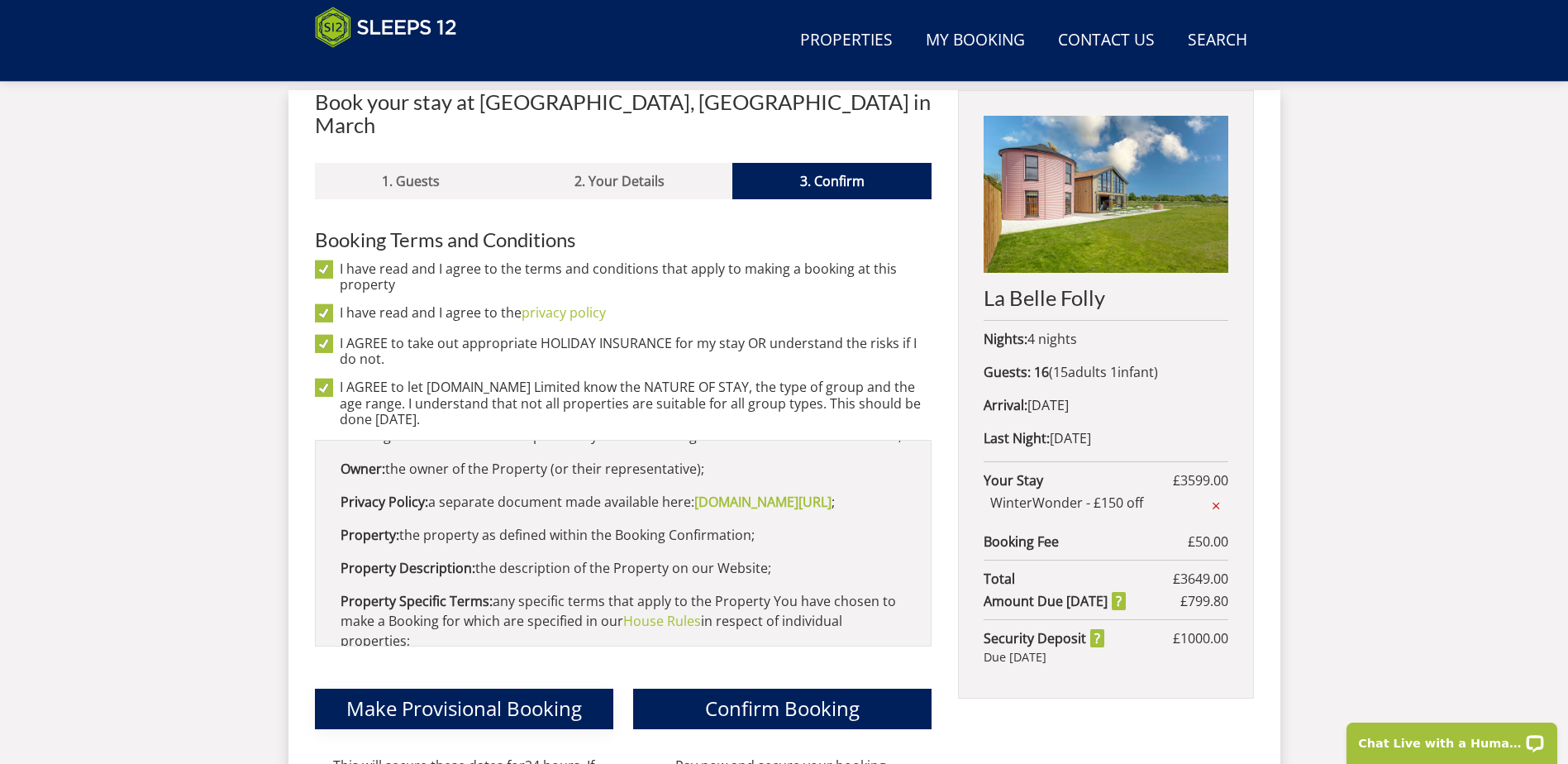
click at [472, 694] on span "Make Provisional Booking" at bounding box center [464, 708] width 235 height 28
